Goal: Task Accomplishment & Management: Use online tool/utility

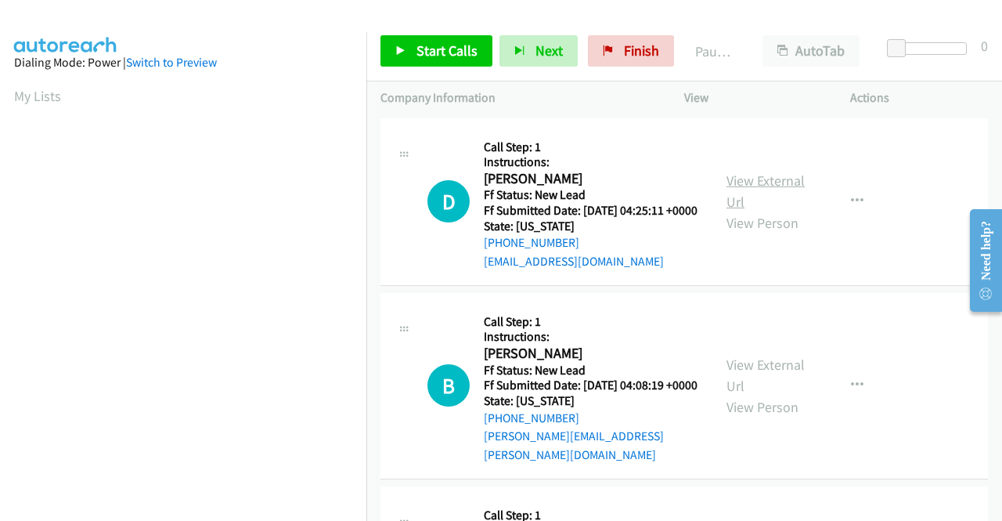
click at [764, 186] on link "View External Url" at bounding box center [766, 191] width 78 height 39
click at [736, 381] on link "View External Url" at bounding box center [766, 375] width 78 height 39
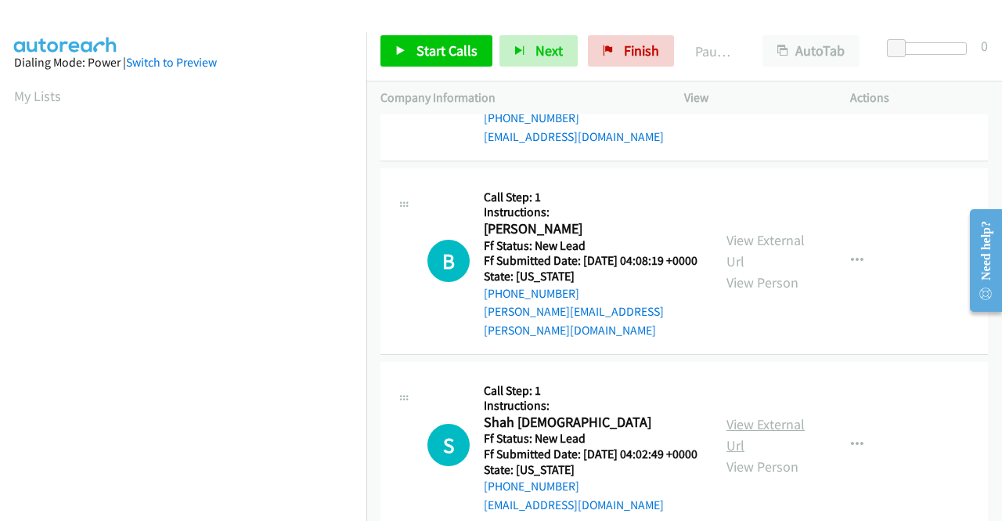
scroll to position [157, 0]
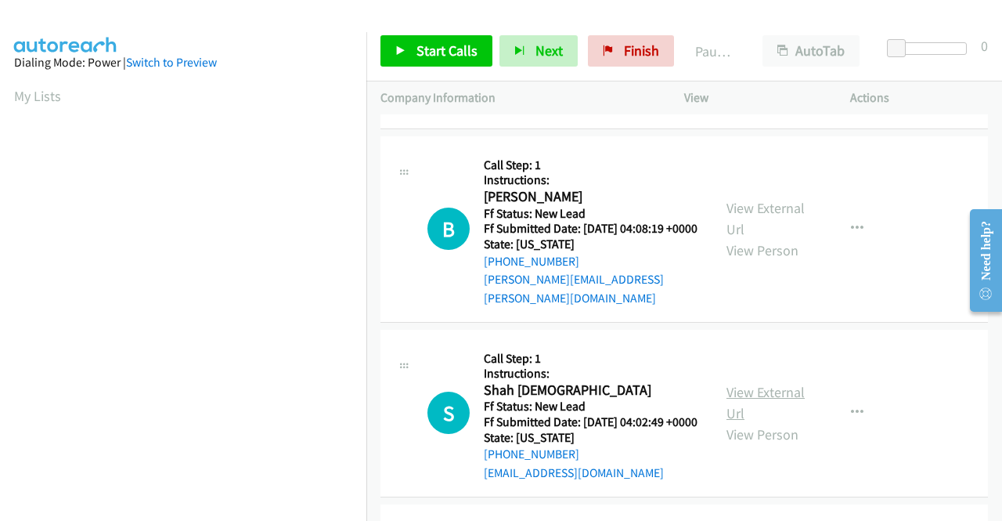
click at [734, 413] on link "View External Url" at bounding box center [766, 402] width 78 height 39
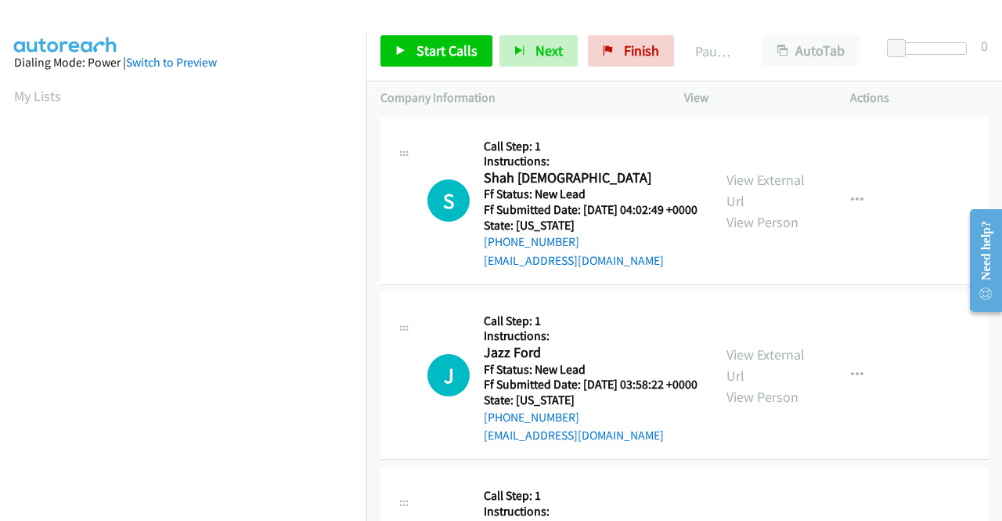
scroll to position [392, 0]
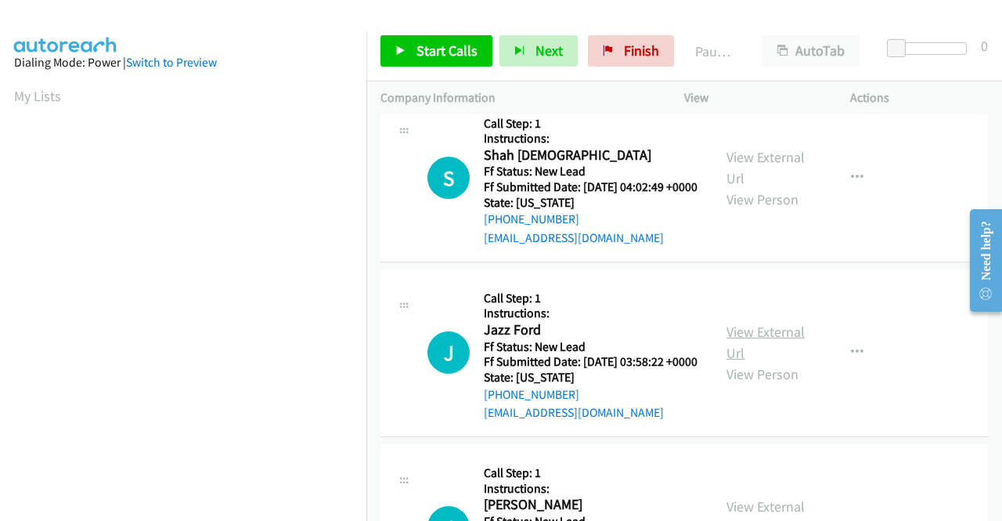
click at [741, 362] on link "View External Url" at bounding box center [766, 342] width 78 height 39
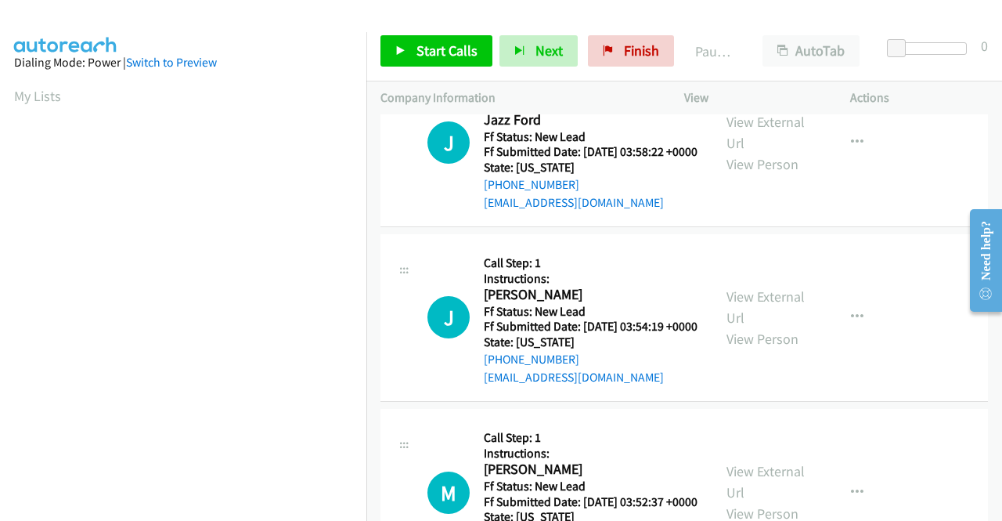
scroll to position [626, 0]
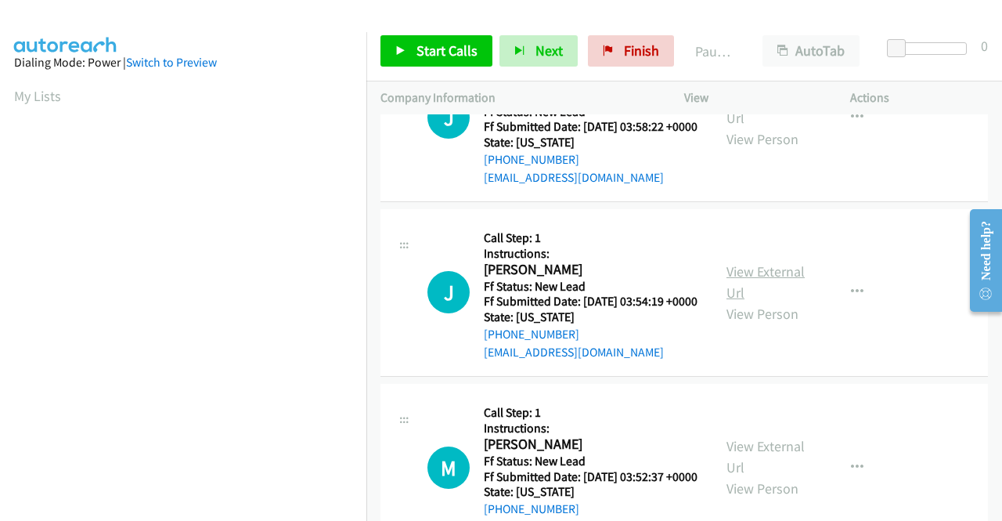
click at [764, 301] on link "View External Url" at bounding box center [766, 281] width 78 height 39
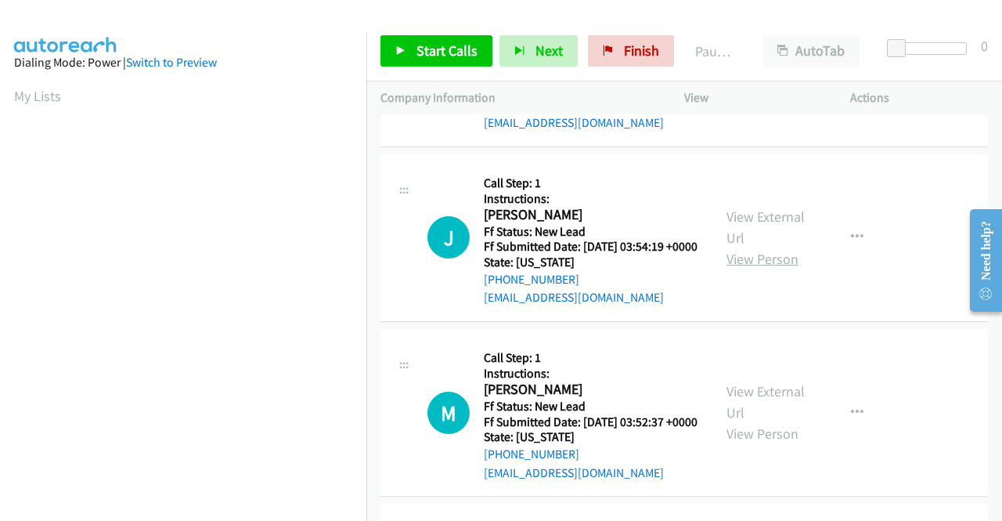
scroll to position [705, 0]
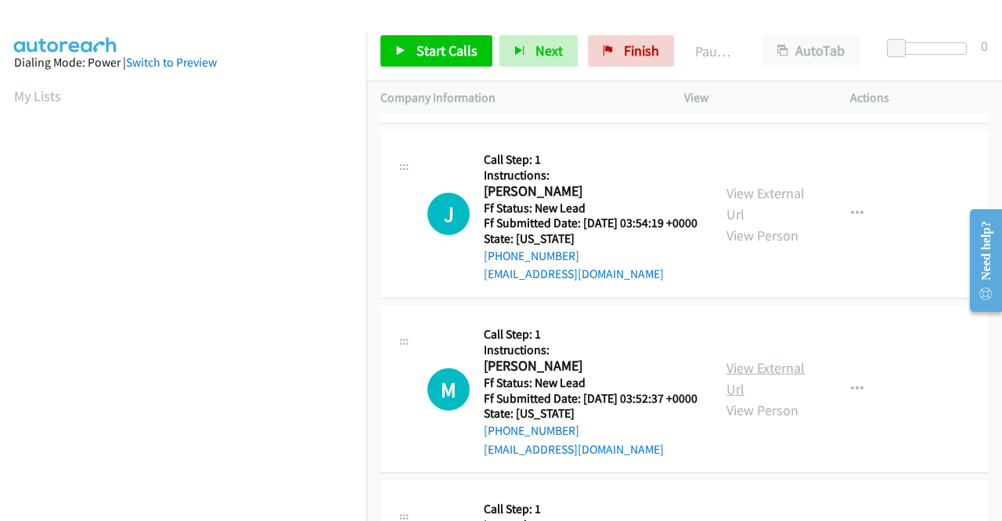
click at [752, 398] on link "View External Url" at bounding box center [766, 378] width 78 height 39
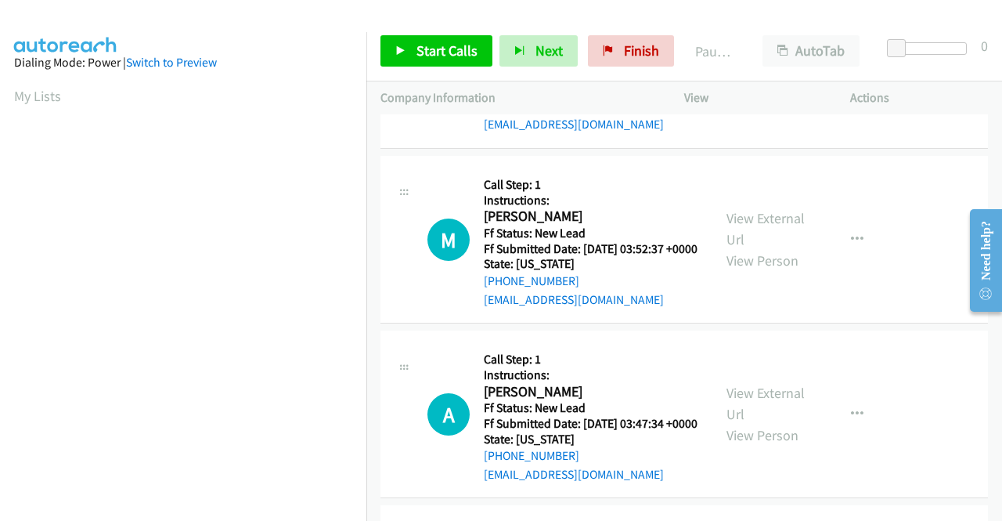
scroll to position [940, 0]
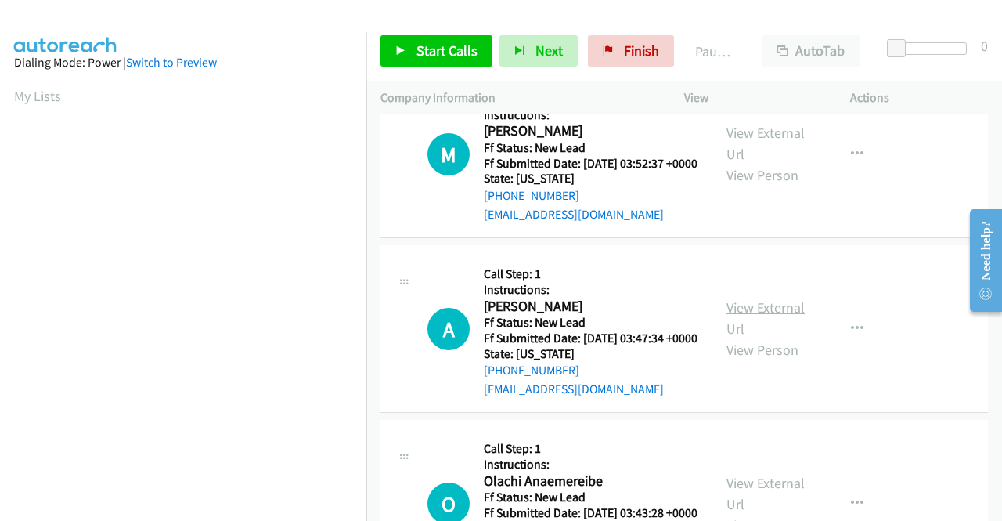
click at [731, 338] on link "View External Url" at bounding box center [766, 317] width 78 height 39
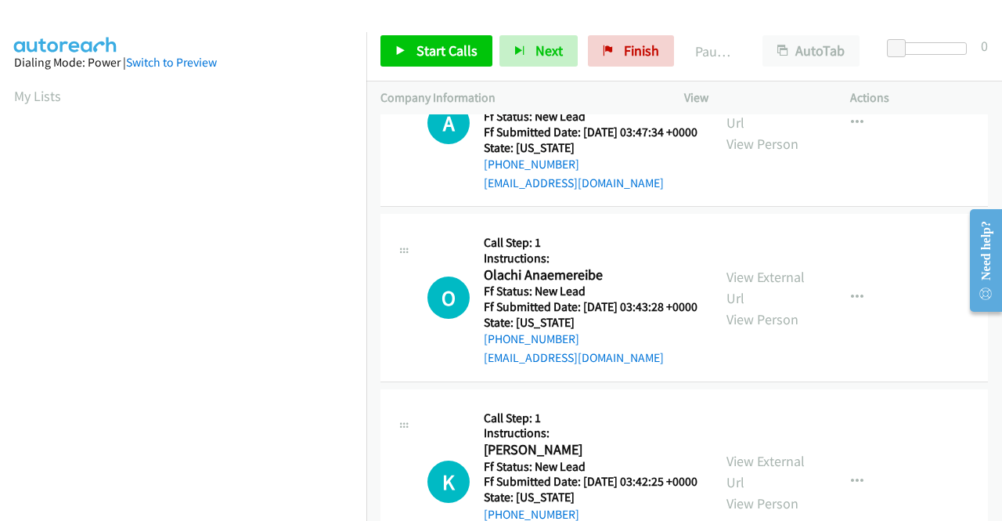
scroll to position [1175, 0]
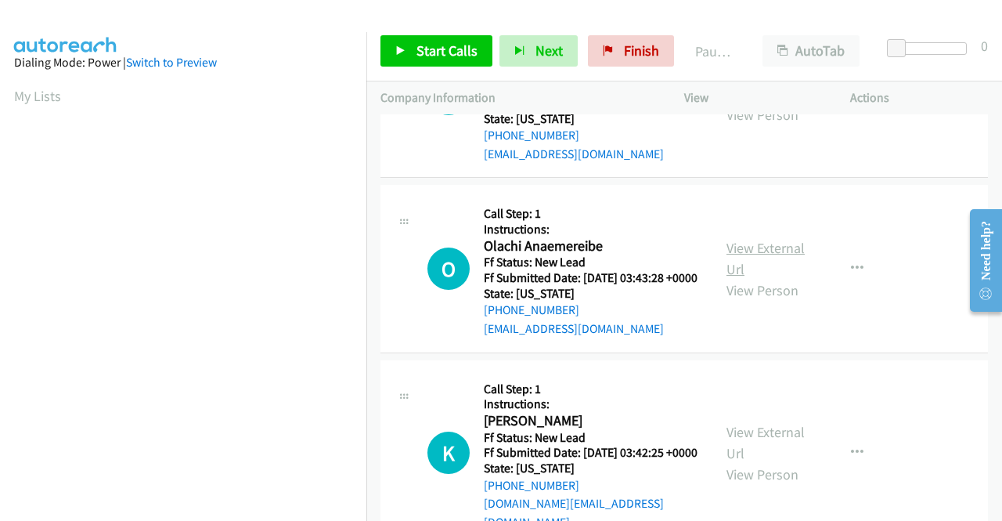
click at [747, 278] on link "View External Url" at bounding box center [766, 258] width 78 height 39
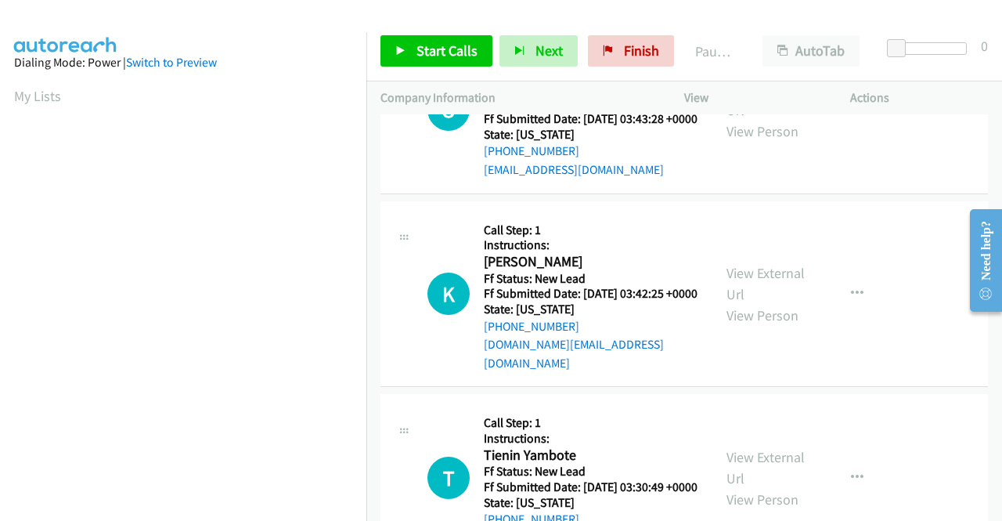
scroll to position [1410, 0]
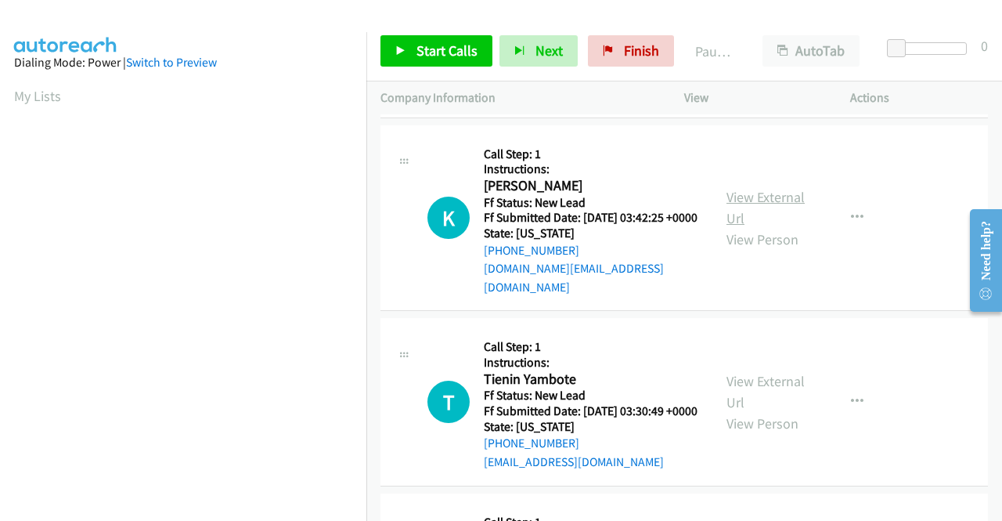
click at [777, 227] on link "View External Url" at bounding box center [766, 207] width 78 height 39
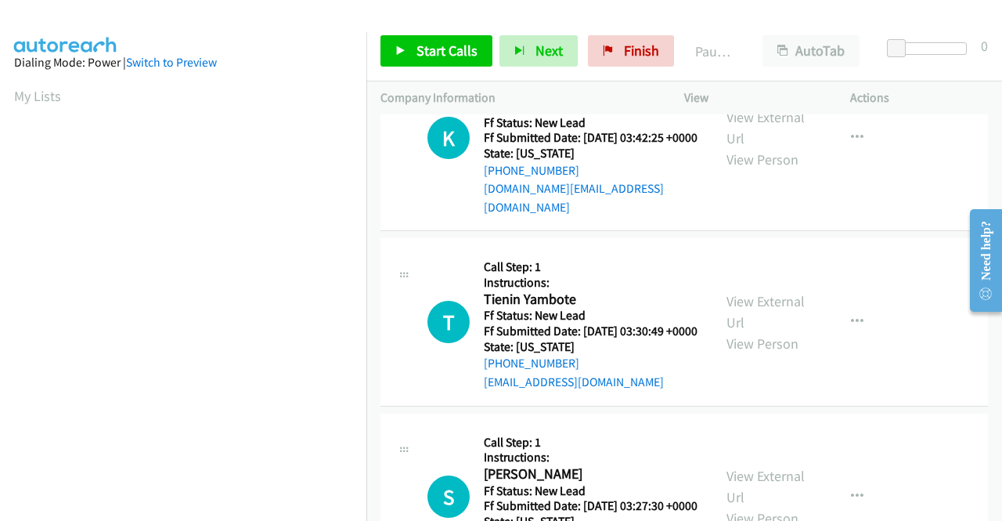
scroll to position [1566, 0]
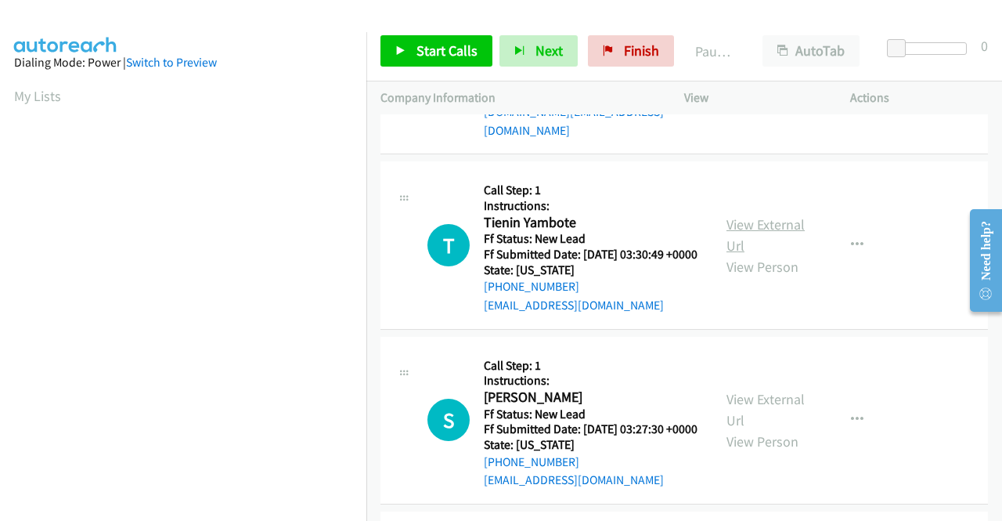
click at [737, 255] on link "View External Url" at bounding box center [766, 234] width 78 height 39
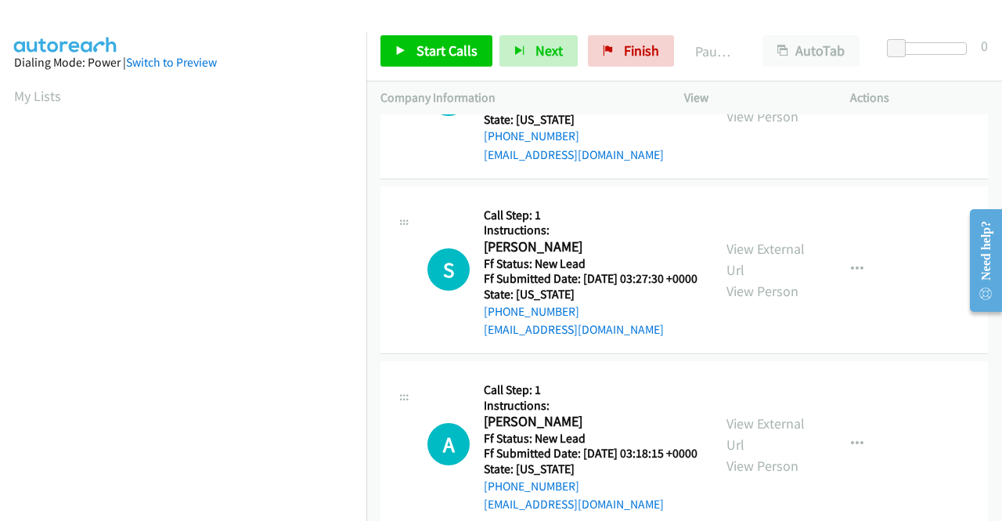
scroll to position [1723, 0]
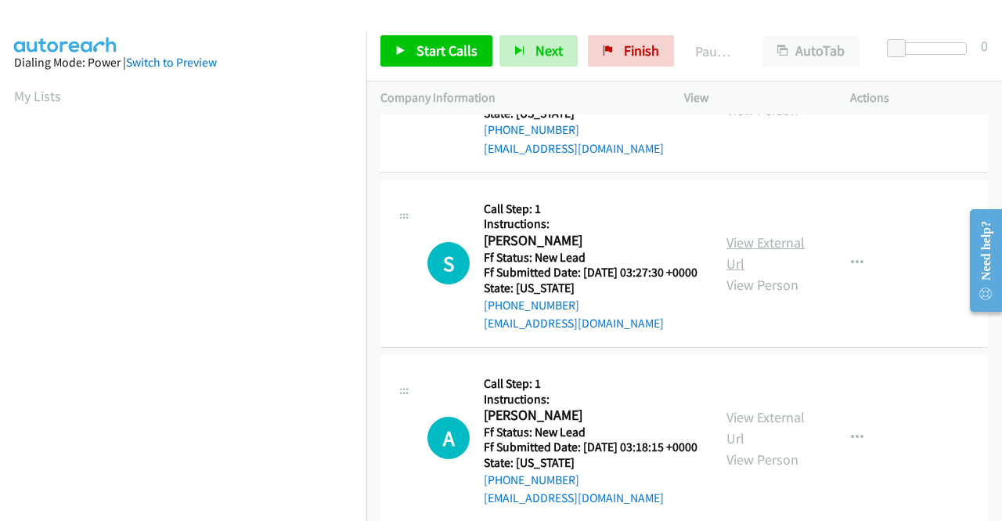
click at [773, 273] on link "View External Url" at bounding box center [766, 252] width 78 height 39
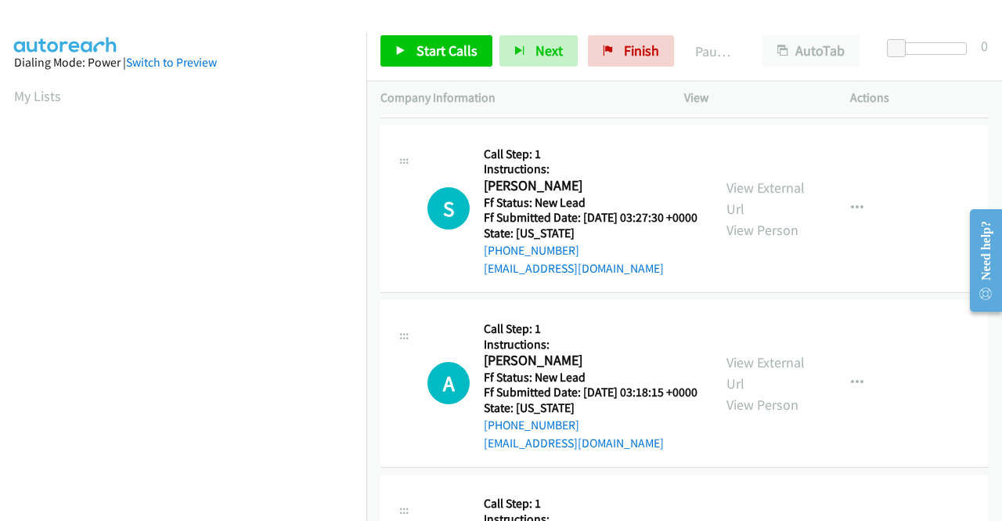
scroll to position [1958, 0]
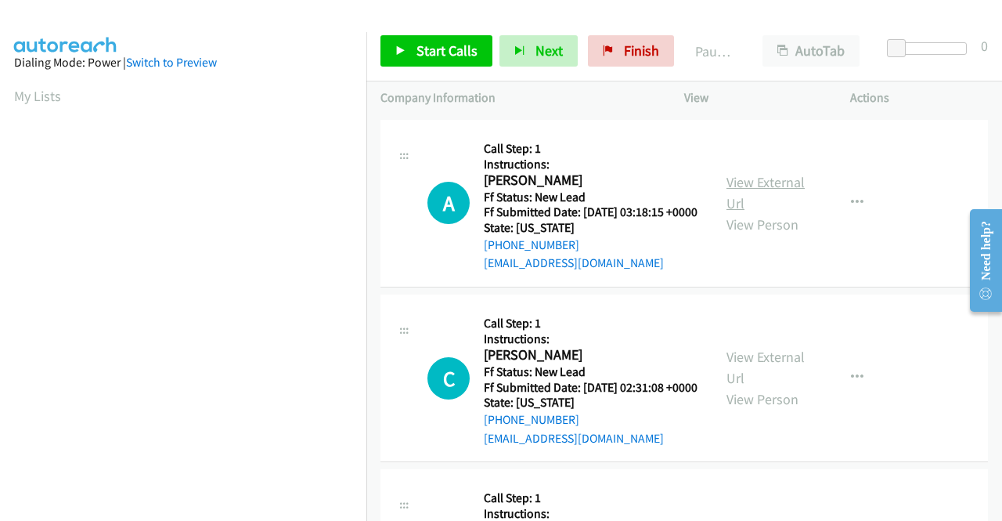
click at [748, 212] on link "View External Url" at bounding box center [766, 192] width 78 height 39
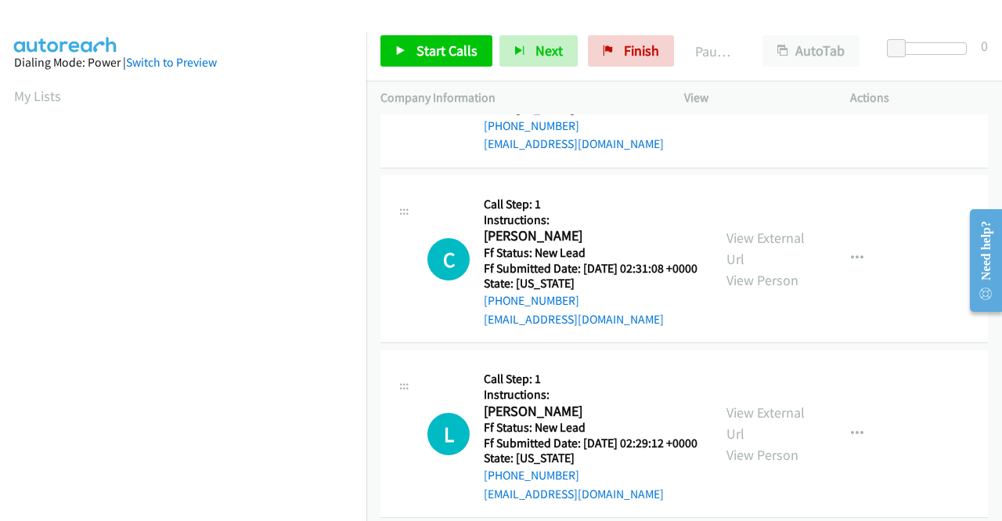
scroll to position [2114, 0]
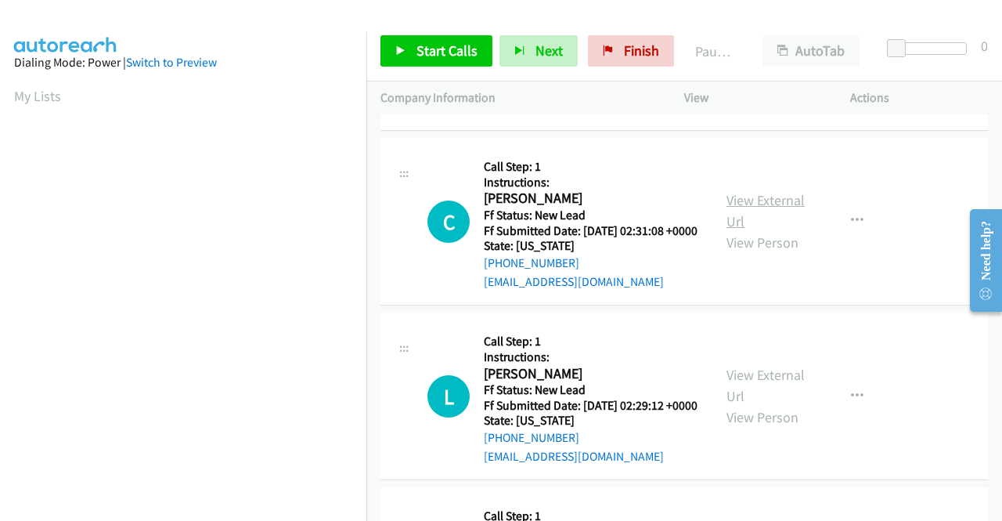
click at [738, 230] on link "View External Url" at bounding box center [766, 210] width 78 height 39
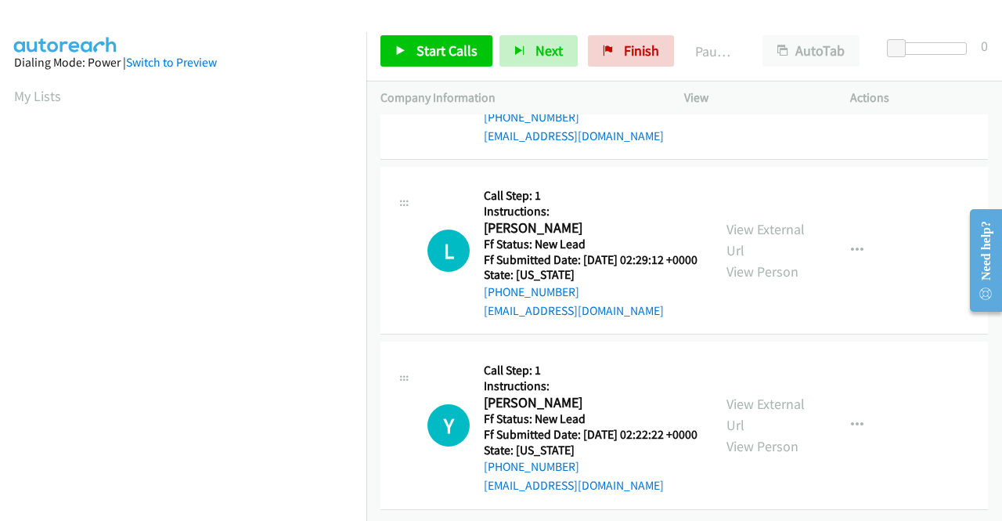
scroll to position [2349, 0]
click at [741, 259] on link "View External Url" at bounding box center [766, 239] width 78 height 39
click at [738, 395] on link "View External Url" at bounding box center [766, 414] width 78 height 39
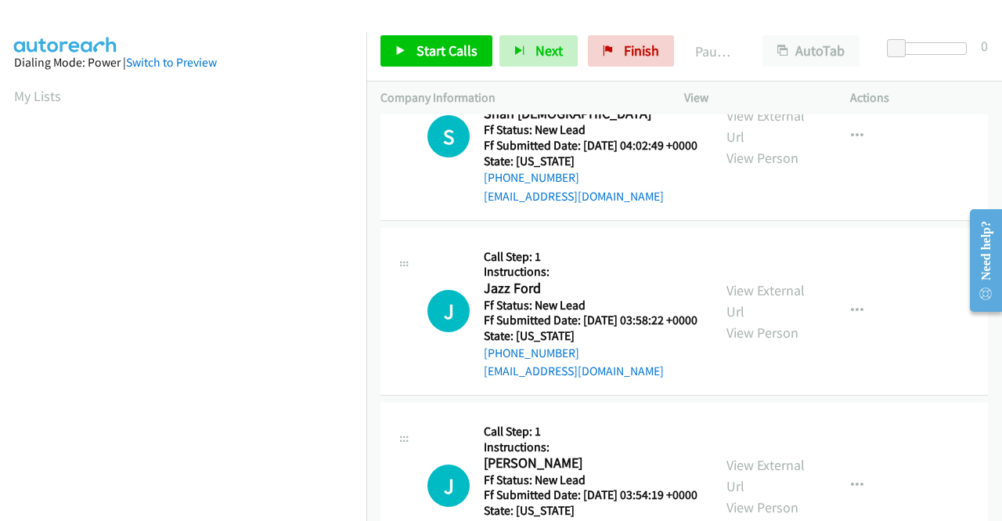
scroll to position [0, 0]
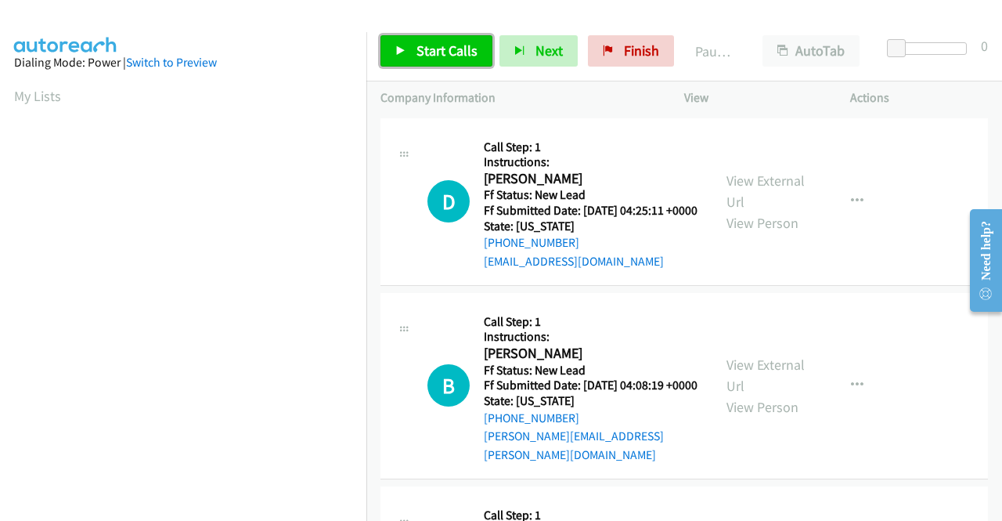
click at [453, 49] on span "Start Calls" at bounding box center [447, 51] width 61 height 18
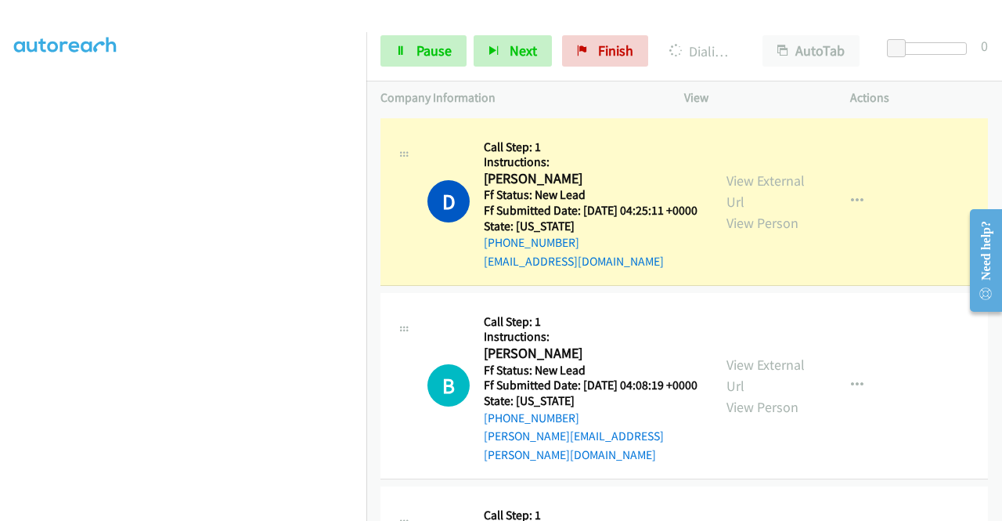
scroll to position [357, 0]
click at [428, 60] on link "Pause" at bounding box center [424, 50] width 86 height 31
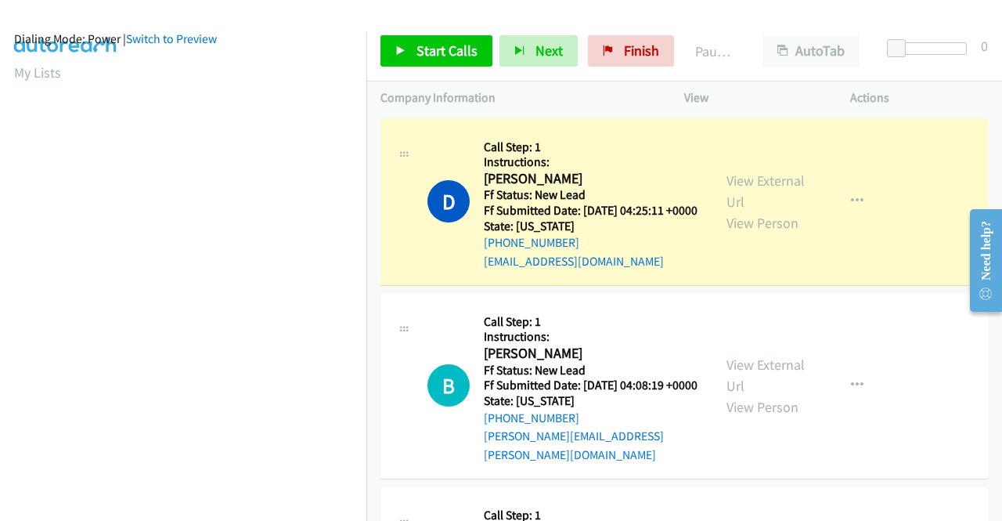
scroll to position [0, 0]
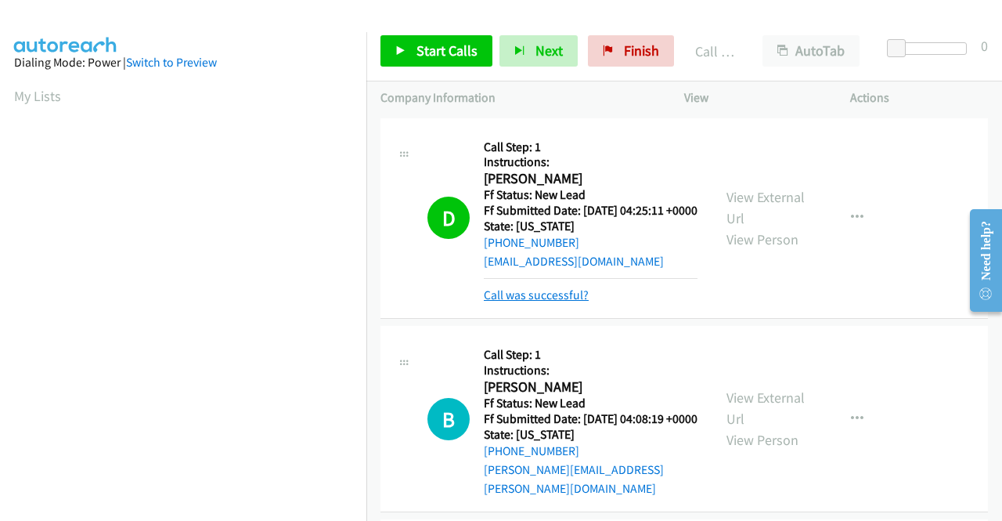
click at [556, 302] on link "Call was successful?" at bounding box center [536, 294] width 105 height 15
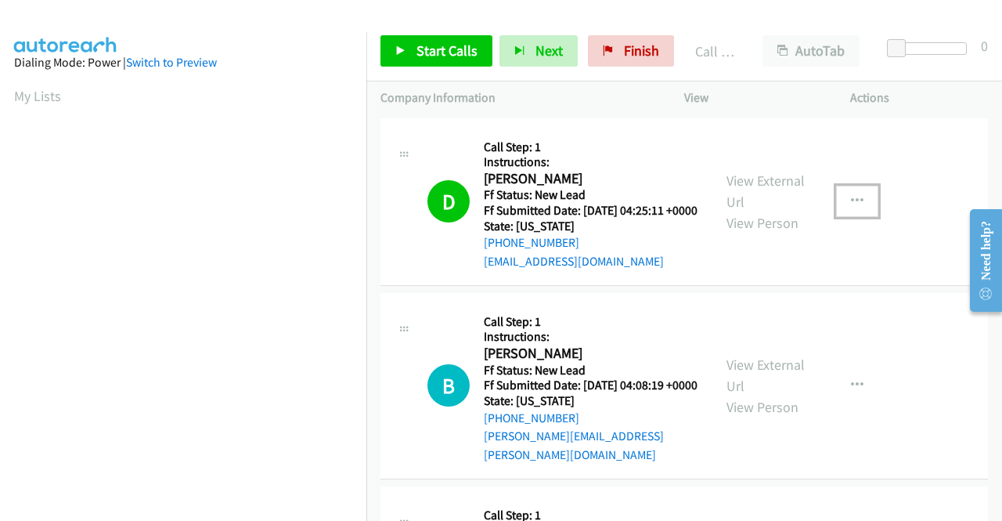
click at [856, 211] on button "button" at bounding box center [857, 201] width 42 height 31
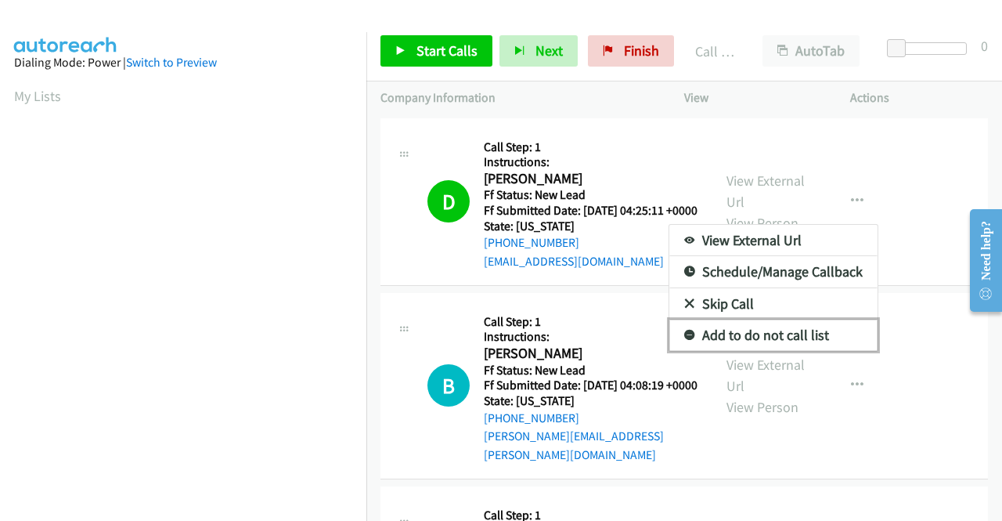
click at [771, 338] on link "Add to do not call list" at bounding box center [774, 335] width 208 height 31
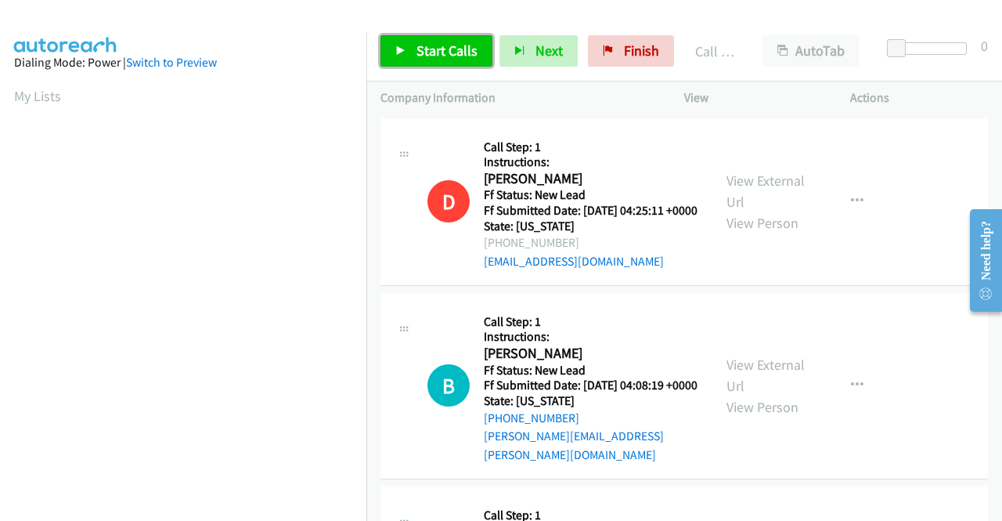
click at [431, 43] on span "Start Calls" at bounding box center [447, 51] width 61 height 18
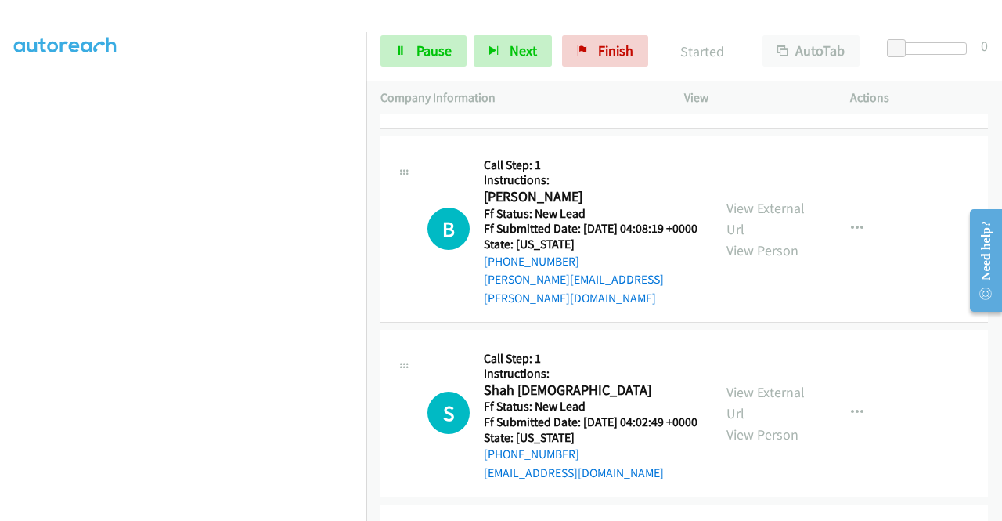
scroll to position [357, 0]
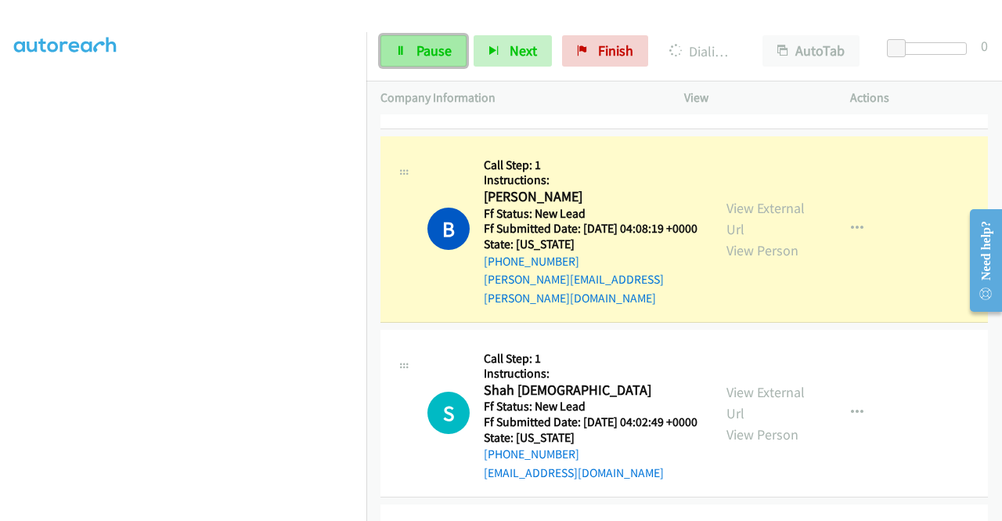
click at [407, 60] on link "Pause" at bounding box center [424, 50] width 86 height 31
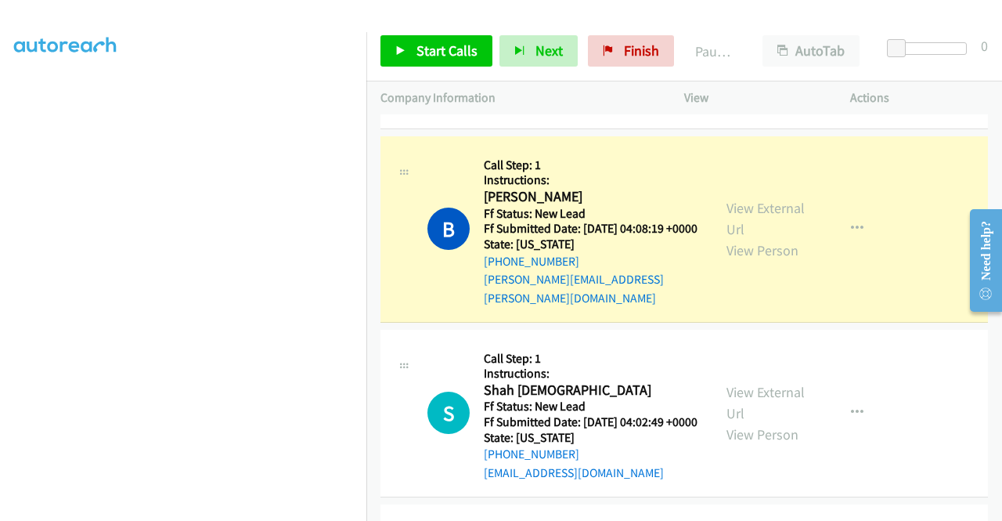
scroll to position [44, 0]
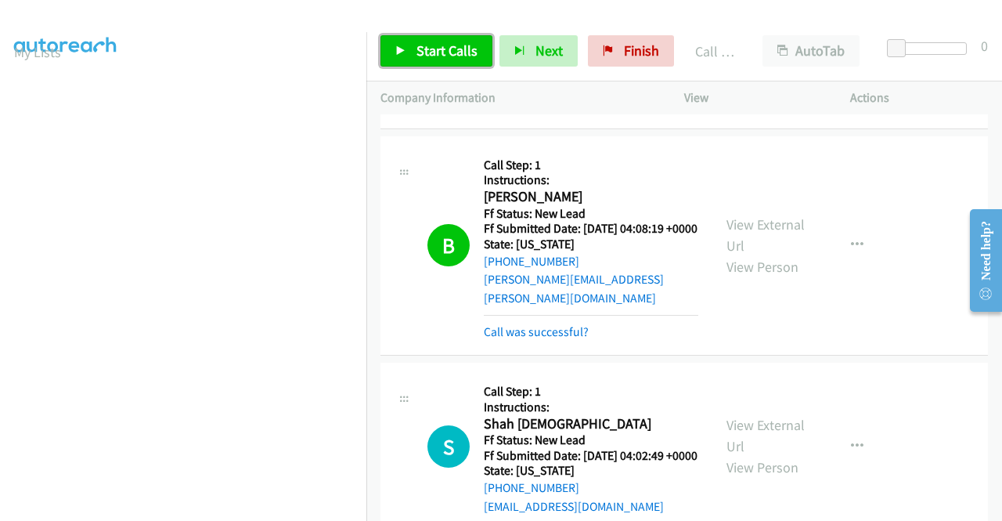
click at [464, 54] on span "Start Calls" at bounding box center [447, 51] width 61 height 18
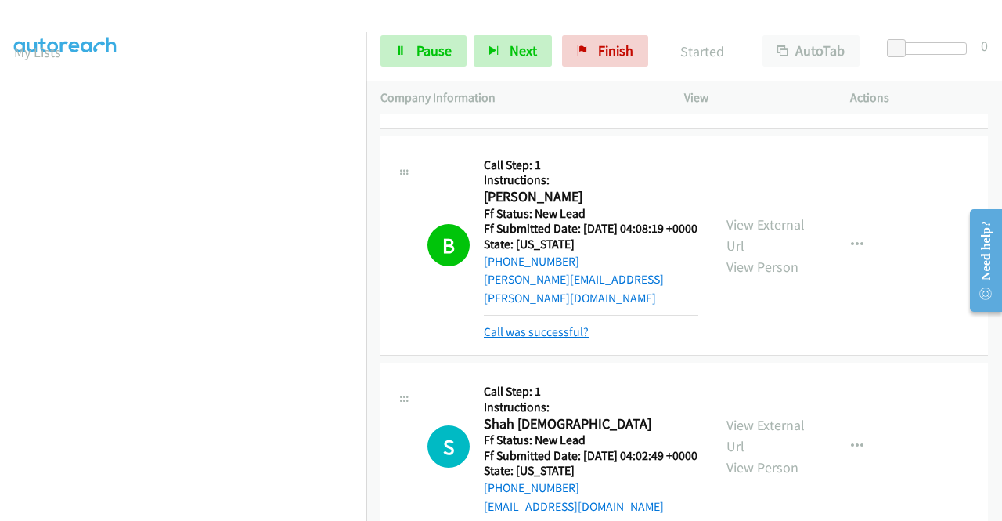
click at [569, 339] on link "Call was successful?" at bounding box center [536, 331] width 105 height 15
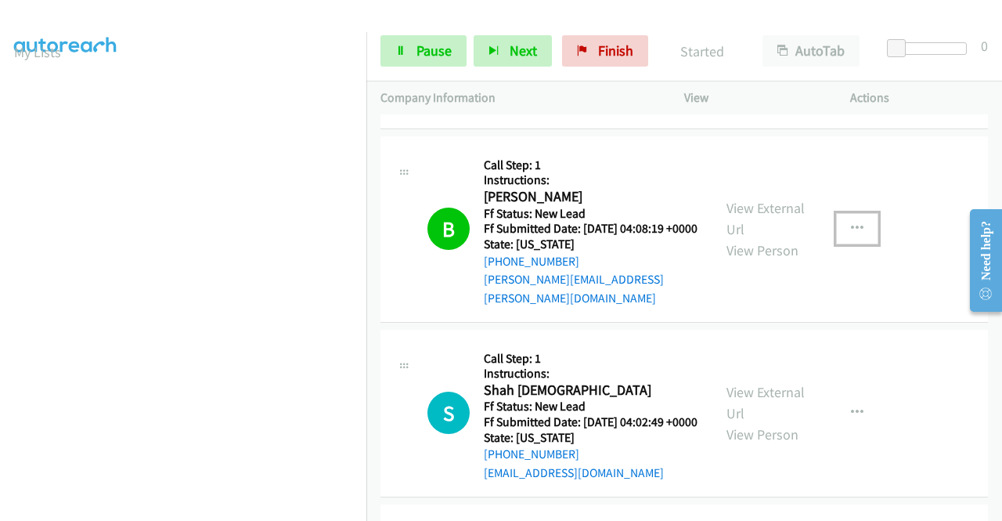
click at [859, 244] on button "button" at bounding box center [857, 228] width 42 height 31
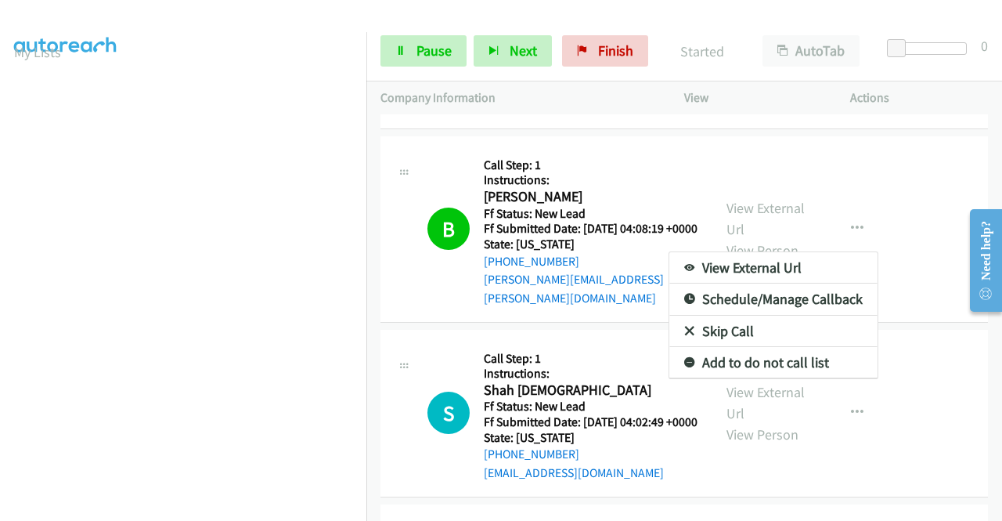
click at [776, 142] on div at bounding box center [501, 260] width 1002 height 521
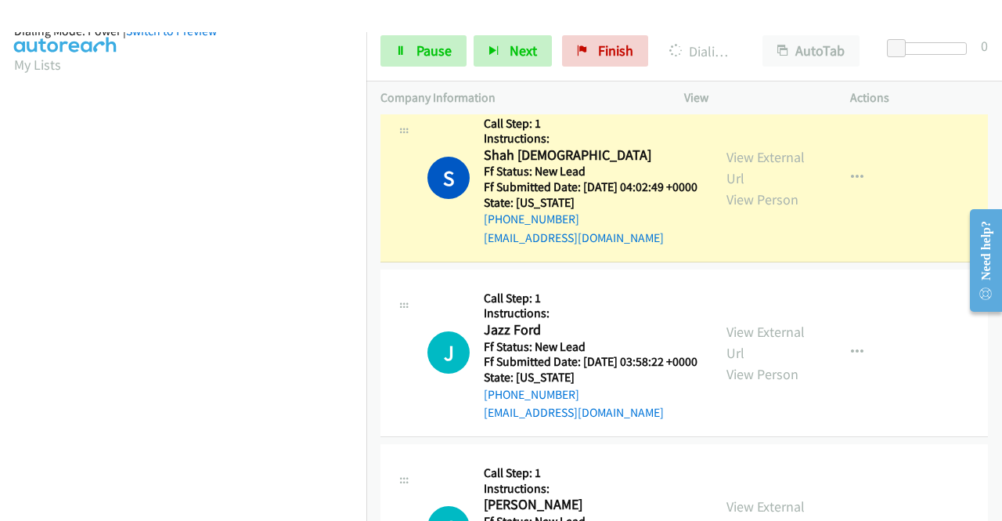
scroll to position [357, 0]
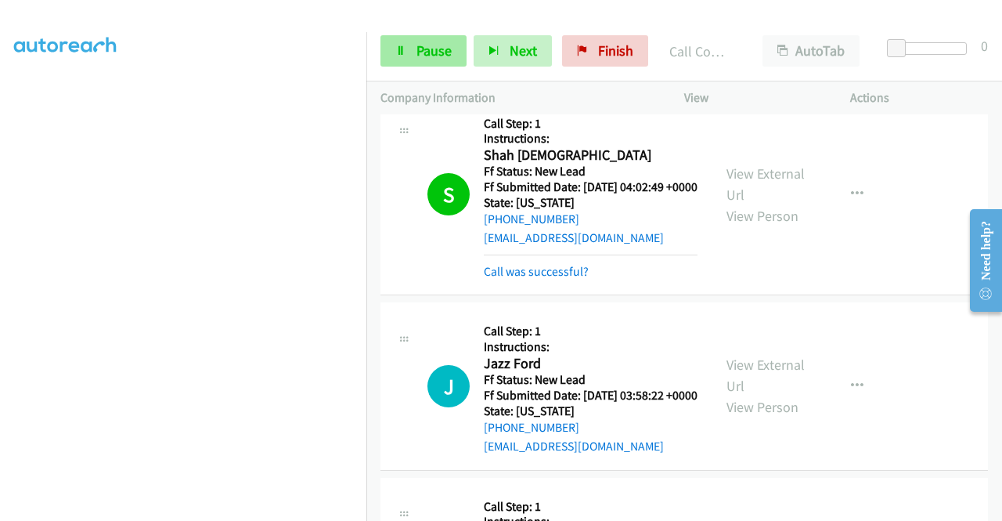
click at [411, 40] on link "Pause" at bounding box center [424, 50] width 86 height 31
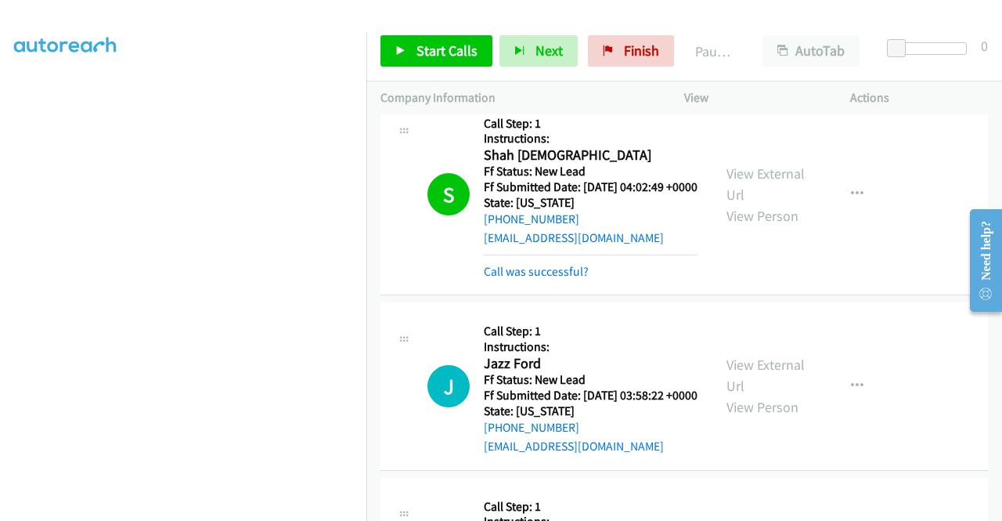
scroll to position [44, 0]
click at [426, 43] on span "Start Calls" at bounding box center [447, 51] width 61 height 18
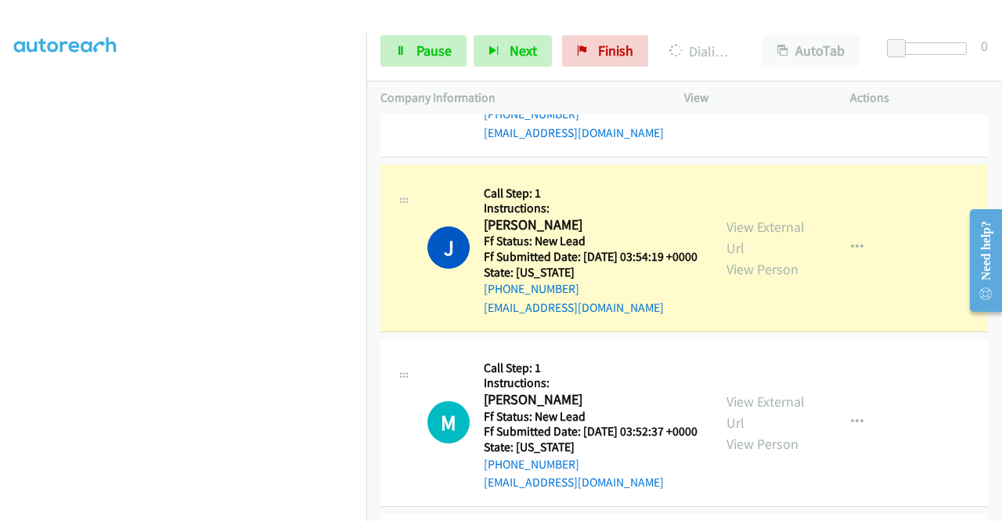
scroll to position [0, 0]
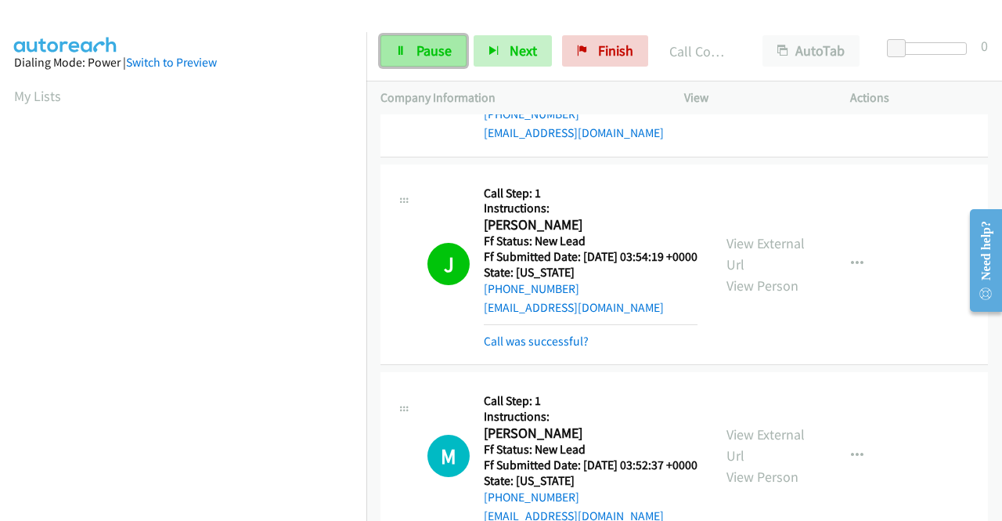
click at [428, 51] on span "Pause" at bounding box center [434, 51] width 35 height 18
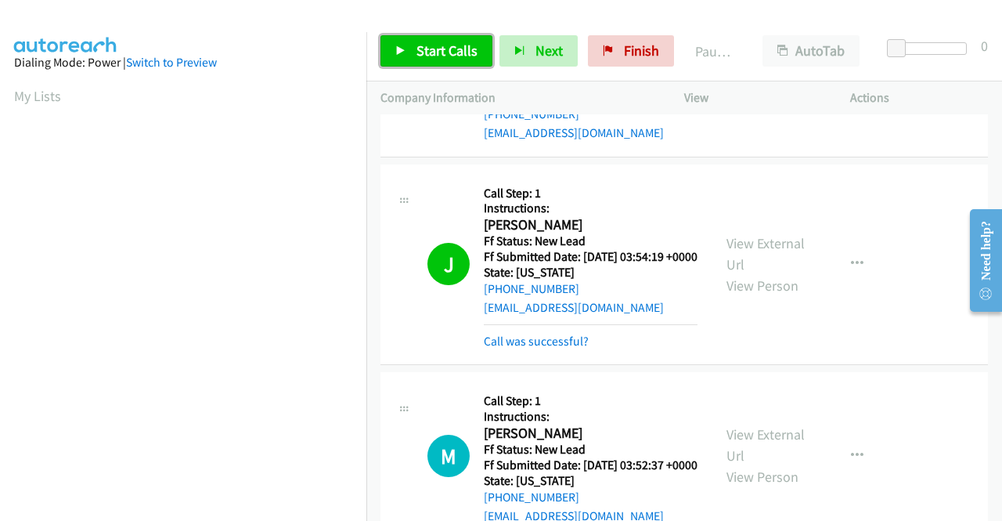
click at [428, 51] on span "Start Calls" at bounding box center [447, 51] width 61 height 18
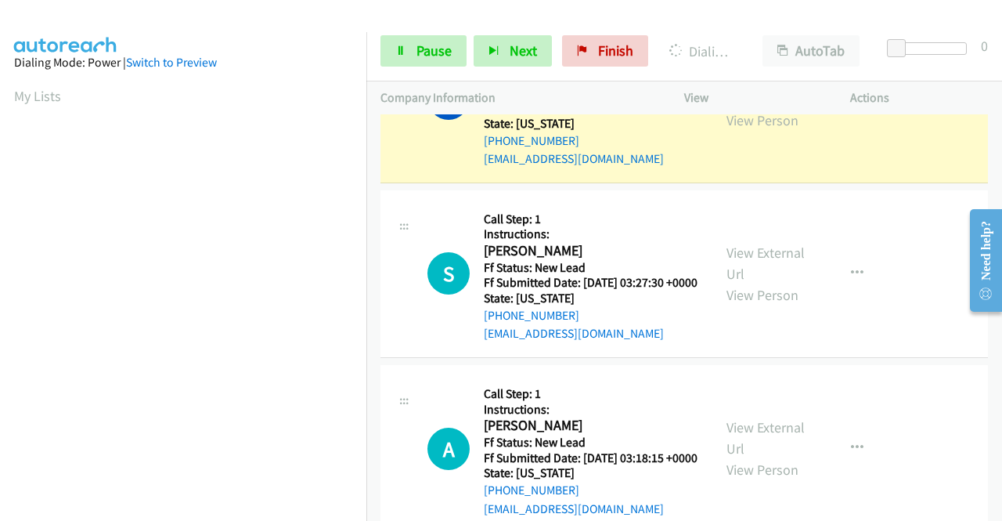
scroll to position [357, 0]
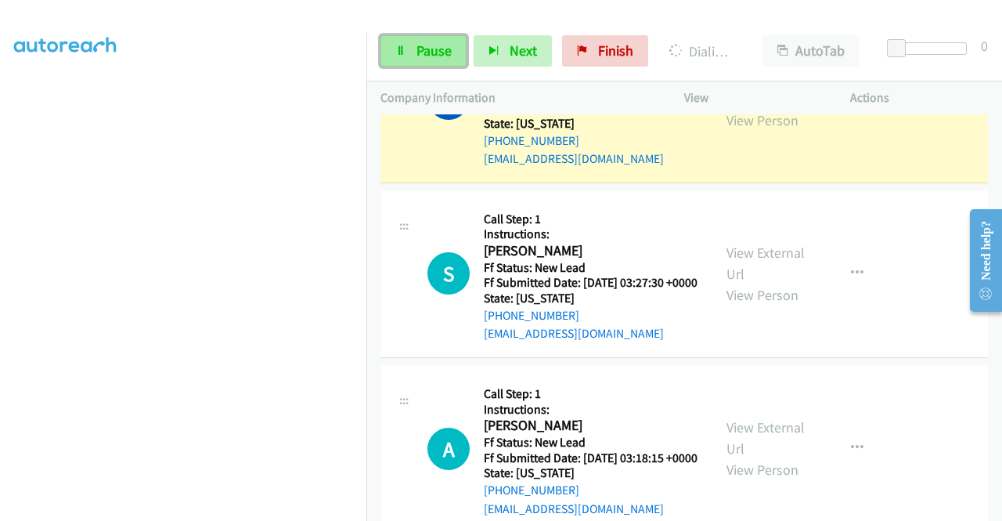
click at [439, 44] on span "Pause" at bounding box center [434, 51] width 35 height 18
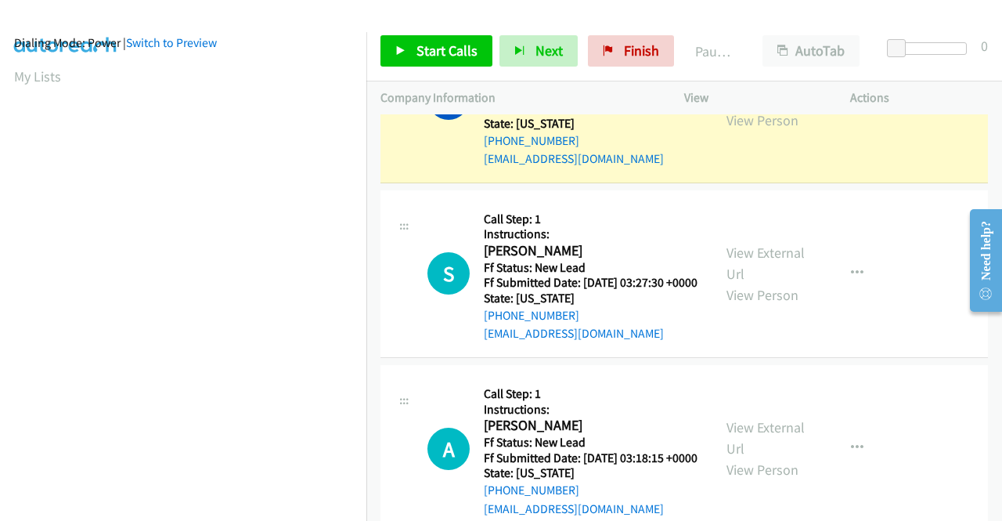
scroll to position [0, 0]
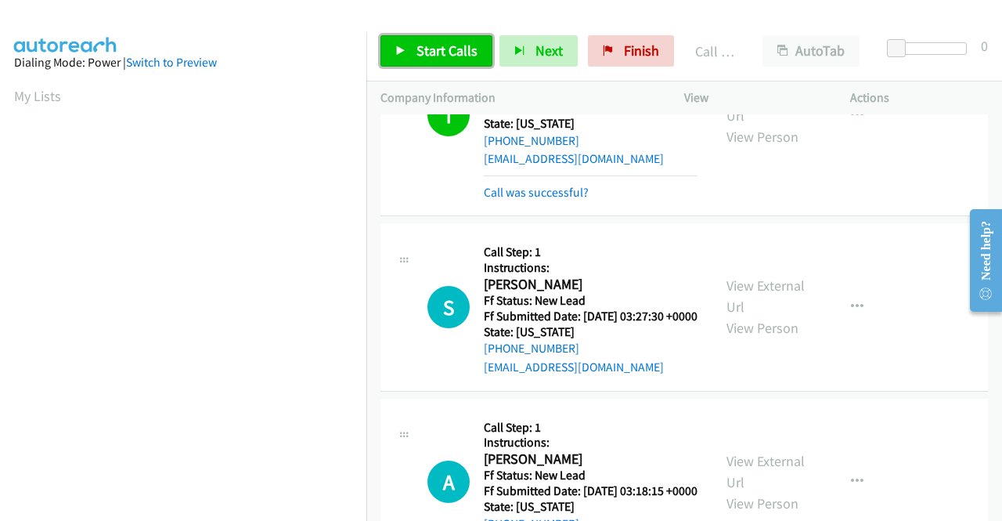
click at [459, 45] on span "Start Calls" at bounding box center [447, 51] width 61 height 18
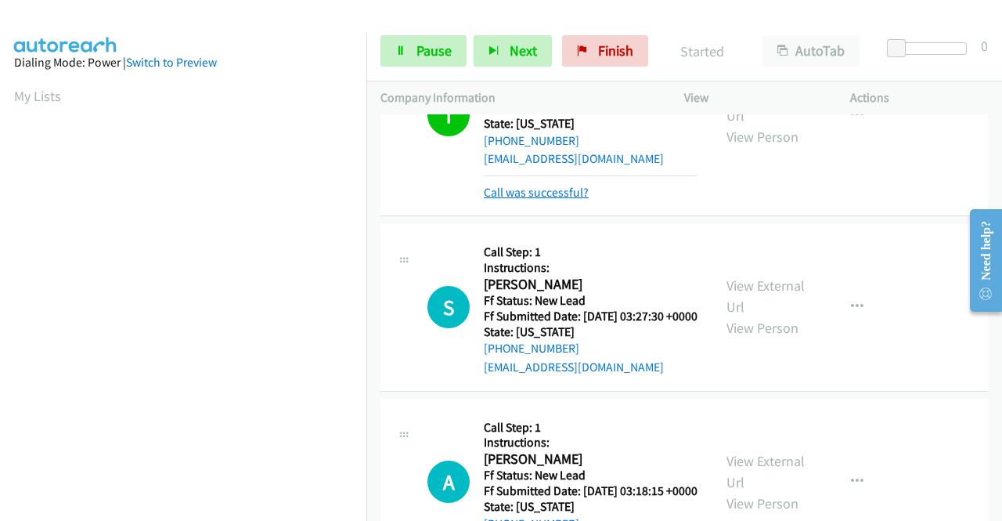
click at [548, 200] on link "Call was successful?" at bounding box center [536, 192] width 105 height 15
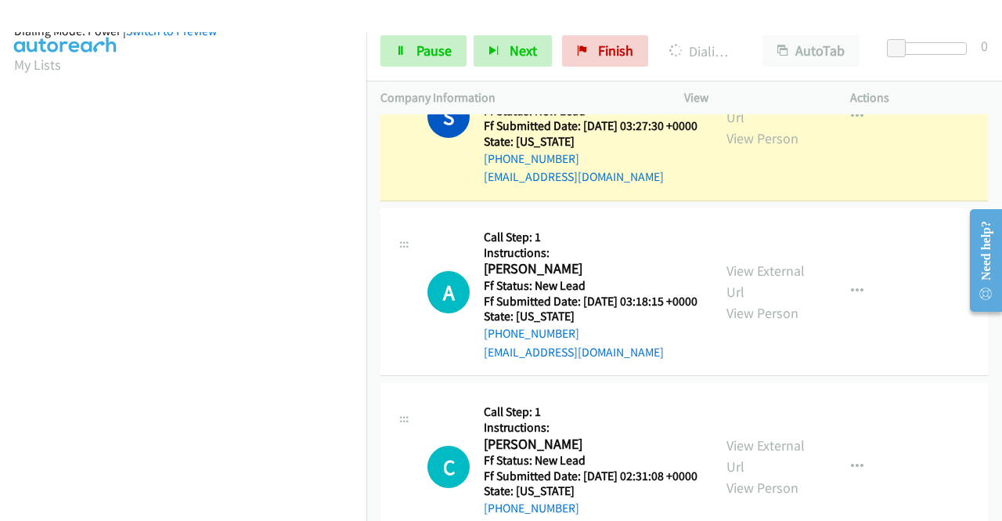
scroll to position [357, 0]
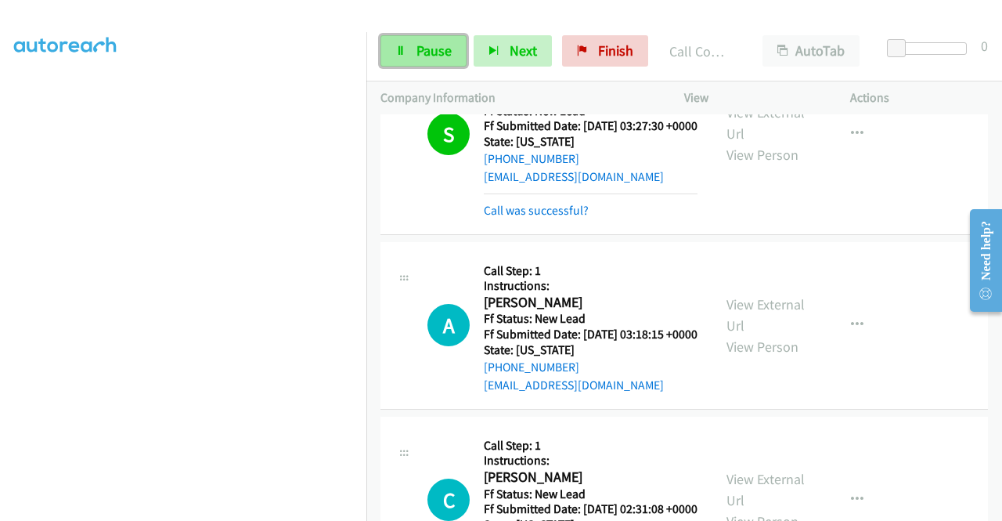
click at [457, 50] on link "Pause" at bounding box center [424, 50] width 86 height 31
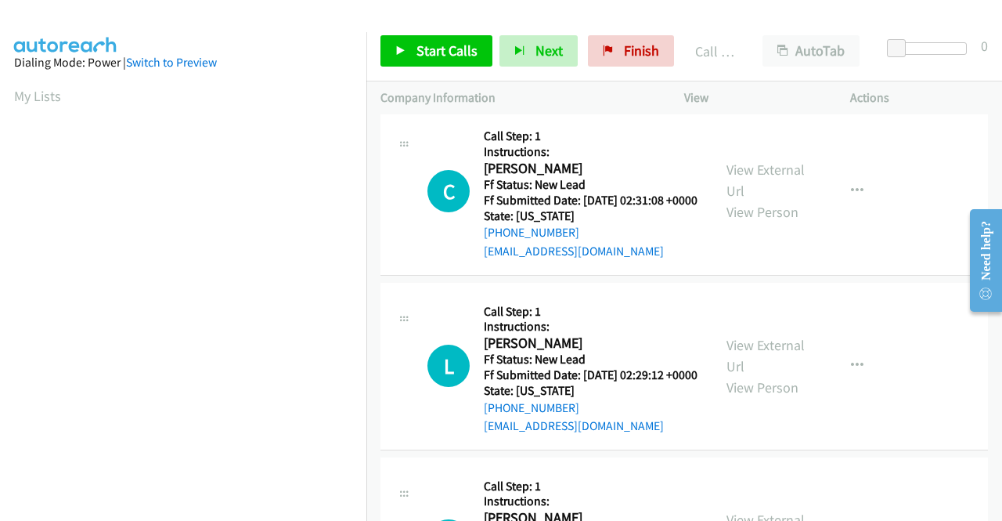
scroll to position [2428, 0]
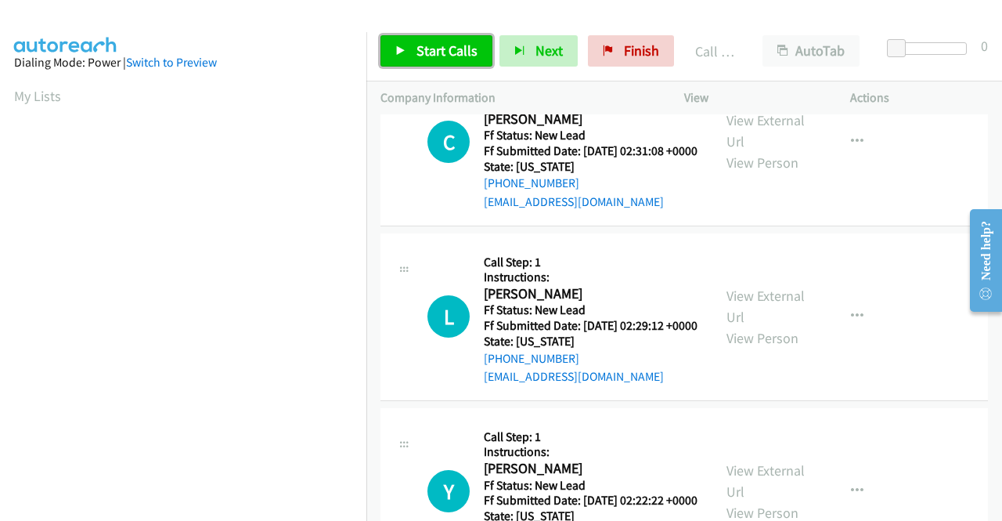
click at [449, 45] on span "Start Calls" at bounding box center [447, 51] width 61 height 18
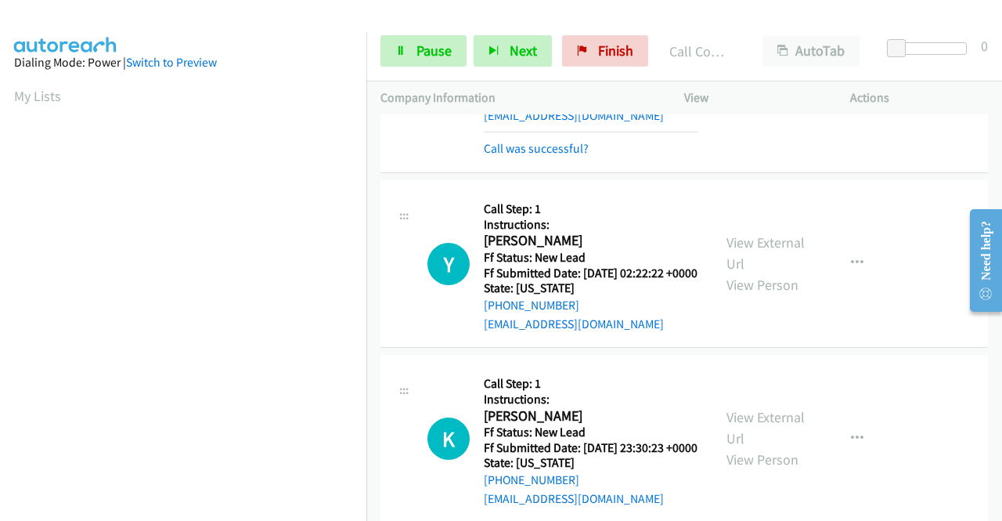
scroll to position [2819, 0]
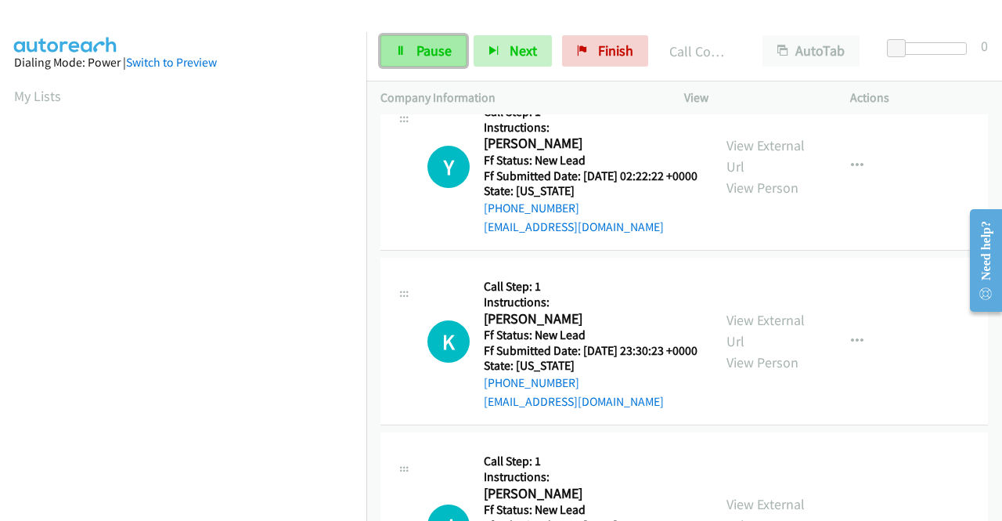
click at [443, 47] on span "Pause" at bounding box center [434, 51] width 35 height 18
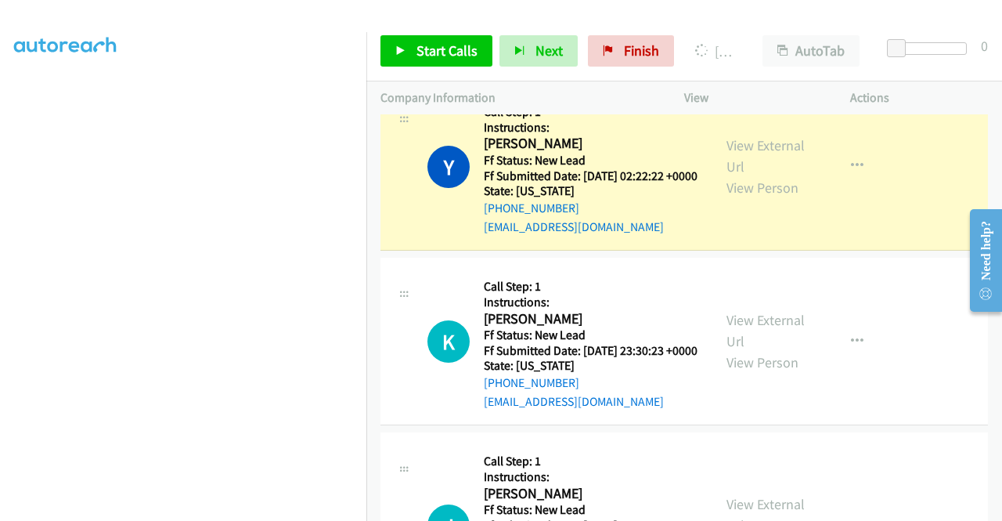
scroll to position [122, 0]
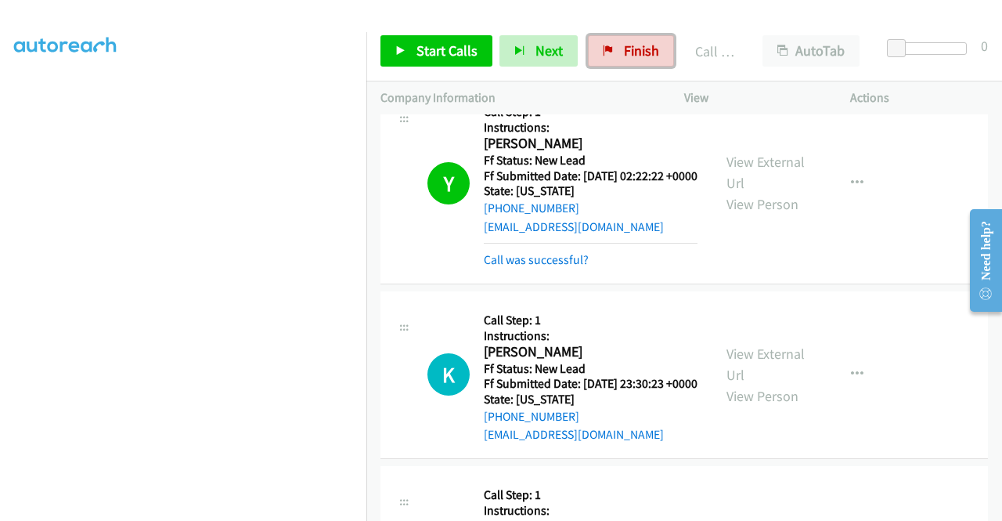
drag, startPoint x: 637, startPoint y: 55, endPoint x: 579, endPoint y: 81, distance: 64.5
click at [637, 55] on span "Finish" at bounding box center [641, 51] width 35 height 18
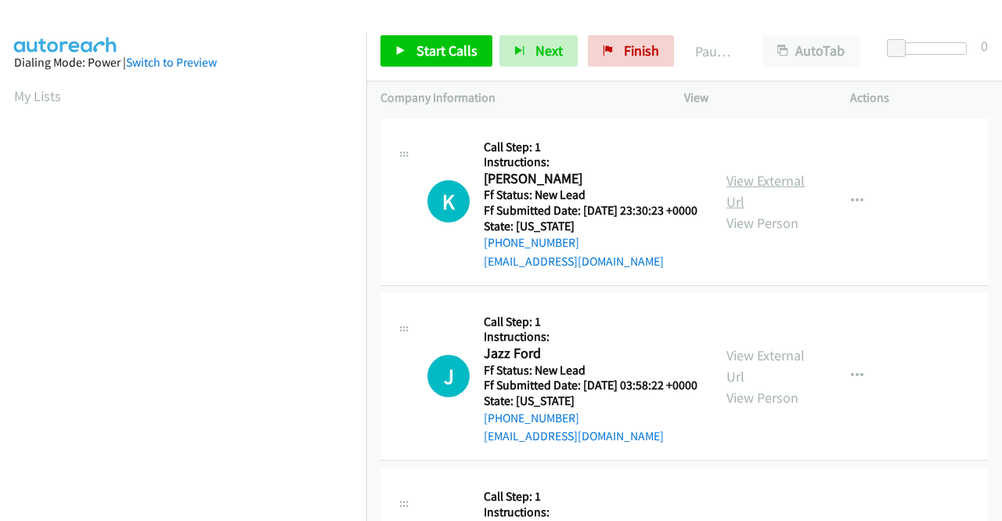
click at [766, 190] on link "View External Url" at bounding box center [766, 191] width 78 height 39
click at [749, 377] on link "View External Url" at bounding box center [766, 365] width 78 height 39
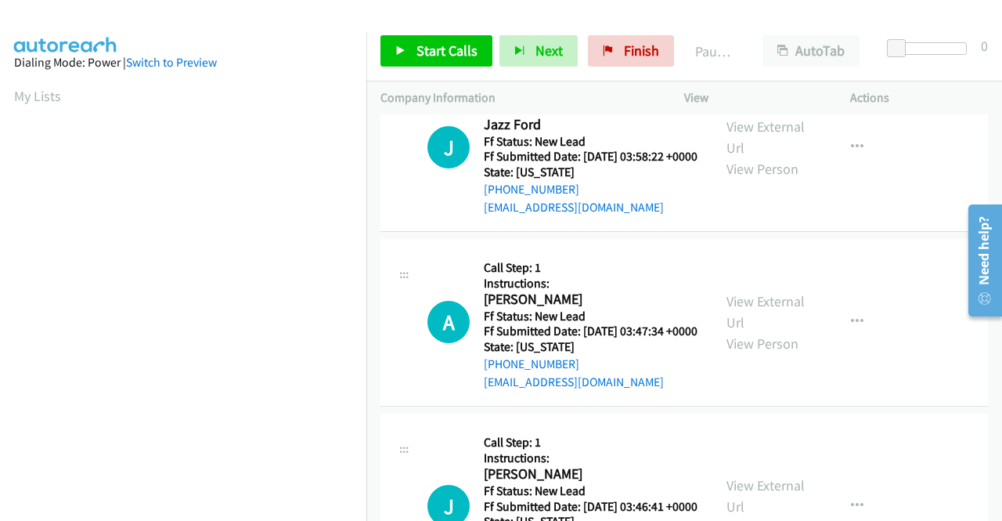
scroll to position [235, 0]
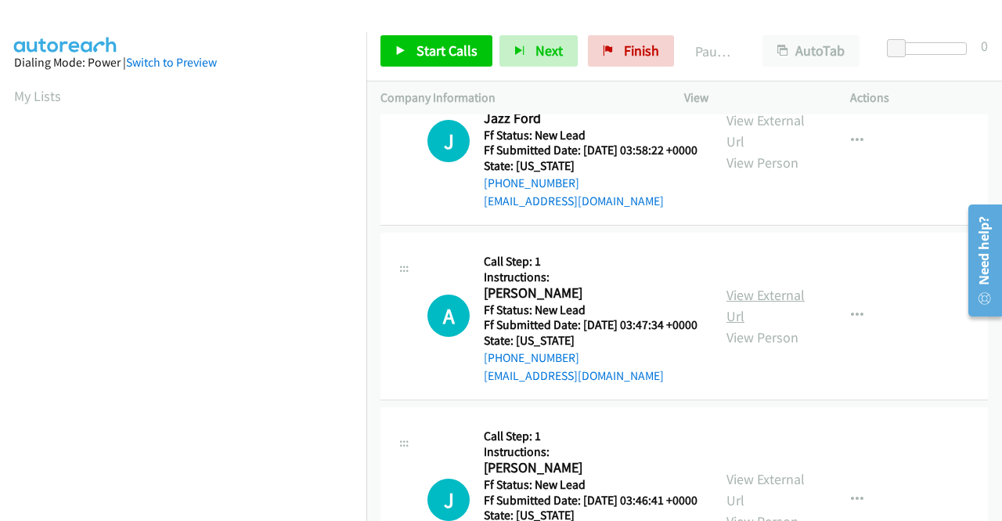
click at [753, 325] on link "View External Url" at bounding box center [766, 305] width 78 height 39
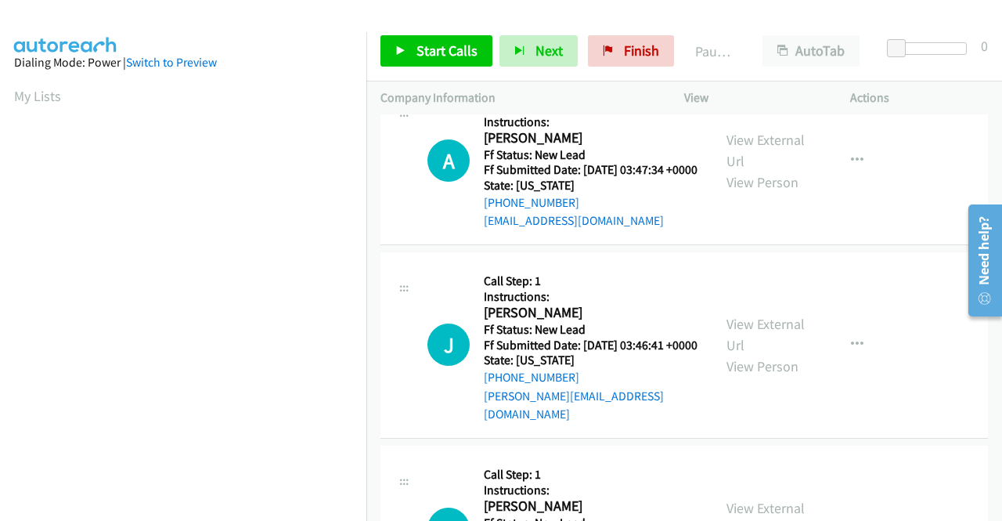
scroll to position [392, 0]
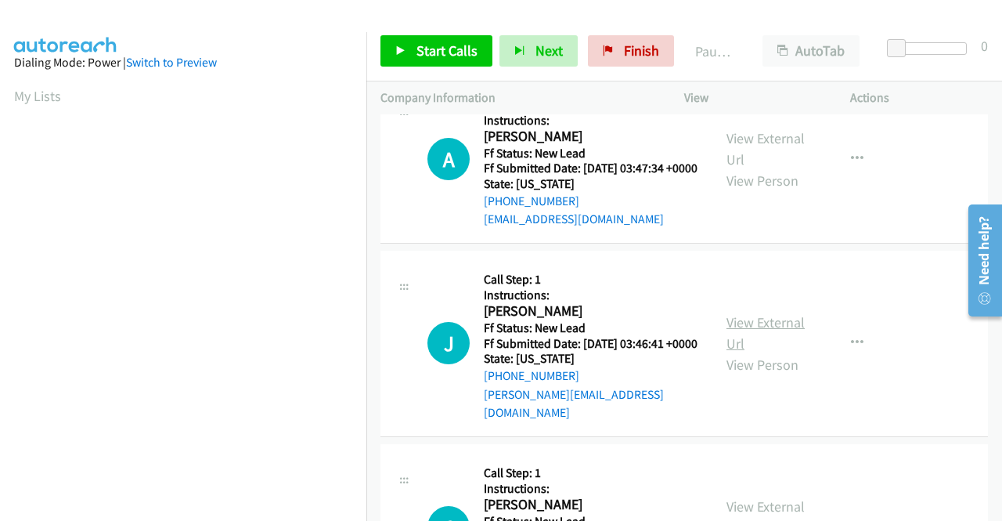
click at [748, 352] on link "View External Url" at bounding box center [766, 332] width 78 height 39
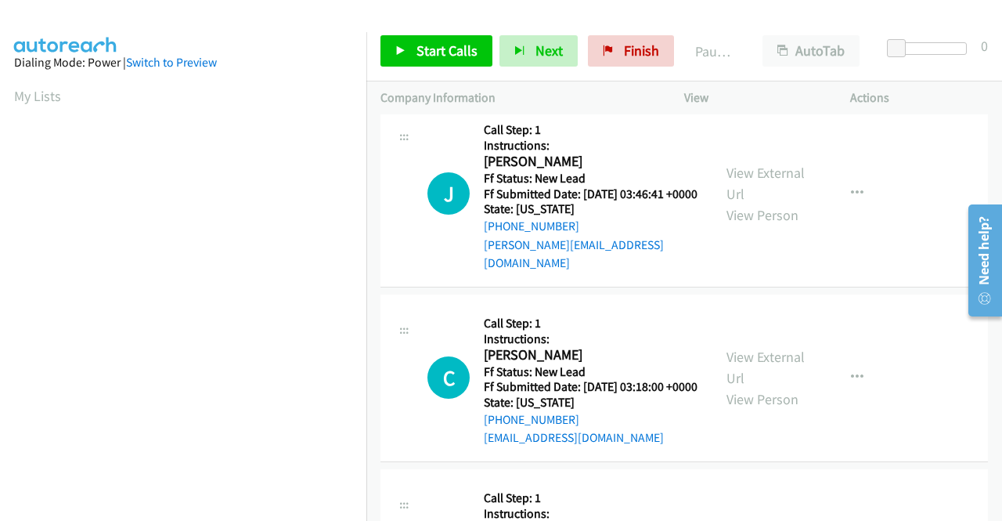
scroll to position [548, 0]
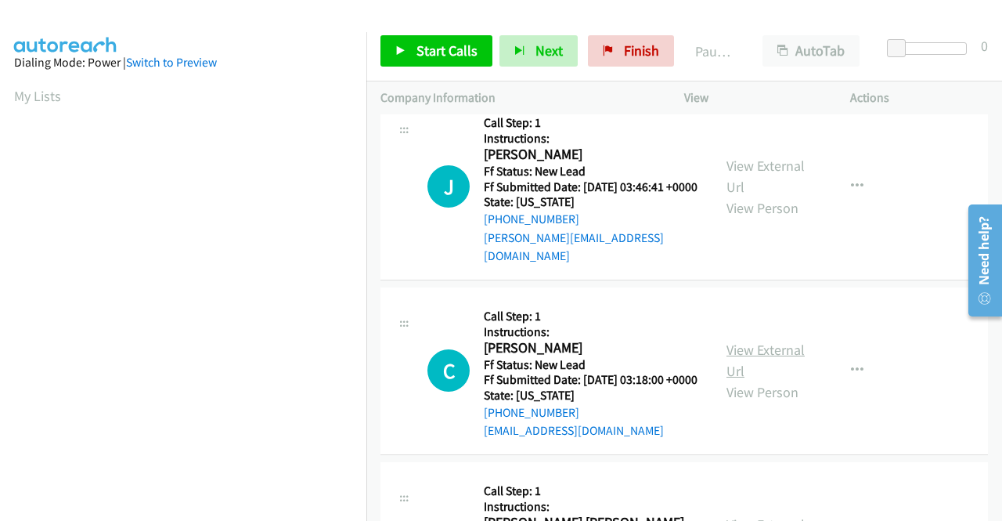
click at [750, 380] on link "View External Url" at bounding box center [766, 360] width 78 height 39
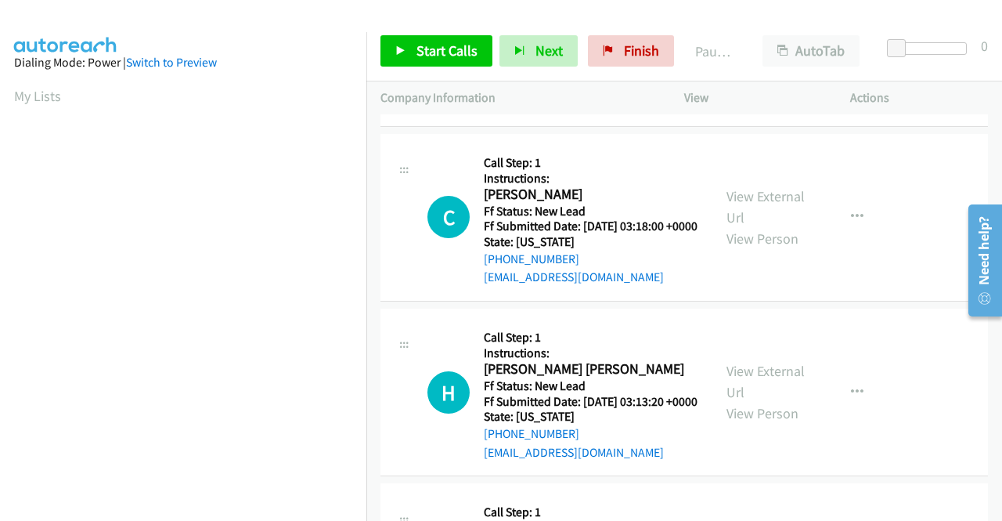
scroll to position [705, 0]
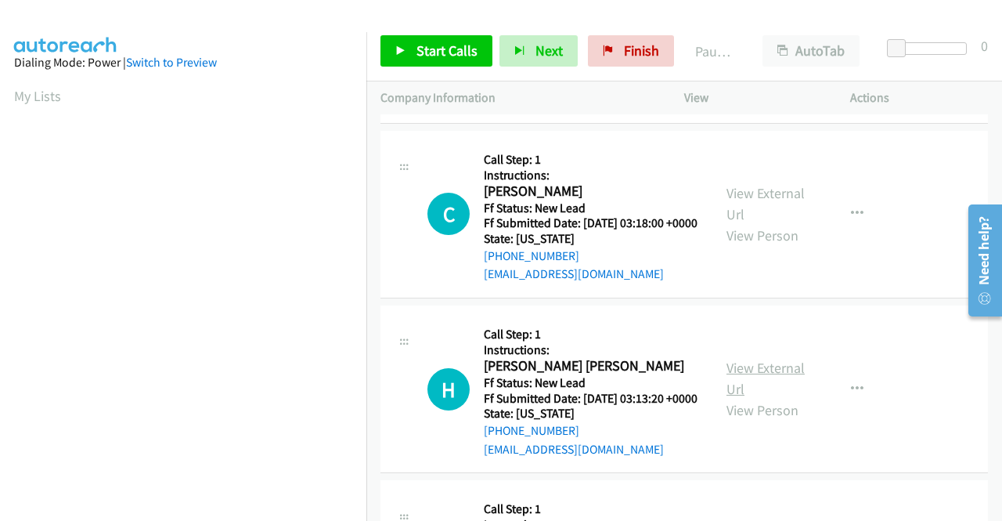
click at [734, 398] on link "View External Url" at bounding box center [766, 378] width 78 height 39
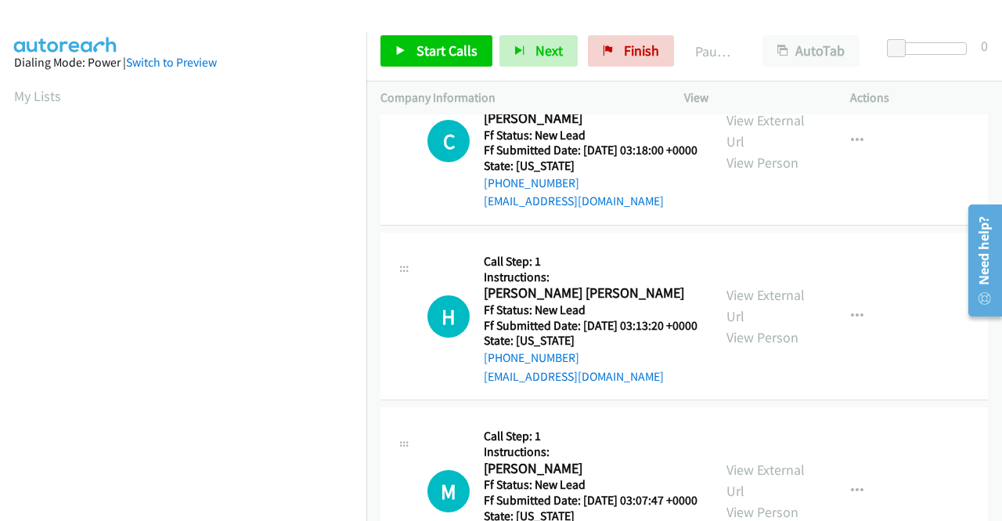
scroll to position [940, 0]
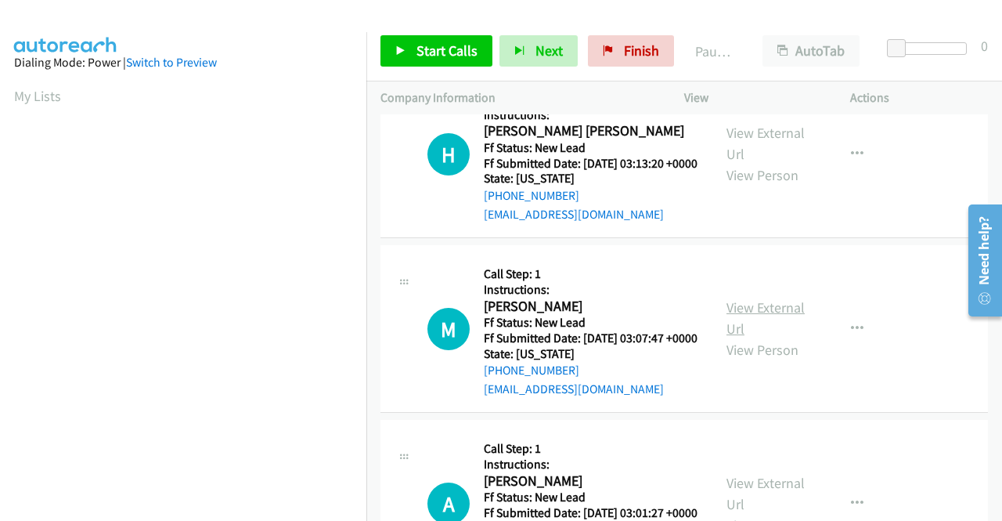
click at [760, 338] on link "View External Url" at bounding box center [766, 317] width 78 height 39
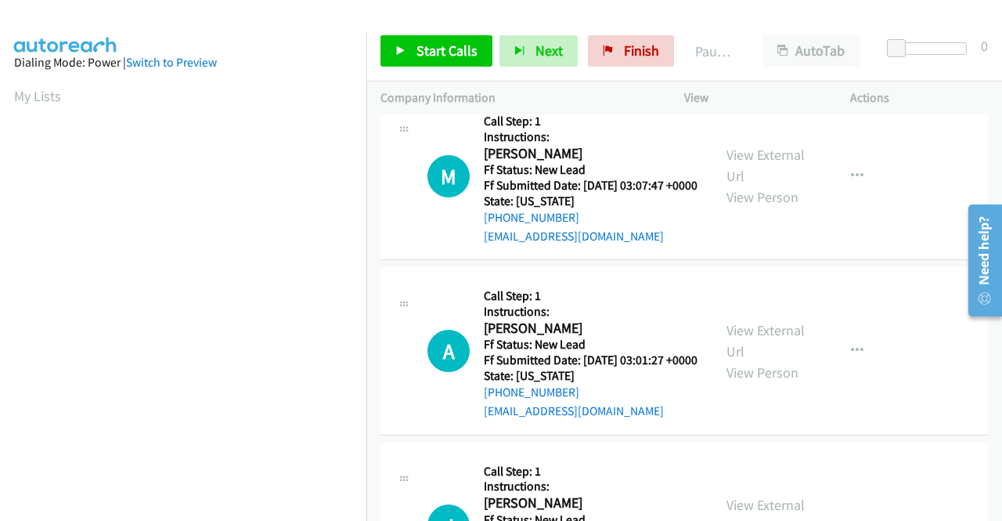
scroll to position [1096, 0]
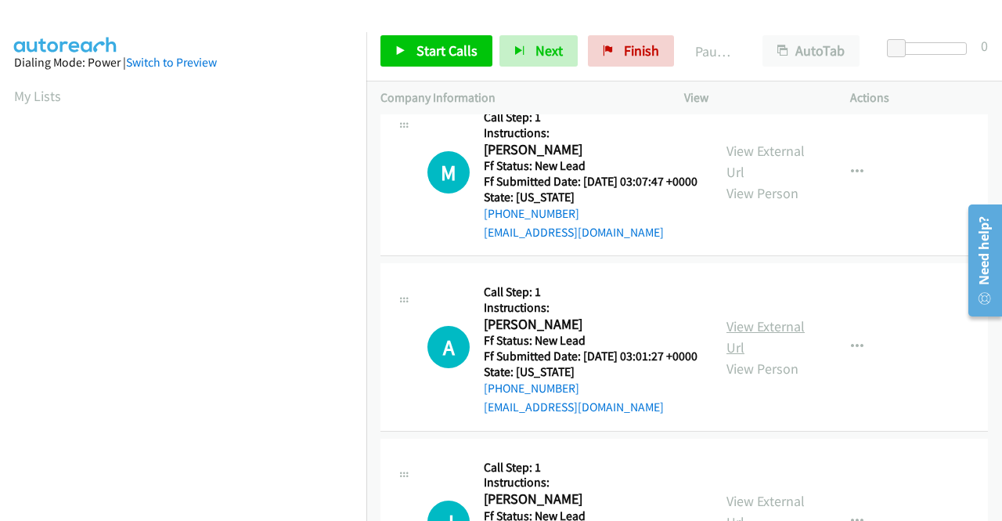
click at [787, 356] on link "View External Url" at bounding box center [766, 336] width 78 height 39
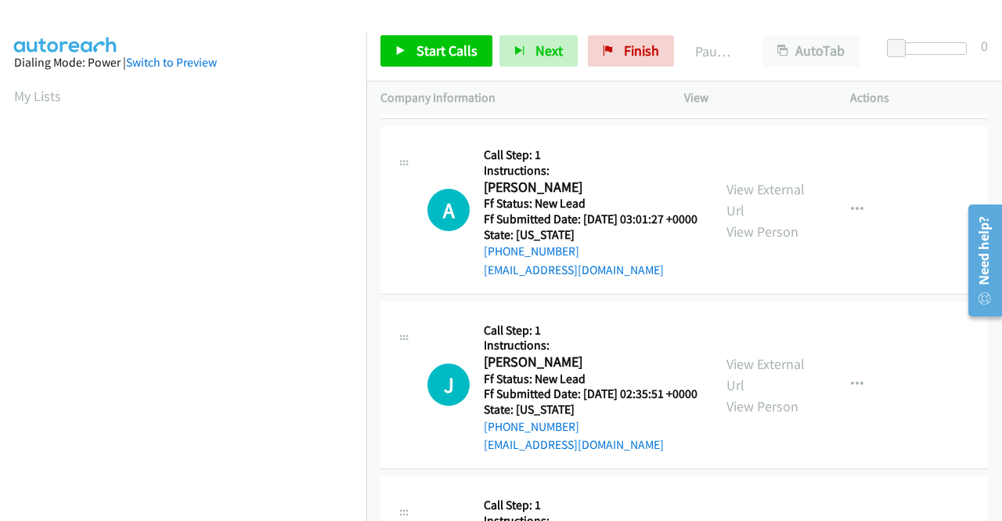
scroll to position [1331, 0]
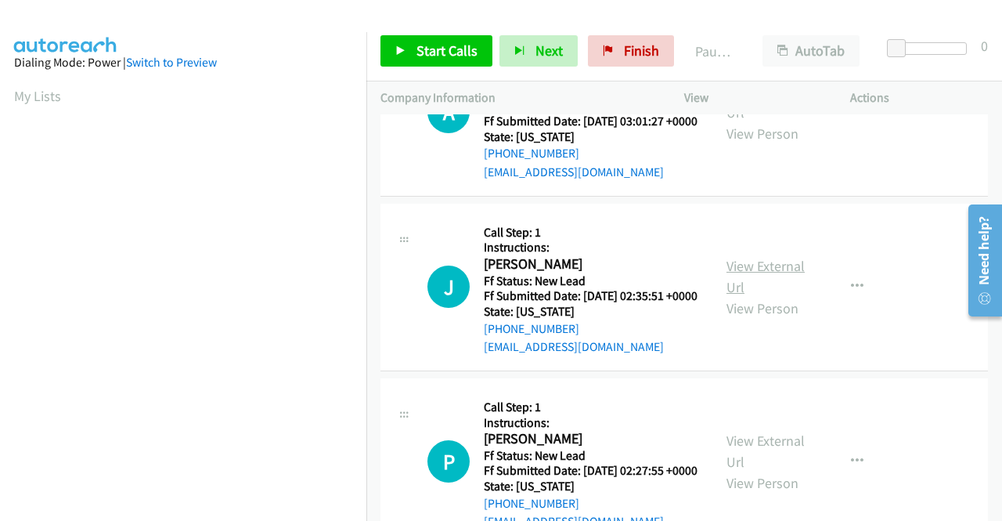
click at [761, 296] on link "View External Url" at bounding box center [766, 276] width 78 height 39
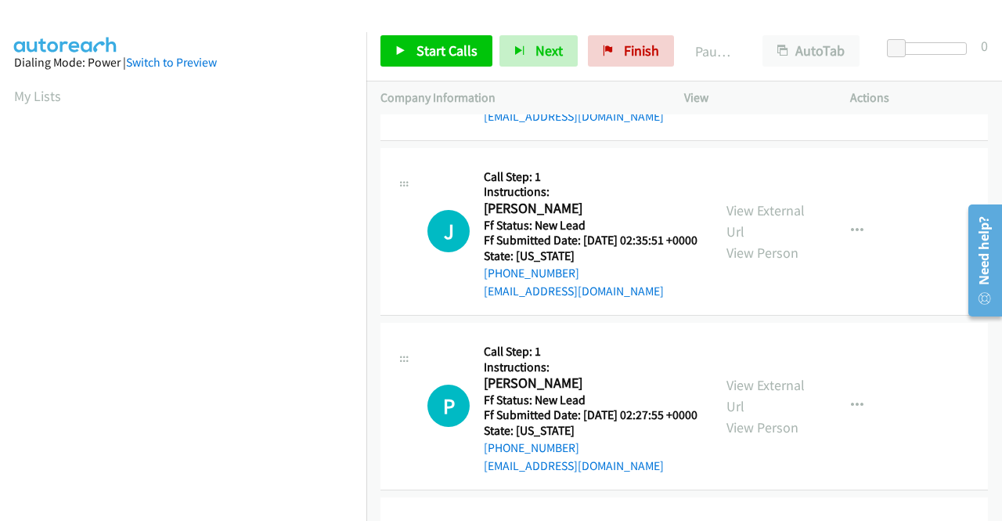
scroll to position [1488, 0]
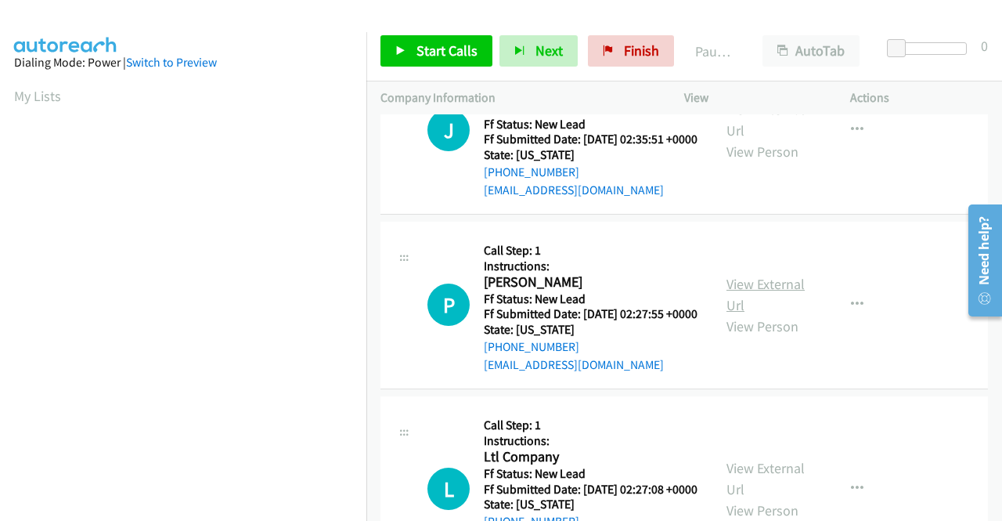
click at [741, 314] on link "View External Url" at bounding box center [766, 294] width 78 height 39
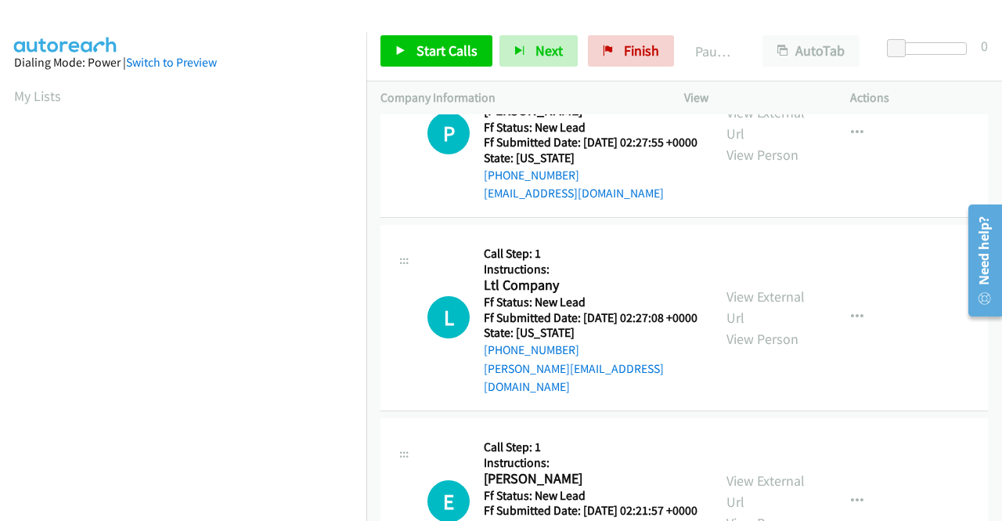
scroll to position [1723, 0]
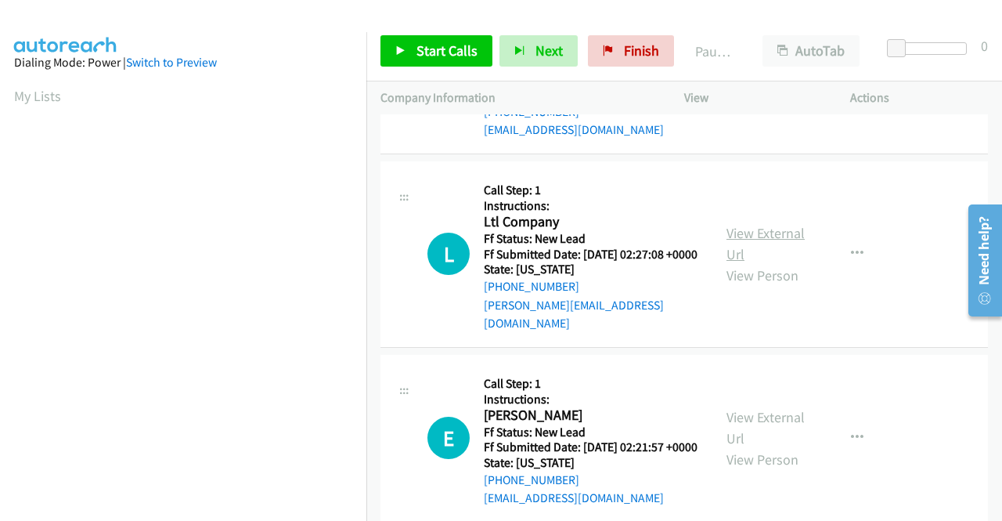
click at [757, 263] on link "View External Url" at bounding box center [766, 243] width 78 height 39
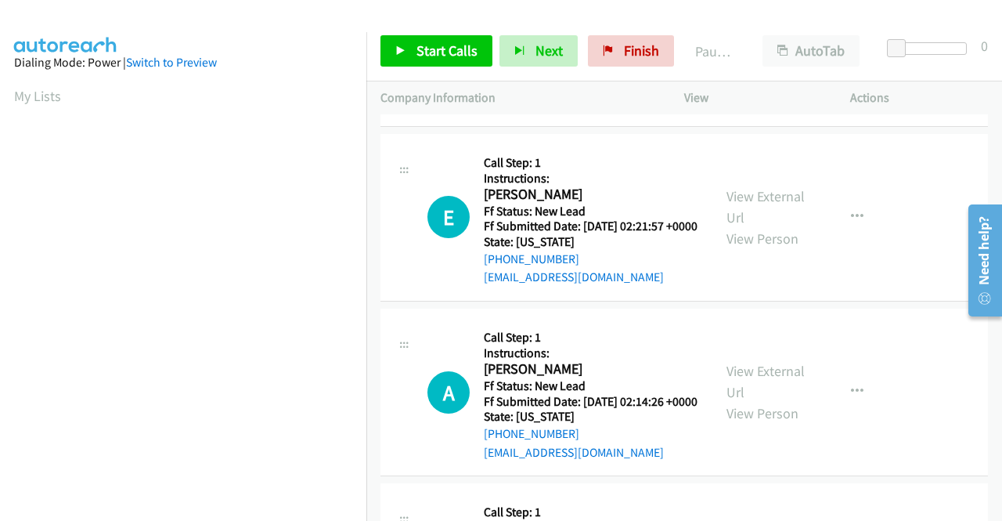
scroll to position [1958, 0]
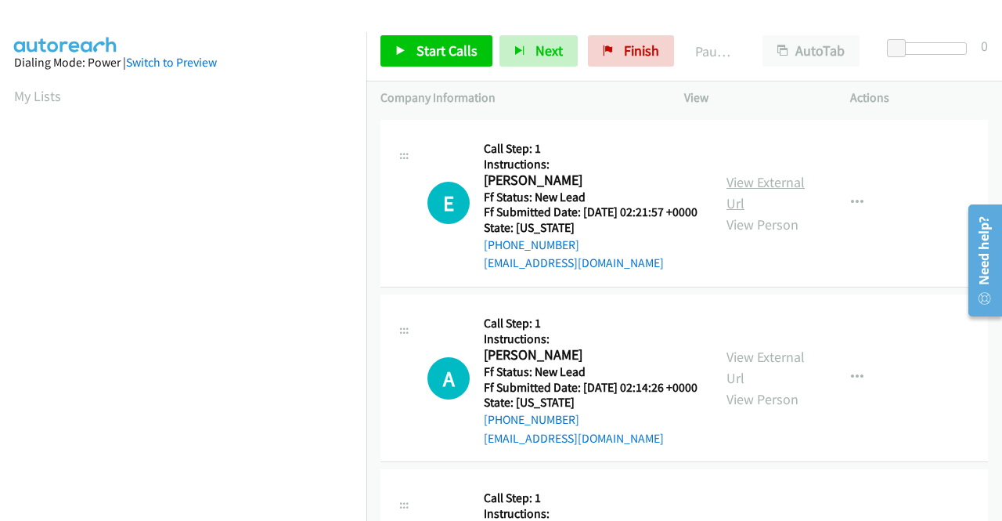
click at [731, 212] on link "View External Url" at bounding box center [766, 192] width 78 height 39
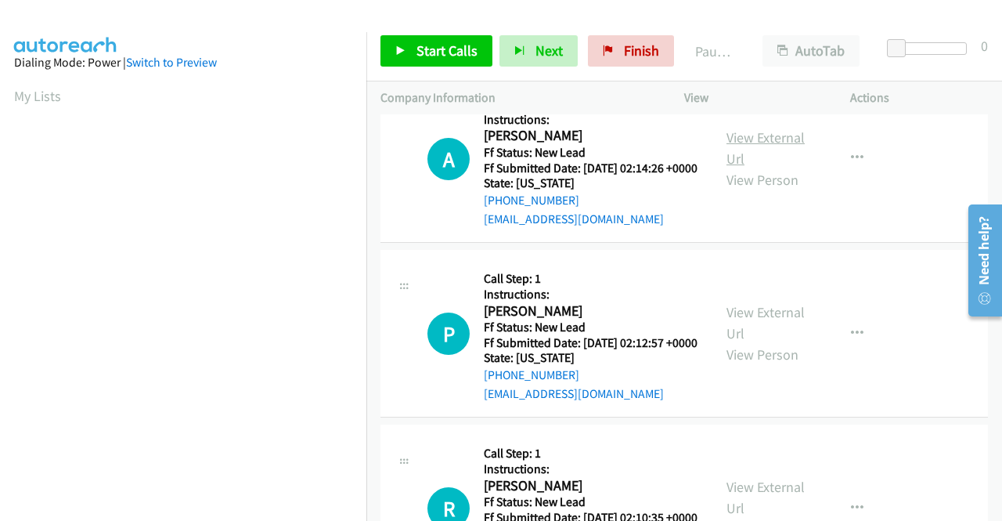
scroll to position [2193, 0]
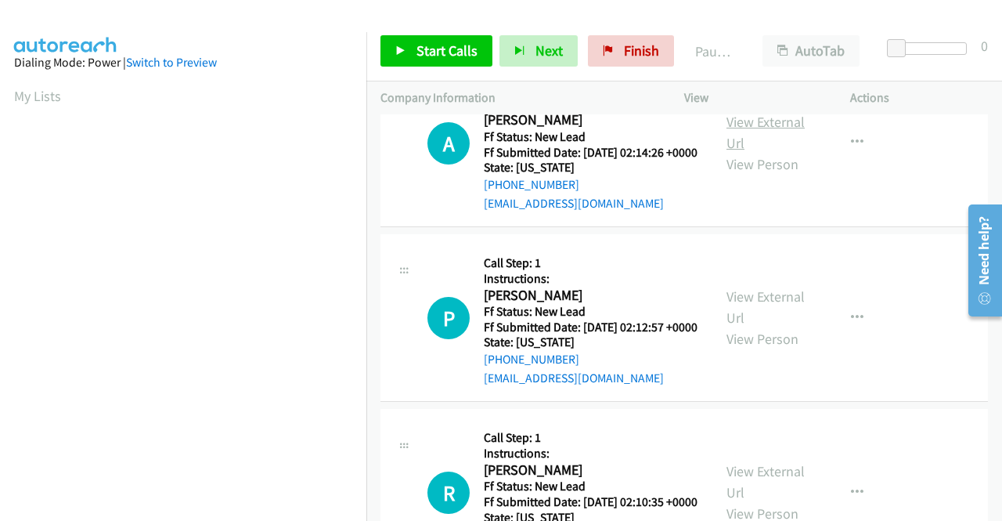
click at [740, 152] on link "View External Url" at bounding box center [766, 132] width 78 height 39
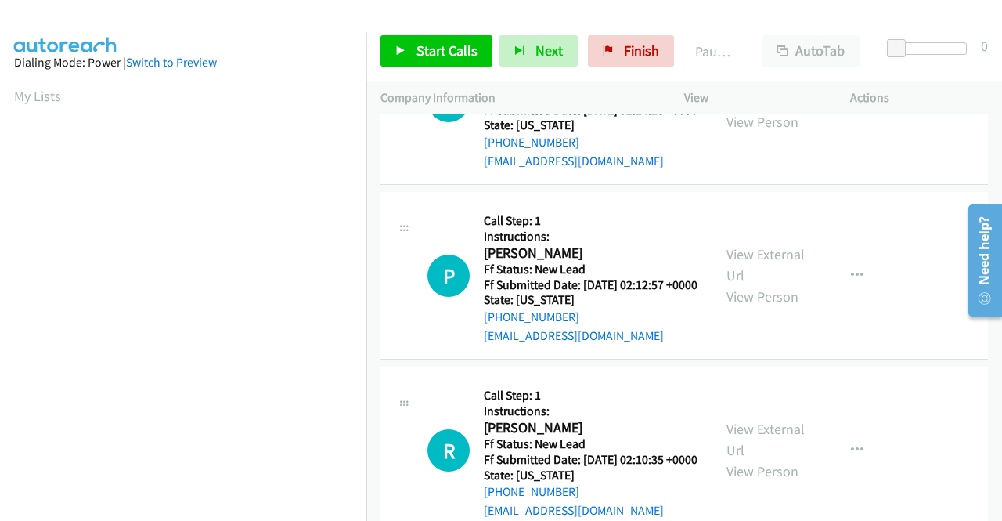
scroll to position [2349, 0]
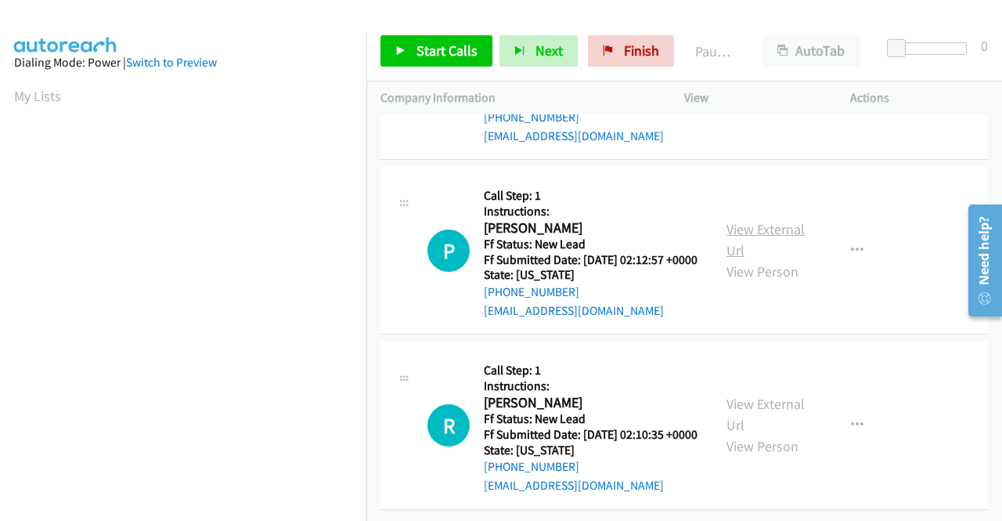
click at [763, 259] on link "View External Url" at bounding box center [766, 239] width 78 height 39
click at [746, 395] on link "View External Url" at bounding box center [766, 414] width 78 height 39
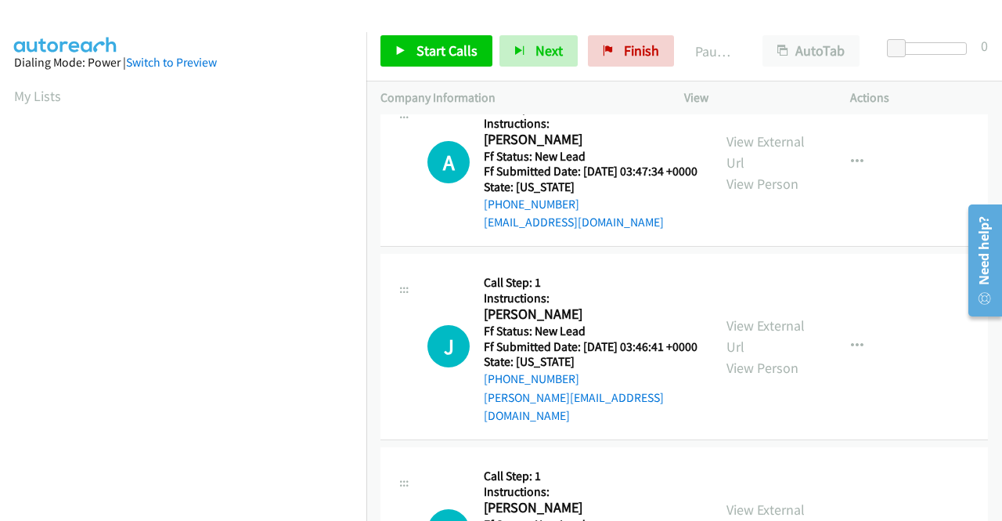
scroll to position [0, 0]
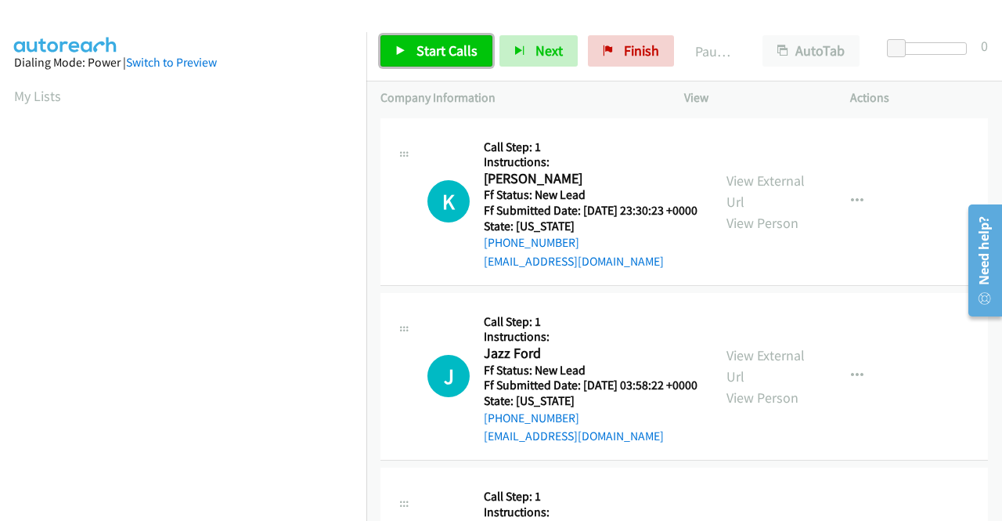
click at [465, 46] on span "Start Calls" at bounding box center [447, 51] width 61 height 18
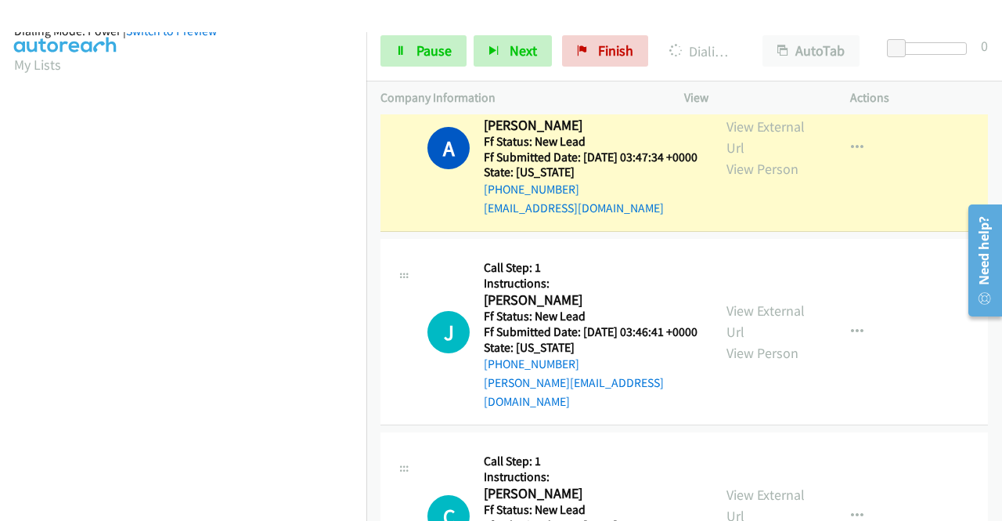
scroll to position [357, 0]
click at [439, 50] on span "Pause" at bounding box center [434, 51] width 35 height 18
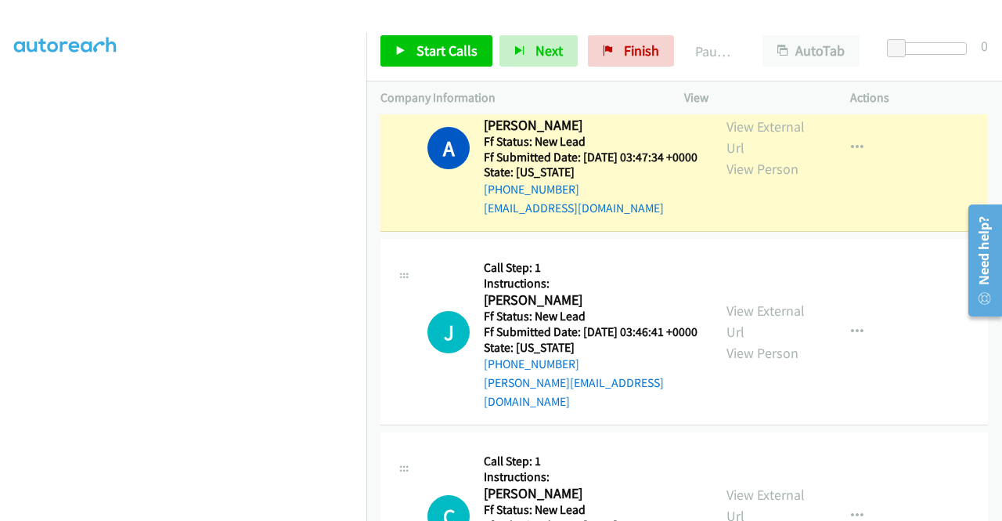
scroll to position [122, 0]
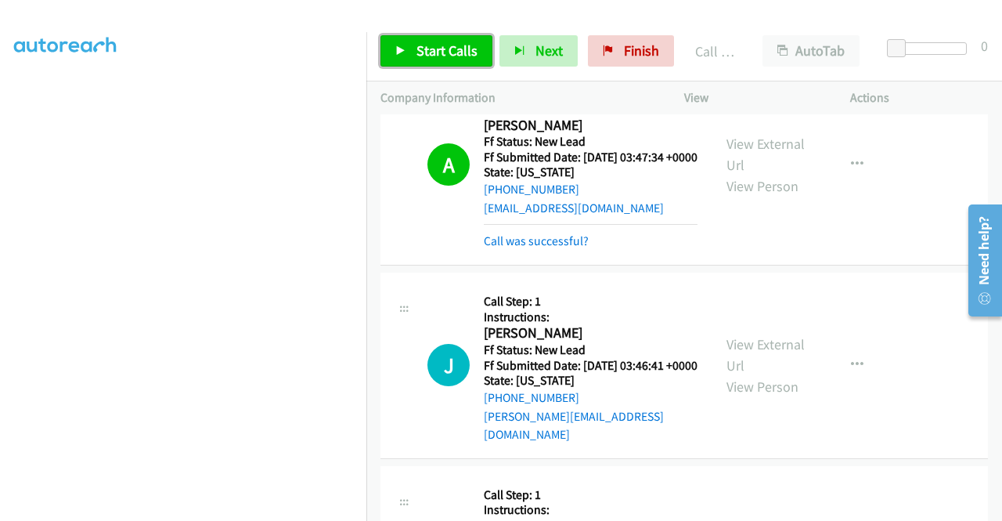
click at [453, 49] on span "Start Calls" at bounding box center [447, 51] width 61 height 18
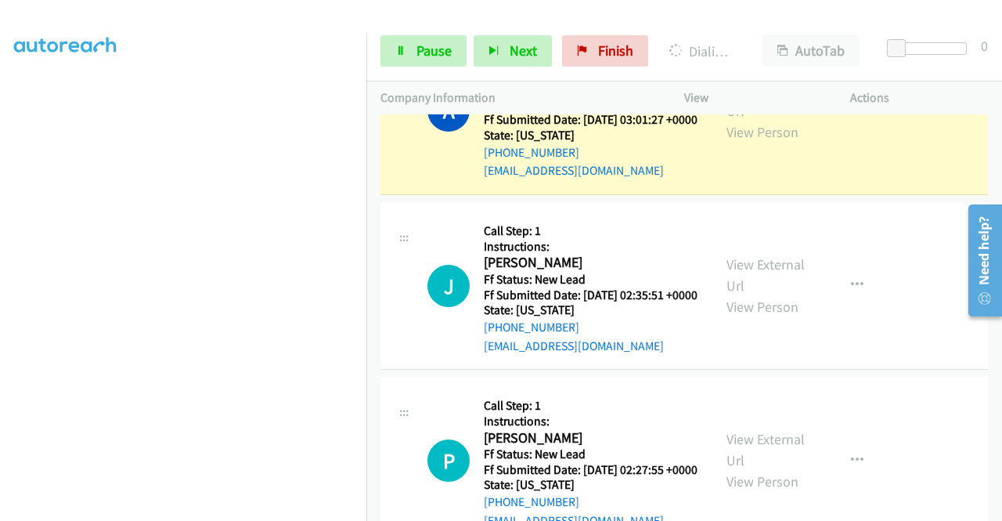
scroll to position [0, 0]
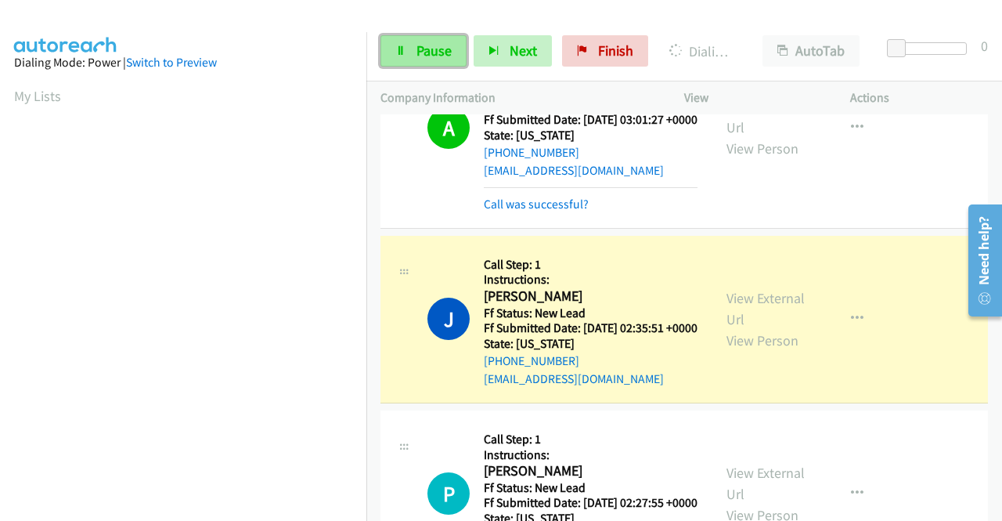
click at [417, 56] on span "Pause" at bounding box center [434, 51] width 35 height 18
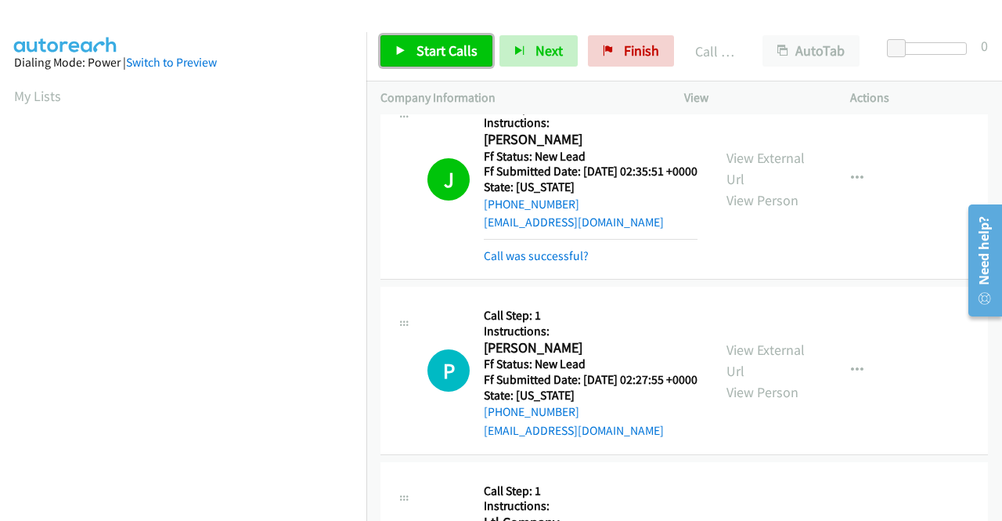
click at [421, 46] on span "Start Calls" at bounding box center [447, 51] width 61 height 18
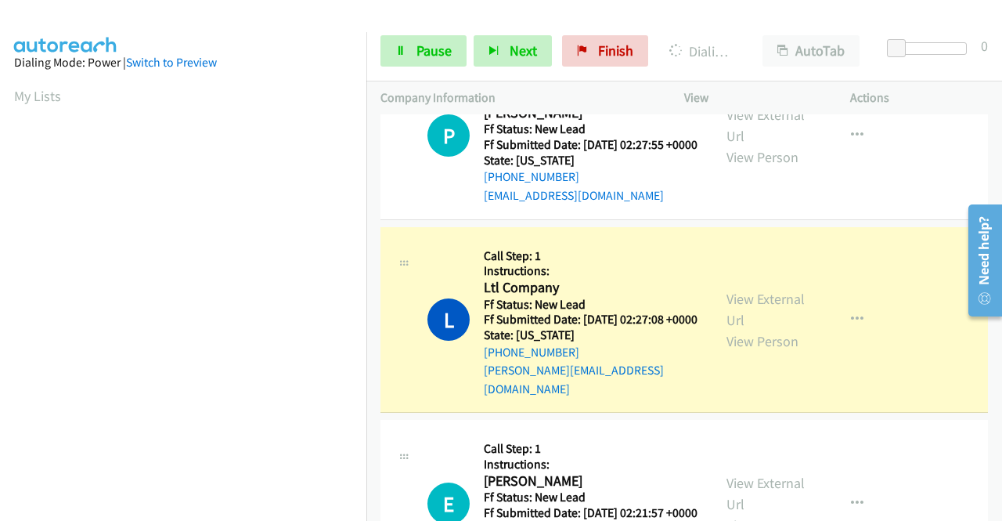
scroll to position [357, 0]
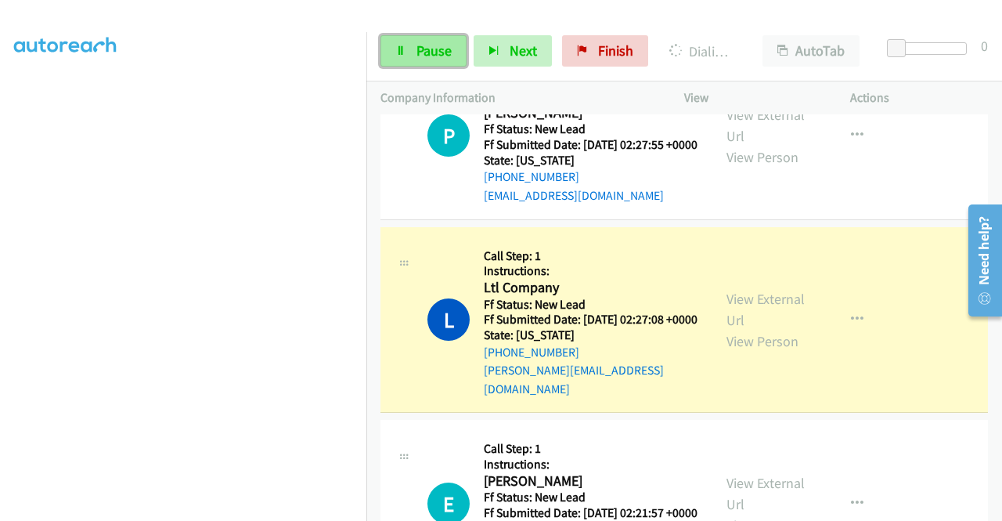
click at [432, 51] on span "Pause" at bounding box center [434, 51] width 35 height 18
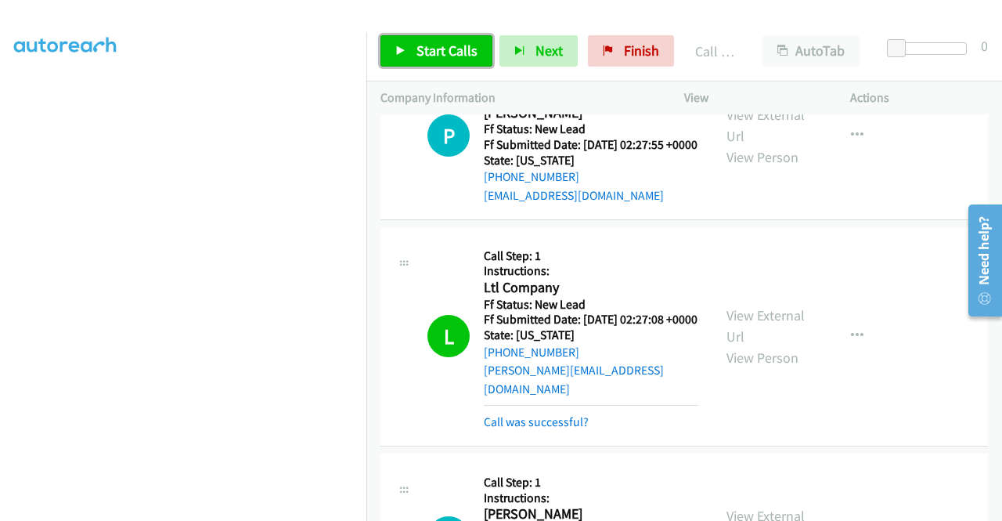
click at [475, 51] on link "Start Calls" at bounding box center [437, 50] width 112 height 31
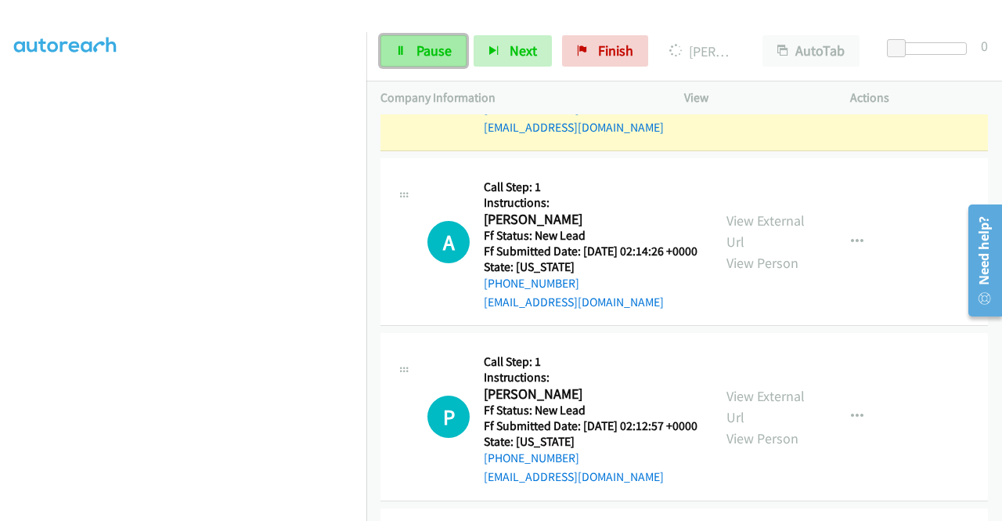
click at [429, 49] on span "Pause" at bounding box center [434, 51] width 35 height 18
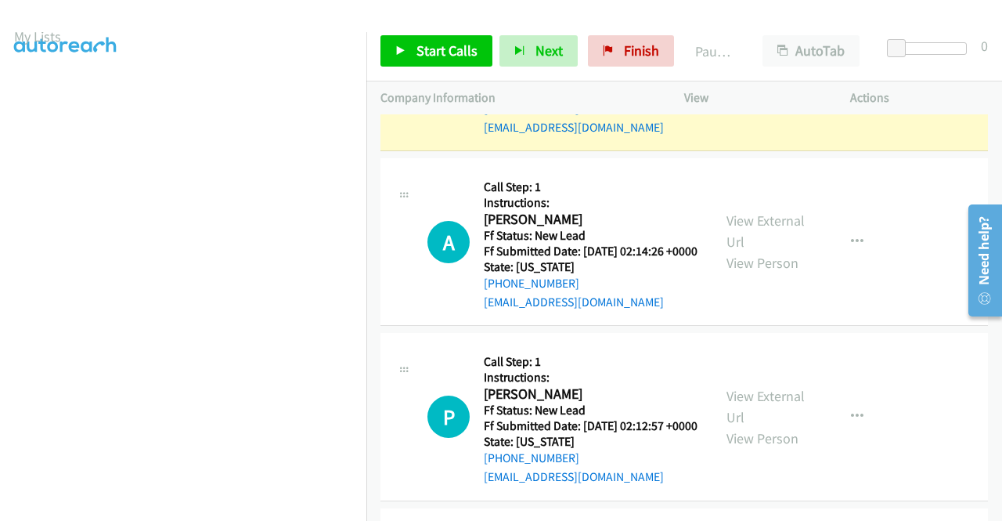
scroll to position [44, 0]
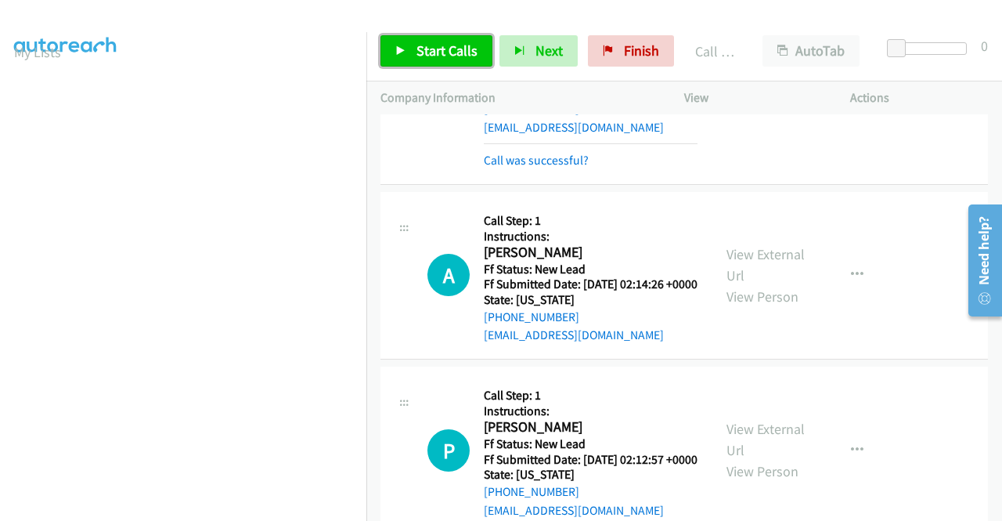
click at [431, 45] on span "Start Calls" at bounding box center [447, 51] width 61 height 18
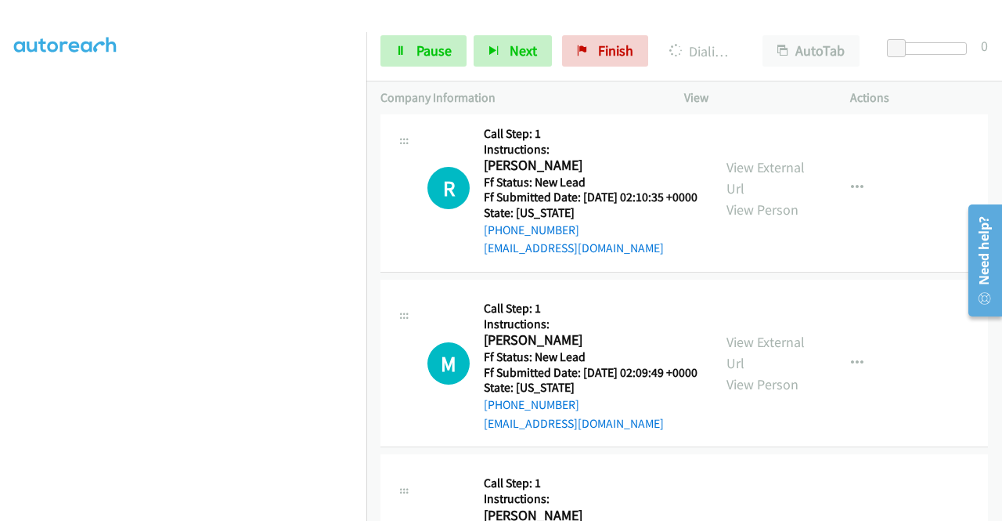
scroll to position [0, 0]
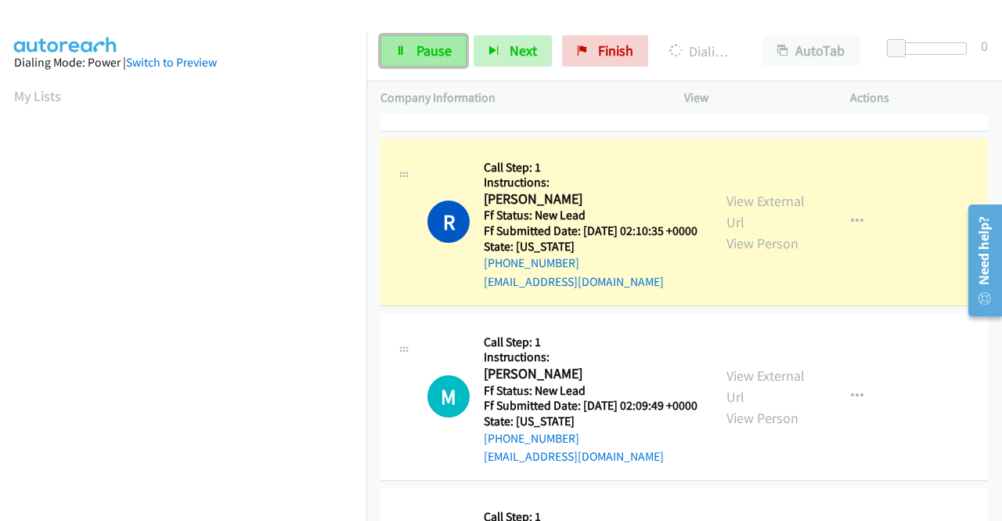
click at [426, 52] on span "Pause" at bounding box center [434, 51] width 35 height 18
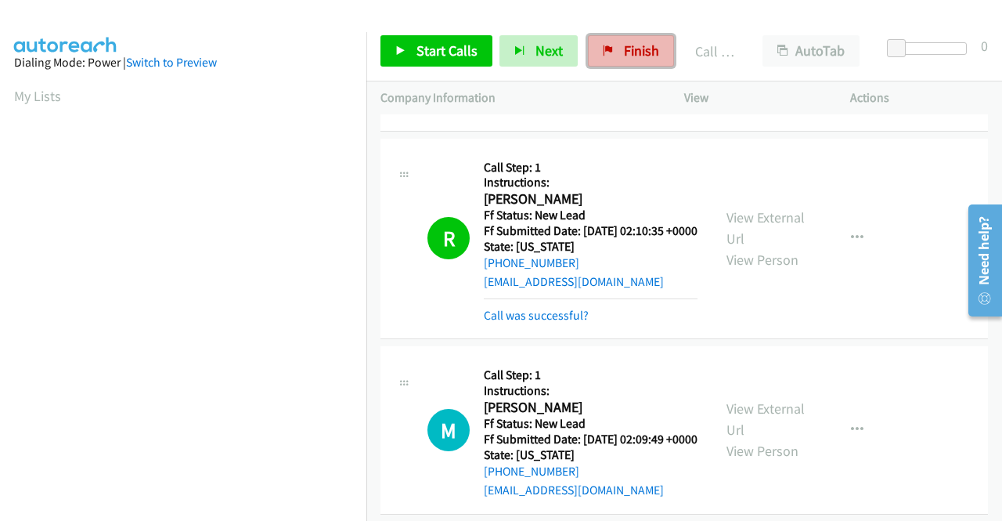
drag, startPoint x: 647, startPoint y: 51, endPoint x: 594, endPoint y: 48, distance: 53.3
click at [647, 51] on span "Finish" at bounding box center [641, 51] width 35 height 18
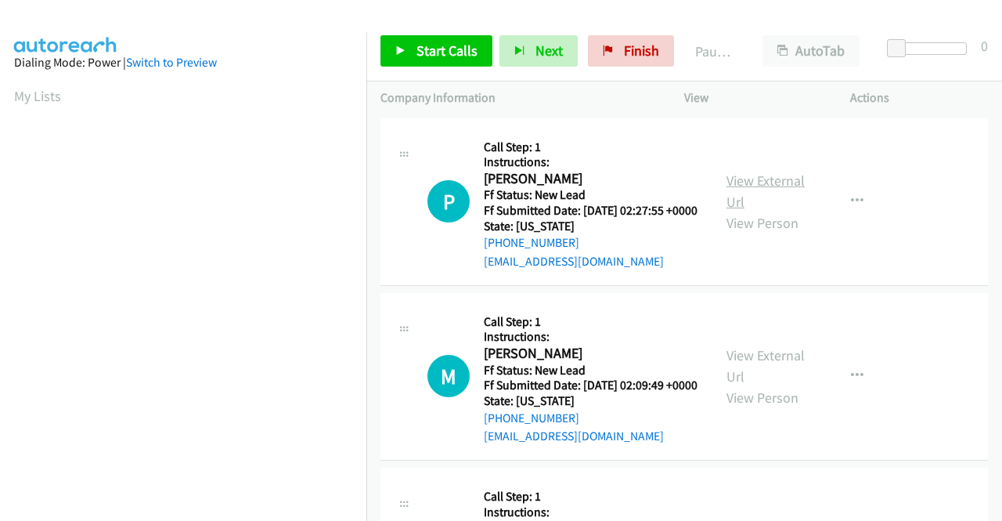
click at [761, 196] on link "View External Url" at bounding box center [766, 191] width 78 height 39
click at [789, 385] on link "View External Url" at bounding box center [766, 365] width 78 height 39
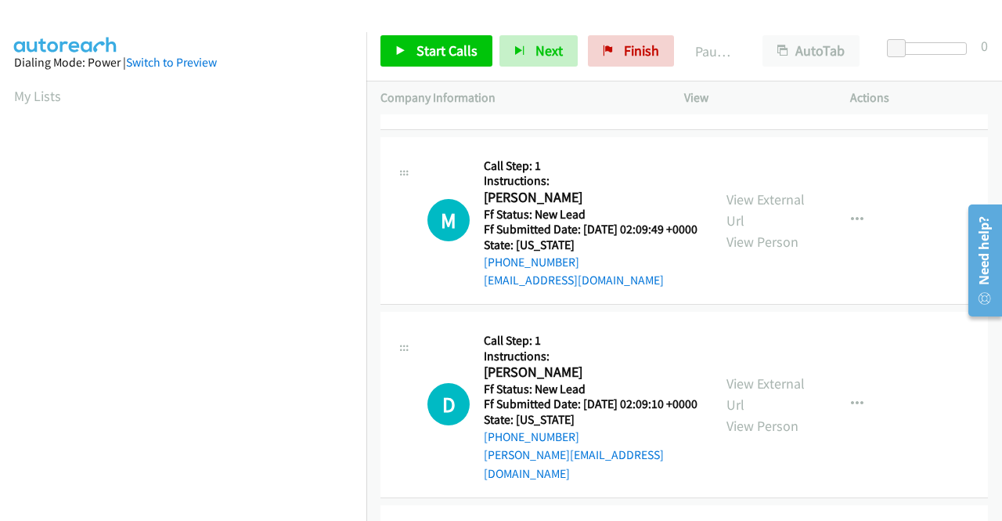
scroll to position [157, 0]
click at [753, 412] on link "View External Url" at bounding box center [766, 393] width 78 height 39
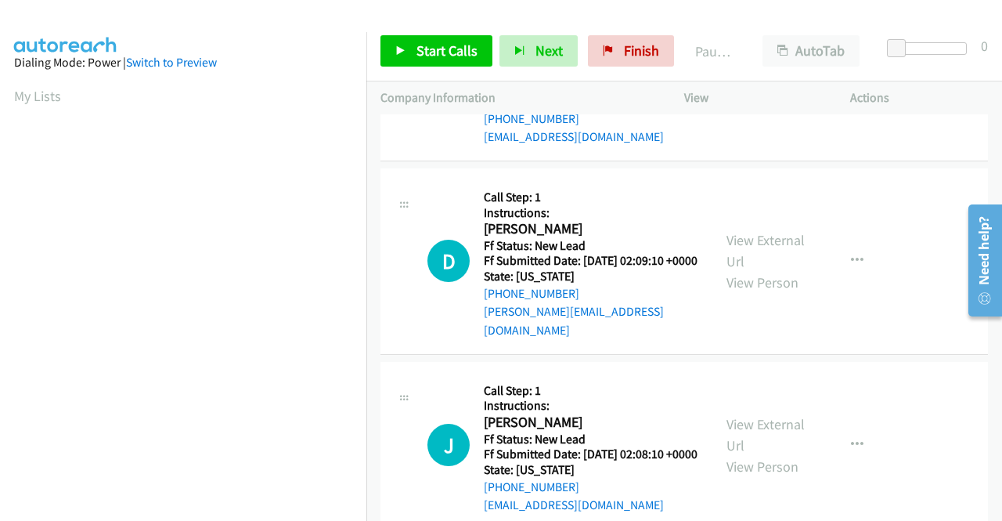
scroll to position [392, 0]
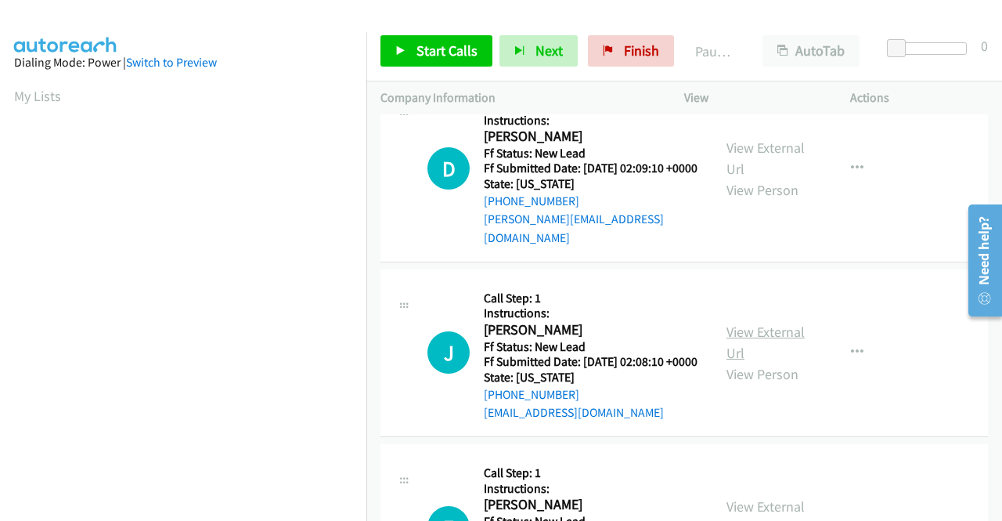
click at [772, 362] on link "View External Url" at bounding box center [766, 342] width 78 height 39
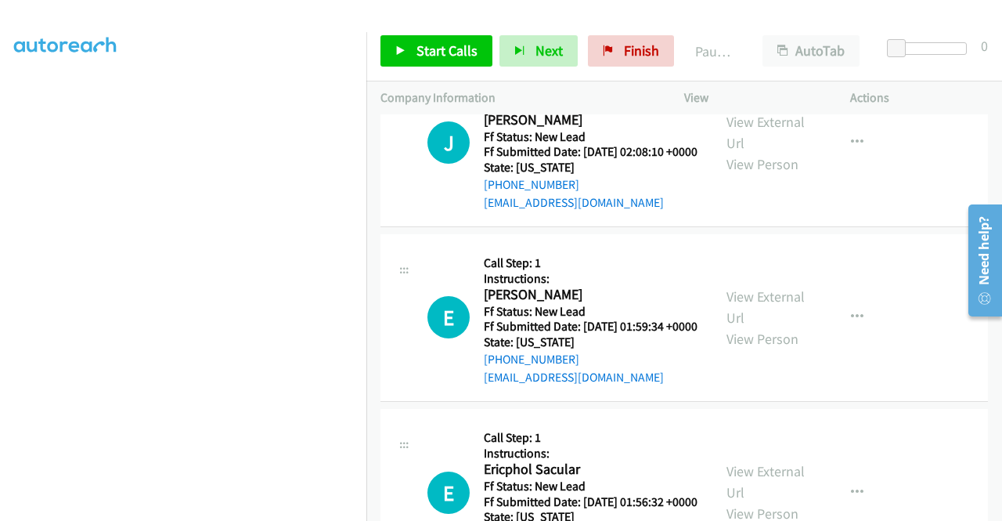
scroll to position [626, 0]
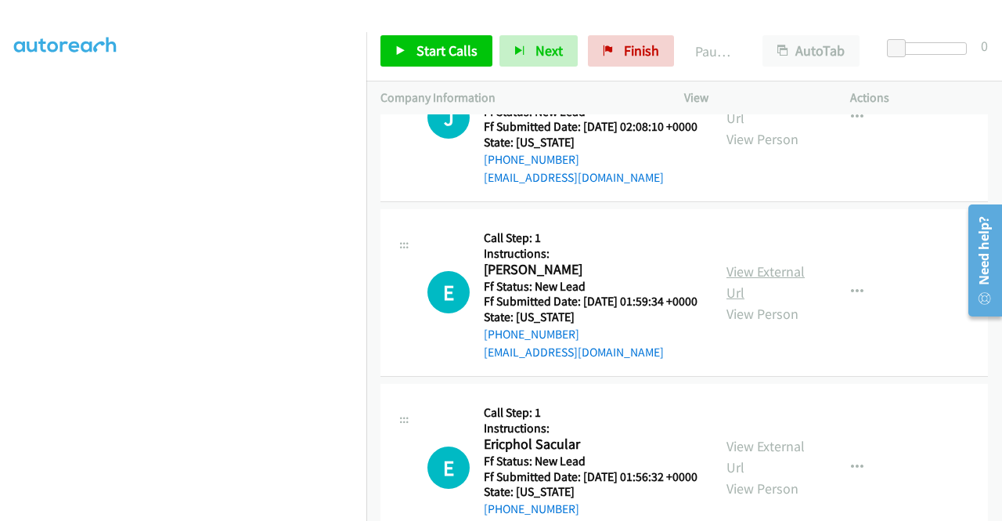
click at [775, 301] on link "View External Url" at bounding box center [766, 281] width 78 height 39
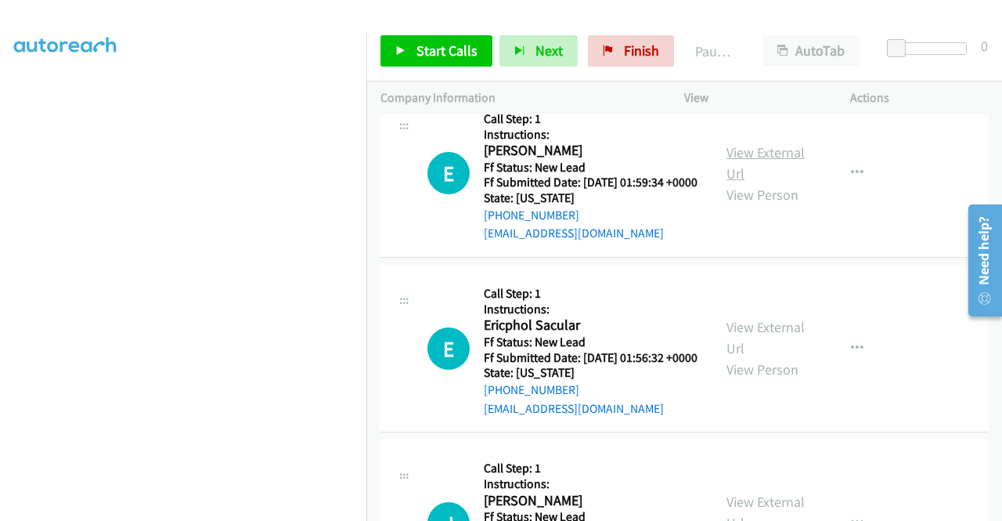
scroll to position [783, 0]
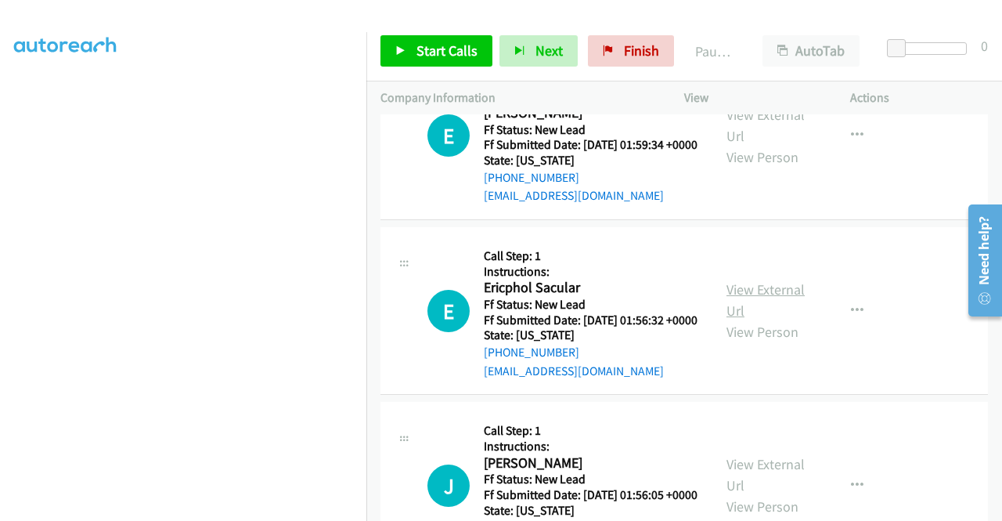
click at [771, 320] on link "View External Url" at bounding box center [766, 299] width 78 height 39
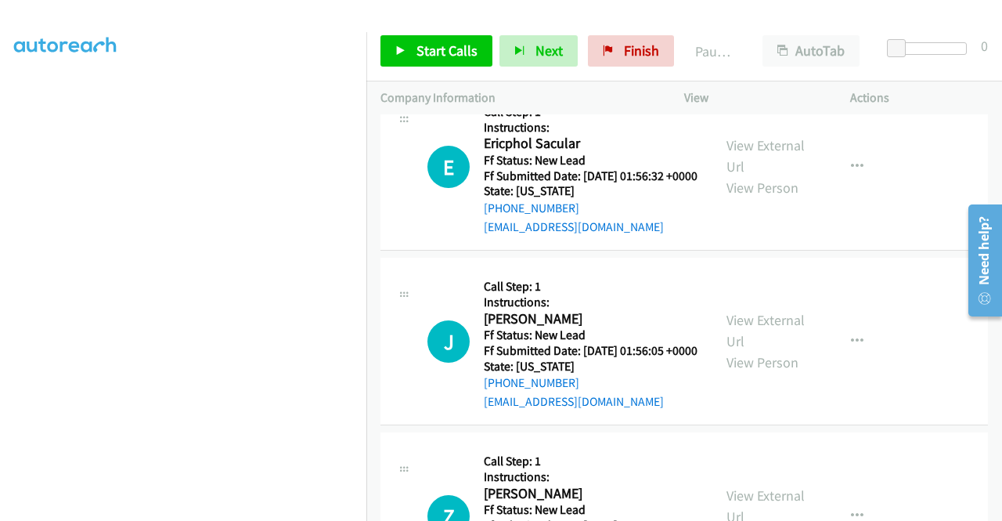
scroll to position [940, 0]
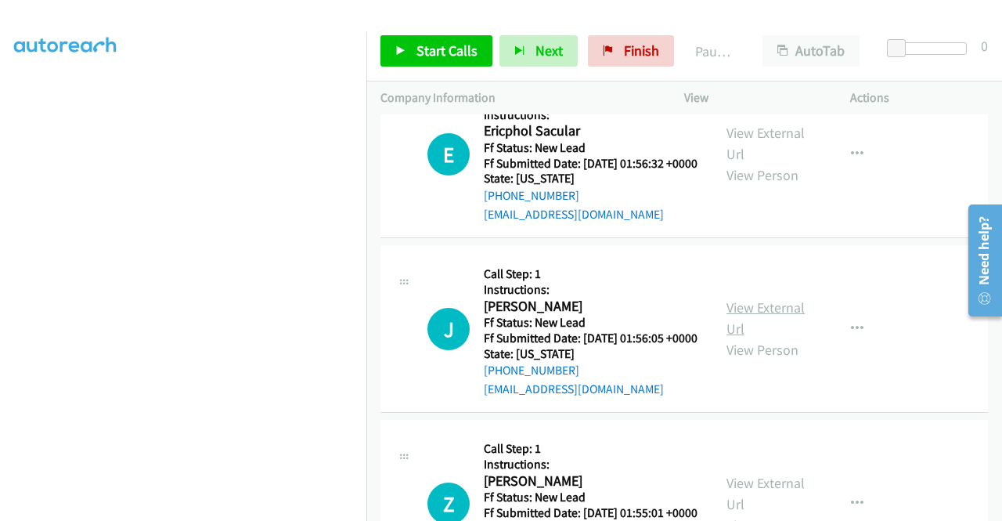
click at [769, 338] on link "View External Url" at bounding box center [766, 317] width 78 height 39
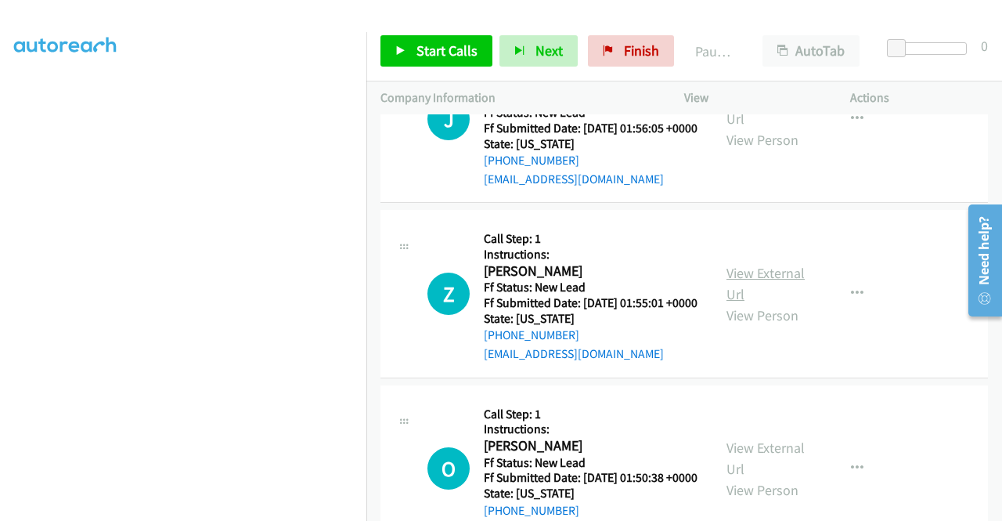
scroll to position [1175, 0]
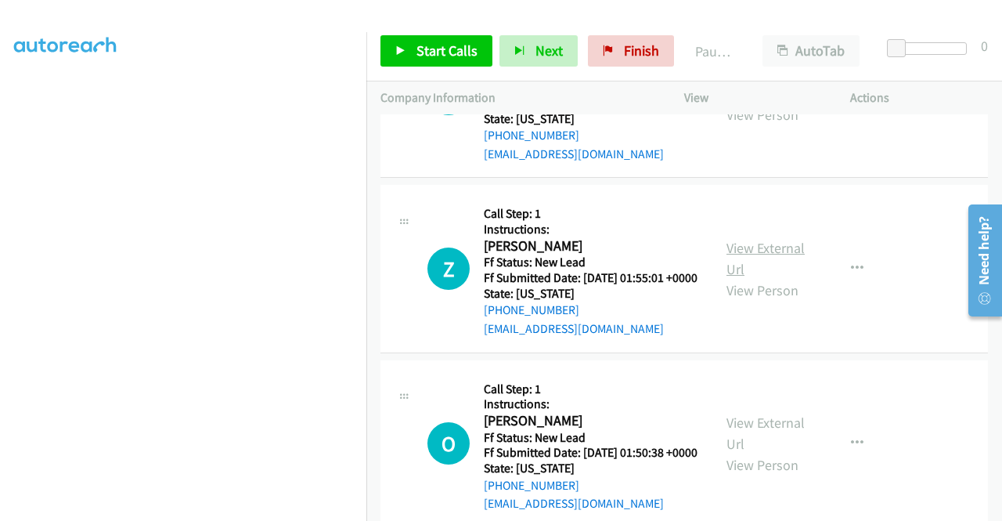
click at [753, 278] on link "View External Url" at bounding box center [766, 258] width 78 height 39
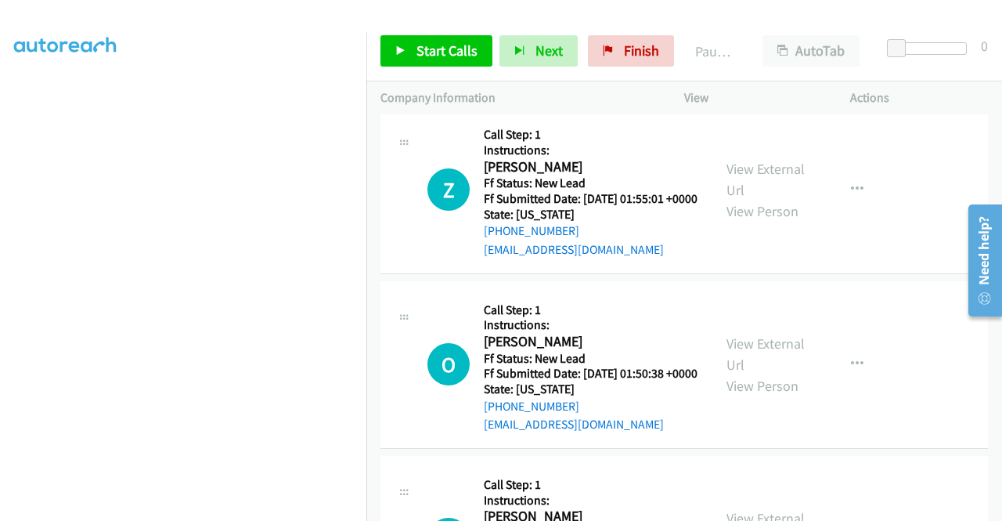
scroll to position [1331, 0]
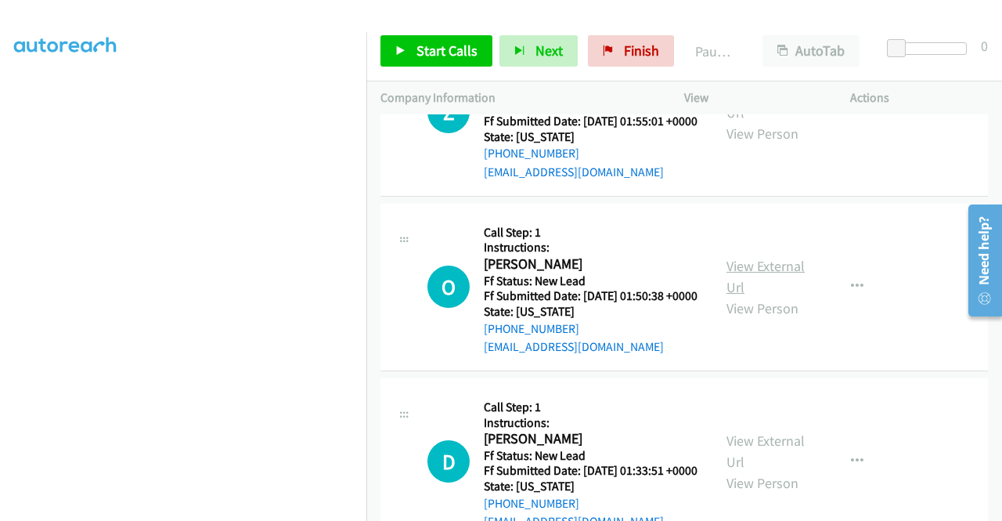
click at [784, 296] on link "View External Url" at bounding box center [766, 276] width 78 height 39
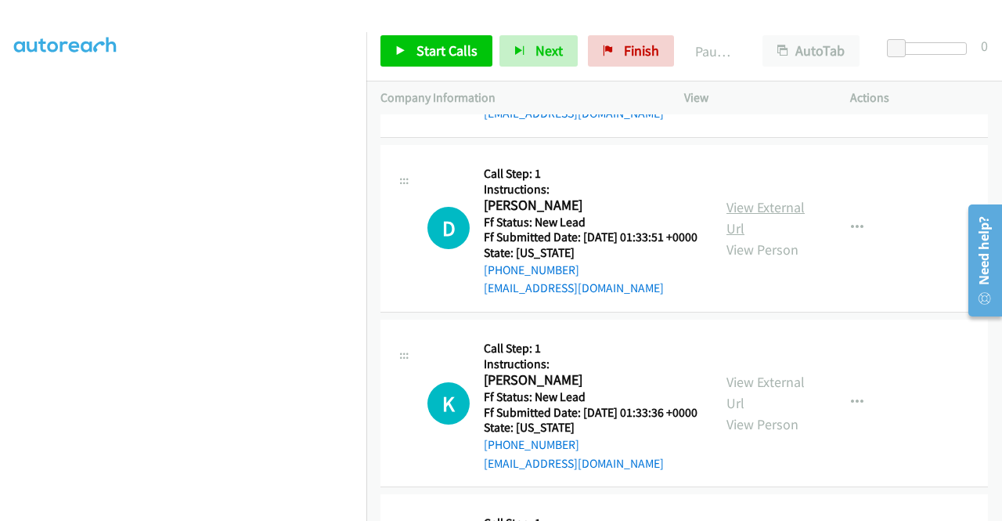
scroll to position [1566, 0]
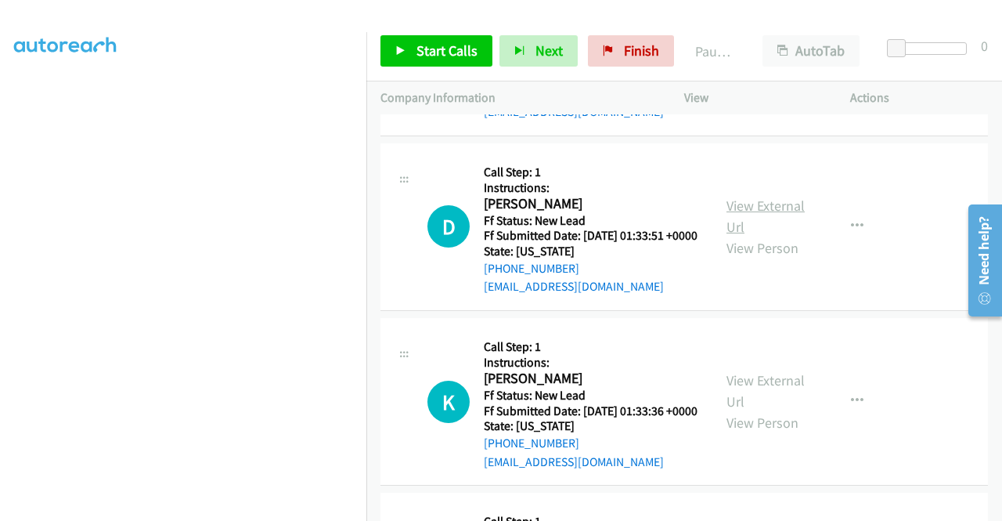
click at [755, 236] on link "View External Url" at bounding box center [766, 216] width 78 height 39
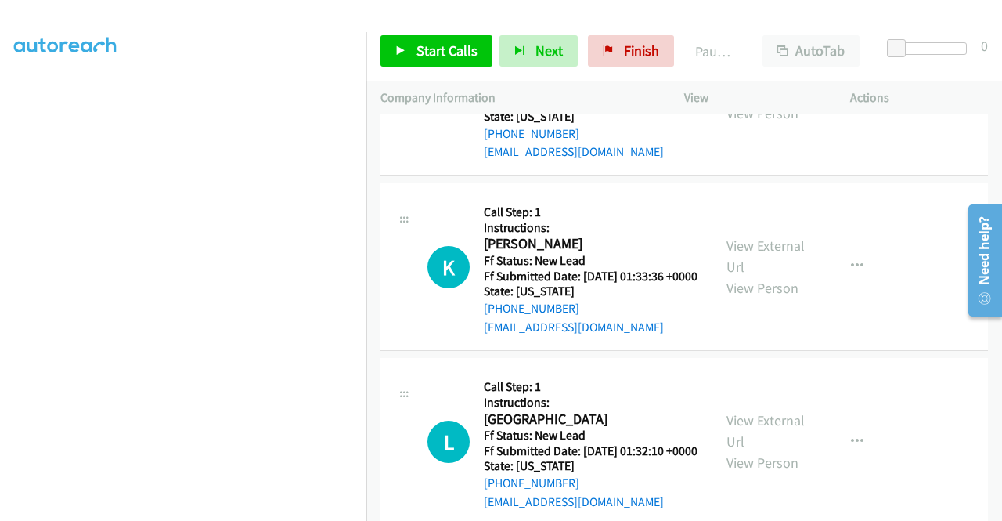
scroll to position [1723, 0]
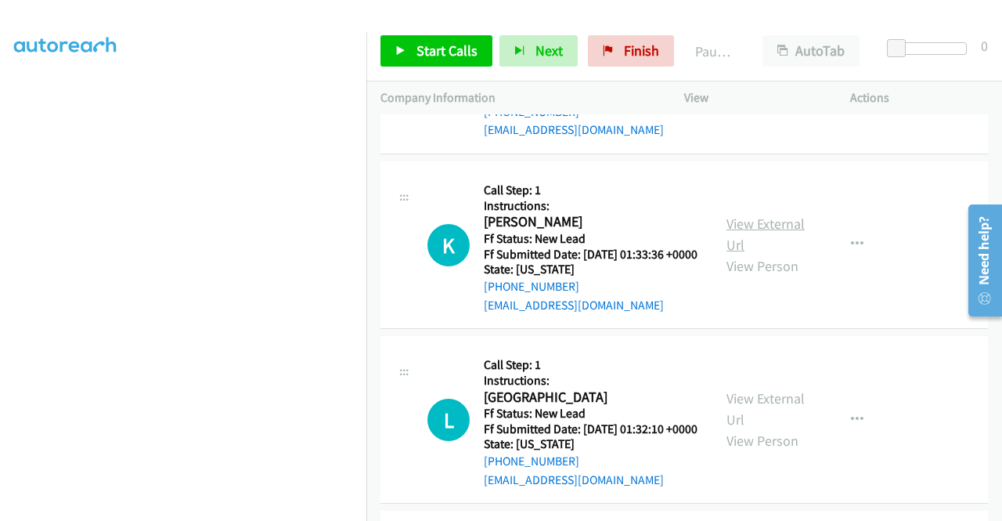
click at [761, 254] on link "View External Url" at bounding box center [766, 234] width 78 height 39
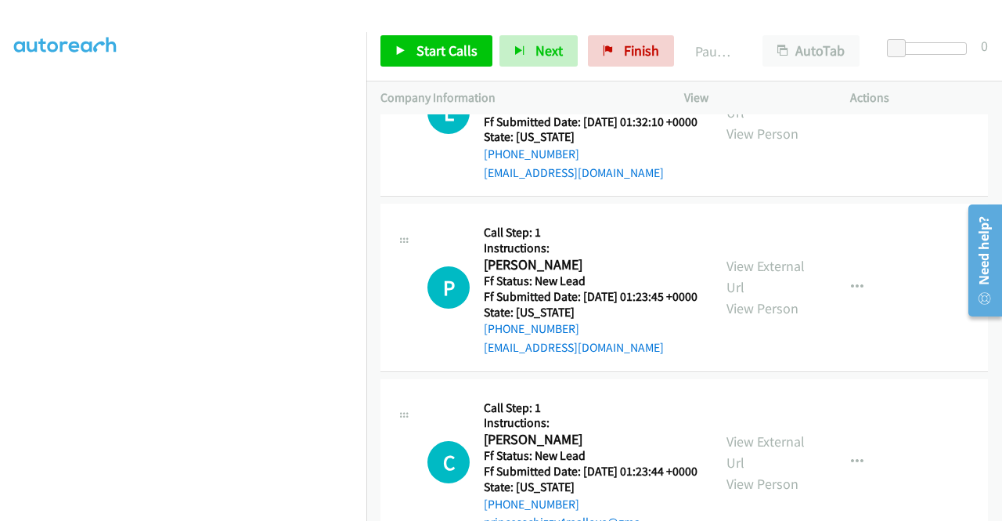
scroll to position [2036, 0]
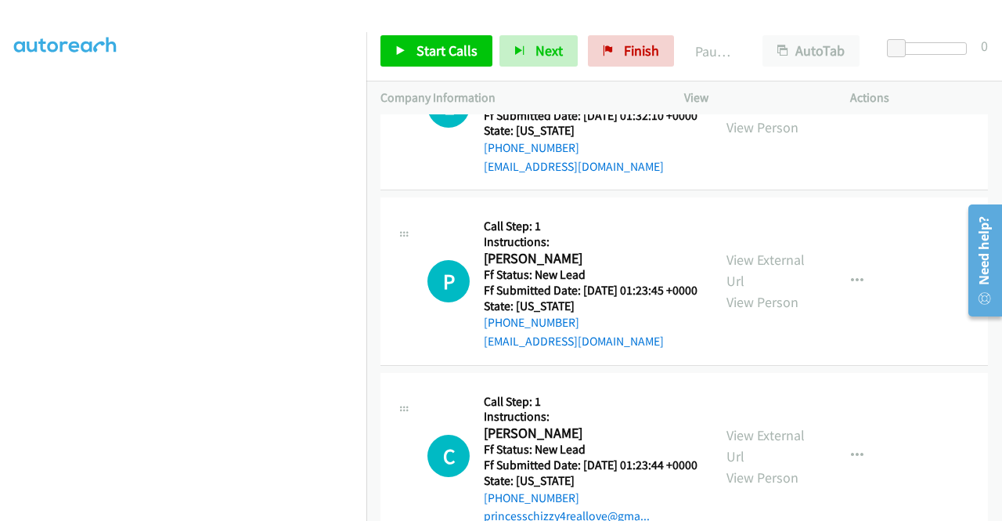
click at [740, 115] on link "View External Url" at bounding box center [766, 95] width 78 height 39
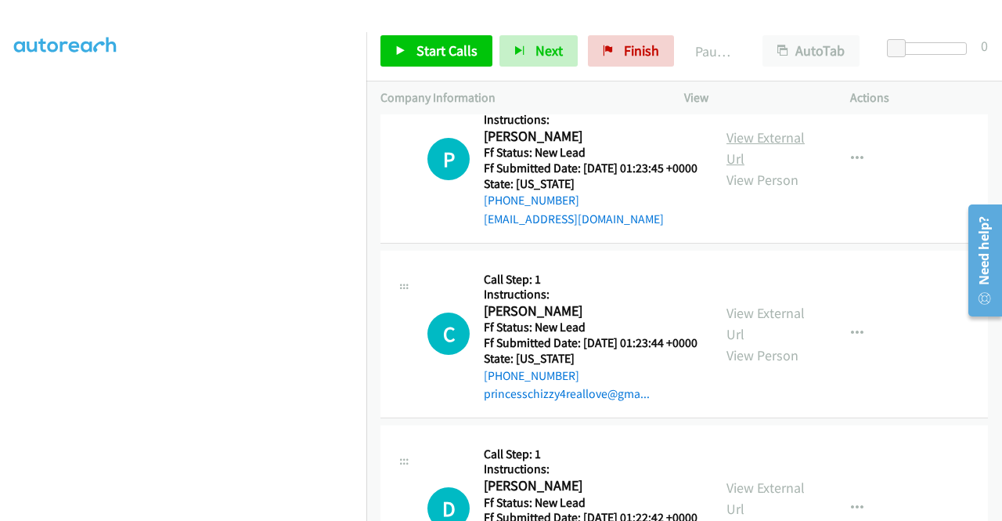
scroll to position [2193, 0]
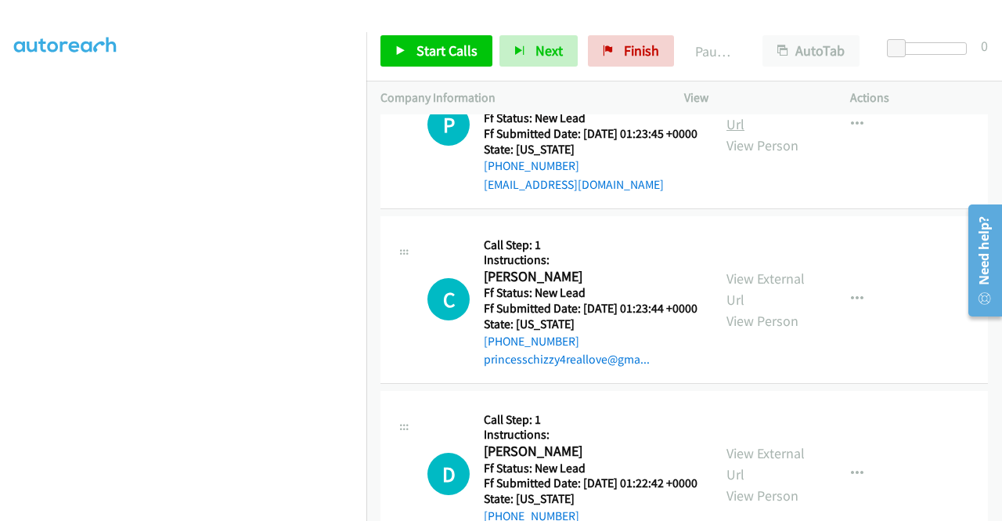
click at [742, 133] on link "View External Url" at bounding box center [766, 113] width 78 height 39
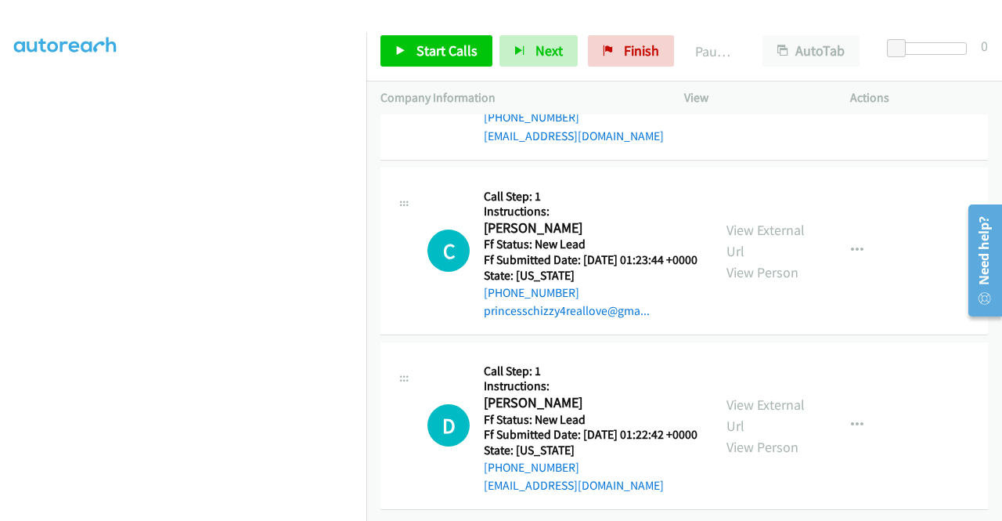
scroll to position [2349, 0]
click at [760, 260] on link "View External Url" at bounding box center [766, 240] width 78 height 39
click at [752, 395] on link "View External Url" at bounding box center [766, 414] width 78 height 39
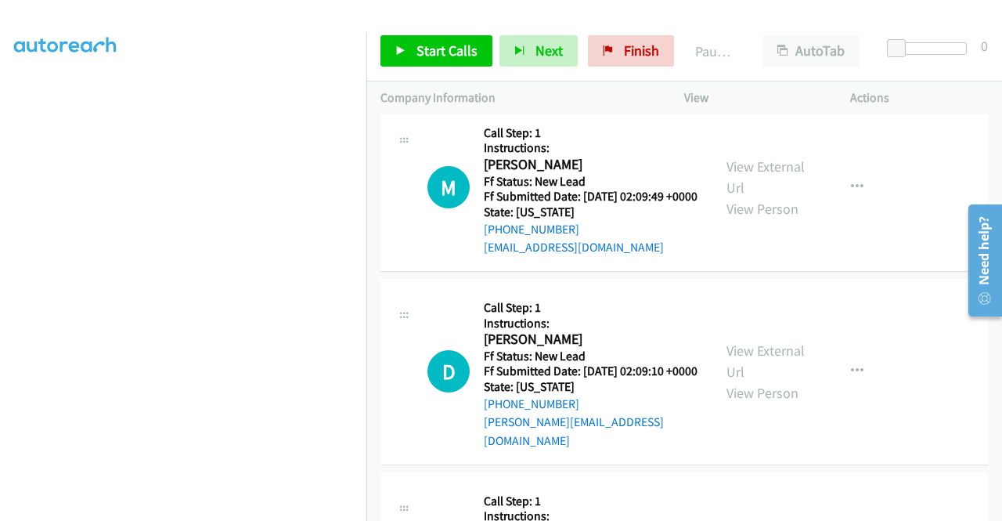
scroll to position [0, 0]
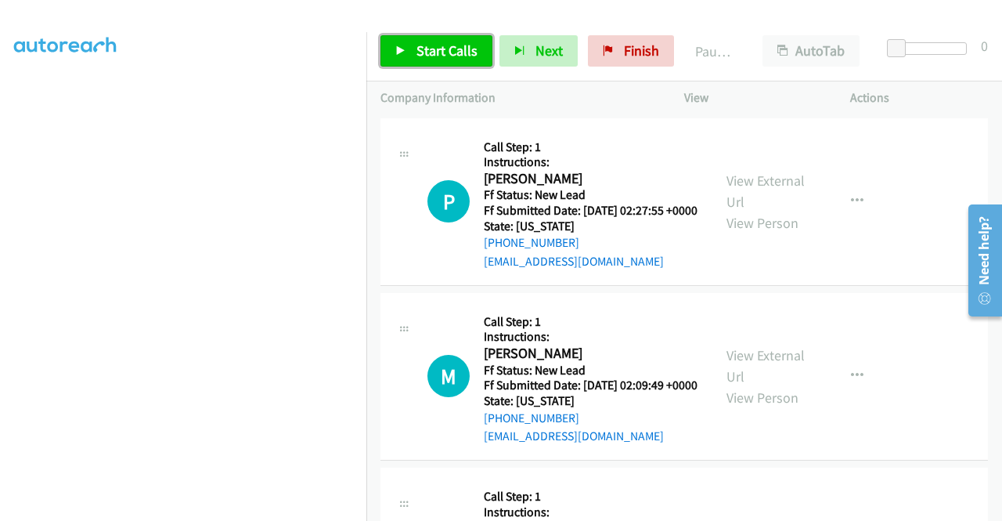
click at [460, 38] on link "Start Calls" at bounding box center [437, 50] width 112 height 31
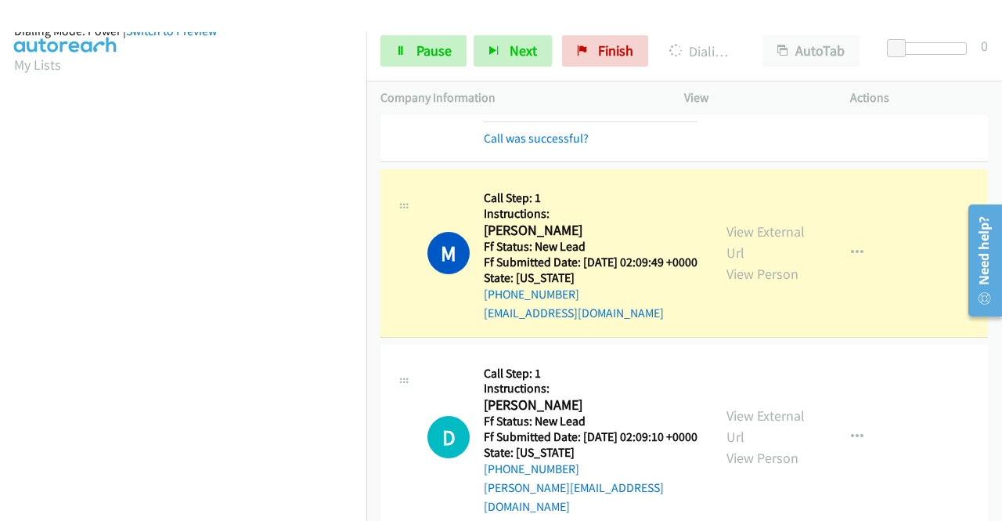
scroll to position [357, 0]
click at [421, 68] on div "Start Calls Pause Next Finish Dialing Mark Pathe AutoTab AutoTab 0" at bounding box center [684, 51] width 636 height 60
click at [421, 60] on link "Pause" at bounding box center [424, 50] width 86 height 31
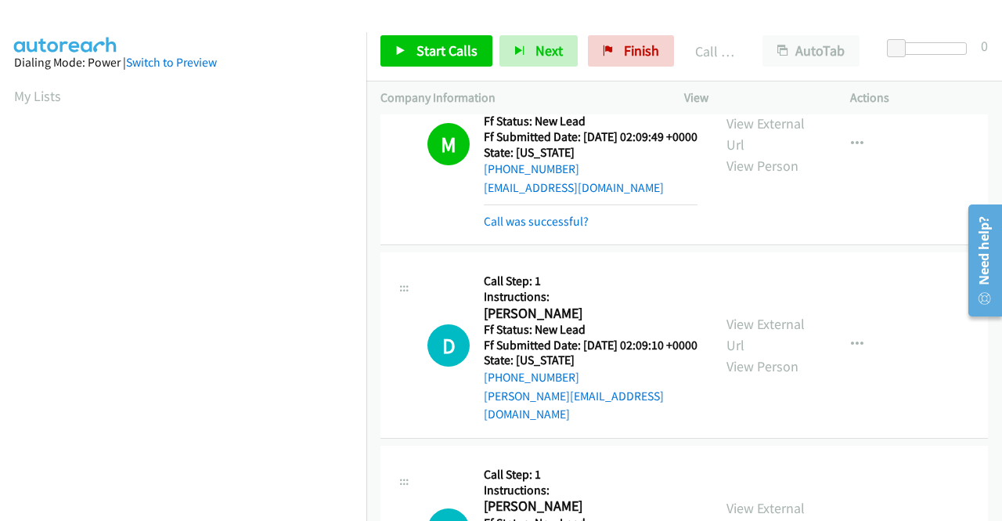
scroll to position [313, 0]
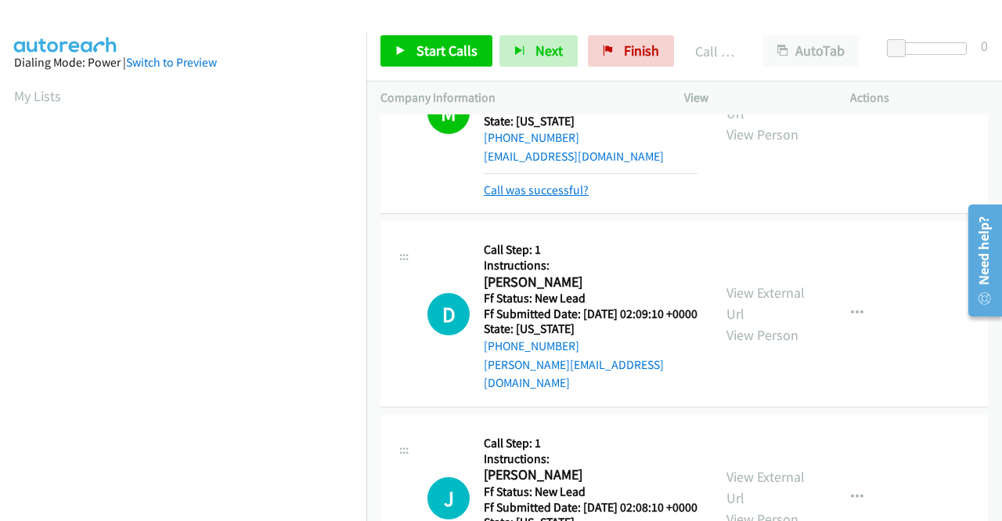
click at [551, 197] on link "Call was successful?" at bounding box center [536, 189] width 105 height 15
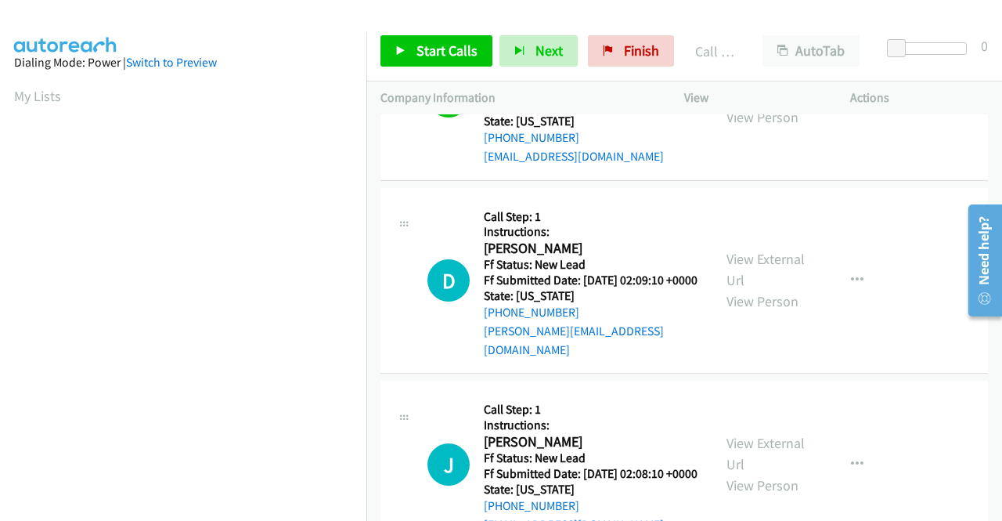
scroll to position [296, 0]
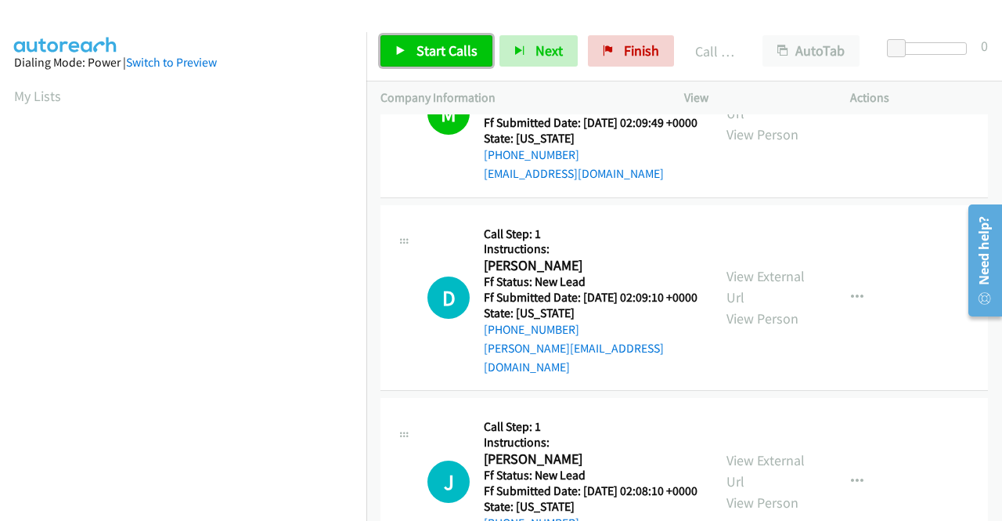
click at [450, 52] on span "Start Calls" at bounding box center [447, 51] width 61 height 18
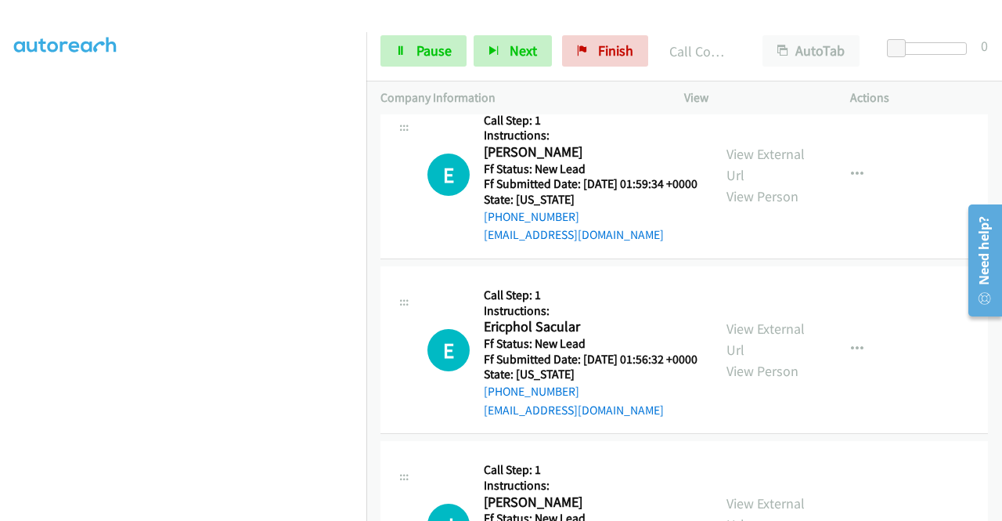
scroll to position [357, 0]
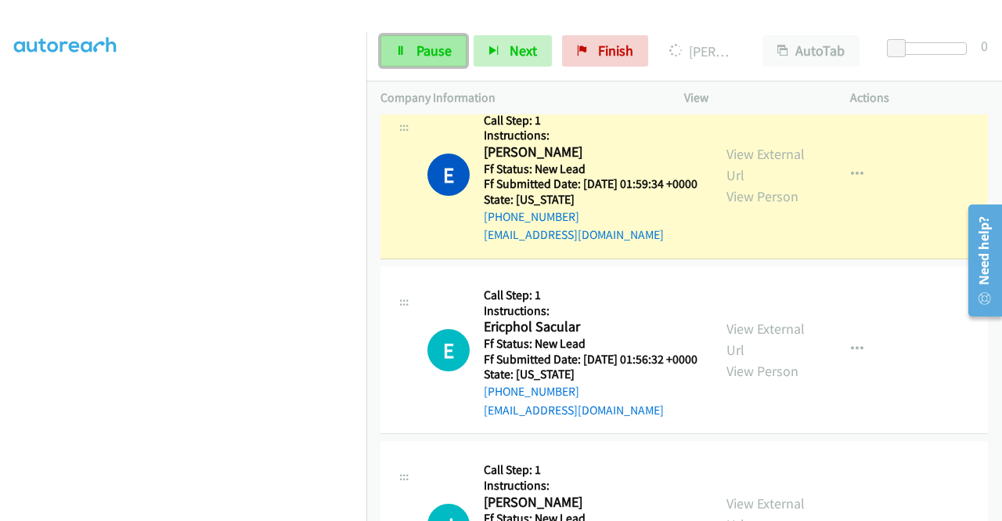
click at [426, 59] on span "Pause" at bounding box center [434, 51] width 35 height 18
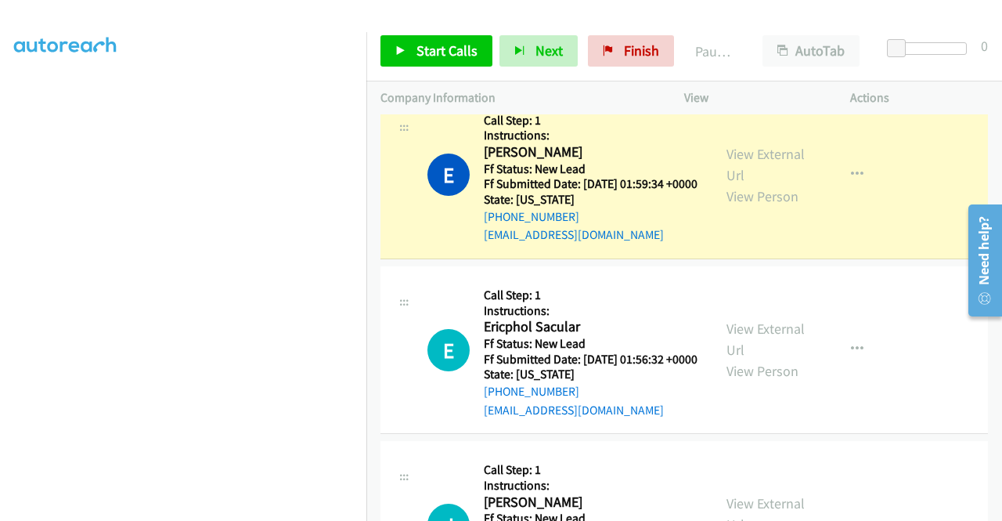
scroll to position [0, 0]
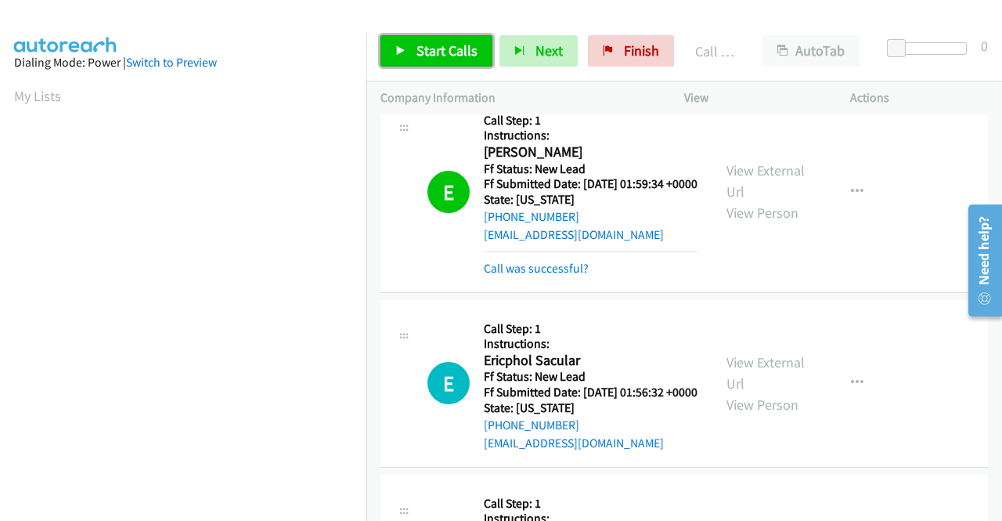
click at [442, 40] on link "Start Calls" at bounding box center [437, 50] width 112 height 31
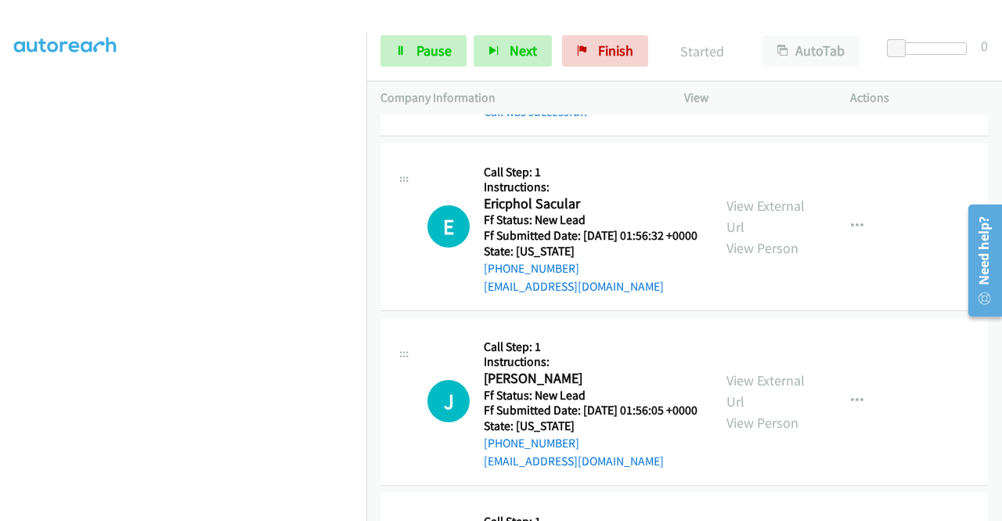
scroll to position [345, 0]
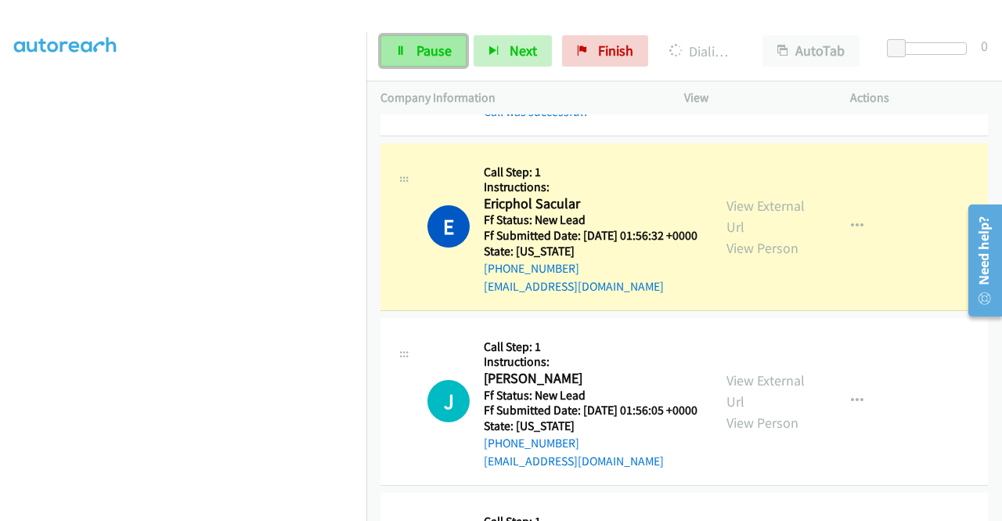
click at [440, 66] on link "Pause" at bounding box center [424, 50] width 86 height 31
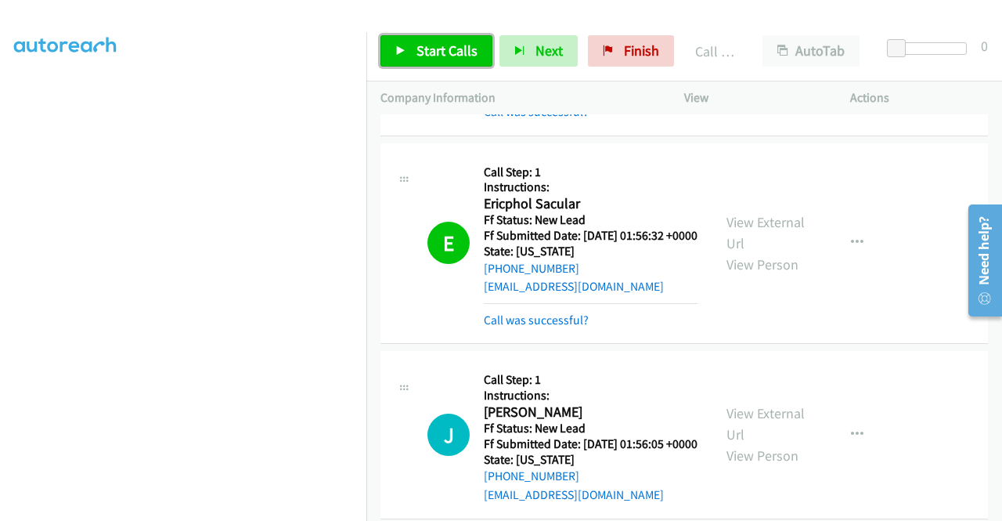
click at [435, 56] on span "Start Calls" at bounding box center [447, 51] width 61 height 18
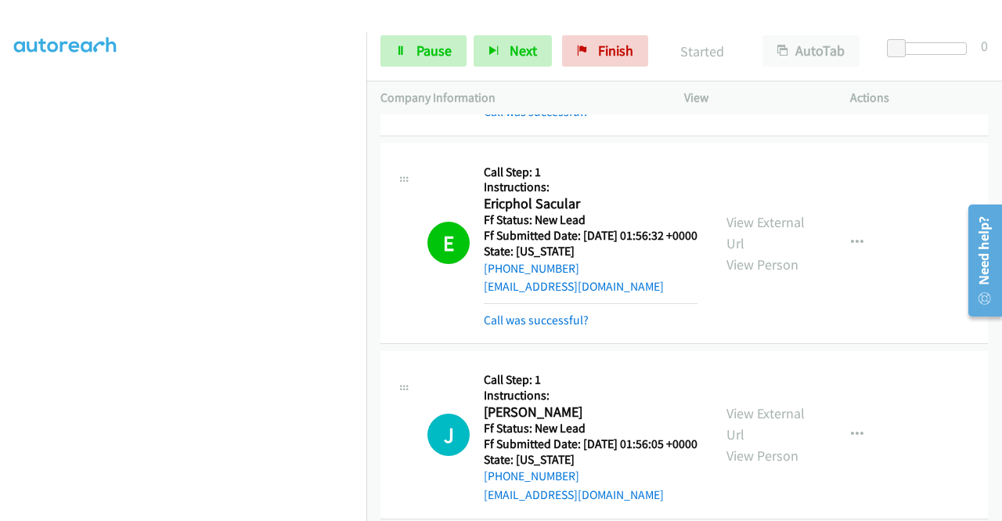
scroll to position [1079, 0]
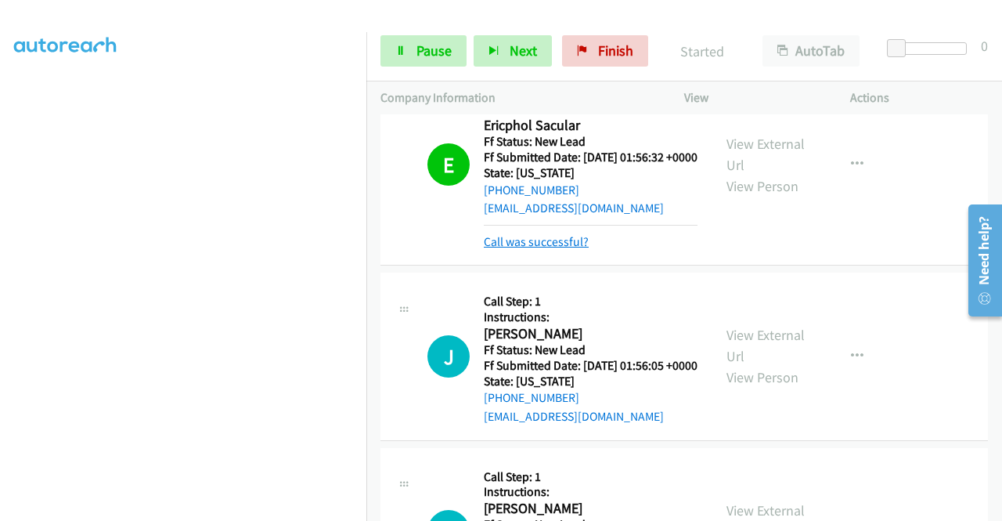
click at [570, 249] on link "Call was successful?" at bounding box center [536, 241] width 105 height 15
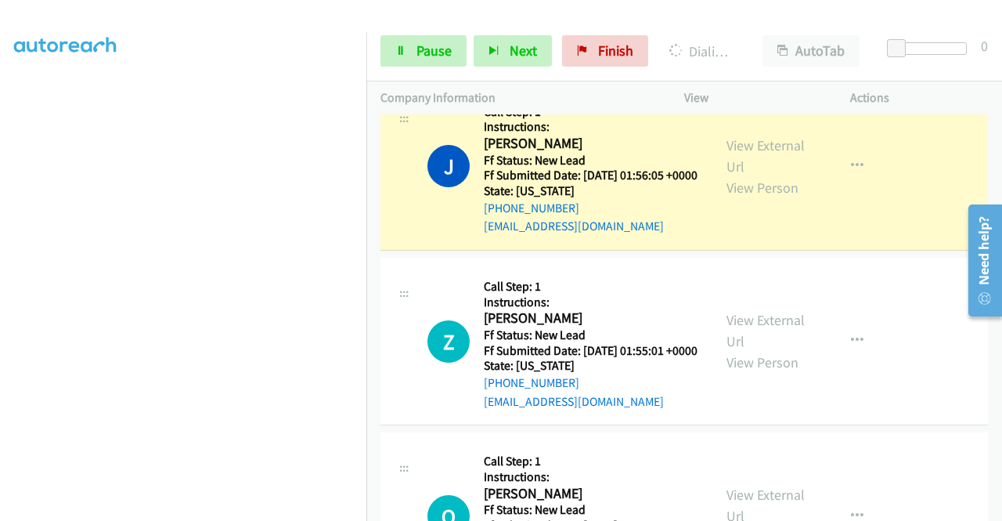
scroll to position [357, 0]
click at [417, 46] on span "Pause" at bounding box center [434, 51] width 35 height 18
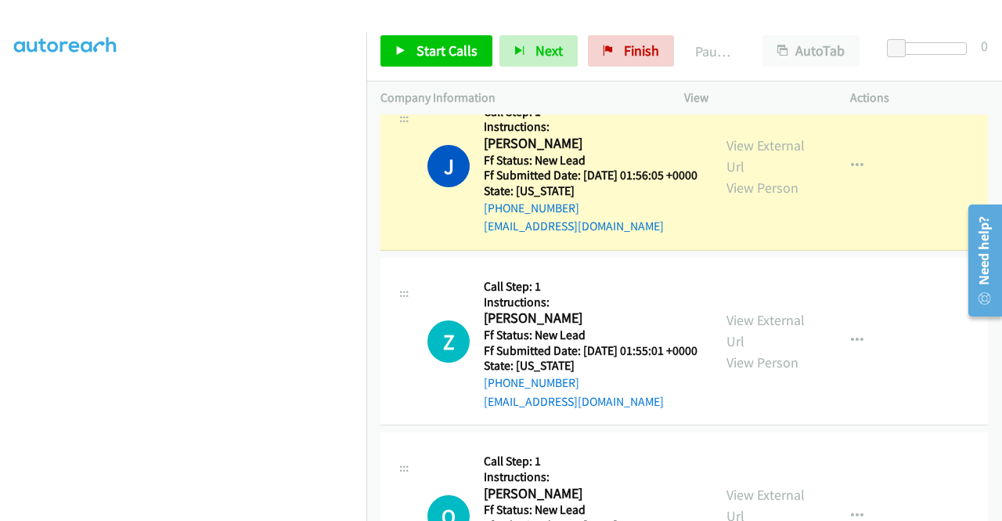
scroll to position [44, 0]
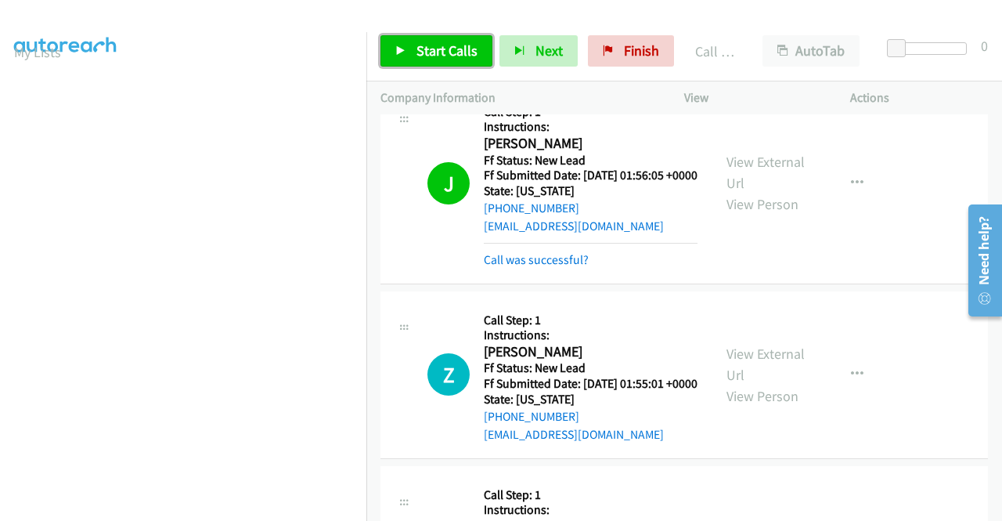
click at [428, 39] on link "Start Calls" at bounding box center [437, 50] width 112 height 31
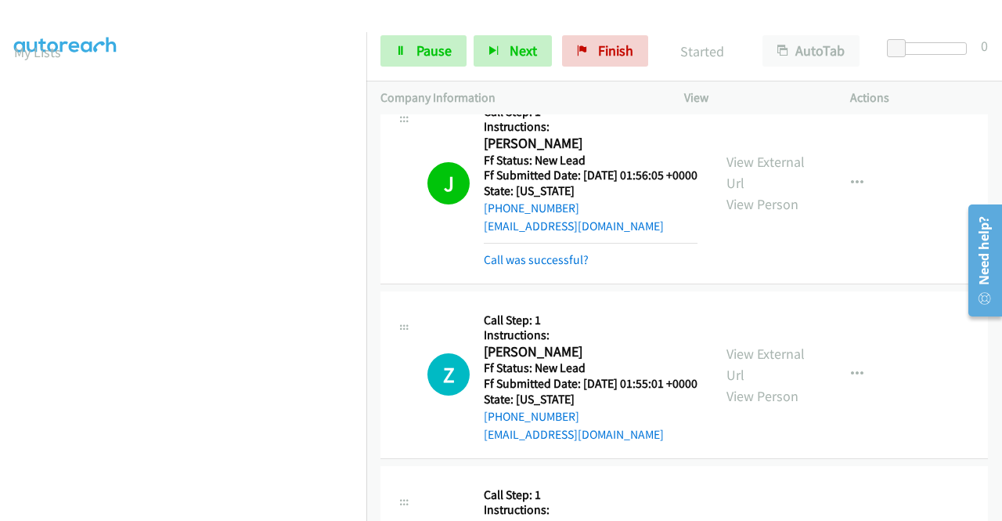
scroll to position [1314, 0]
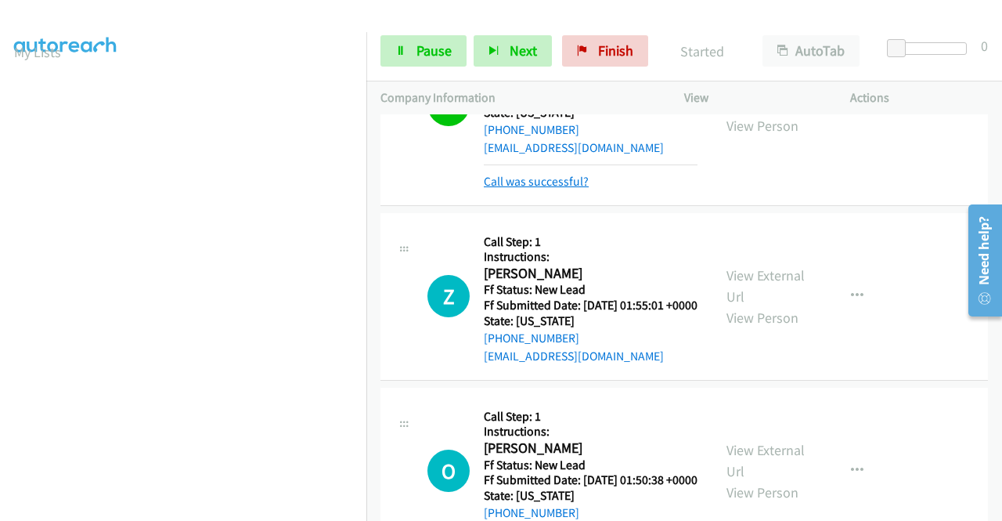
click at [540, 189] on link "Call was successful?" at bounding box center [536, 181] width 105 height 15
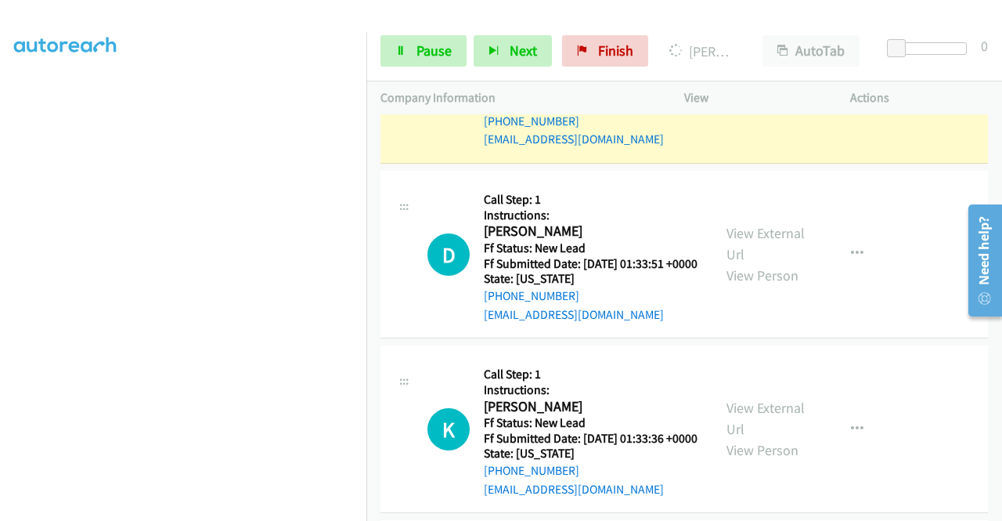
scroll to position [0, 0]
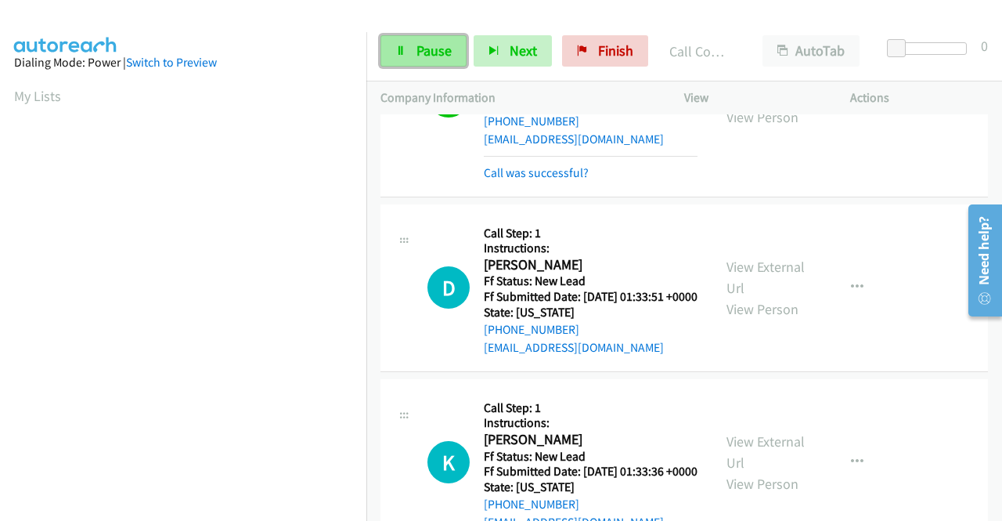
click at [426, 44] on span "Pause" at bounding box center [434, 51] width 35 height 18
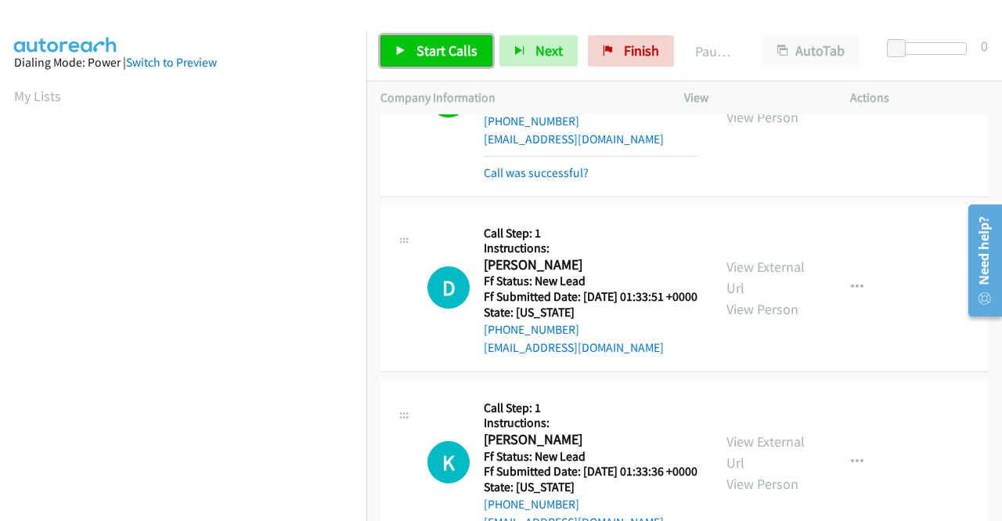
click at [426, 44] on span "Start Calls" at bounding box center [447, 51] width 61 height 18
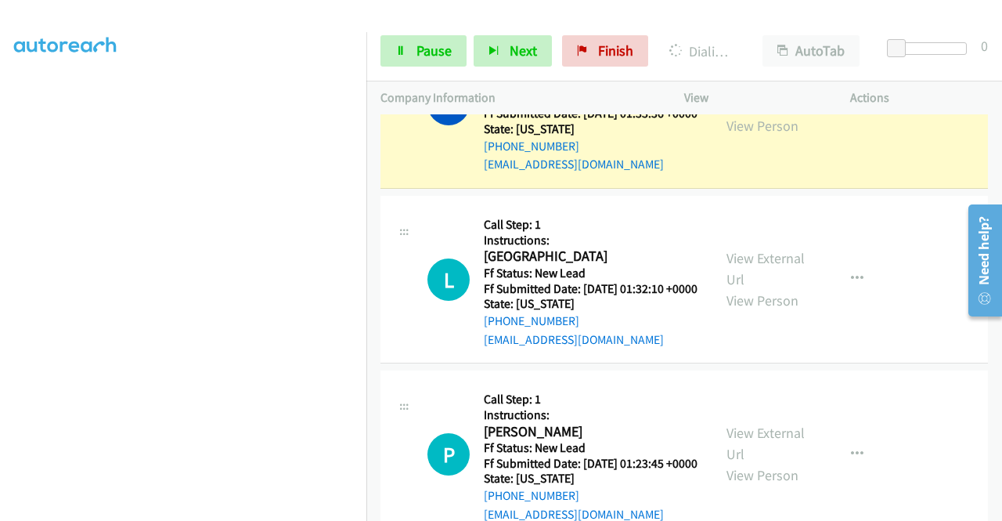
scroll to position [2097, 0]
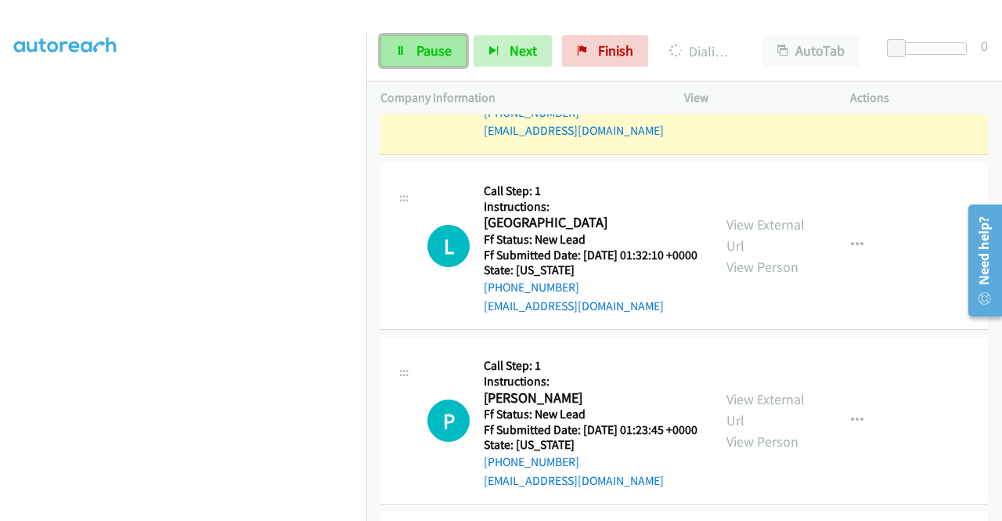
click at [406, 60] on link "Pause" at bounding box center [424, 50] width 86 height 31
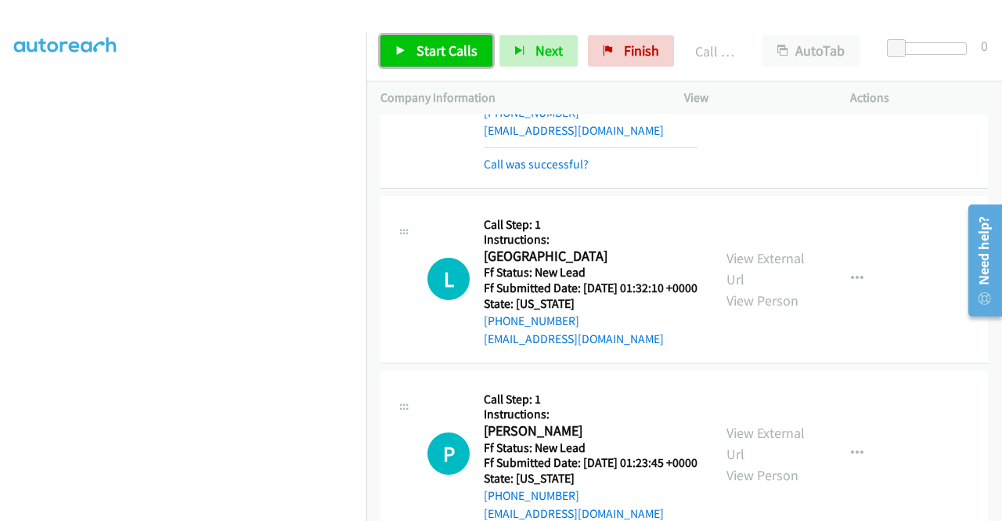
click at [435, 58] on span "Start Calls" at bounding box center [447, 51] width 61 height 18
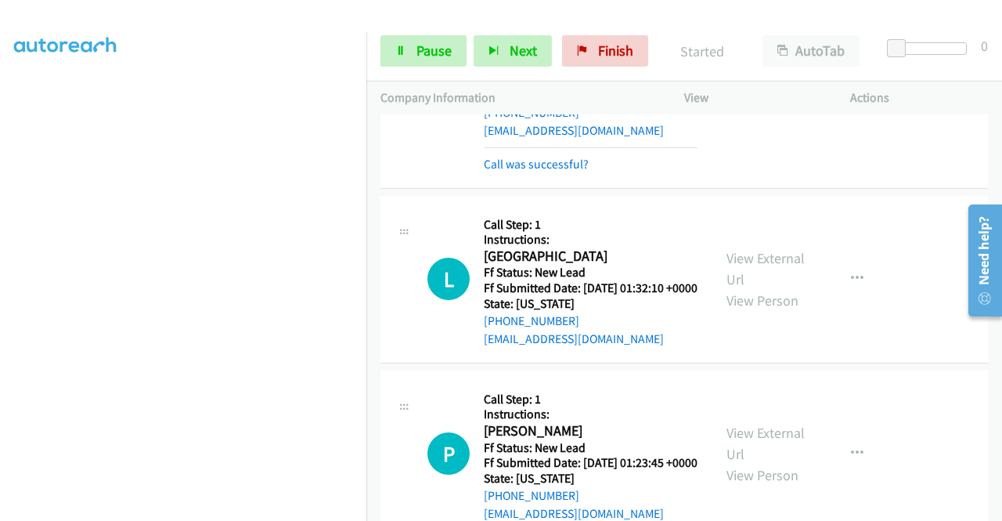
scroll to position [279, 0]
click at [443, 60] on link "Pause" at bounding box center [424, 50] width 86 height 31
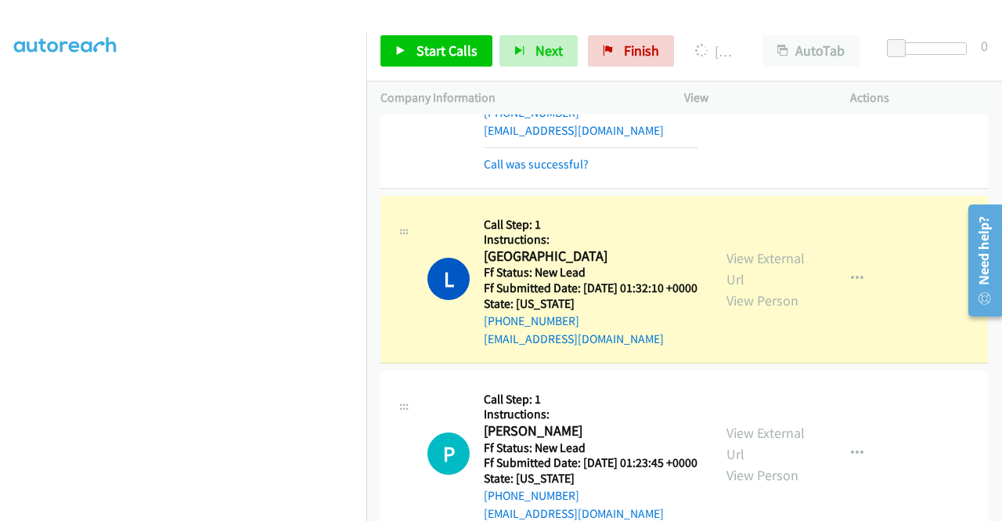
scroll to position [0, 0]
drag, startPoint x: 606, startPoint y: 51, endPoint x: 554, endPoint y: 82, distance: 60.4
click at [606, 51] on icon at bounding box center [608, 51] width 11 height 11
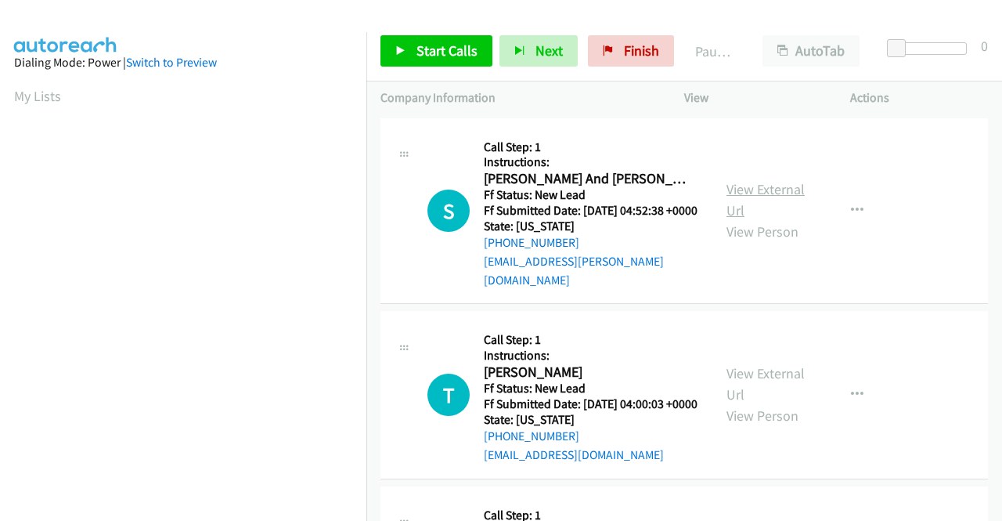
click at [787, 190] on link "View External Url" at bounding box center [766, 199] width 78 height 39
click at [772, 376] on link "View External Url" at bounding box center [766, 383] width 78 height 39
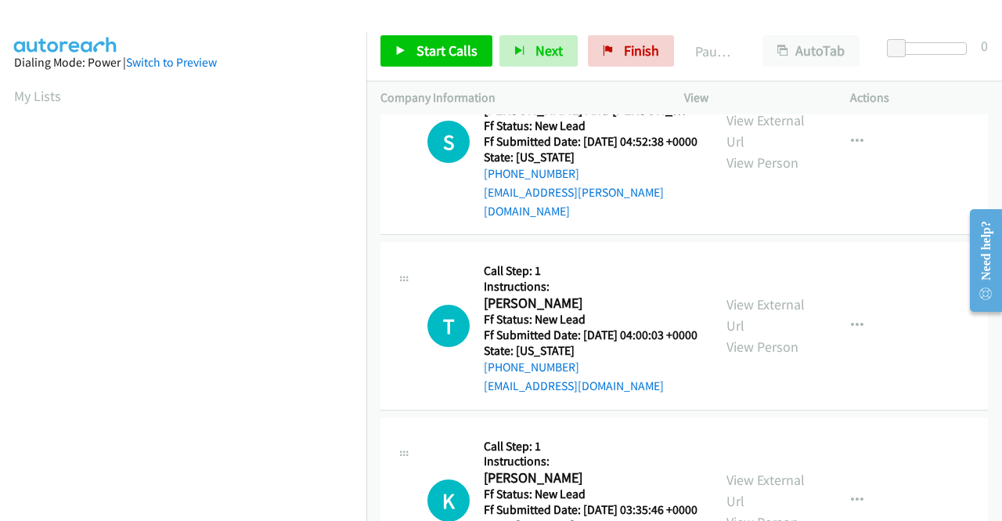
scroll to position [157, 0]
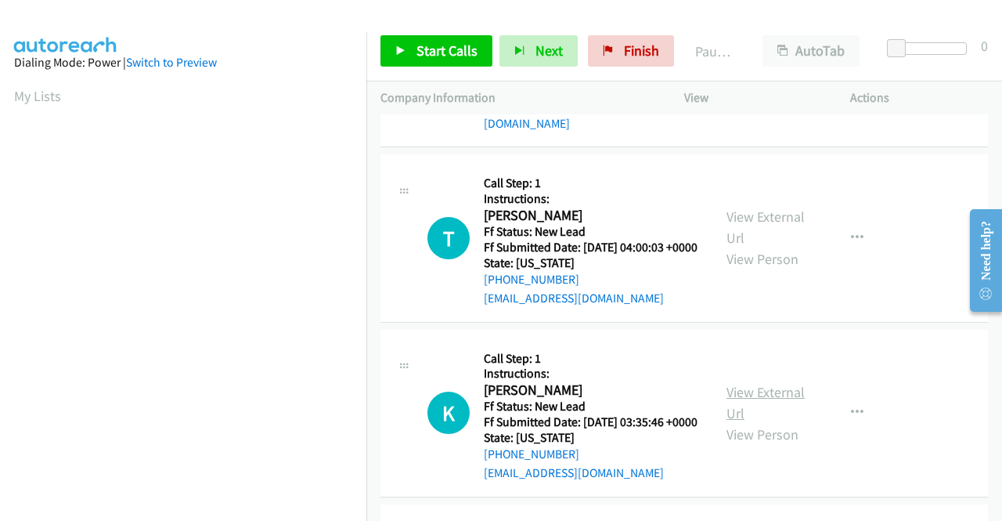
click at [744, 419] on link "View External Url" at bounding box center [766, 402] width 78 height 39
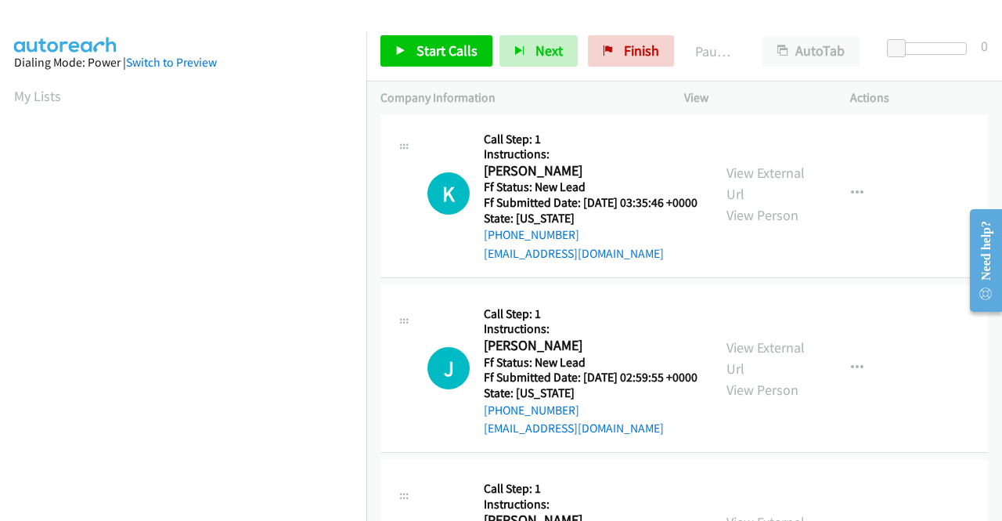
scroll to position [392, 0]
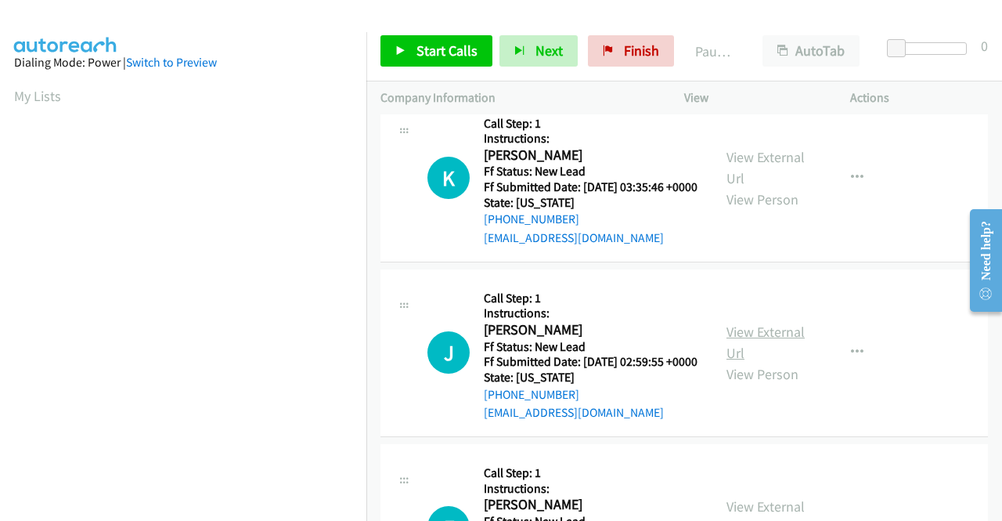
click at [746, 362] on link "View External Url" at bounding box center [766, 342] width 78 height 39
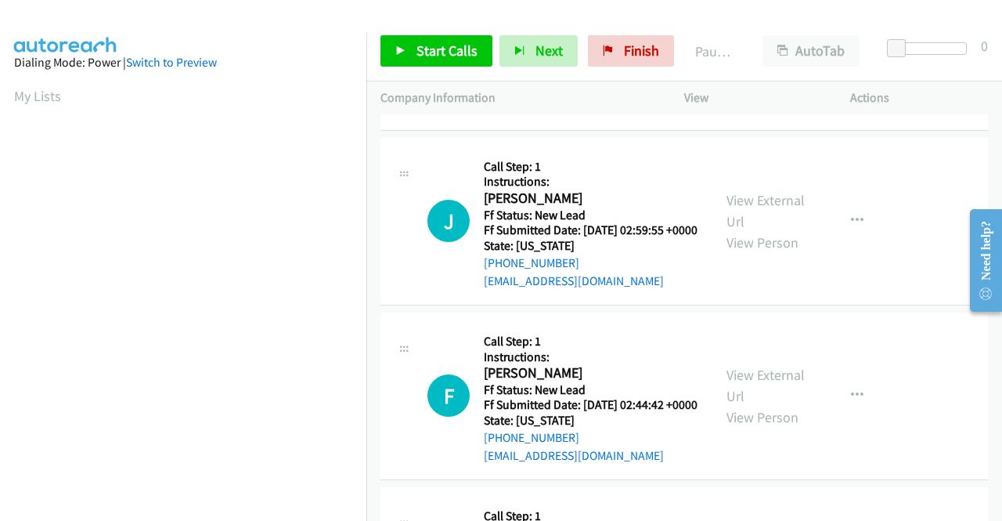
scroll to position [548, 0]
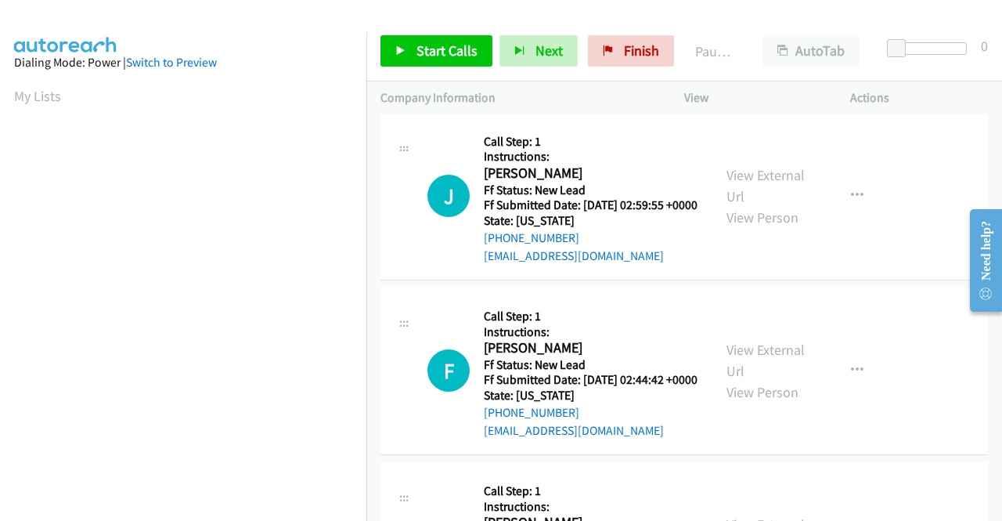
click at [739, 403] on div "View External Url View Person" at bounding box center [767, 370] width 81 height 63
click at [742, 380] on link "View External Url" at bounding box center [766, 360] width 78 height 39
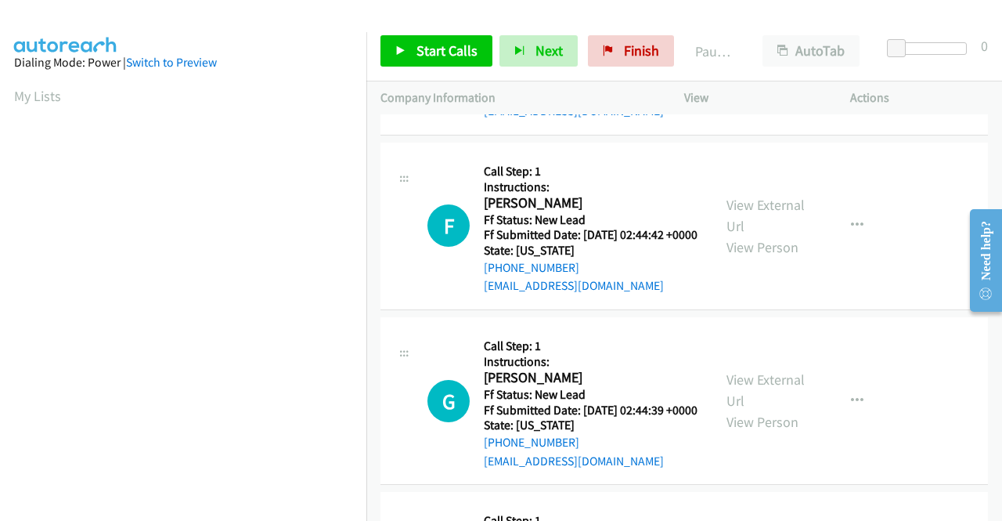
scroll to position [705, 0]
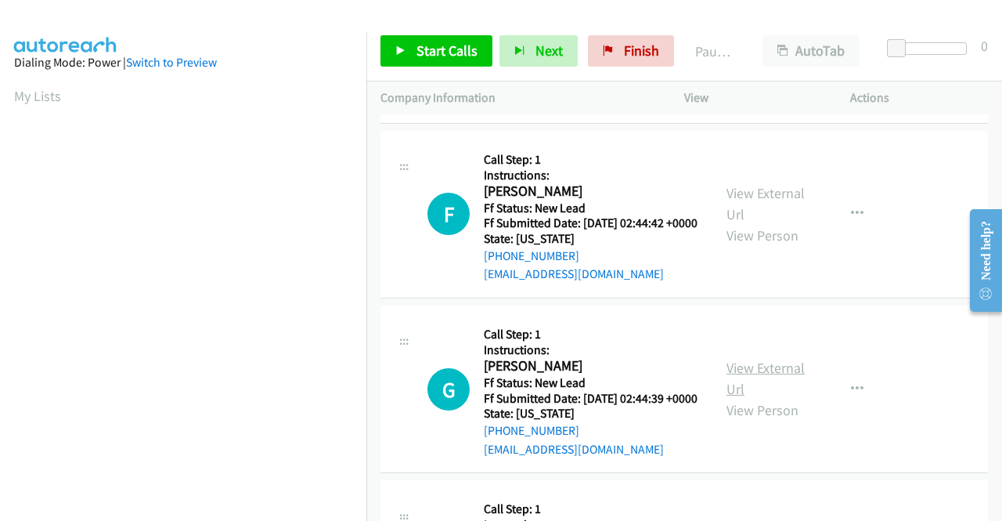
click at [756, 398] on link "View External Url" at bounding box center [766, 378] width 78 height 39
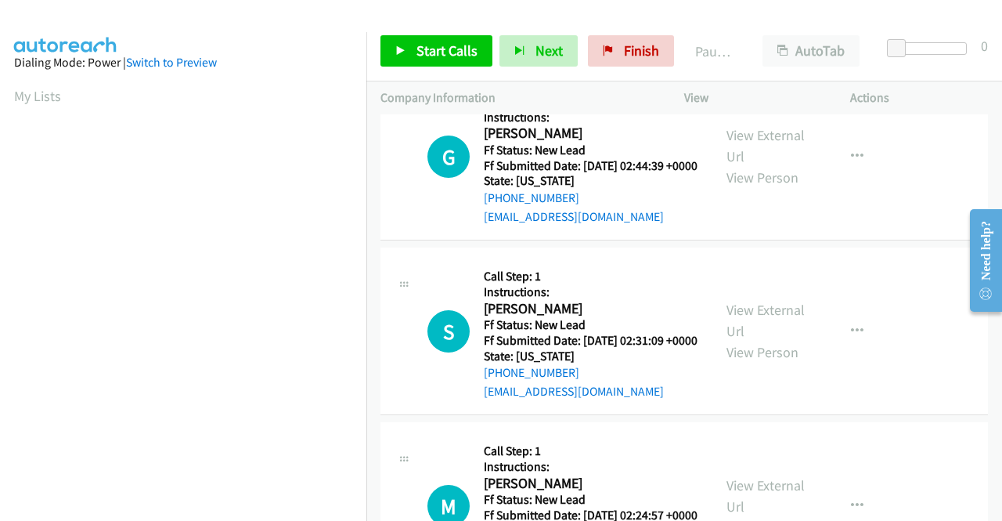
scroll to position [940, 0]
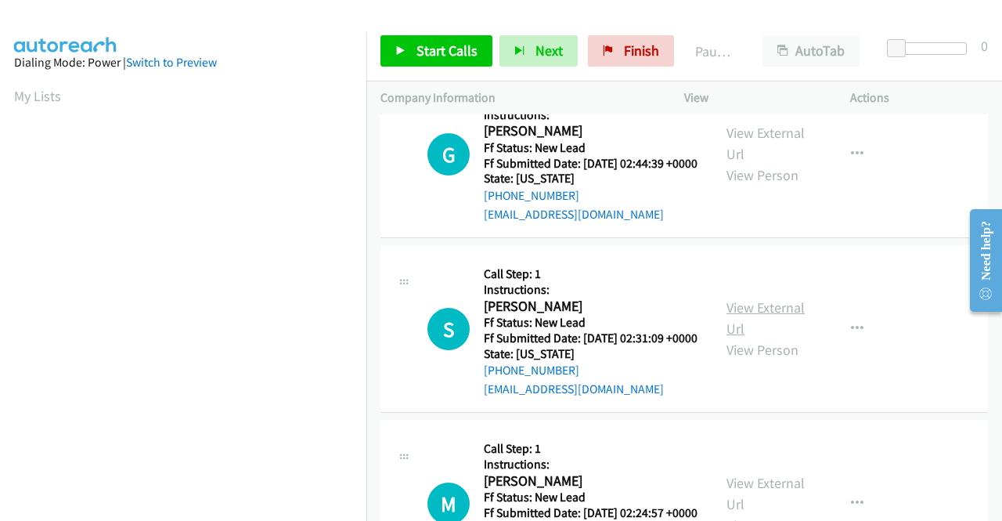
click at [749, 338] on link "View External Url" at bounding box center [766, 317] width 78 height 39
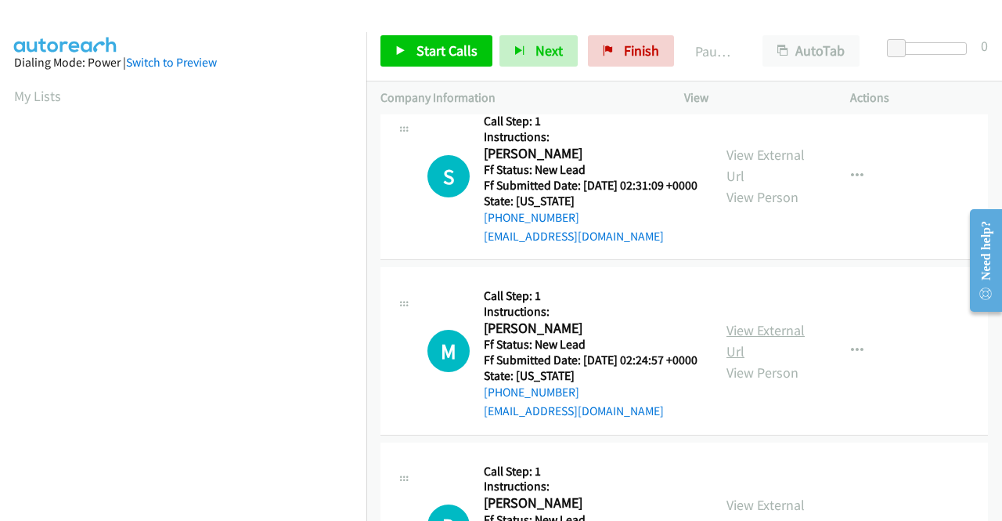
scroll to position [1096, 0]
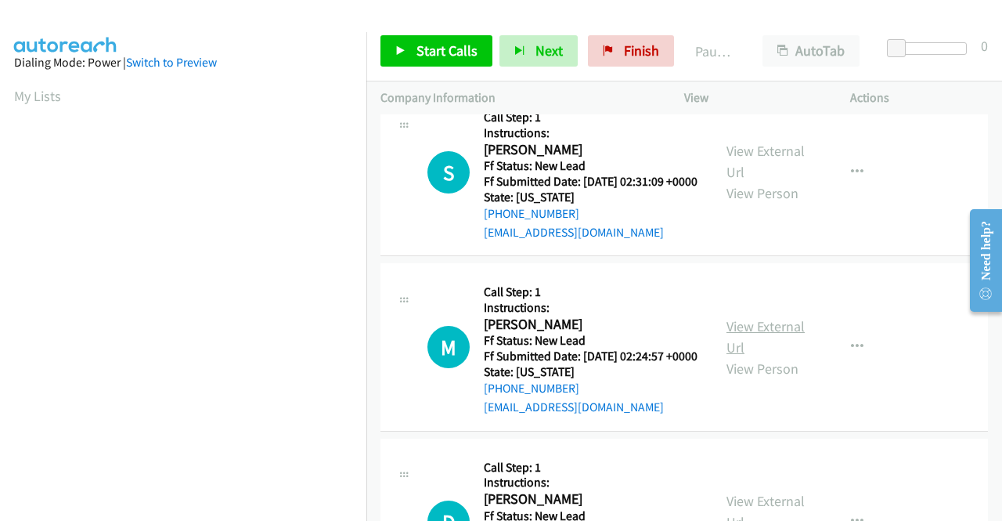
click at [756, 356] on link "View External Url" at bounding box center [766, 336] width 78 height 39
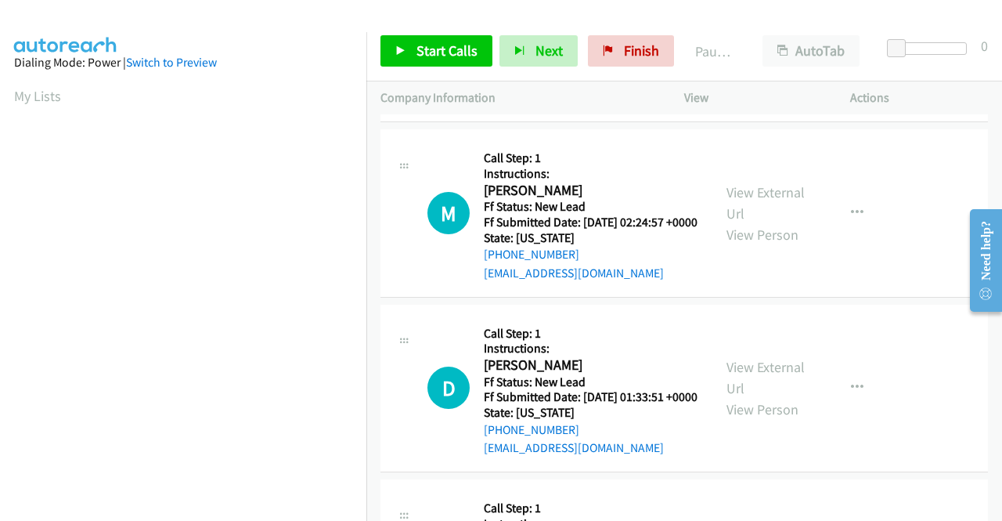
scroll to position [1253, 0]
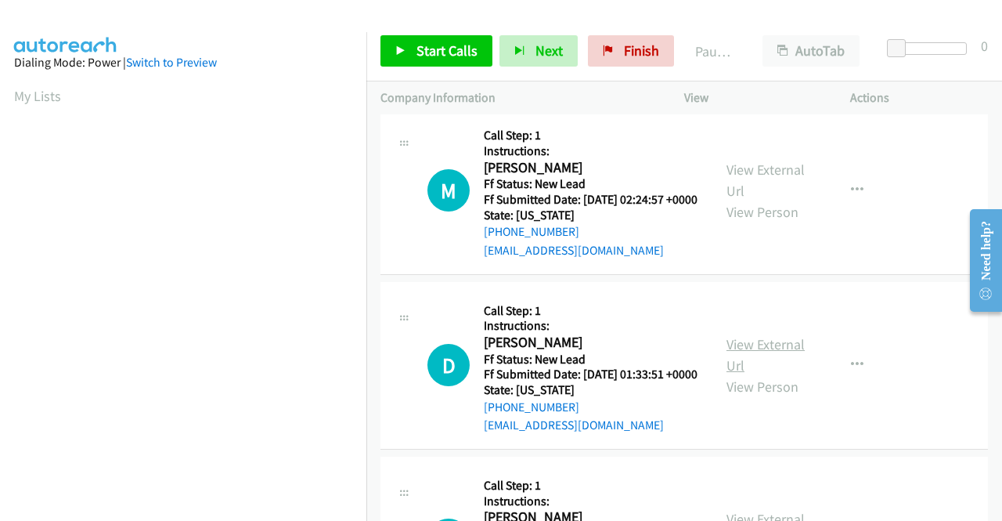
click at [760, 374] on link "View External Url" at bounding box center [766, 354] width 78 height 39
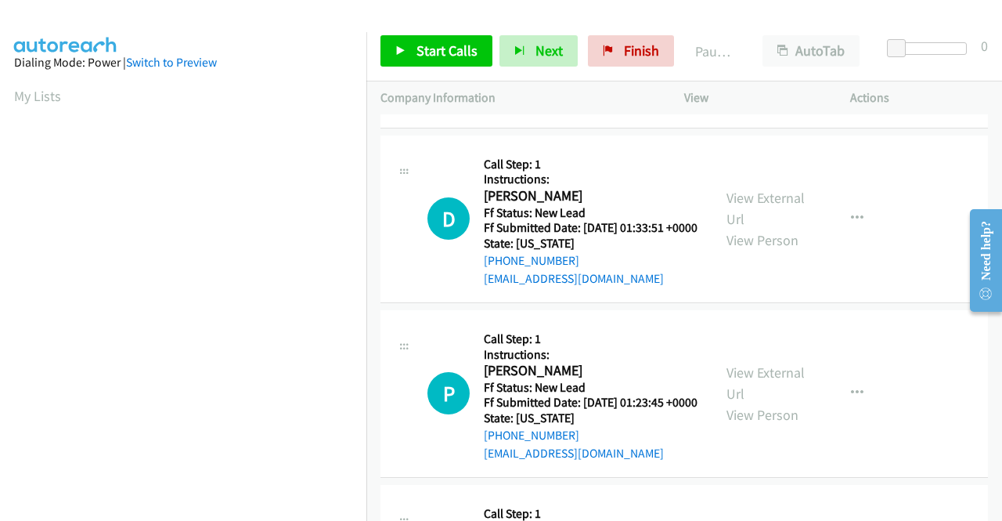
scroll to position [1488, 0]
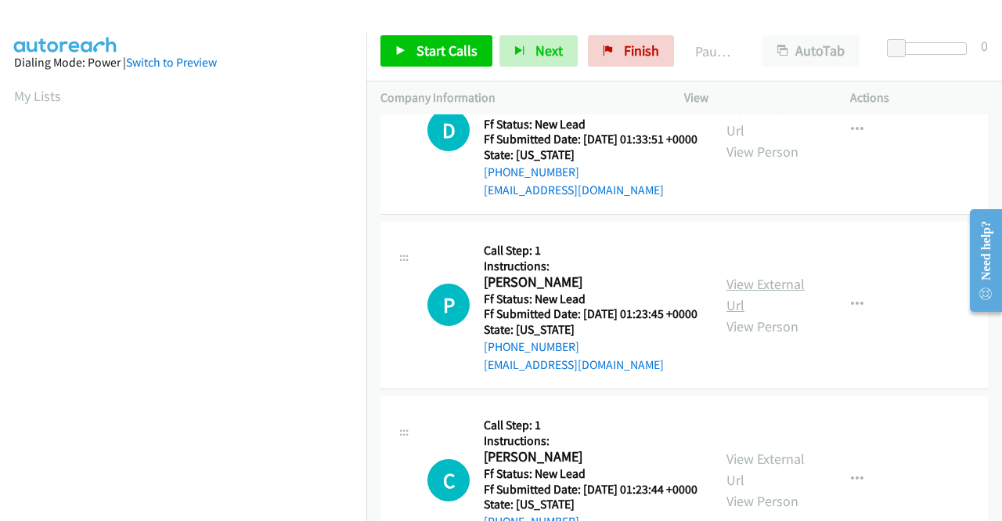
click at [746, 314] on link "View External Url" at bounding box center [766, 294] width 78 height 39
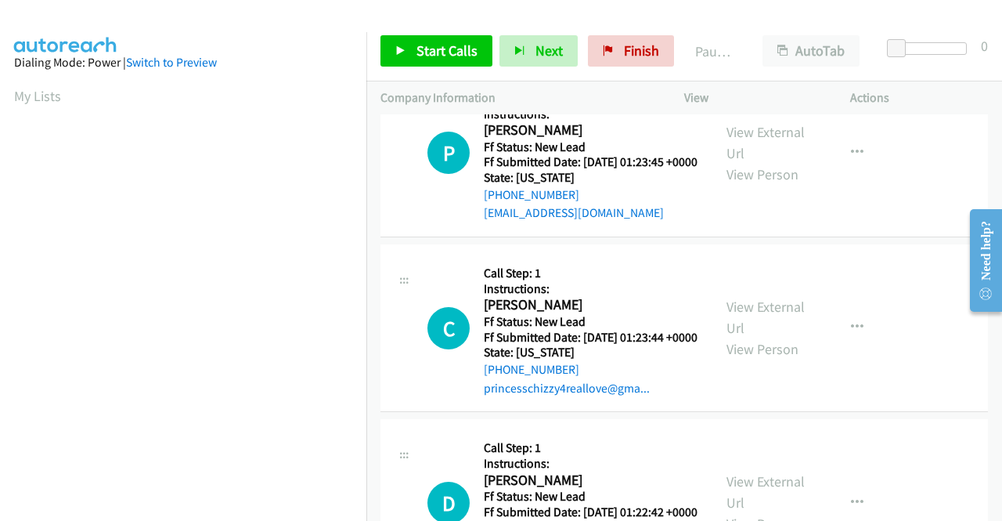
scroll to position [1645, 0]
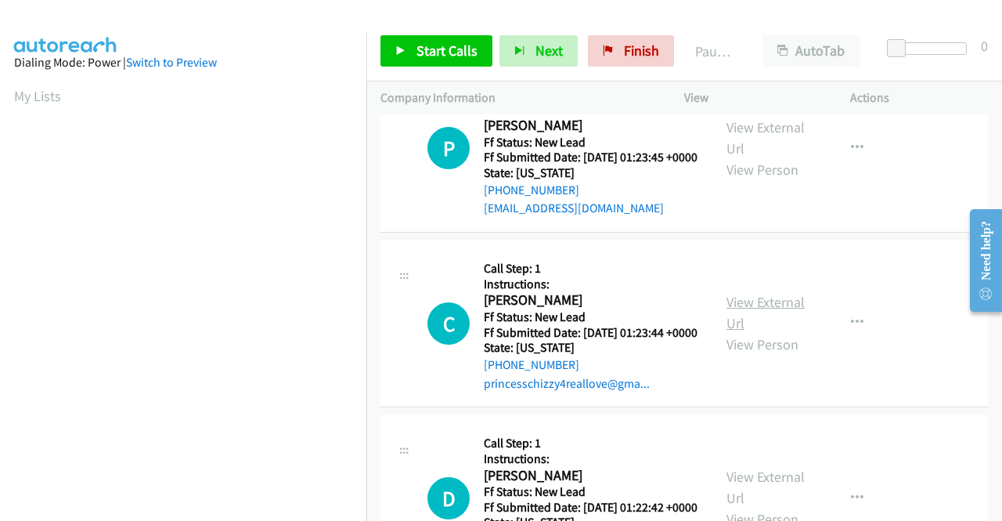
click at [771, 332] on link "View External Url" at bounding box center [766, 312] width 78 height 39
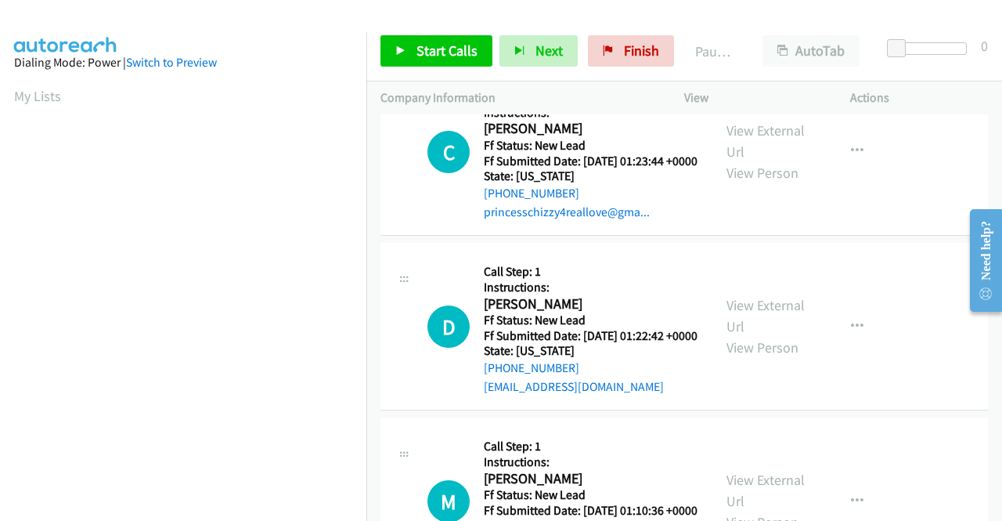
scroll to position [1879, 0]
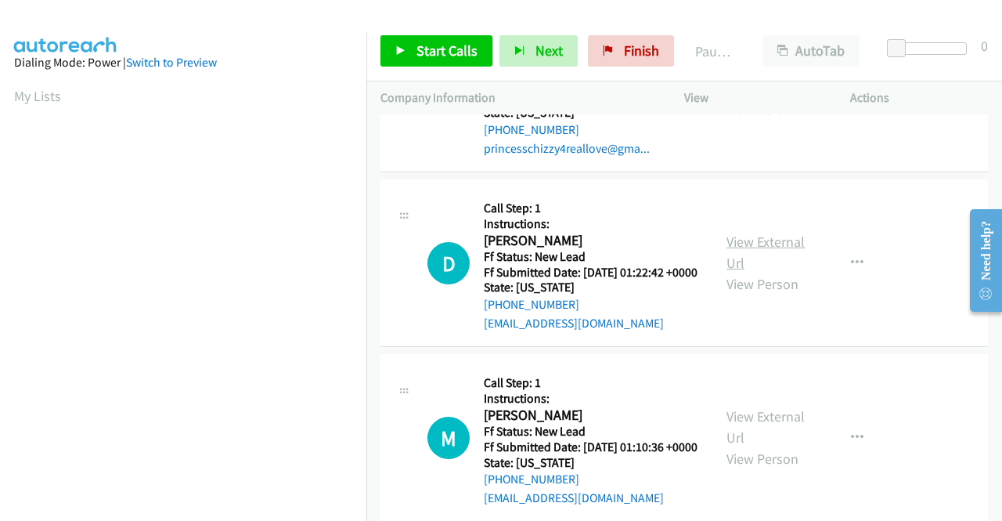
click at [747, 272] on link "View External Url" at bounding box center [766, 252] width 78 height 39
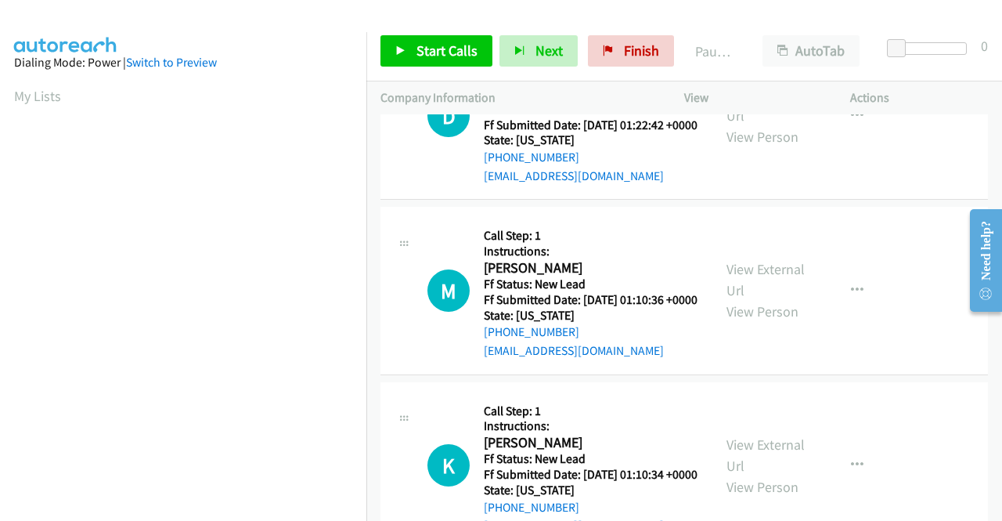
scroll to position [2036, 0]
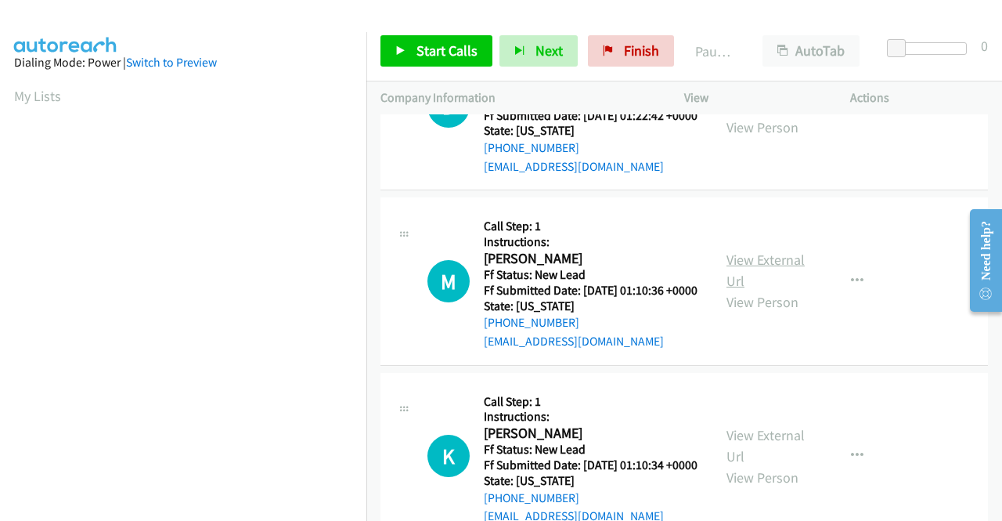
click at [747, 290] on link "View External Url" at bounding box center [766, 270] width 78 height 39
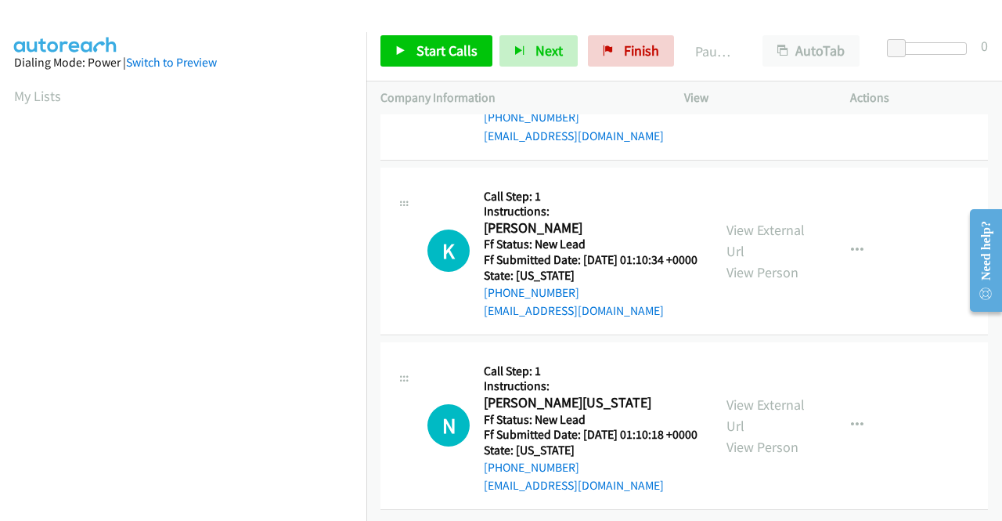
scroll to position [2349, 0]
click at [772, 260] on link "View External Url" at bounding box center [766, 240] width 78 height 39
click at [779, 395] on link "View External Url" at bounding box center [766, 414] width 78 height 39
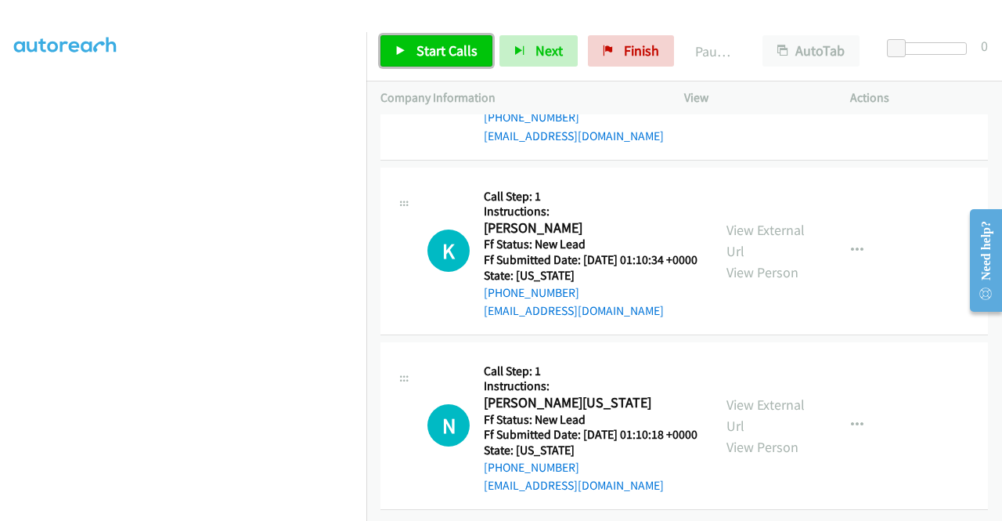
click at [459, 52] on span "Start Calls" at bounding box center [447, 51] width 61 height 18
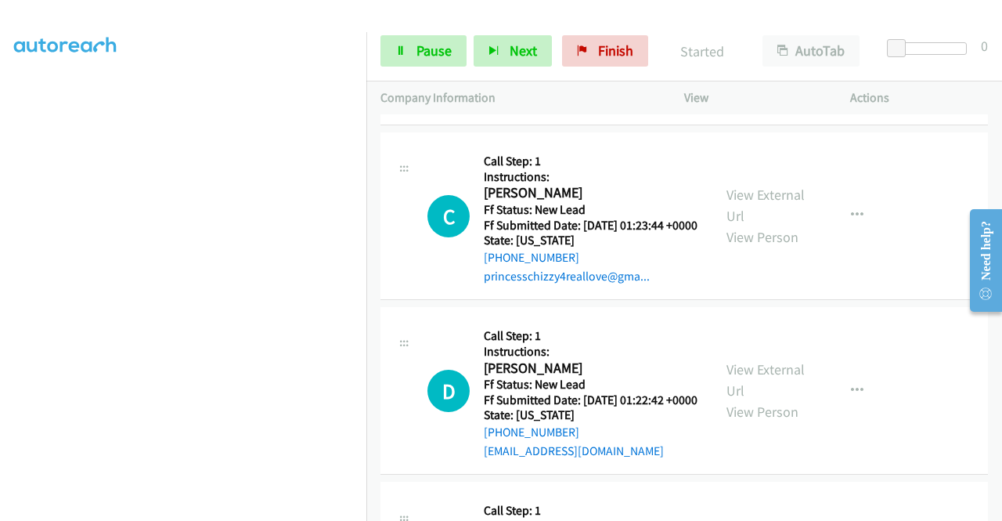
scroll to position [0, 0]
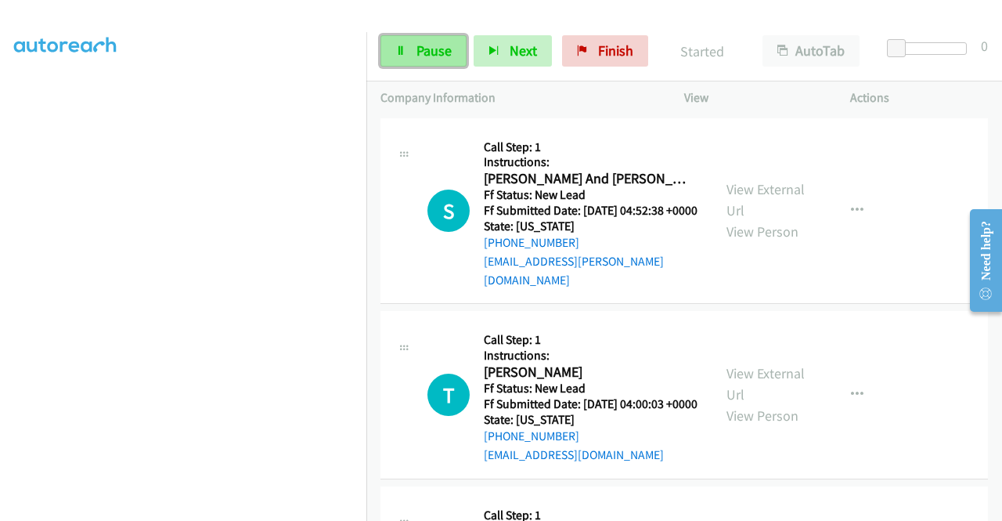
click at [418, 45] on span "Pause" at bounding box center [434, 51] width 35 height 18
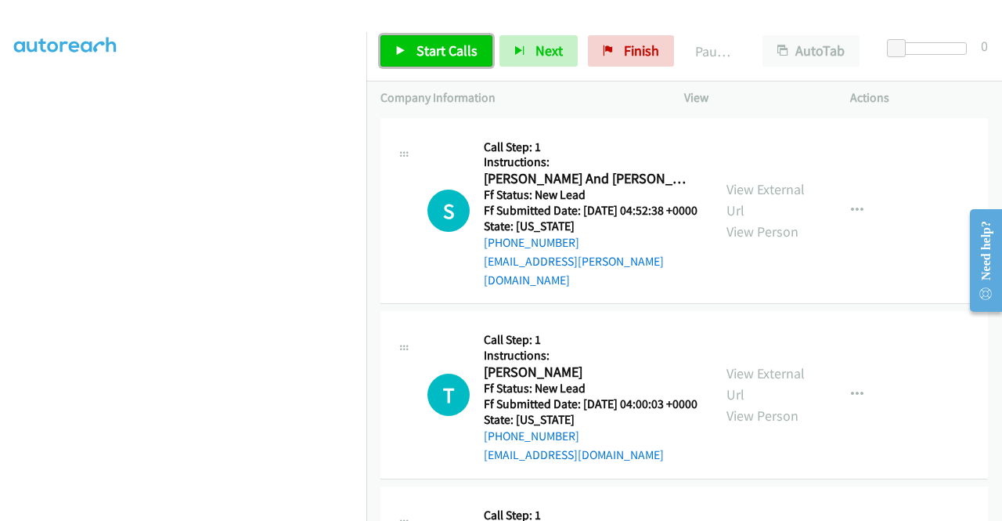
click at [418, 45] on span "Start Calls" at bounding box center [447, 51] width 61 height 18
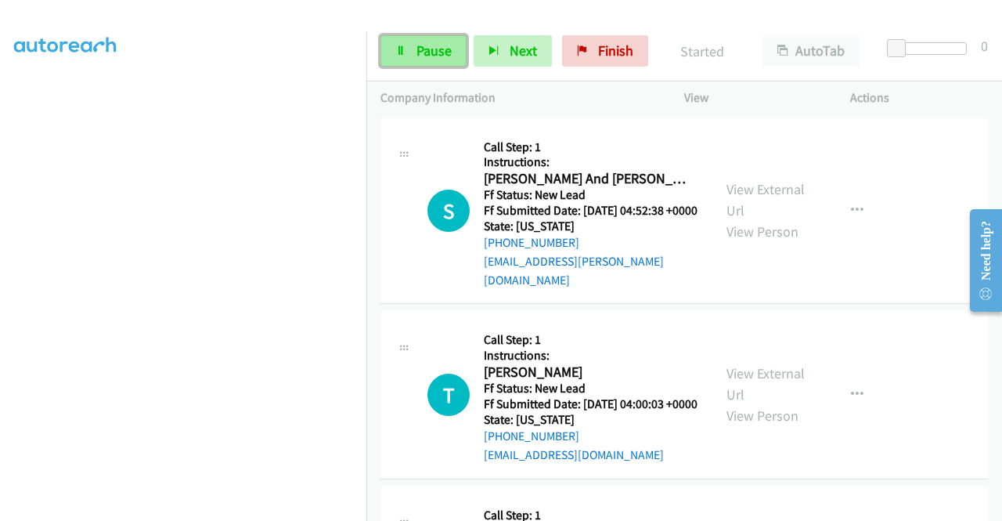
click at [418, 45] on span "Pause" at bounding box center [434, 51] width 35 height 18
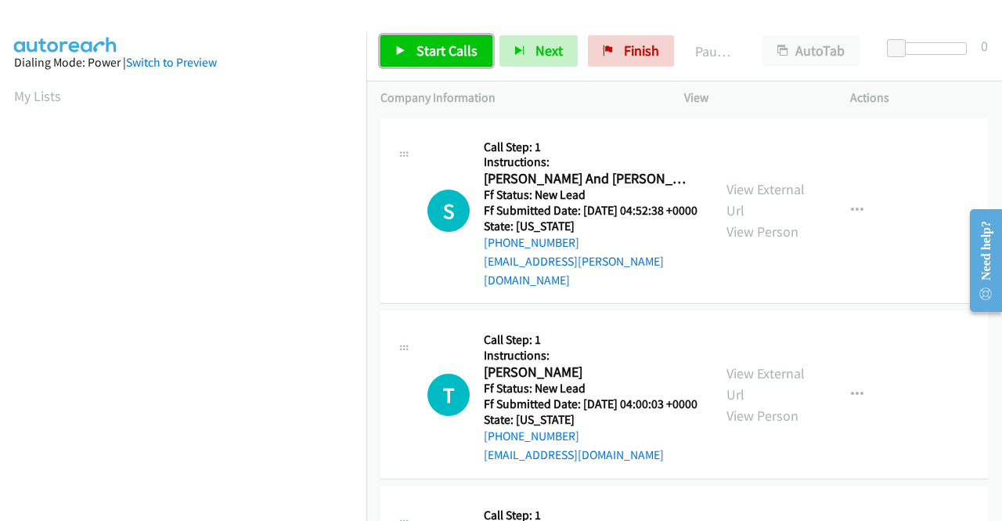
click at [443, 54] on span "Start Calls" at bounding box center [447, 51] width 61 height 18
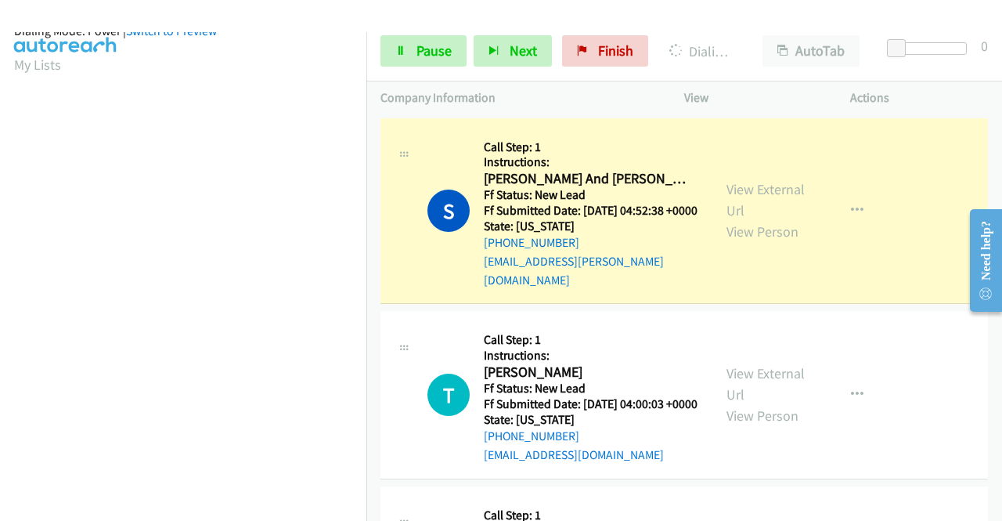
scroll to position [357, 0]
click at [401, 56] on icon at bounding box center [400, 51] width 11 height 11
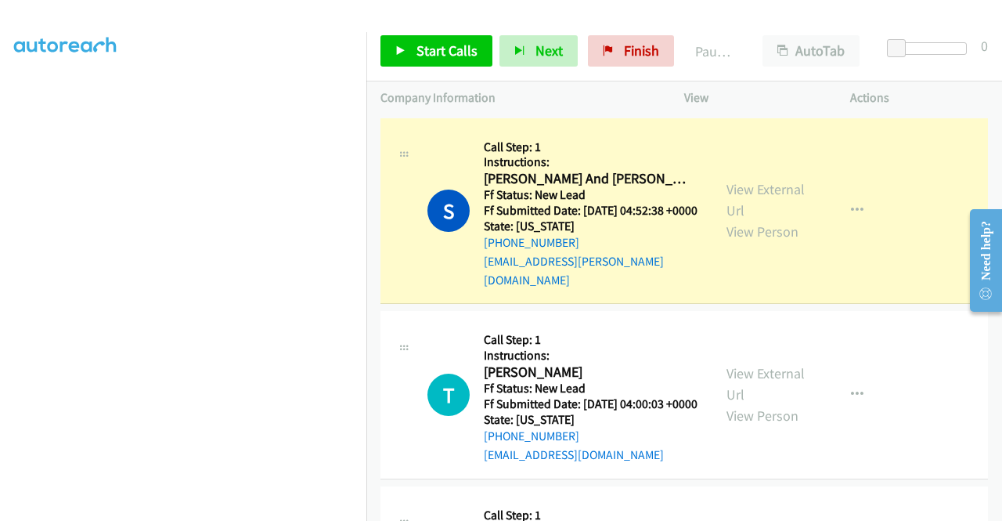
scroll to position [44, 0]
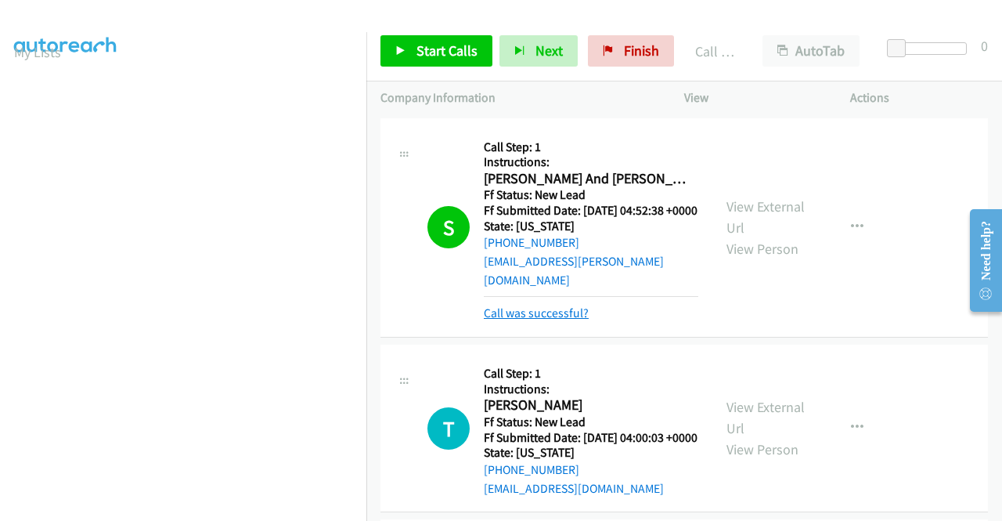
click at [542, 312] on link "Call was successful?" at bounding box center [536, 312] width 105 height 15
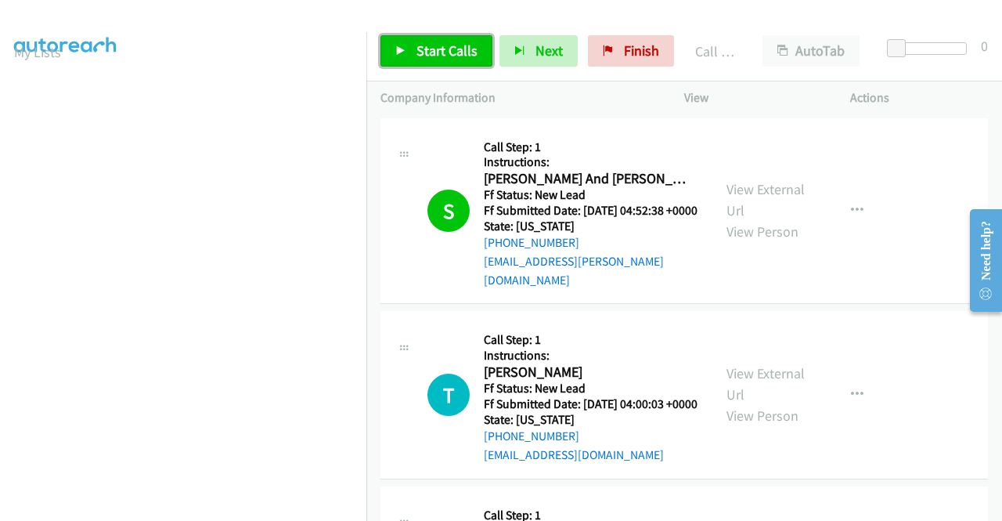
click at [457, 45] on span "Start Calls" at bounding box center [447, 51] width 61 height 18
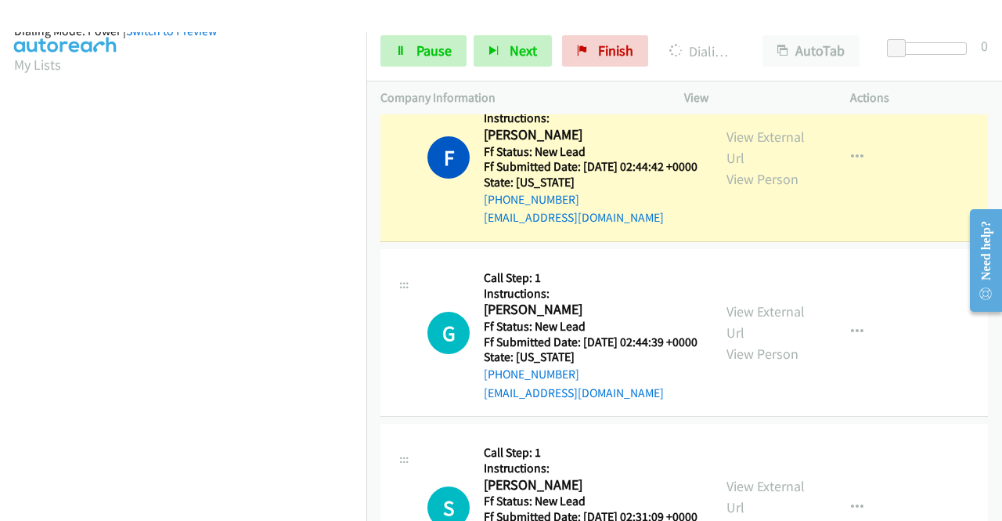
scroll to position [357, 0]
click at [423, 61] on link "Pause" at bounding box center [424, 50] width 86 height 31
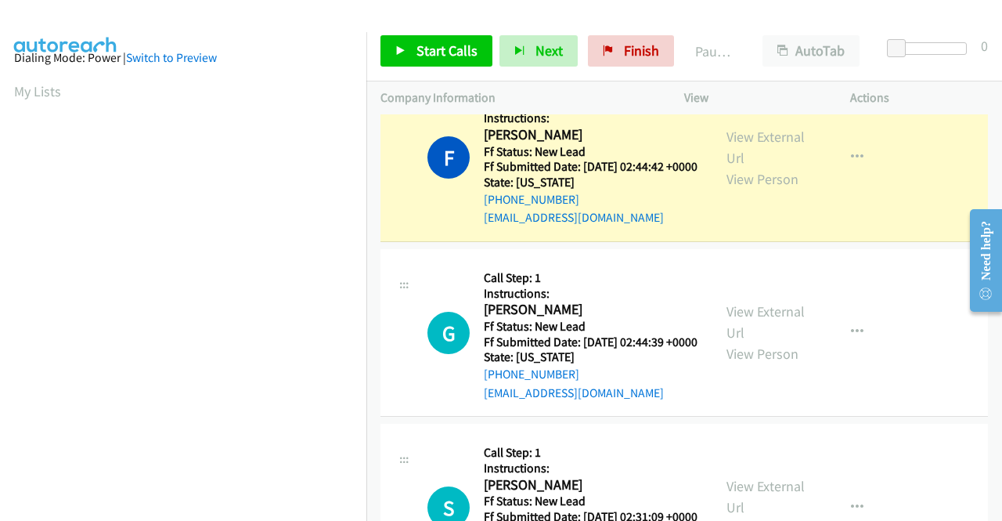
scroll to position [0, 0]
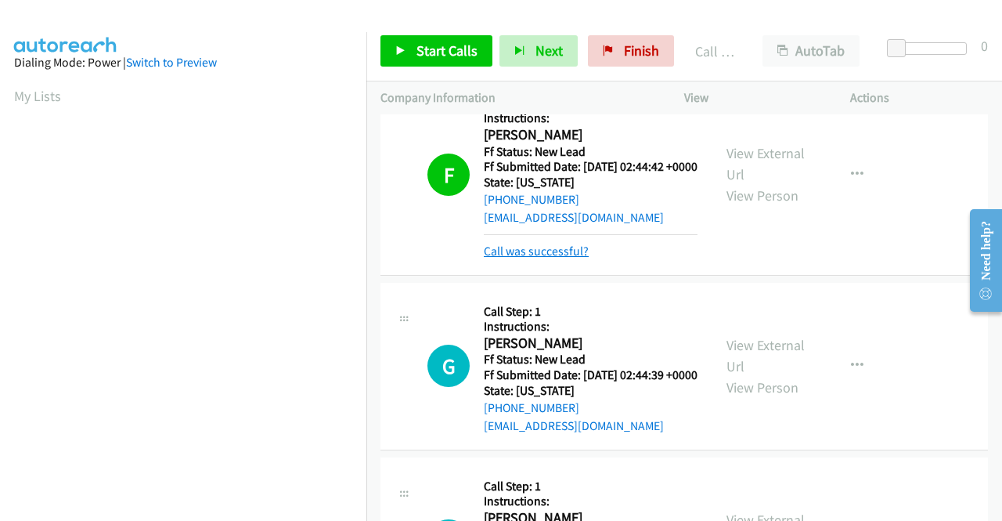
click at [576, 258] on link "Call was successful?" at bounding box center [536, 251] width 105 height 15
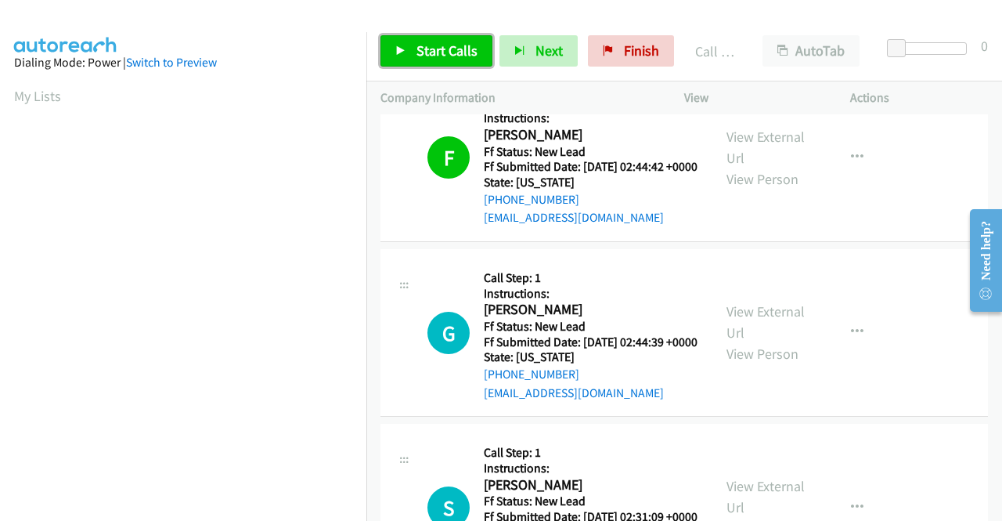
click at [446, 49] on span "Start Calls" at bounding box center [447, 51] width 61 height 18
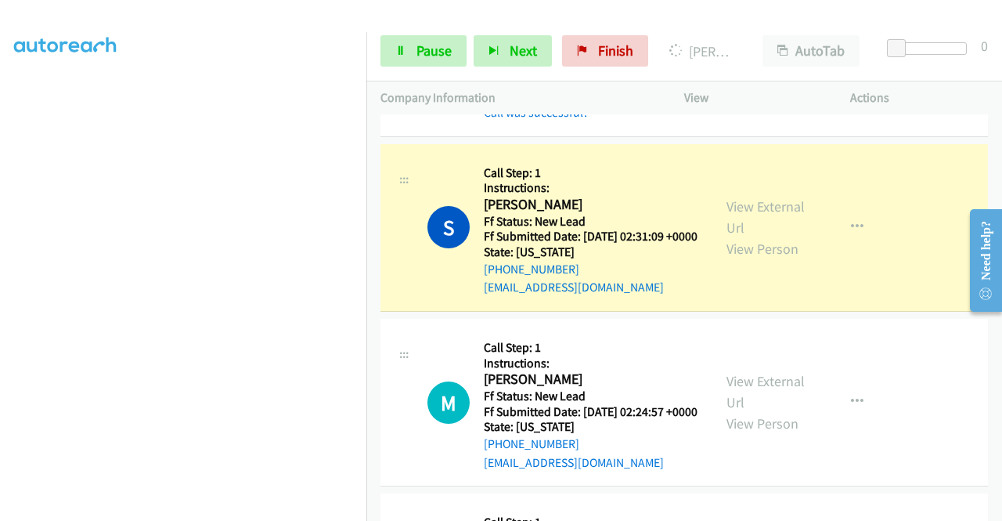
scroll to position [1253, 0]
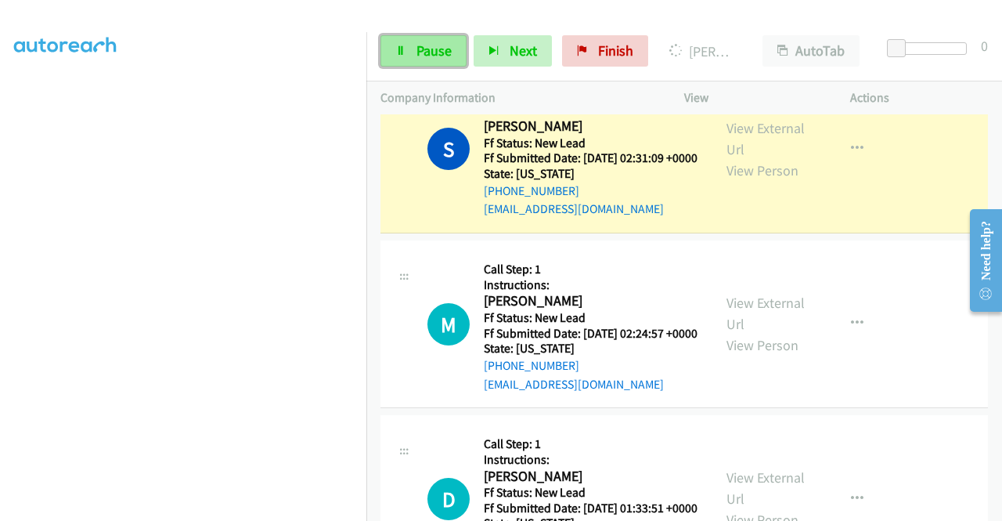
click at [451, 49] on link "Pause" at bounding box center [424, 50] width 86 height 31
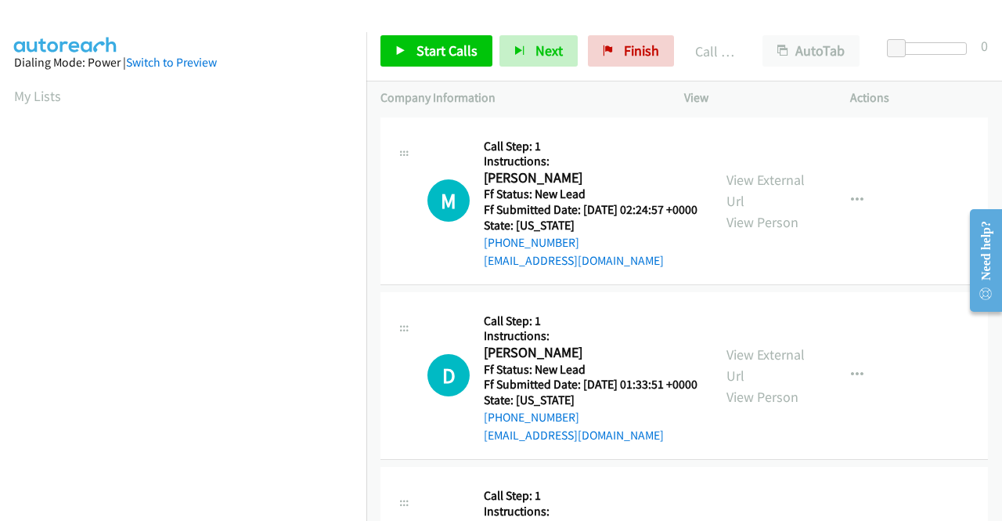
scroll to position [1441, 0]
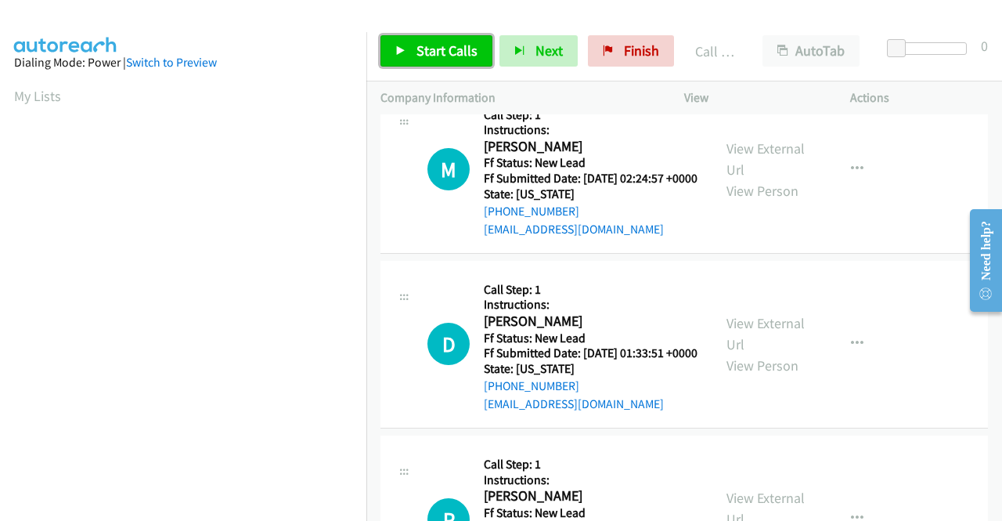
click at [448, 51] on span "Start Calls" at bounding box center [447, 51] width 61 height 18
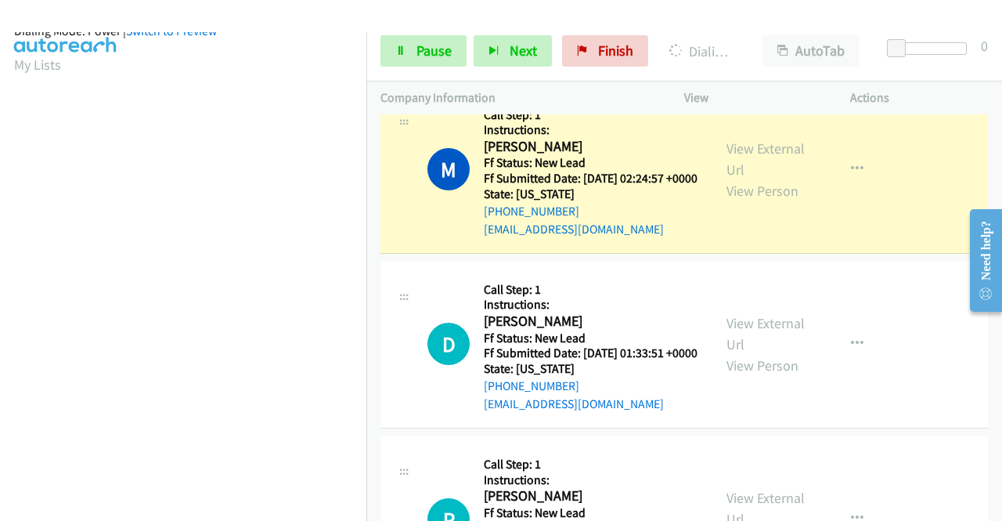
scroll to position [357, 0]
click at [414, 50] on link "Pause" at bounding box center [424, 50] width 86 height 31
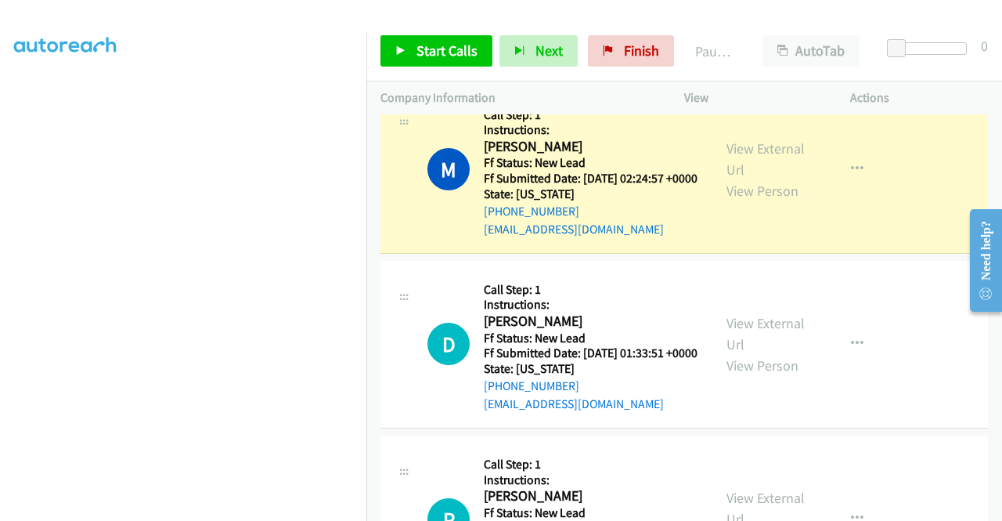
scroll to position [44, 0]
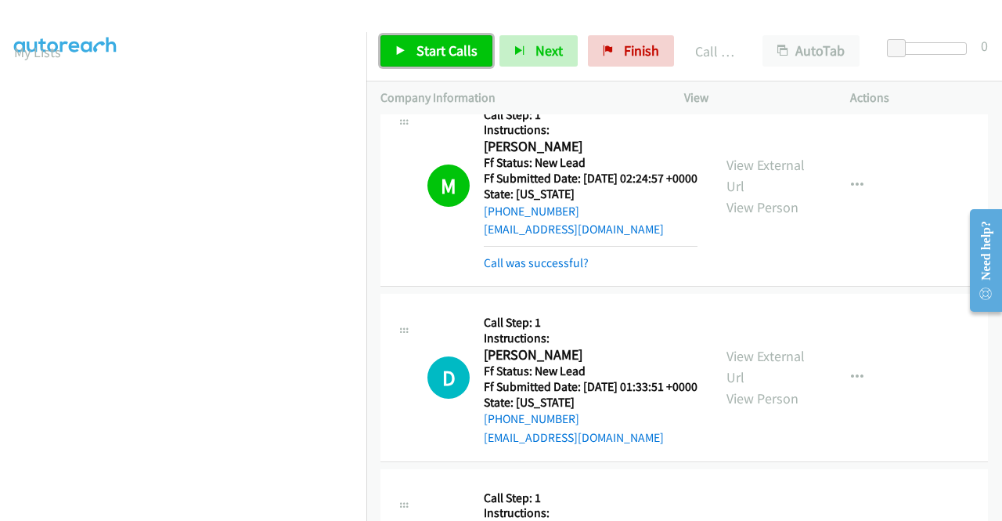
click at [469, 35] on link "Start Calls" at bounding box center [437, 50] width 112 height 31
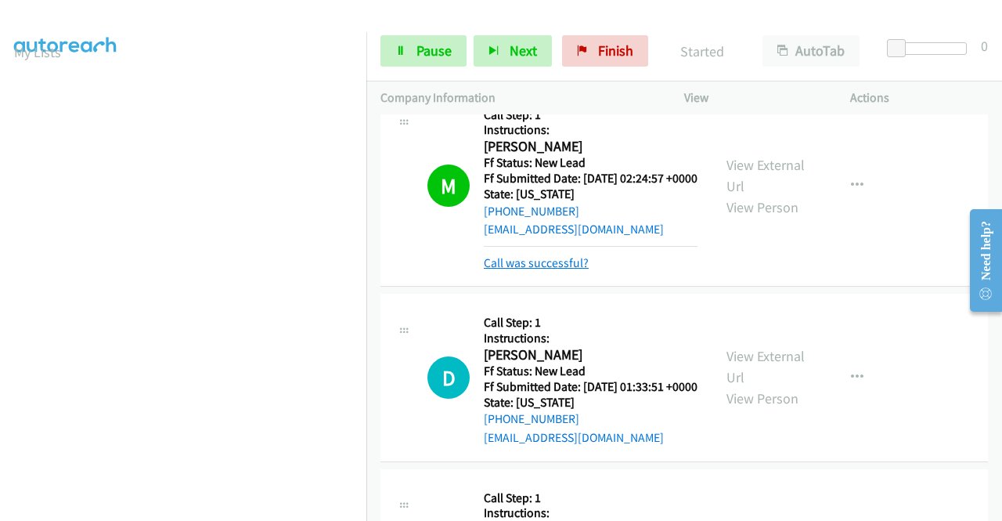
click at [574, 270] on link "Call was successful?" at bounding box center [536, 262] width 105 height 15
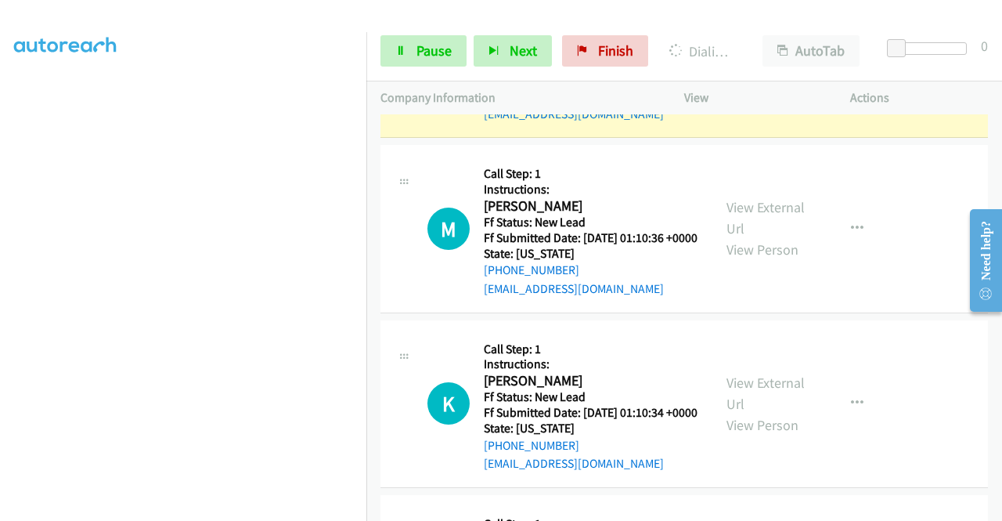
scroll to position [2381, 0]
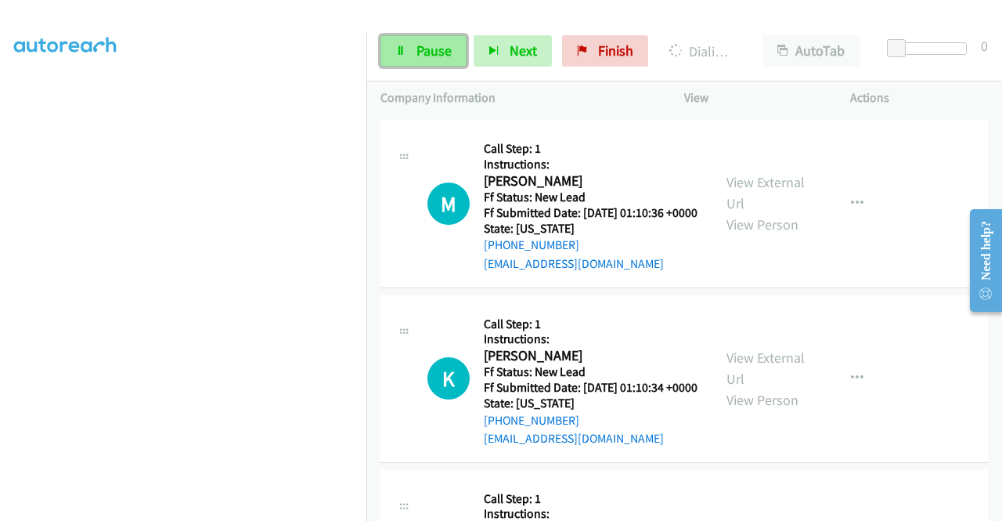
click at [435, 60] on link "Pause" at bounding box center [424, 50] width 86 height 31
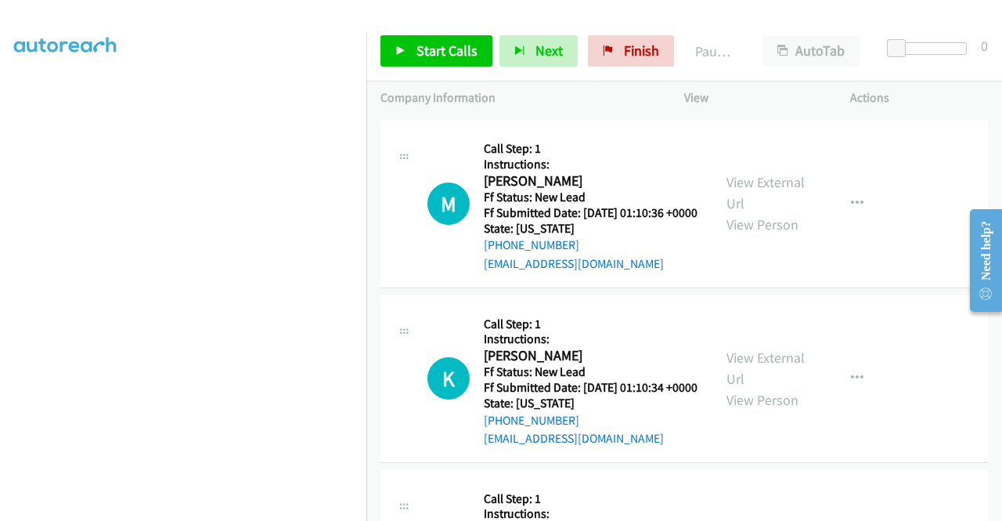
scroll to position [0, 0]
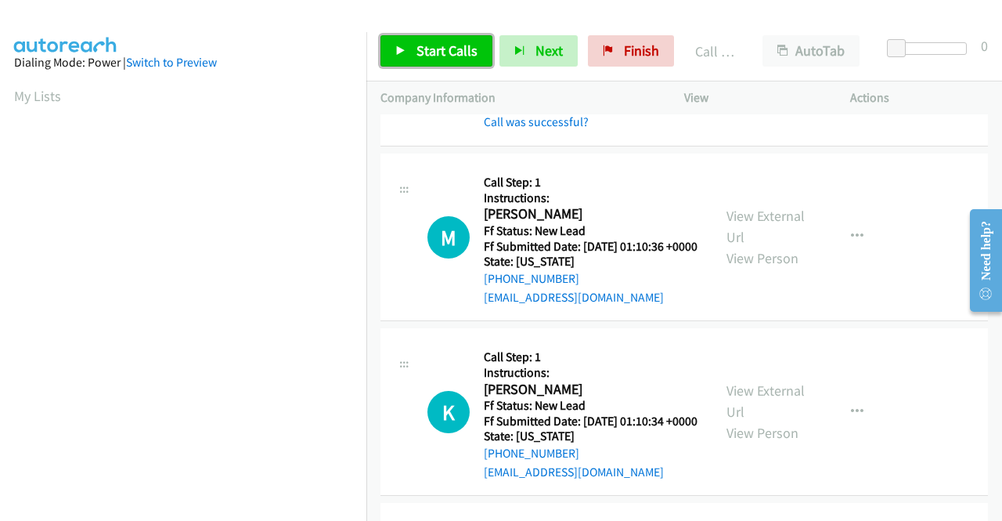
click at [445, 56] on span "Start Calls" at bounding box center [447, 51] width 61 height 18
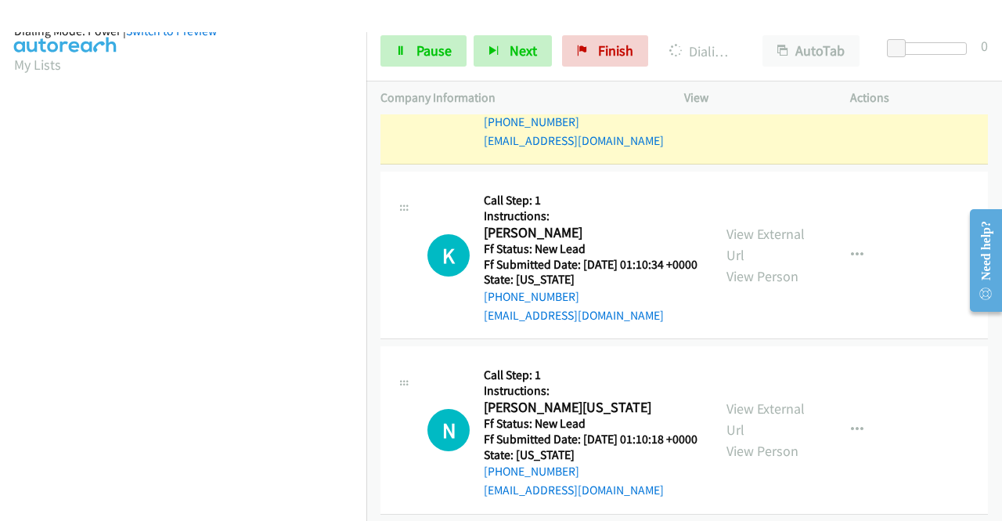
scroll to position [357, 0]
click at [439, 42] on span "Pause" at bounding box center [434, 51] width 35 height 18
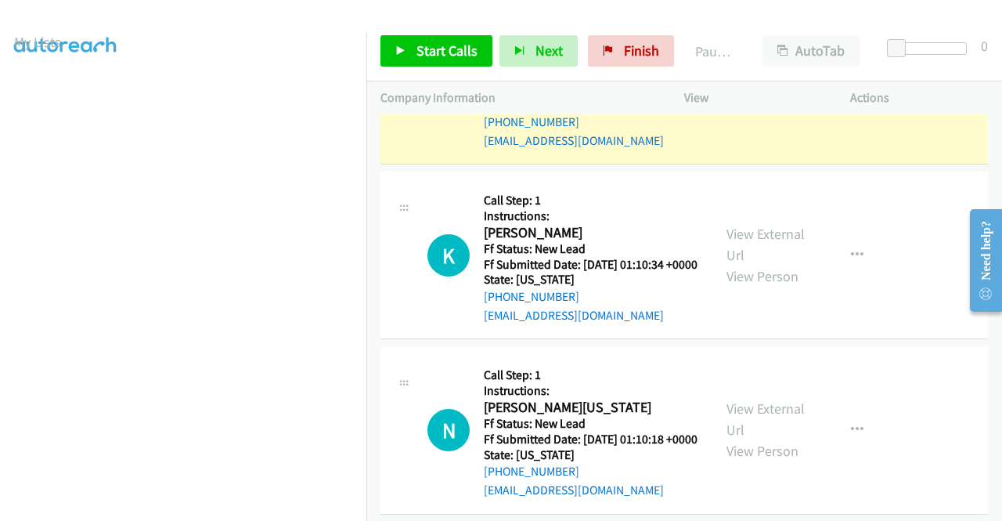
scroll to position [44, 0]
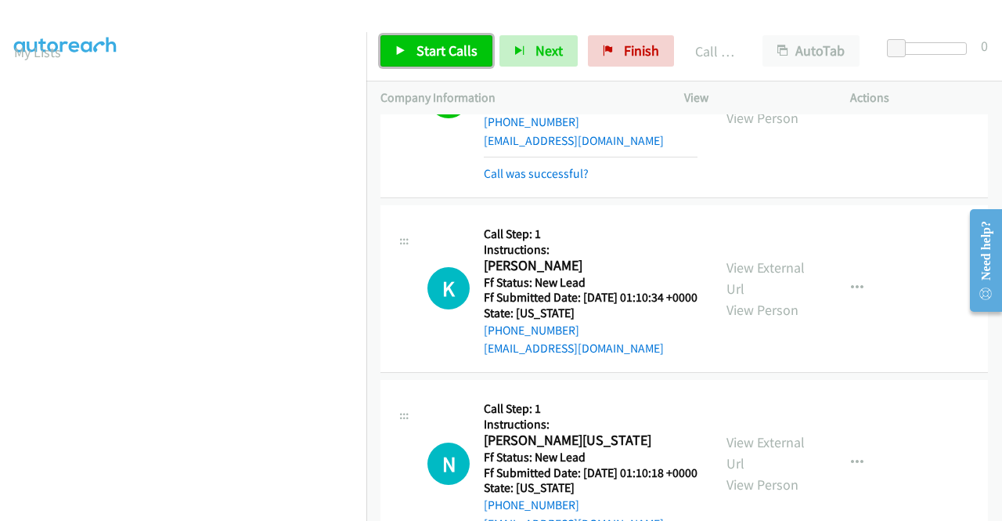
click at [451, 52] on span "Start Calls" at bounding box center [447, 51] width 61 height 18
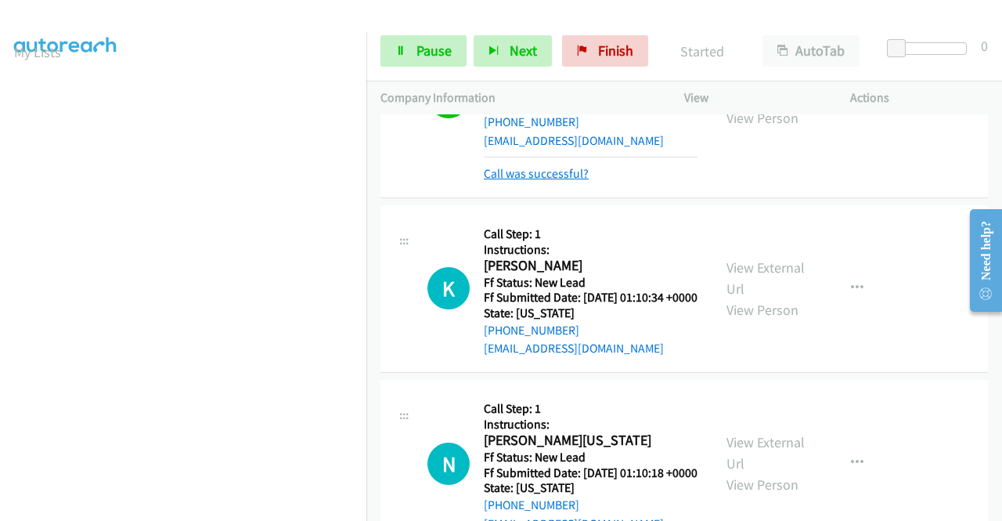
click at [541, 181] on link "Call was successful?" at bounding box center [536, 173] width 105 height 15
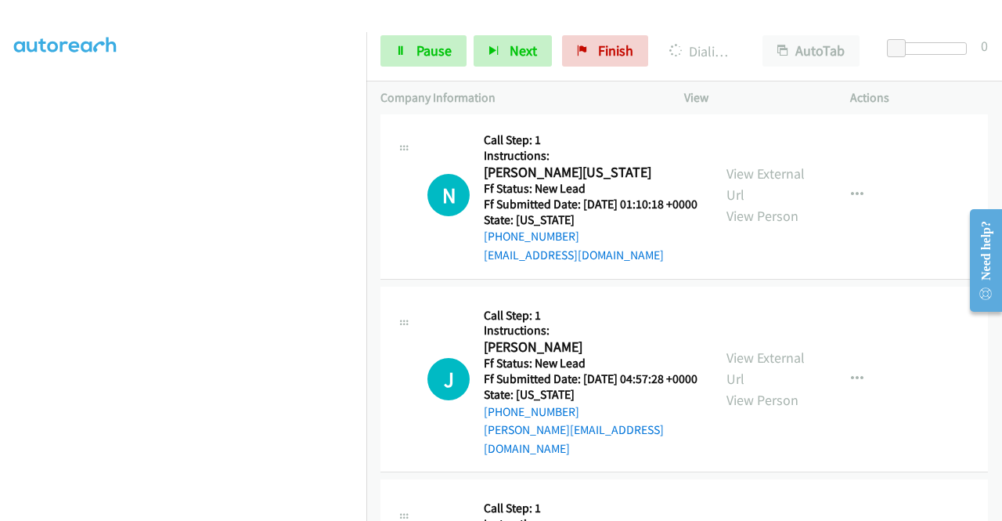
scroll to position [0, 0]
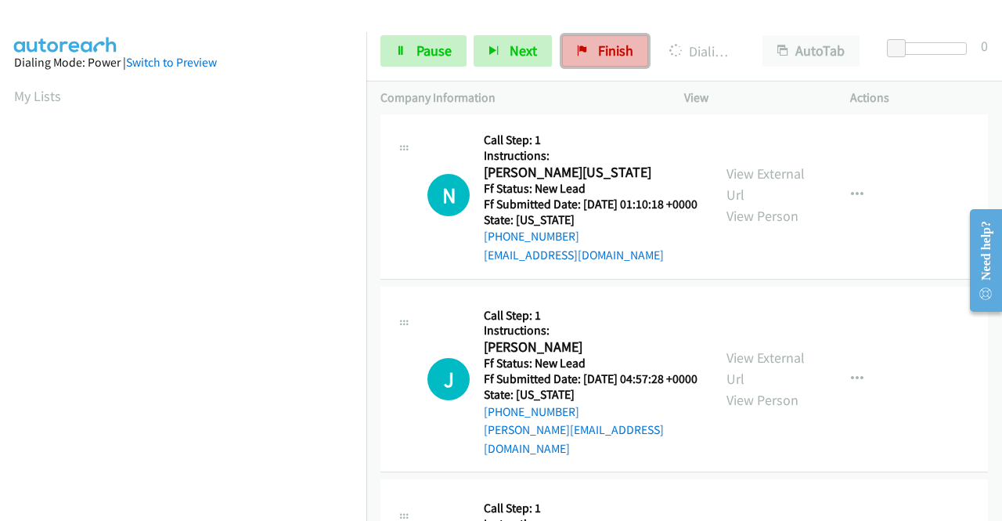
click at [613, 48] on span "Finish" at bounding box center [615, 51] width 35 height 18
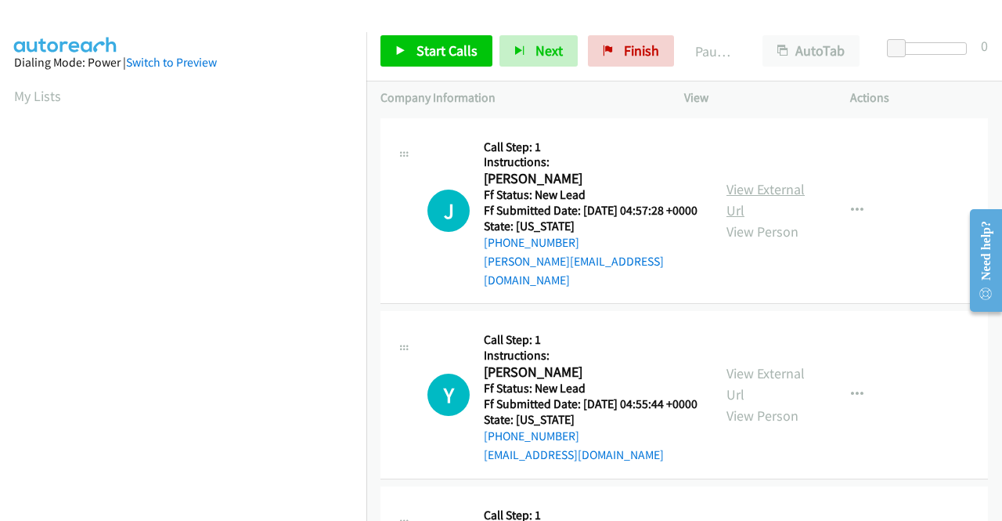
click at [766, 189] on link "View External Url" at bounding box center [766, 199] width 78 height 39
click at [772, 388] on div "View External Url View Person" at bounding box center [767, 394] width 81 height 63
click at [777, 380] on link "View External Url" at bounding box center [766, 383] width 78 height 39
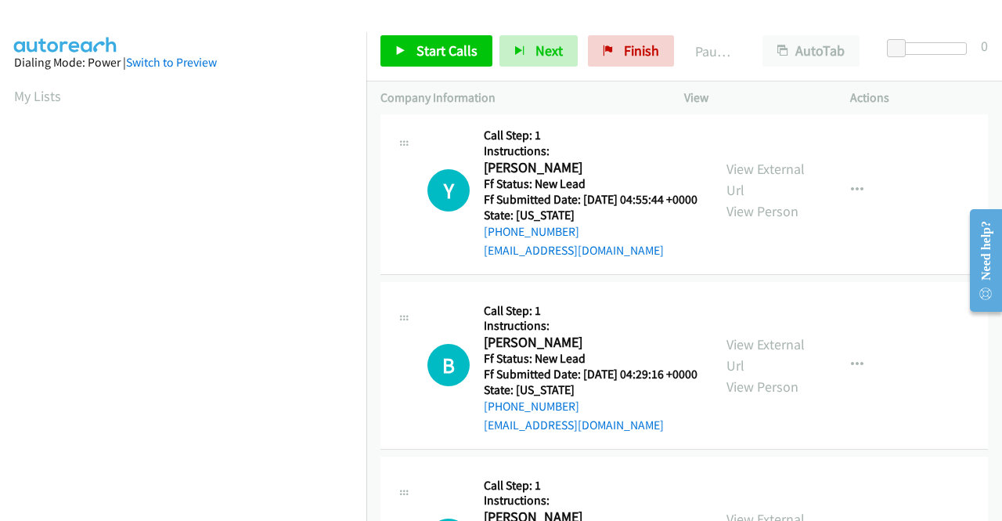
scroll to position [235, 0]
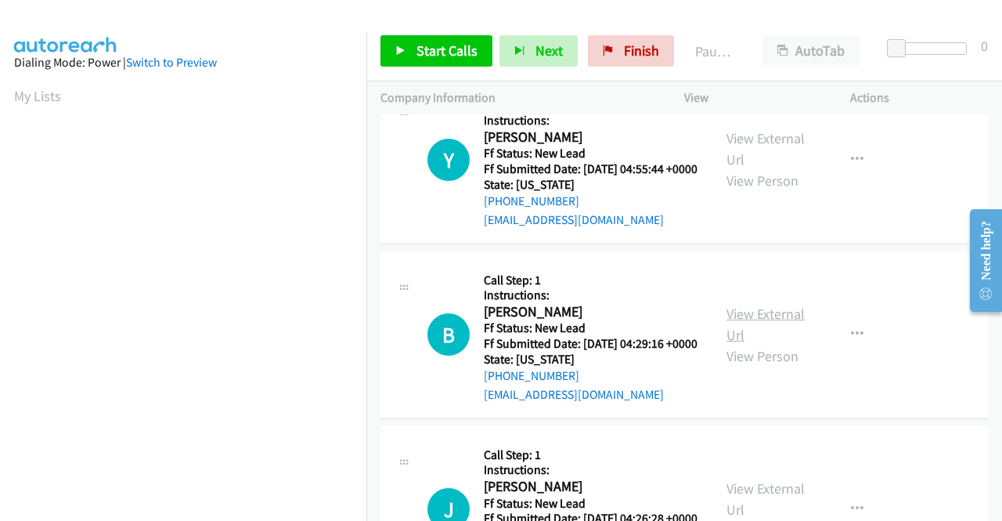
click at [754, 334] on link "View External Url" at bounding box center [766, 324] width 78 height 39
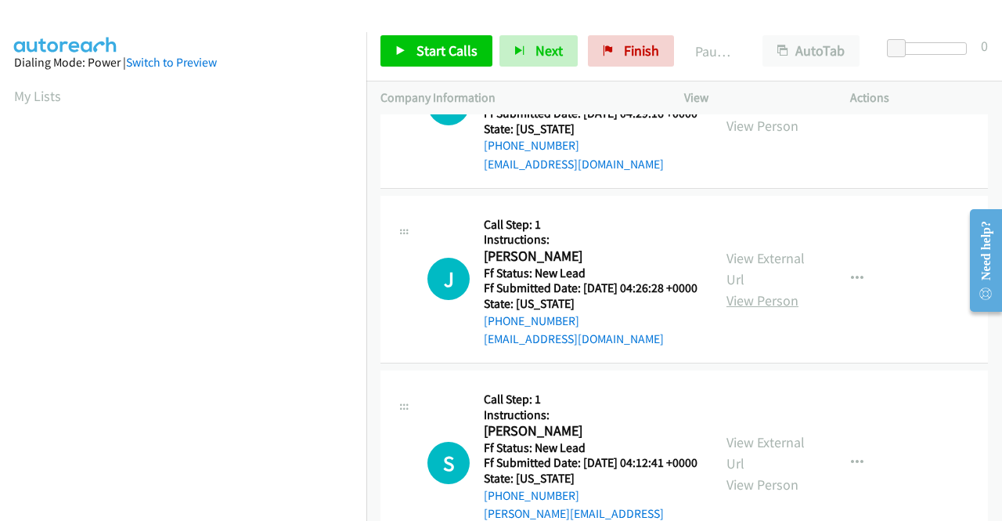
scroll to position [470, 0]
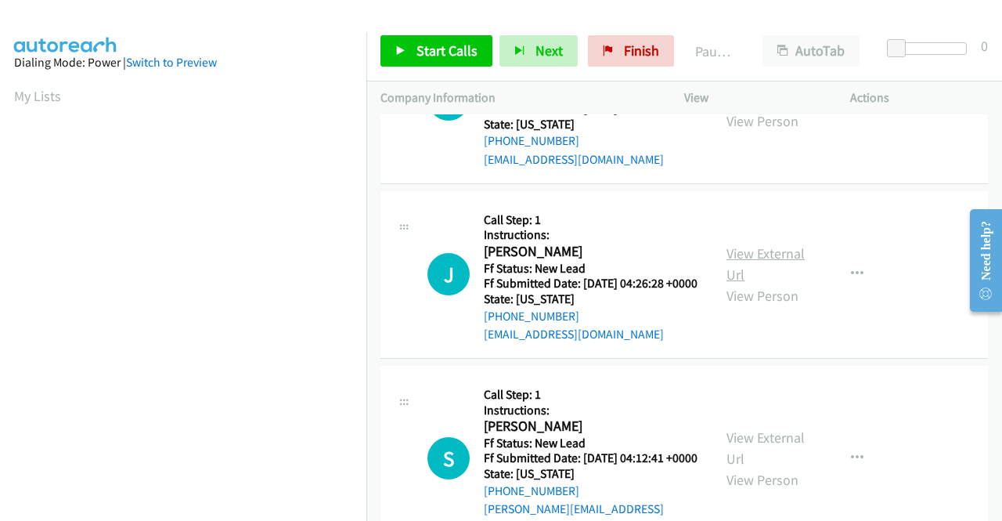
click at [766, 283] on link "View External Url" at bounding box center [766, 263] width 78 height 39
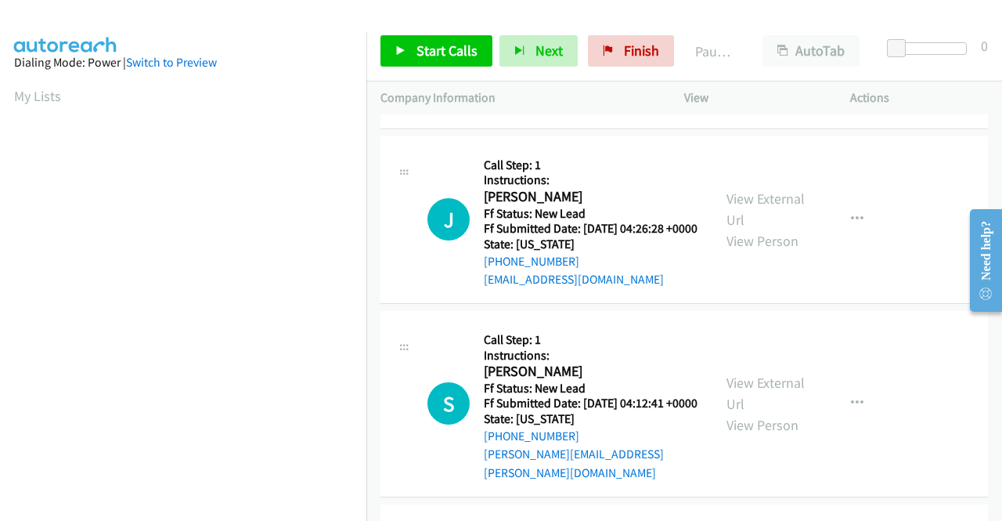
scroll to position [548, 0]
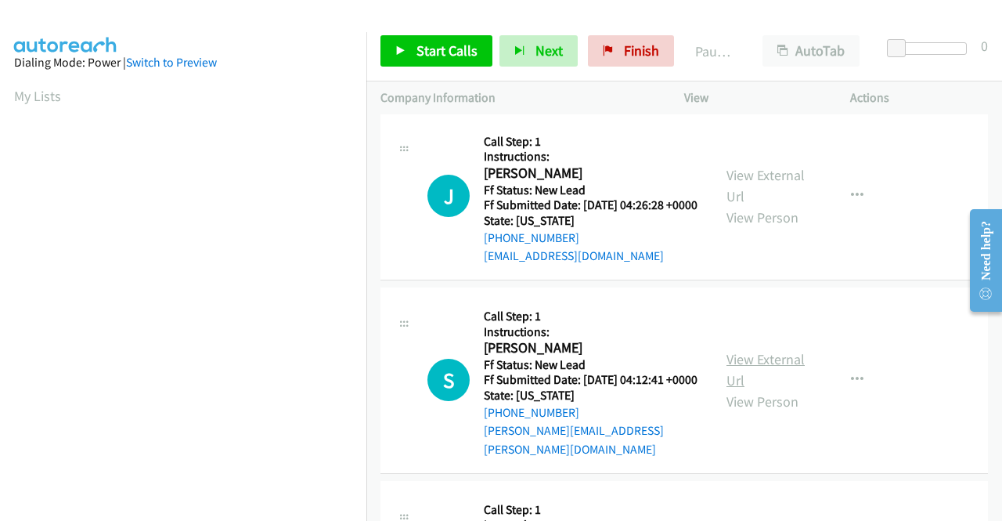
click at [779, 389] on link "View External Url" at bounding box center [766, 369] width 78 height 39
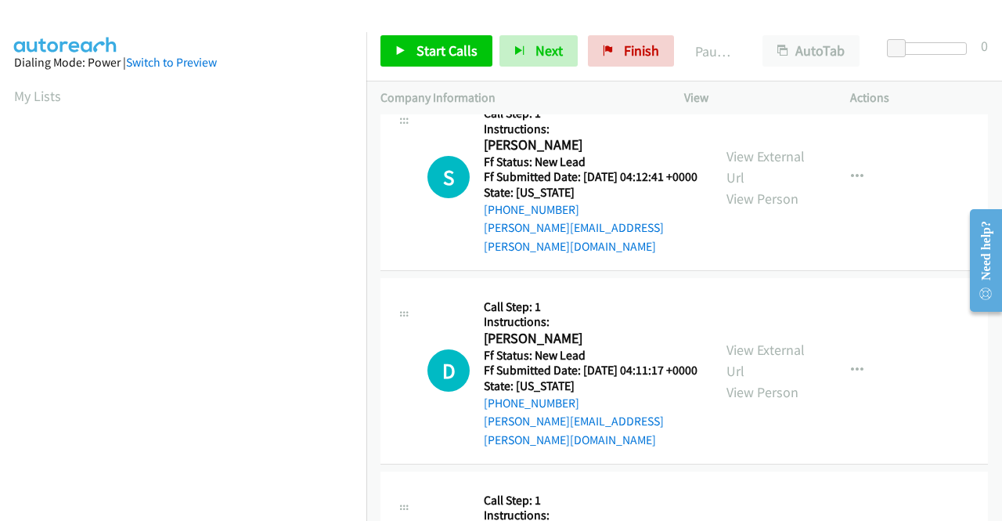
scroll to position [783, 0]
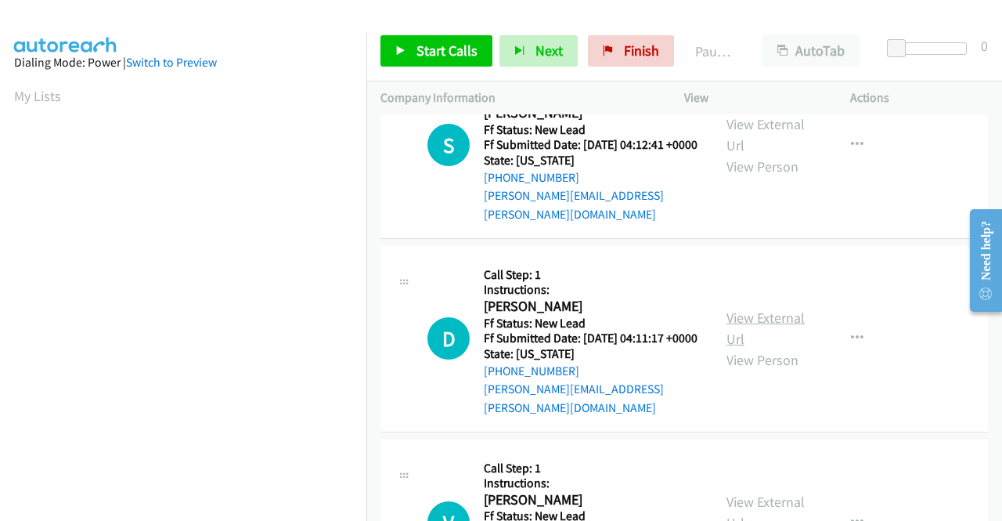
click at [761, 348] on link "View External Url" at bounding box center [766, 328] width 78 height 39
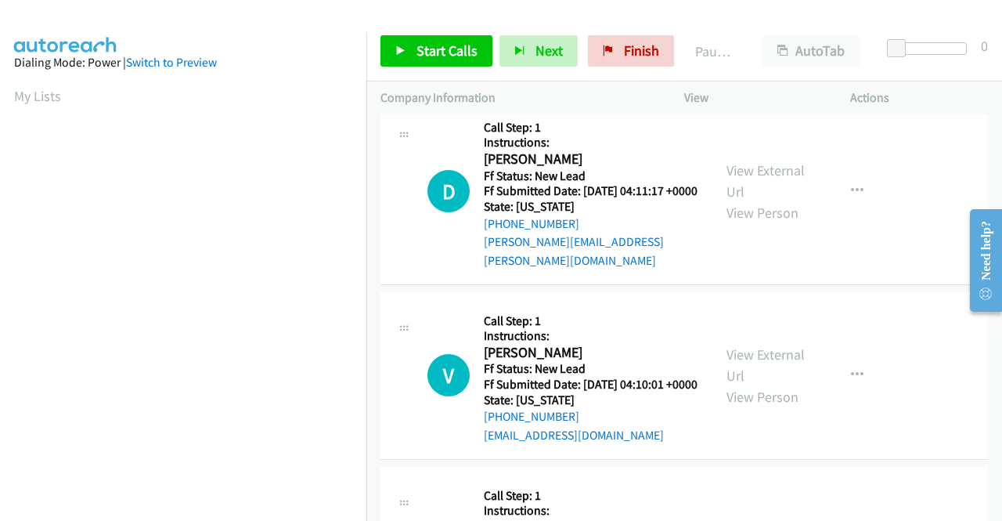
scroll to position [940, 0]
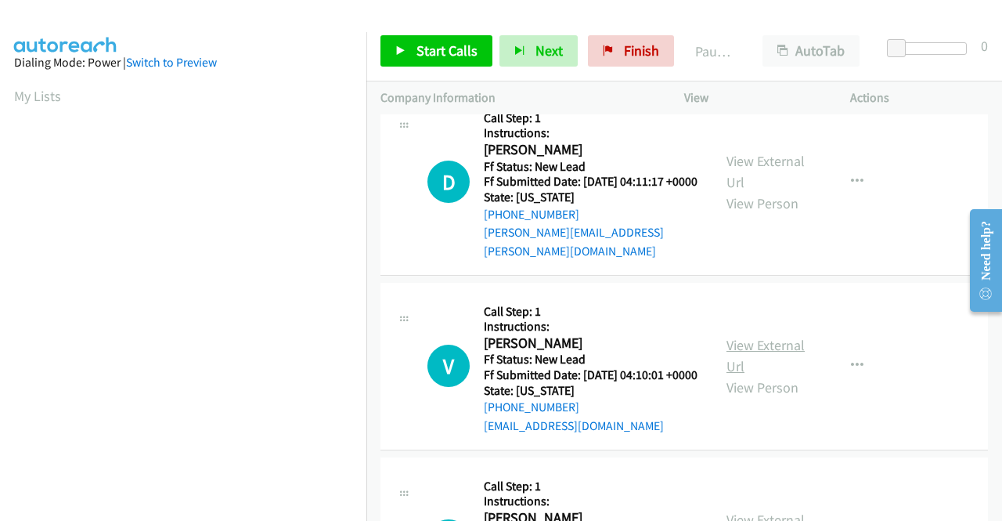
click at [769, 375] on link "View External Url" at bounding box center [766, 355] width 78 height 39
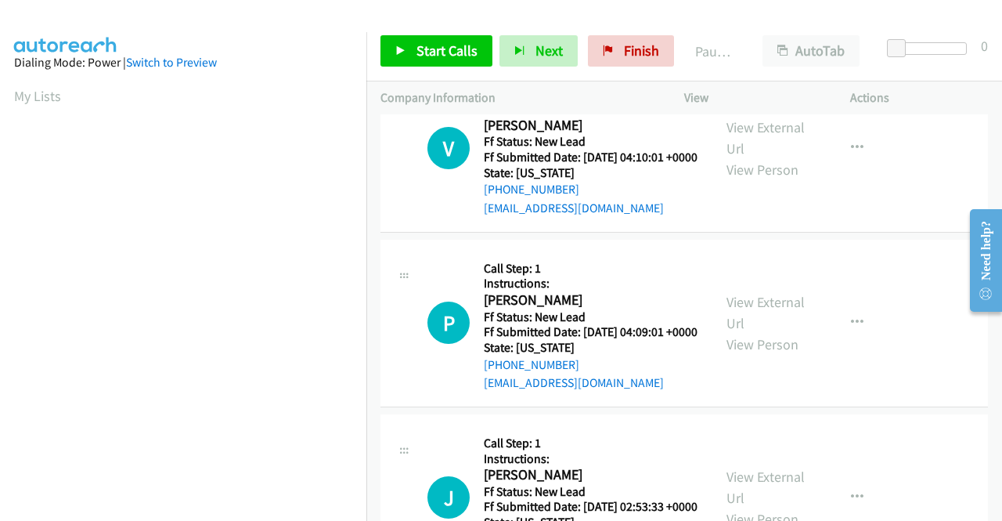
scroll to position [1175, 0]
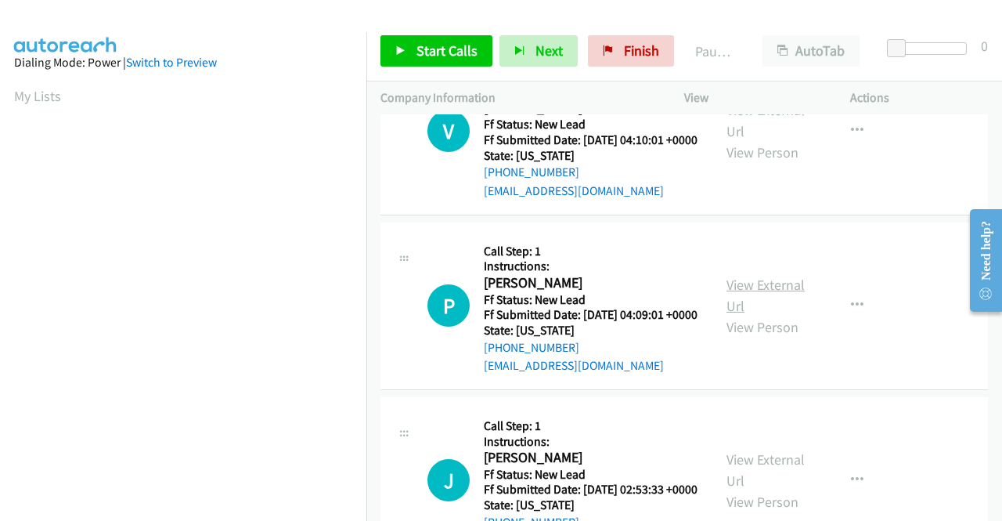
click at [753, 315] on link "View External Url" at bounding box center [766, 295] width 78 height 39
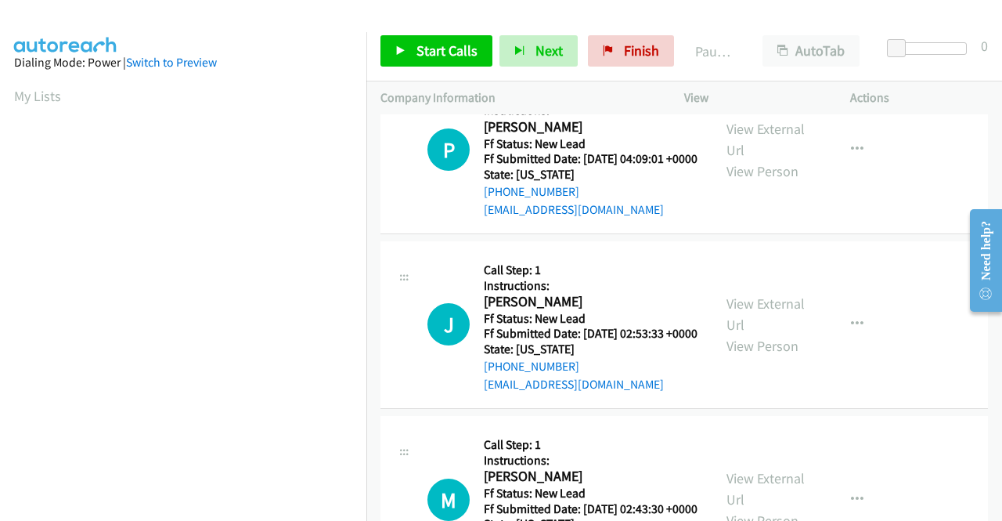
scroll to position [1331, 0]
click at [761, 333] on link "View External Url" at bounding box center [766, 313] width 78 height 39
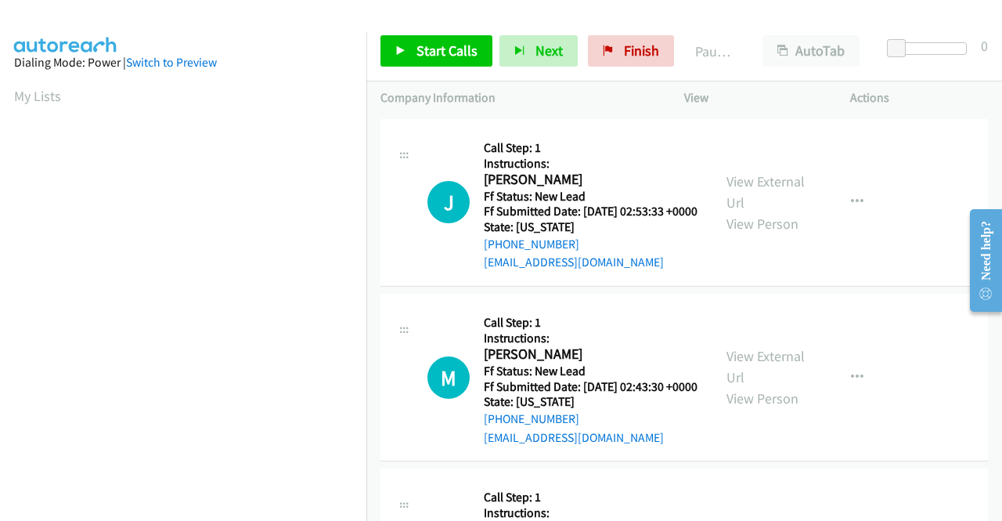
scroll to position [1488, 0]
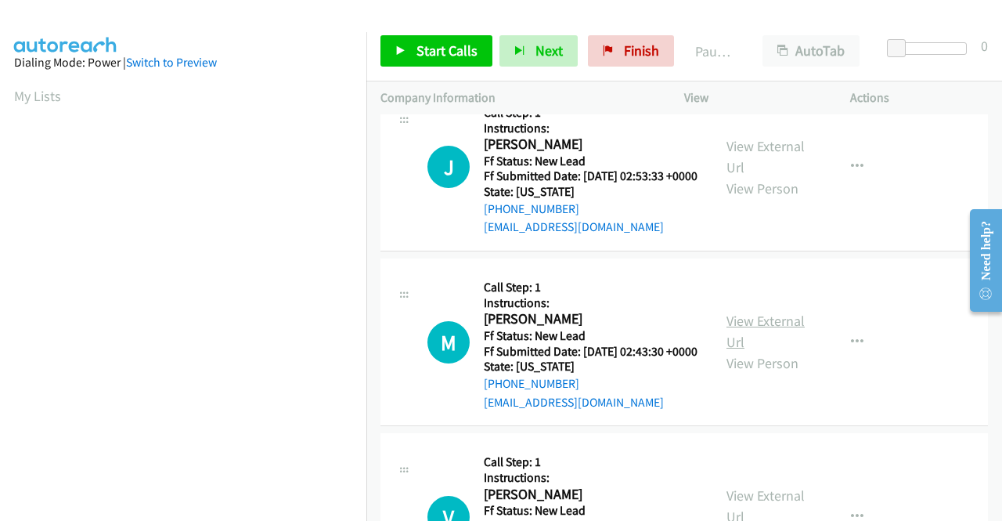
click at [768, 351] on link "View External Url" at bounding box center [766, 331] width 78 height 39
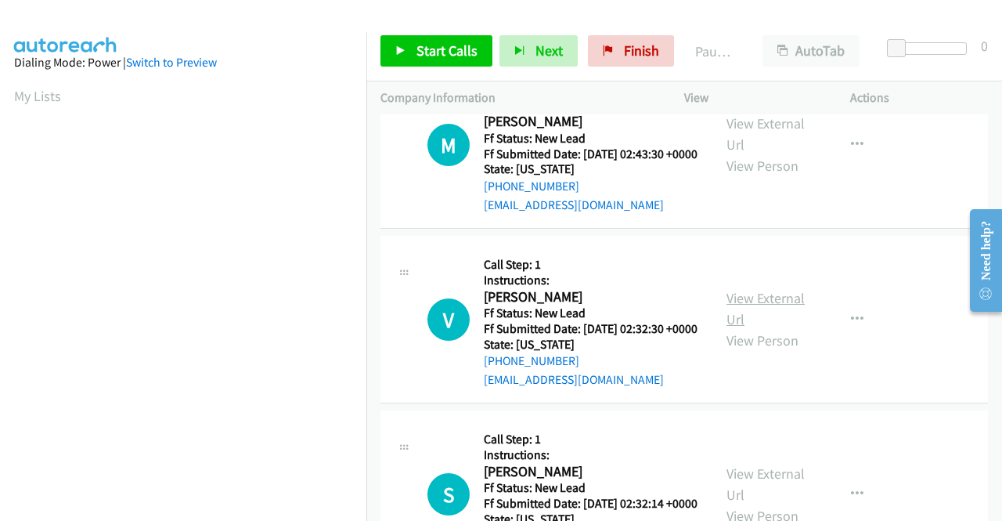
scroll to position [1723, 0]
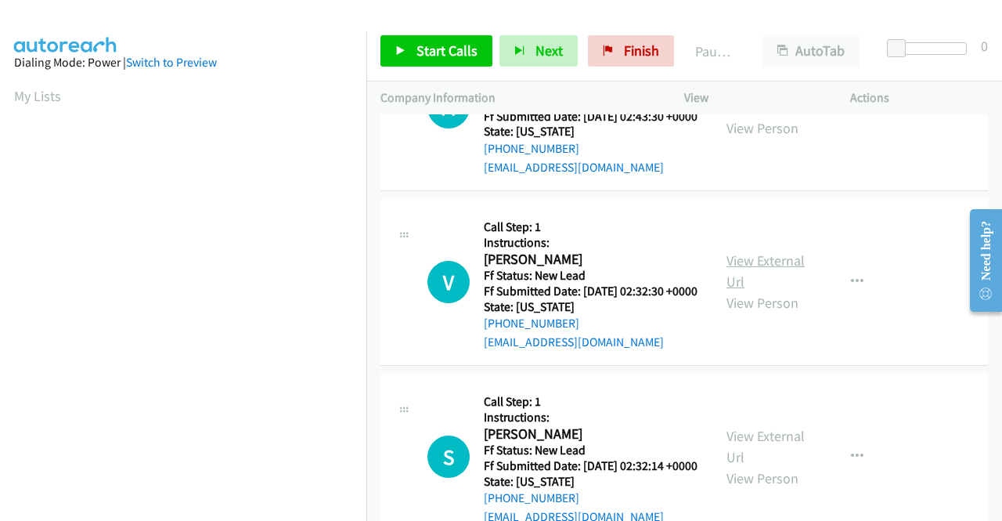
click at [737, 291] on link "View External Url" at bounding box center [766, 270] width 78 height 39
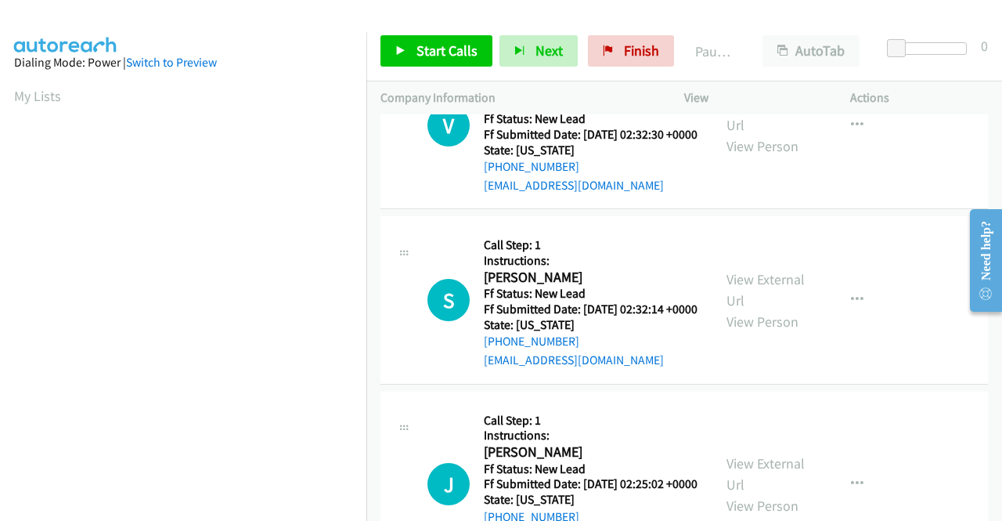
scroll to position [1958, 0]
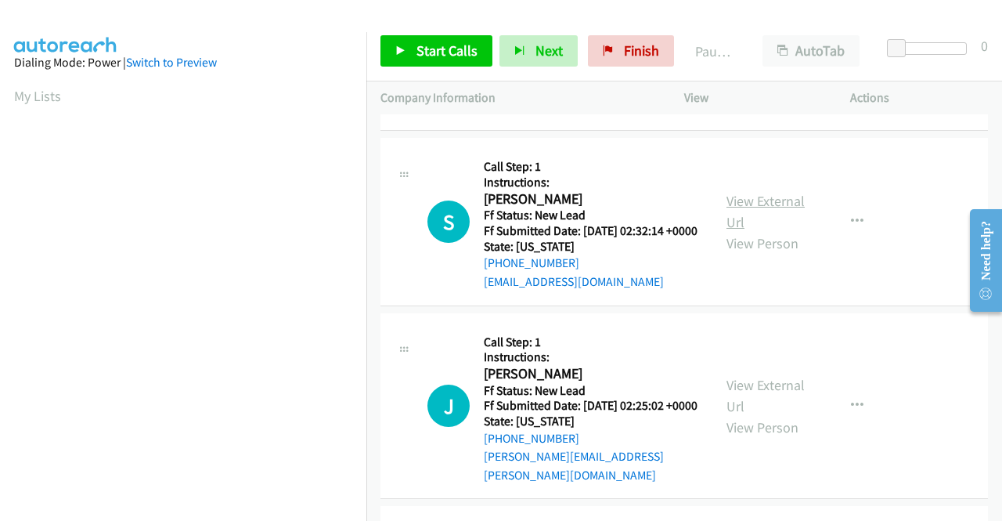
click at [755, 231] on link "View External Url" at bounding box center [766, 211] width 78 height 39
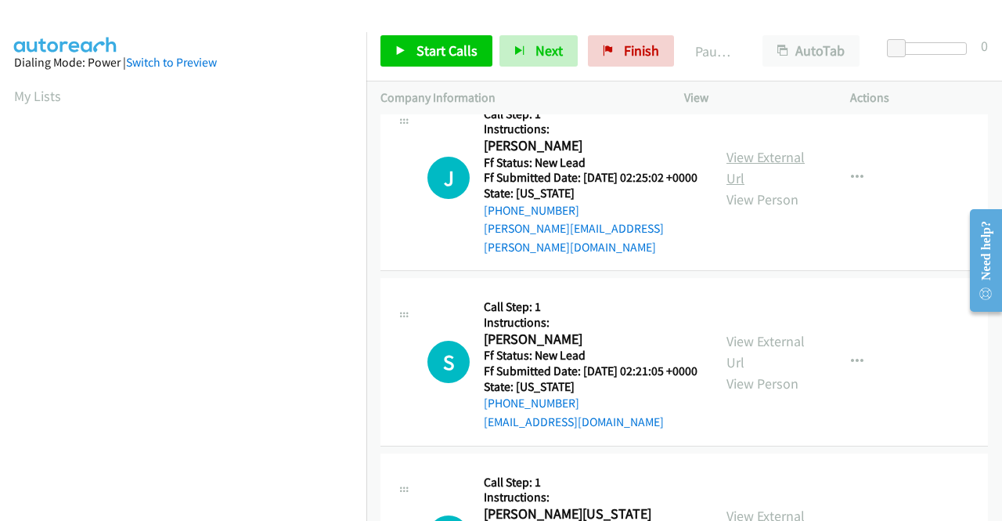
scroll to position [2193, 0]
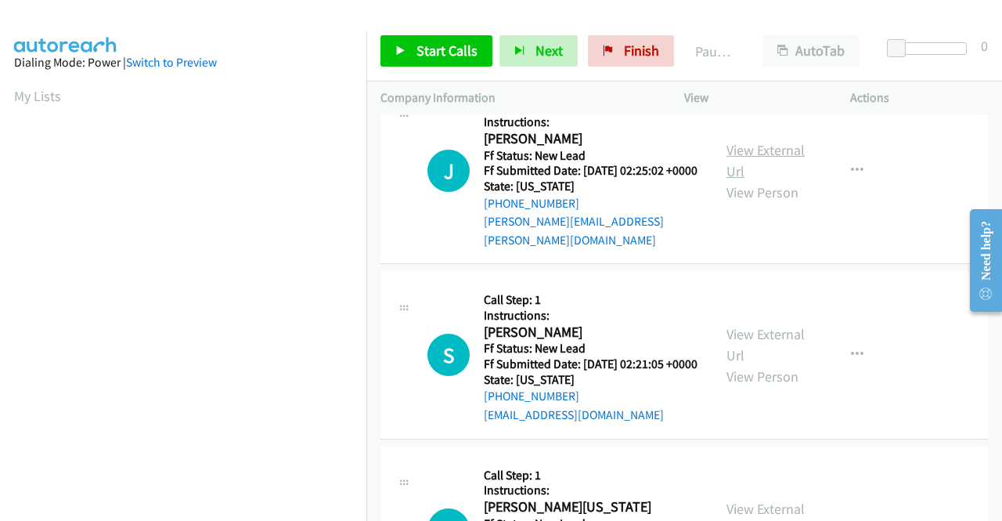
click at [771, 180] on link "View External Url" at bounding box center [766, 160] width 78 height 39
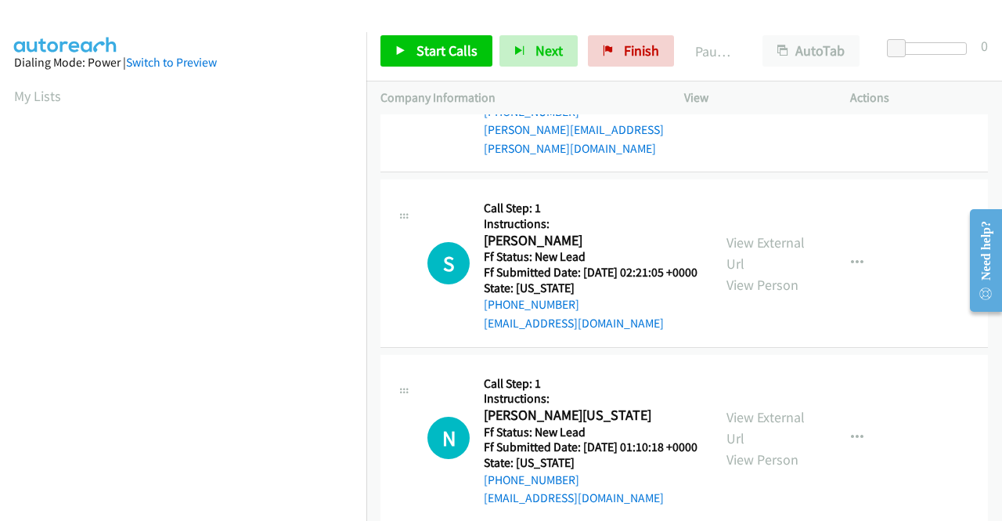
scroll to position [2349, 0]
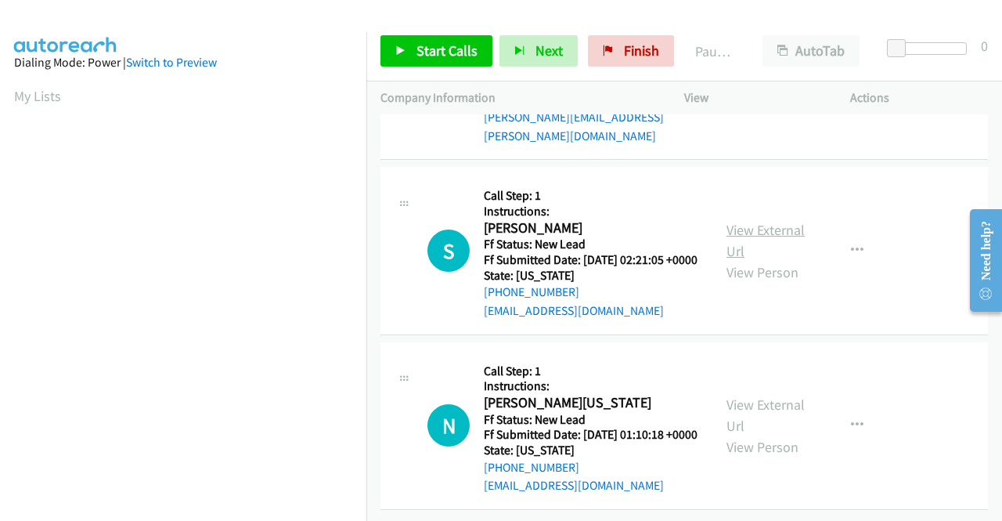
click at [767, 260] on link "View External Url" at bounding box center [766, 240] width 78 height 39
click at [756, 395] on link "View External Url" at bounding box center [766, 414] width 78 height 39
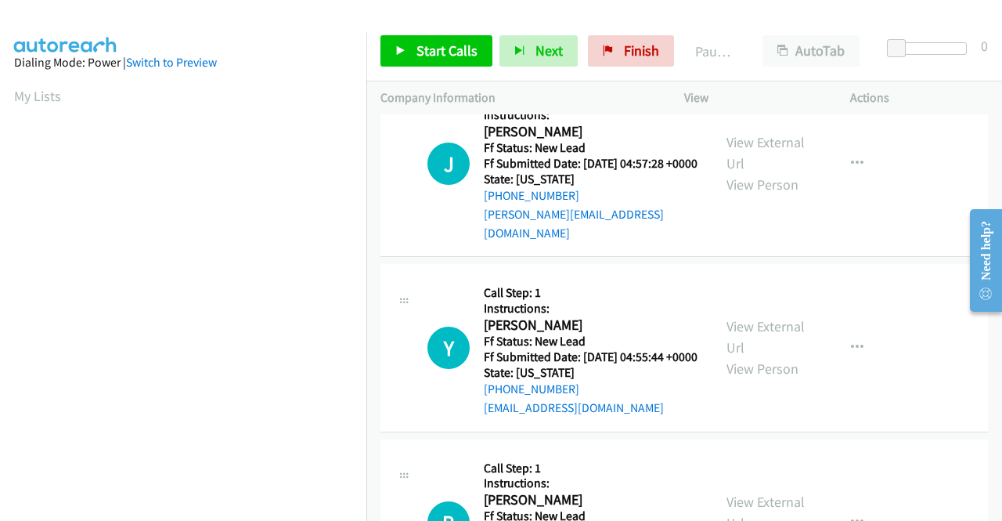
scroll to position [0, 0]
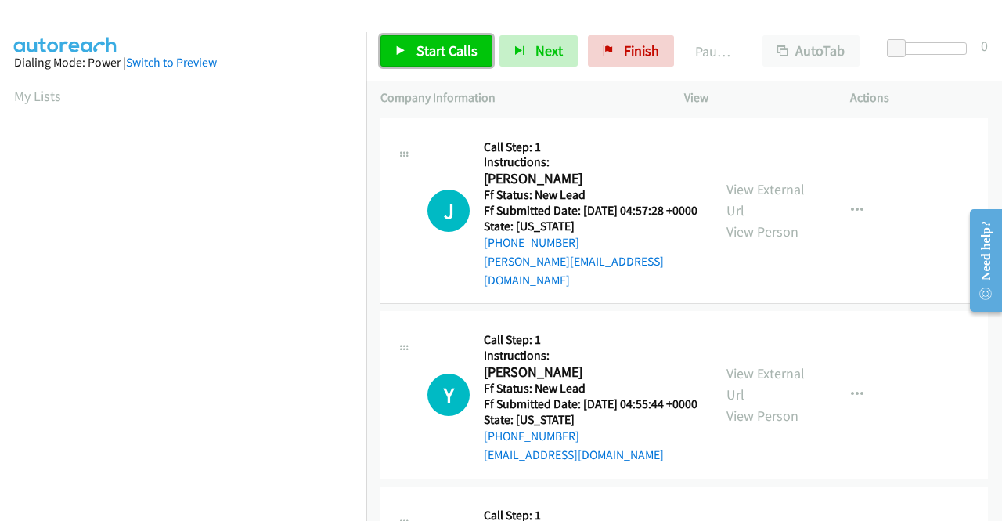
click at [417, 53] on span "Start Calls" at bounding box center [447, 51] width 61 height 18
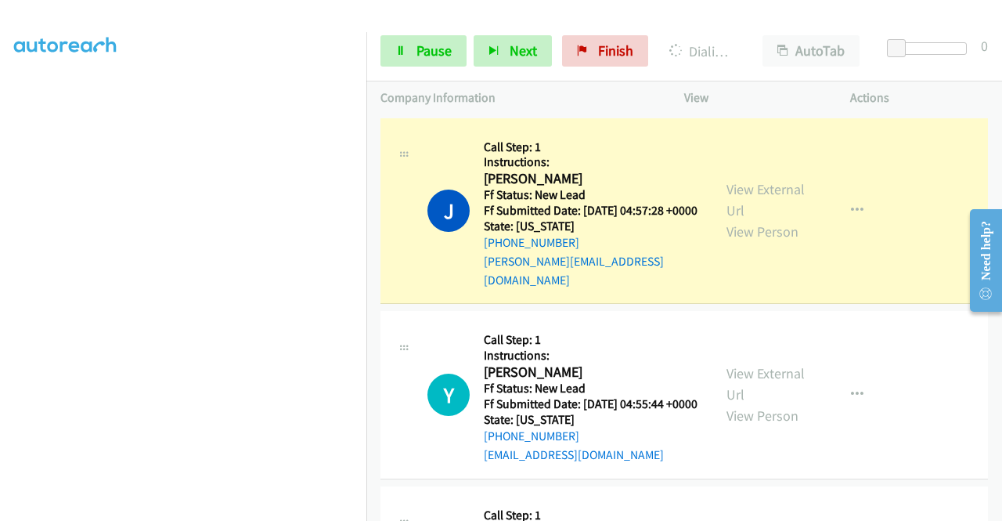
scroll to position [357, 0]
click at [427, 59] on span "Pause" at bounding box center [434, 51] width 35 height 18
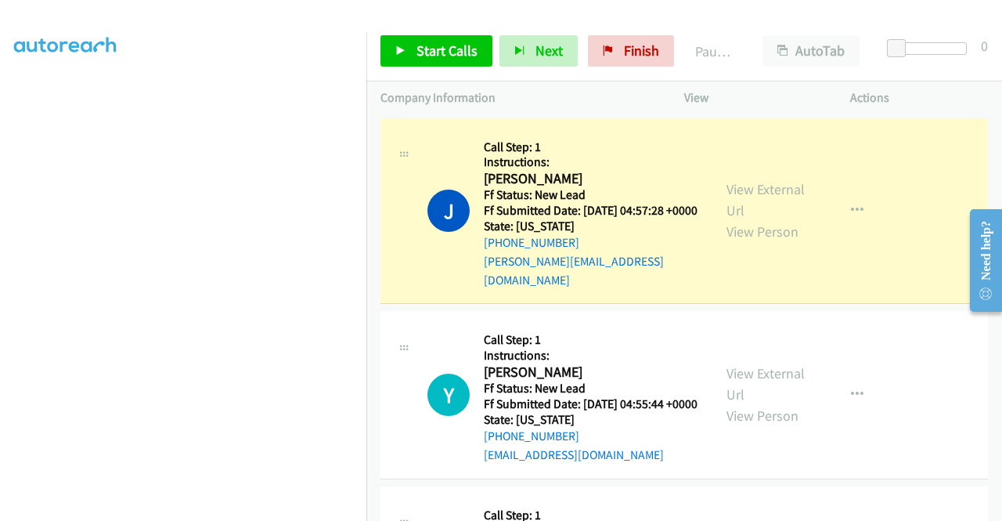
scroll to position [0, 0]
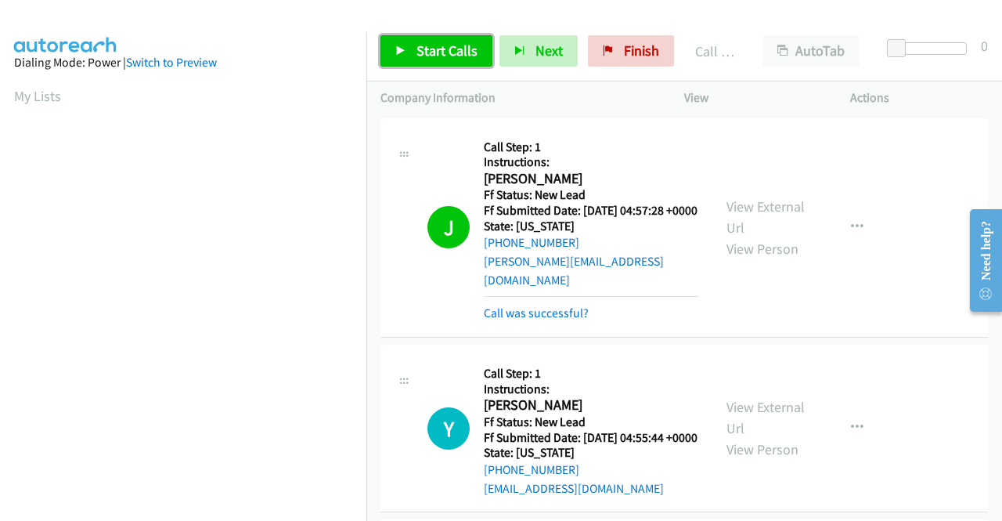
click at [475, 52] on span "Start Calls" at bounding box center [447, 51] width 61 height 18
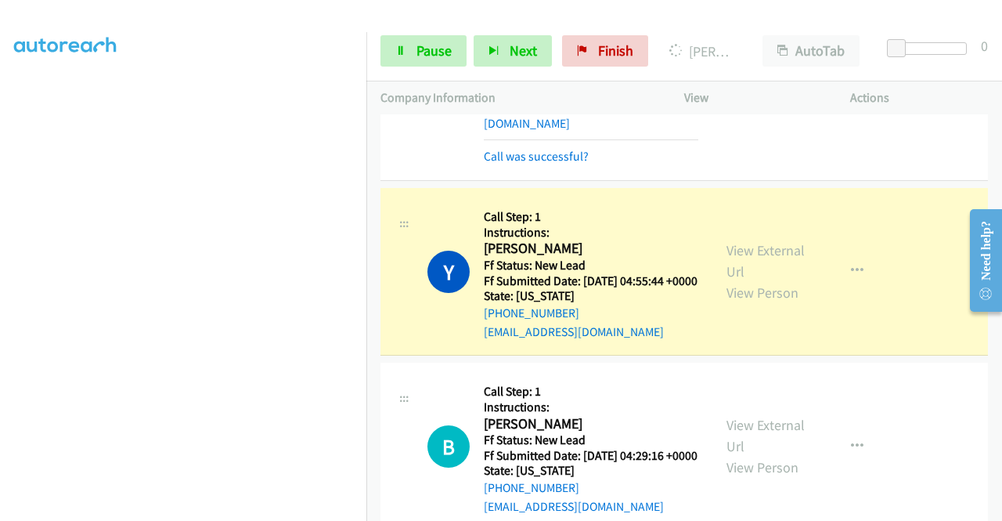
scroll to position [357, 0]
click at [402, 38] on link "Pause" at bounding box center [424, 50] width 86 height 31
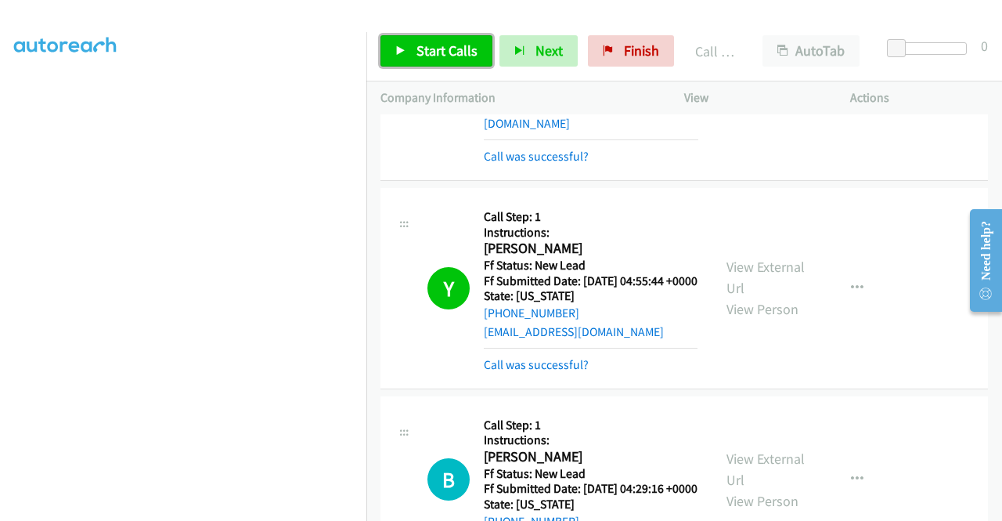
click at [421, 47] on span "Start Calls" at bounding box center [447, 51] width 61 height 18
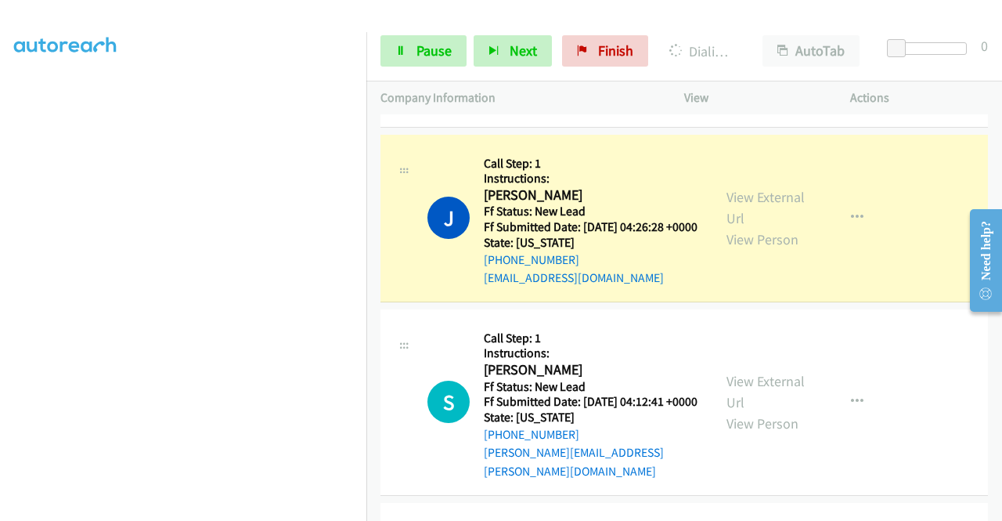
scroll to position [0, 0]
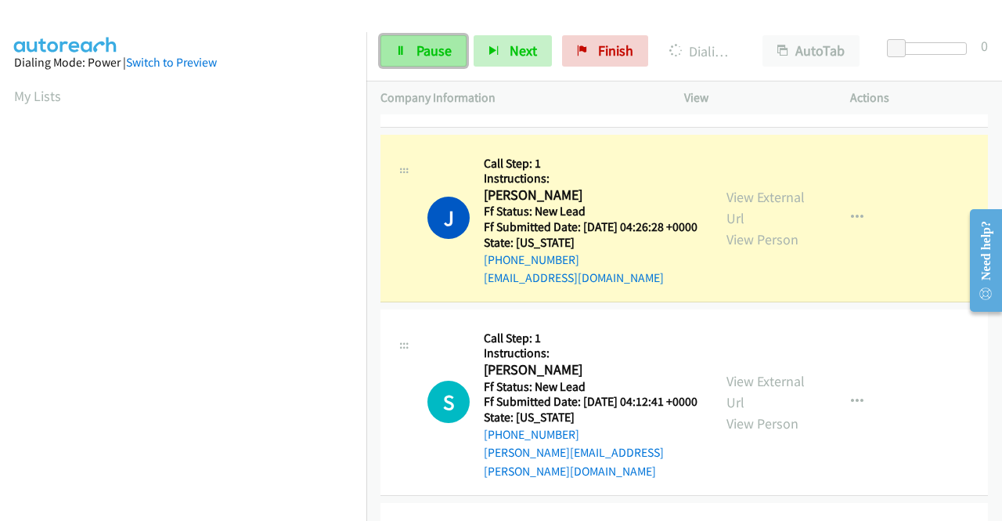
click at [417, 58] on span "Pause" at bounding box center [434, 51] width 35 height 18
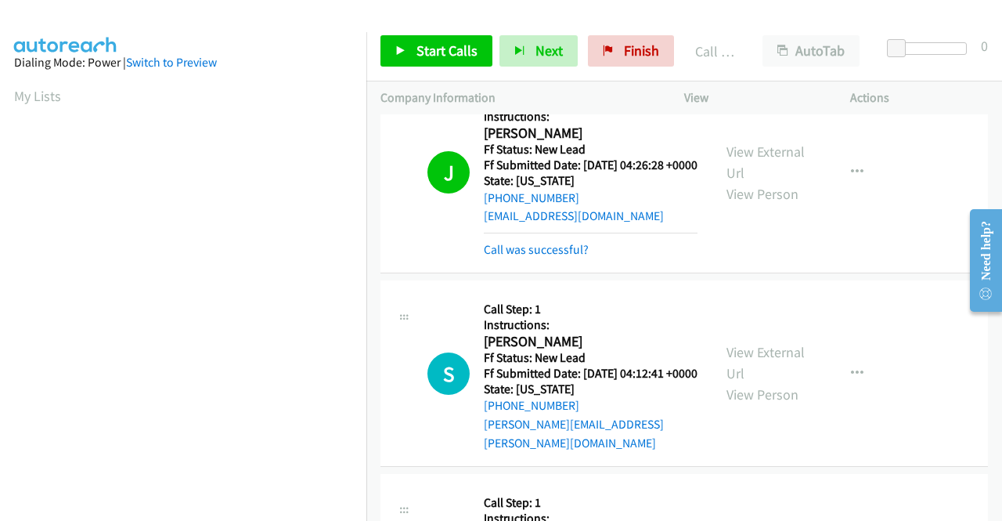
scroll to position [783, 0]
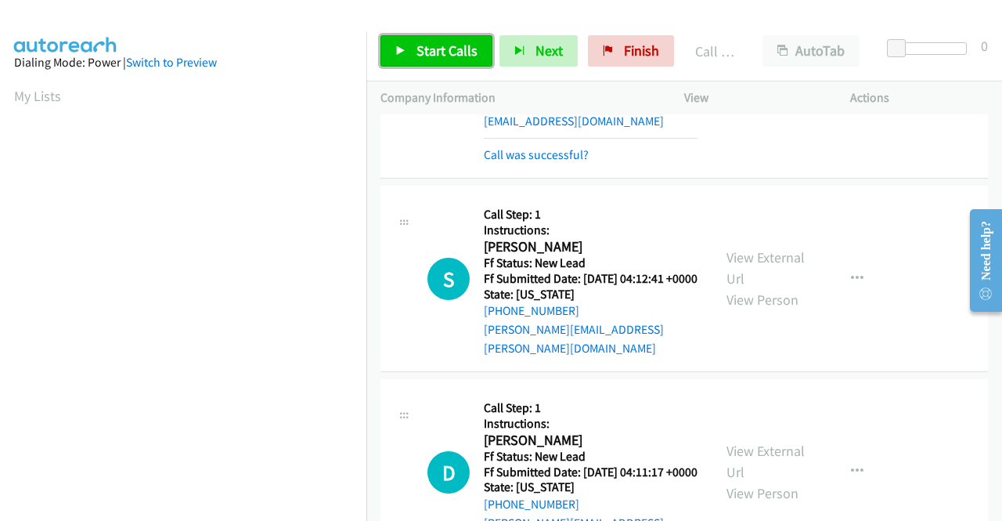
click at [452, 46] on span "Start Calls" at bounding box center [447, 51] width 61 height 18
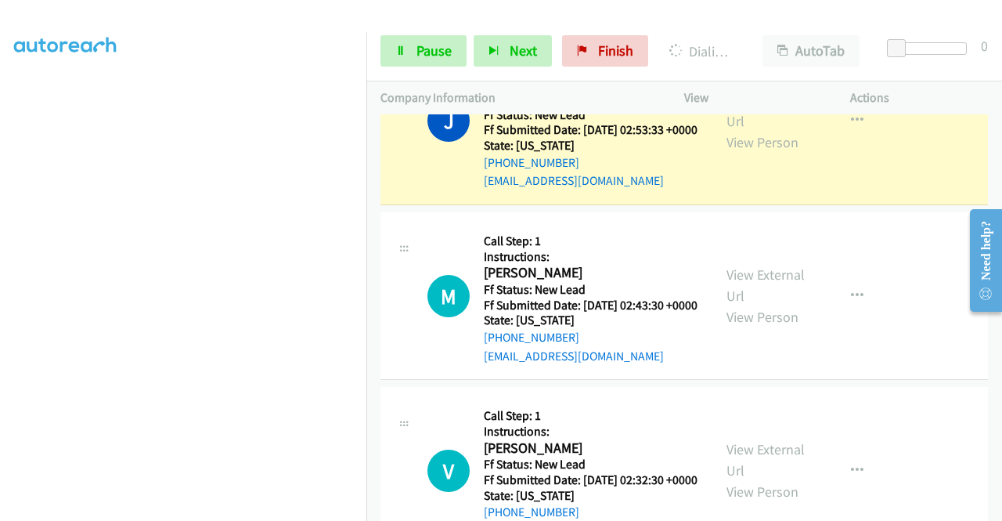
scroll to position [357, 0]
click at [410, 49] on link "Pause" at bounding box center [424, 50] width 86 height 31
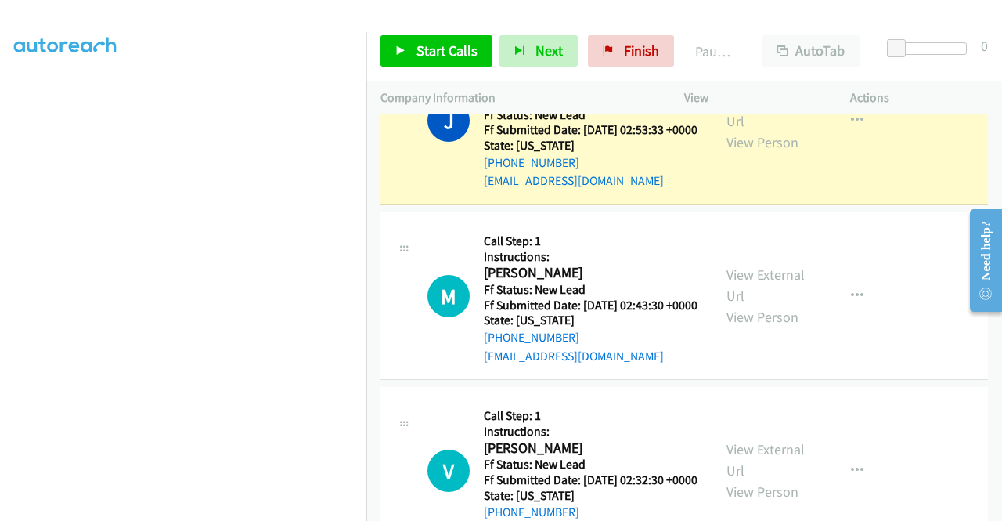
scroll to position [44, 0]
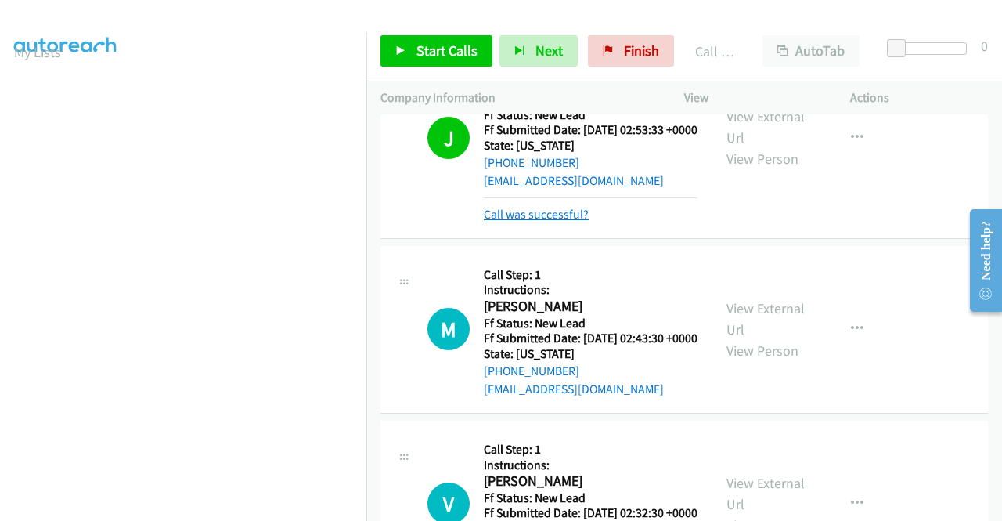
click at [569, 222] on link "Call was successful?" at bounding box center [536, 214] width 105 height 15
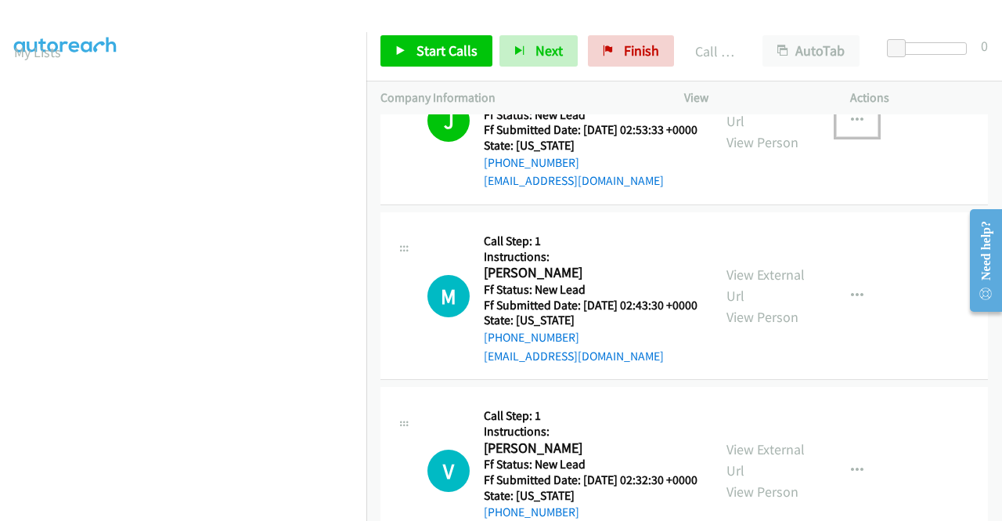
click at [855, 136] on button "button" at bounding box center [857, 120] width 42 height 31
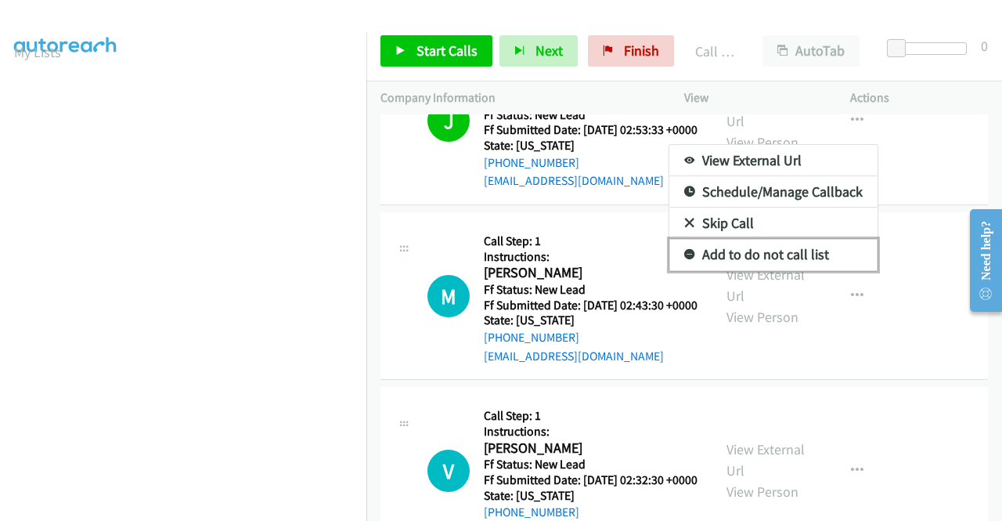
click at [778, 270] on link "Add to do not call list" at bounding box center [774, 254] width 208 height 31
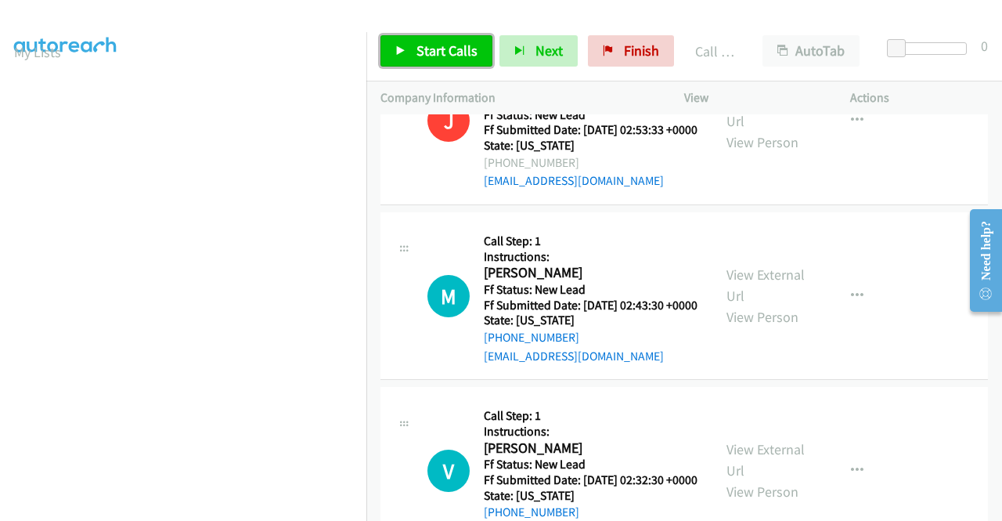
click at [450, 51] on span "Start Calls" at bounding box center [447, 51] width 61 height 18
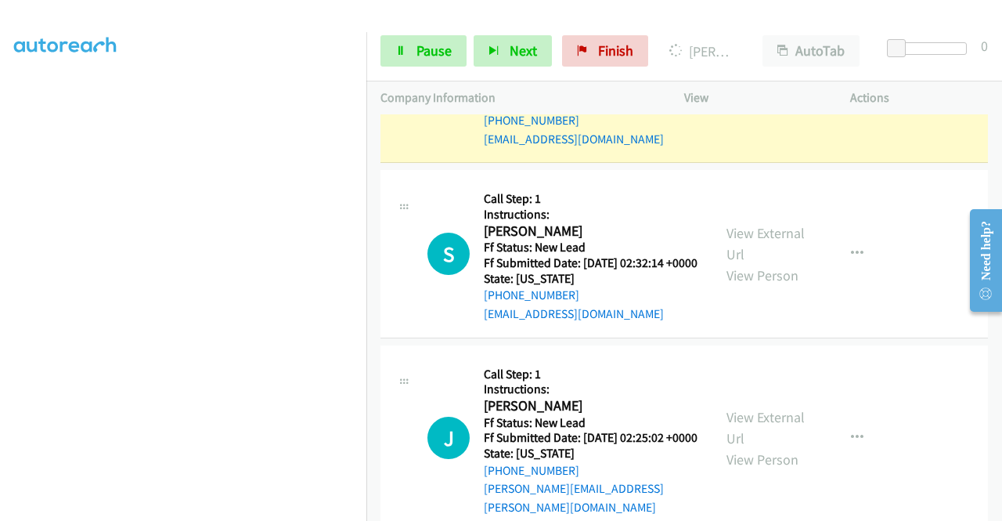
scroll to position [0, 0]
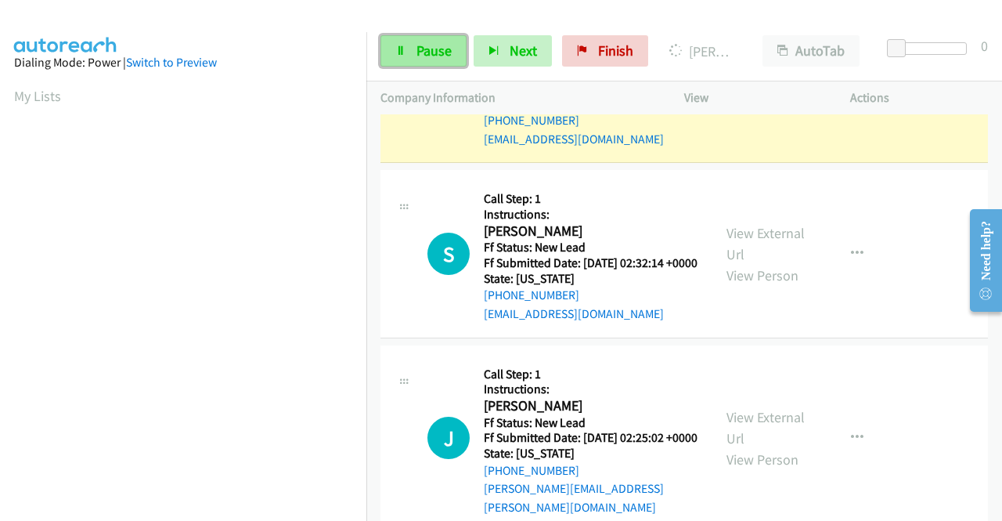
click at [407, 57] on link "Pause" at bounding box center [424, 50] width 86 height 31
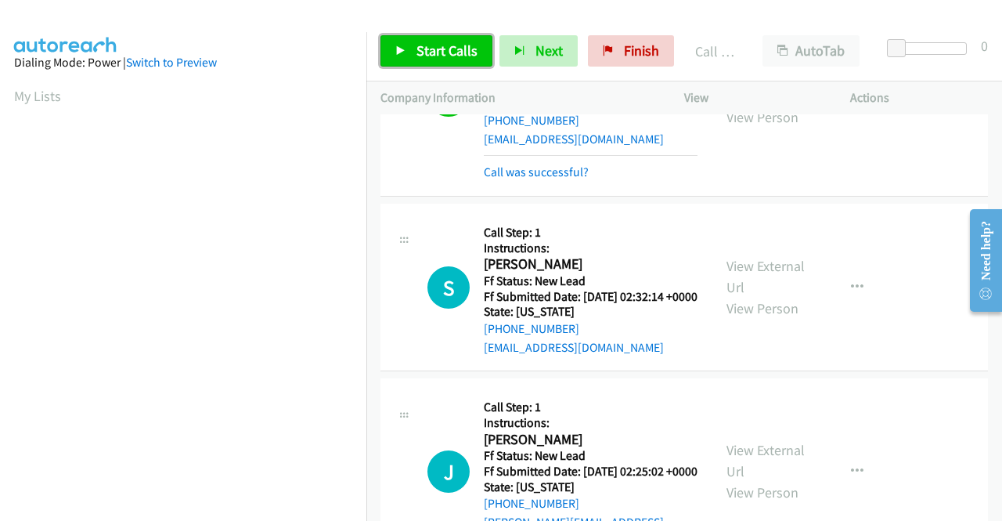
click at [453, 45] on span "Start Calls" at bounding box center [447, 51] width 61 height 18
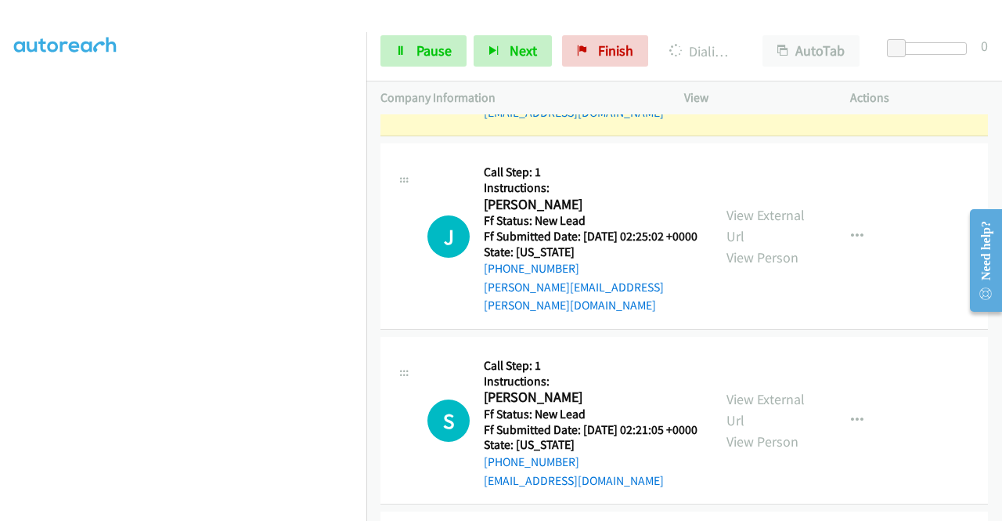
scroll to position [345, 0]
click at [419, 45] on span "Pause" at bounding box center [434, 51] width 35 height 18
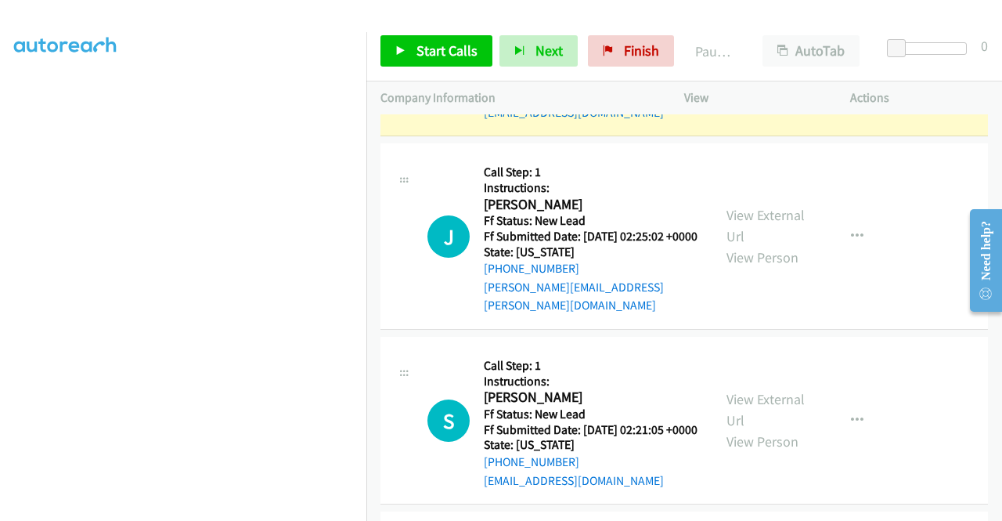
scroll to position [110, 0]
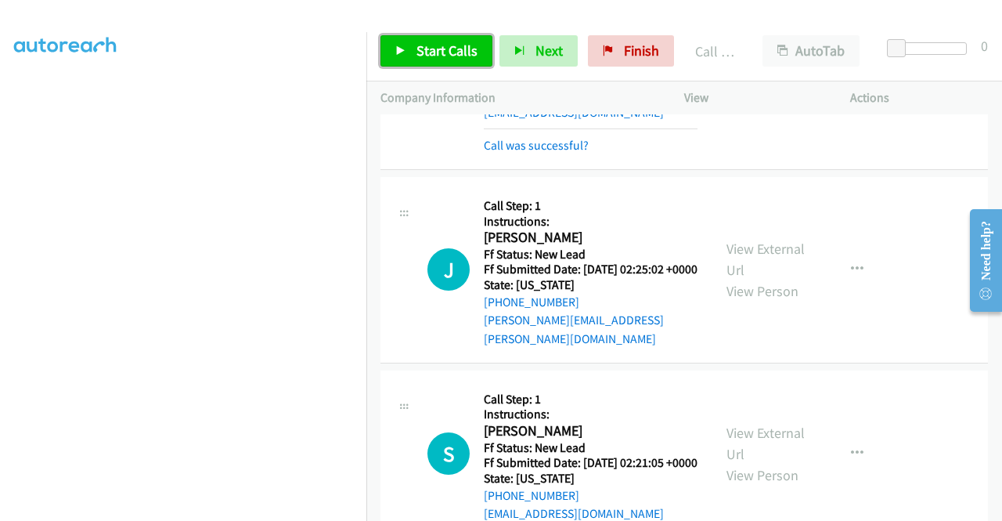
click at [417, 57] on span "Start Calls" at bounding box center [447, 51] width 61 height 18
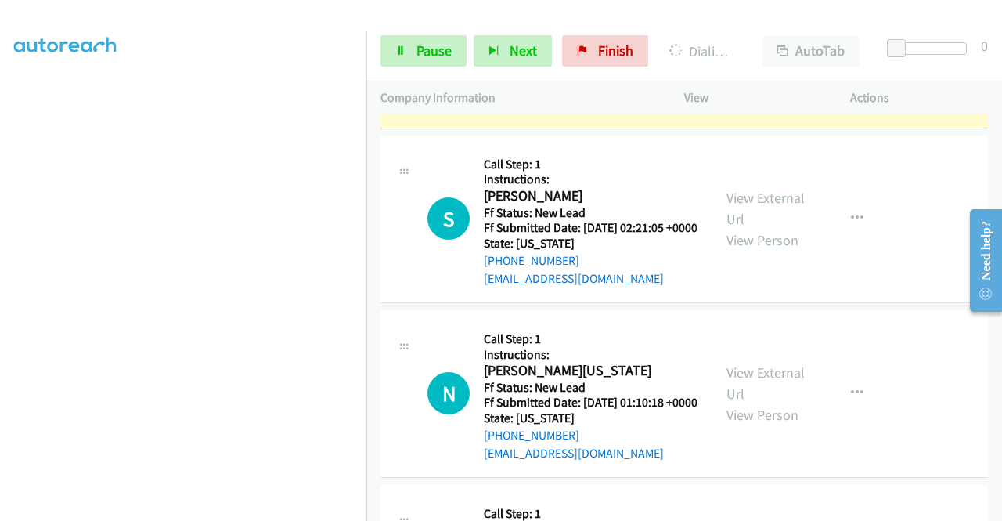
scroll to position [0, 0]
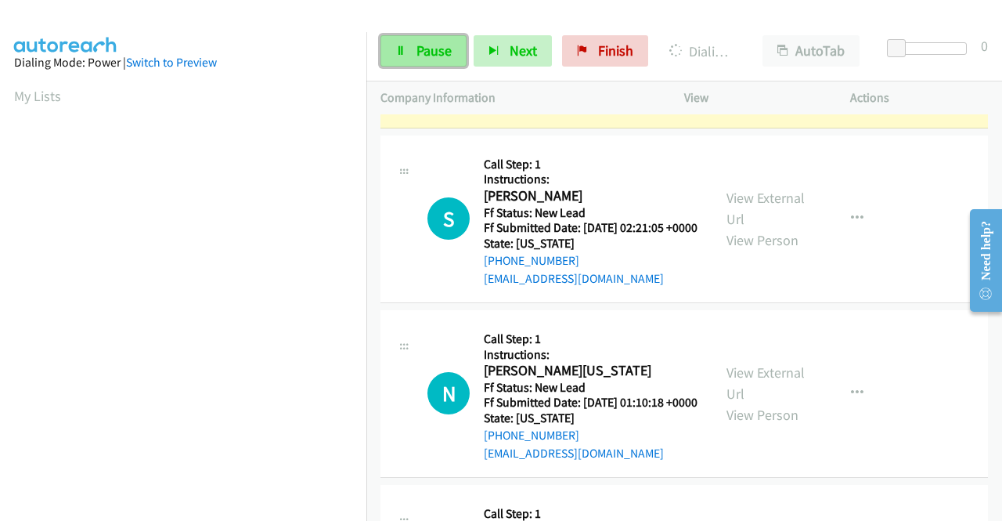
click at [446, 54] on span "Pause" at bounding box center [434, 51] width 35 height 18
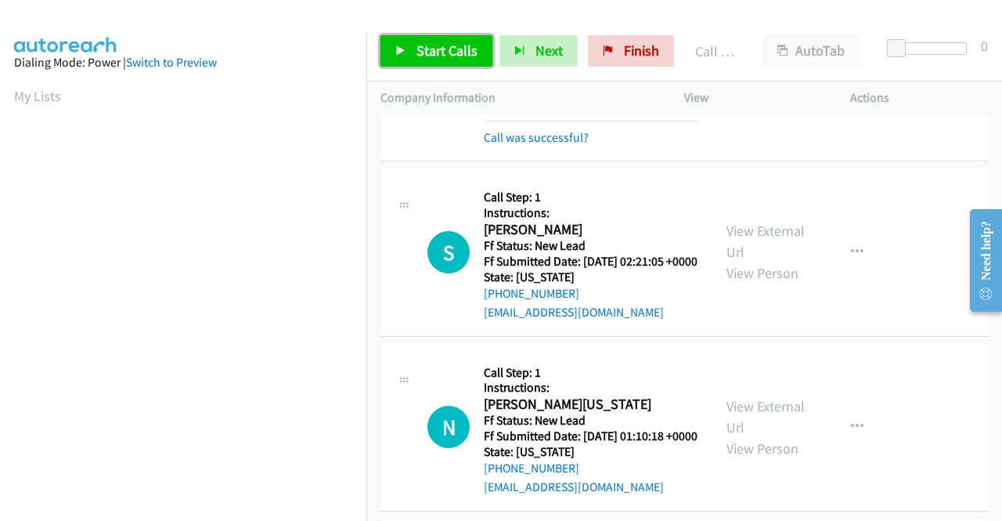
click at [439, 48] on span "Start Calls" at bounding box center [447, 51] width 61 height 18
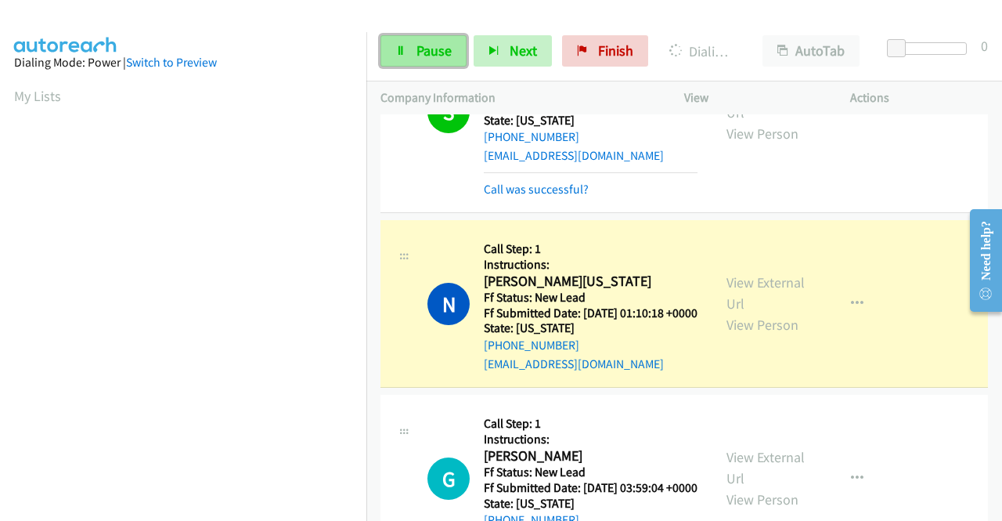
click at [446, 59] on span "Pause" at bounding box center [434, 51] width 35 height 18
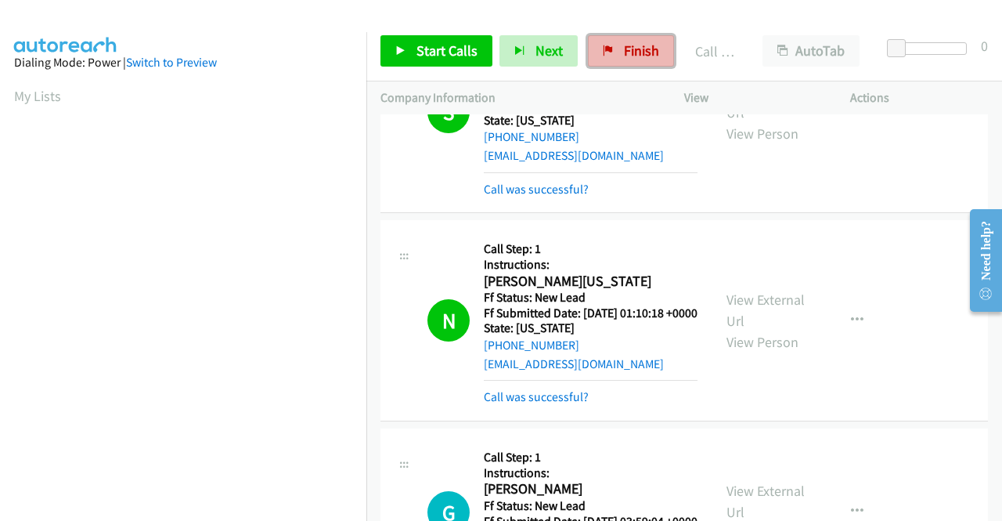
click at [636, 43] on span "Finish" at bounding box center [641, 51] width 35 height 18
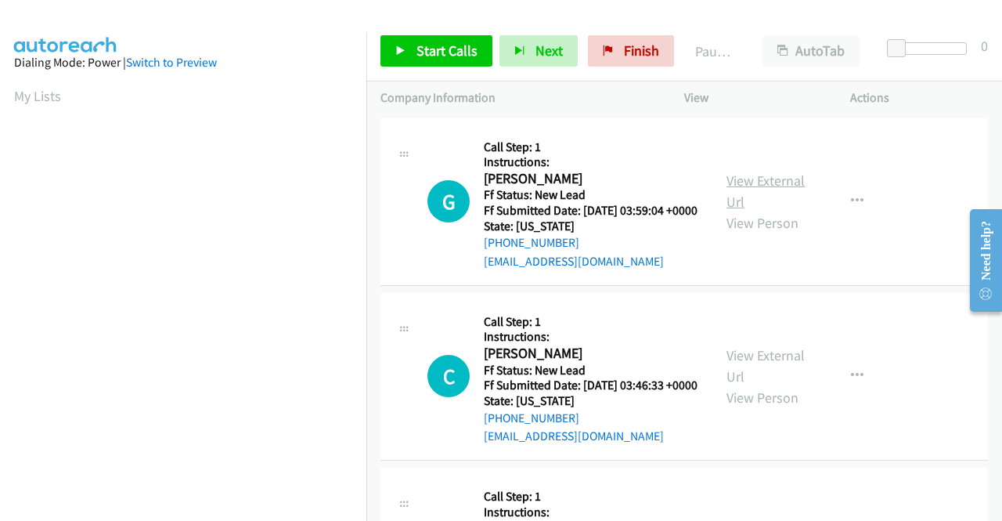
click at [775, 181] on link "View External Url" at bounding box center [766, 191] width 78 height 39
click at [755, 381] on link "View External Url" at bounding box center [766, 365] width 78 height 39
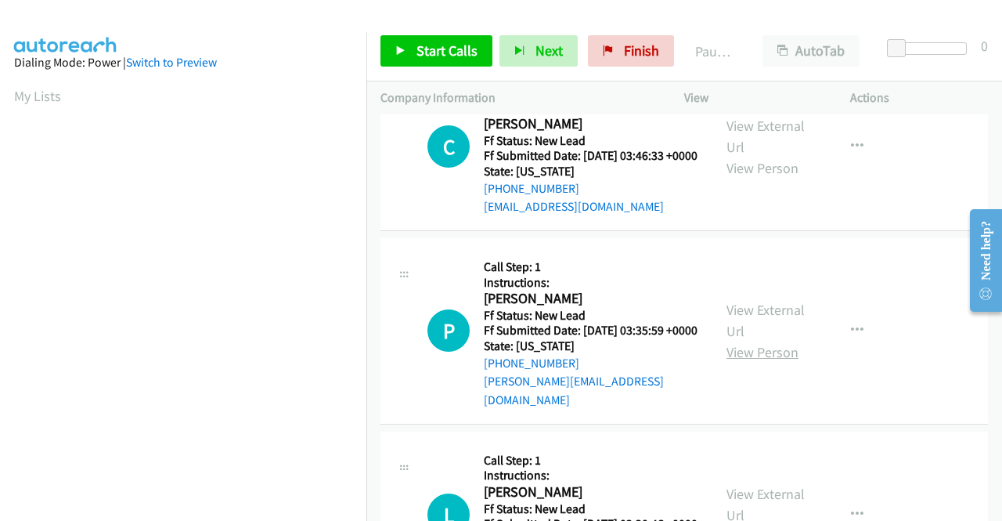
scroll to position [235, 0]
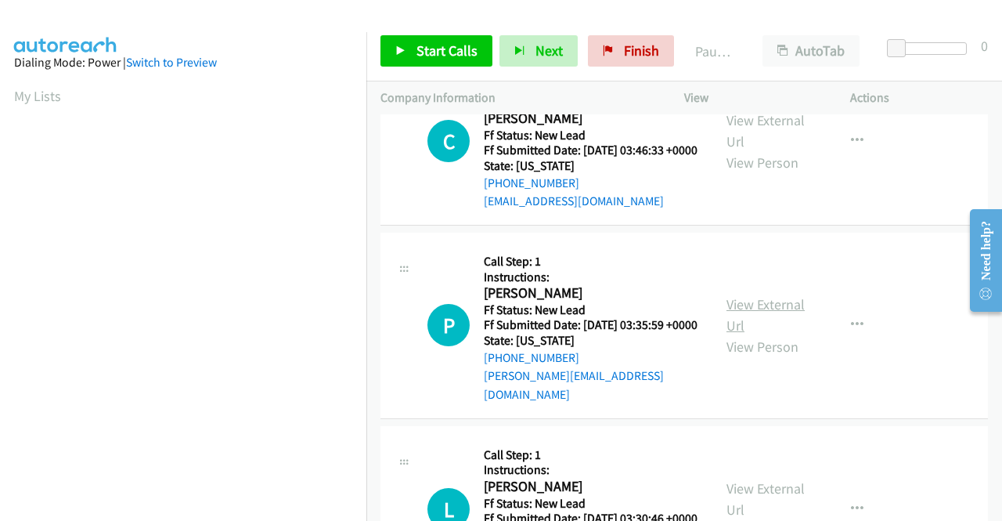
click at [738, 326] on link "View External Url" at bounding box center [766, 314] width 78 height 39
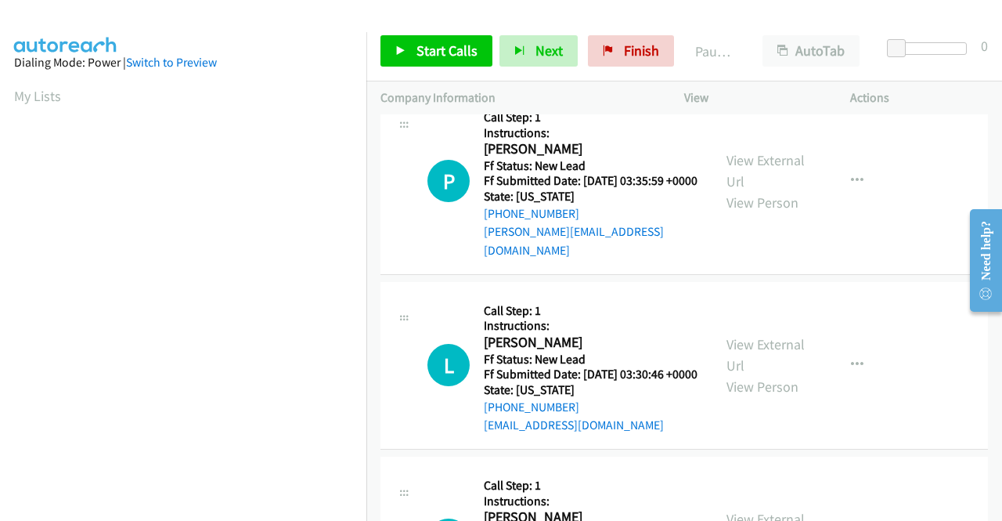
scroll to position [392, 0]
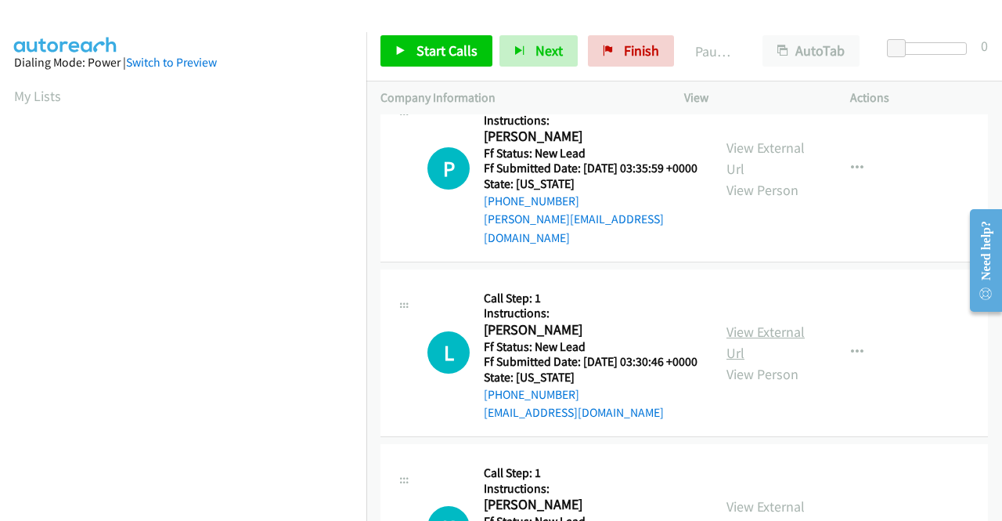
click at [731, 362] on link "View External Url" at bounding box center [766, 342] width 78 height 39
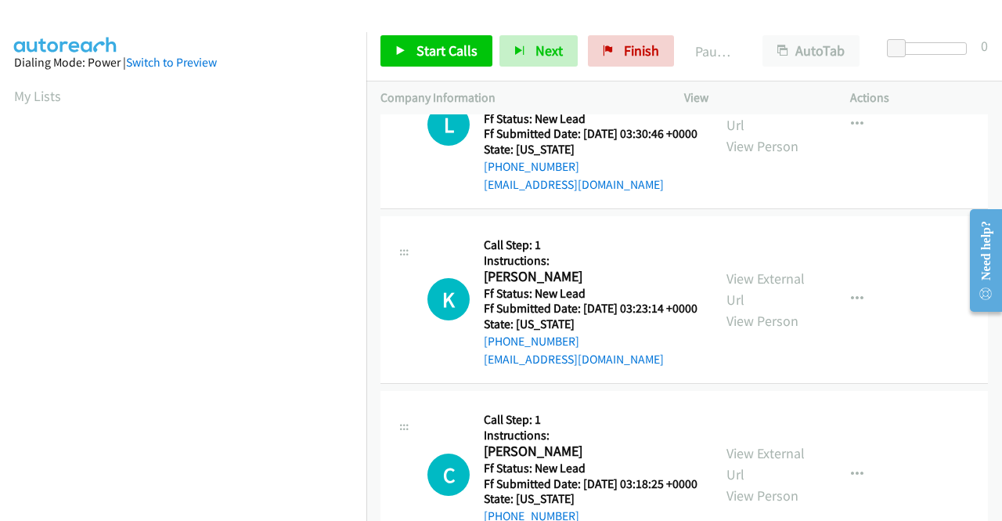
scroll to position [626, 0]
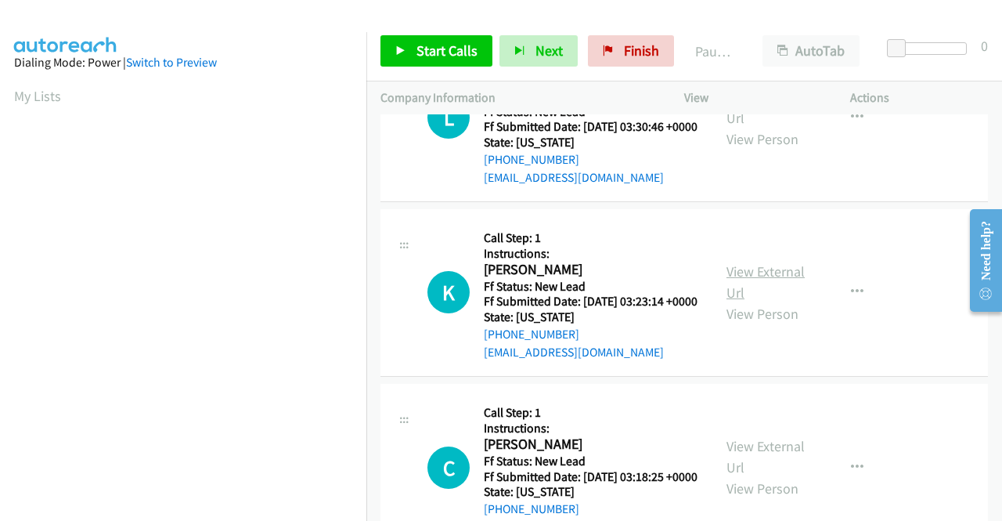
click at [760, 301] on link "View External Url" at bounding box center [766, 281] width 78 height 39
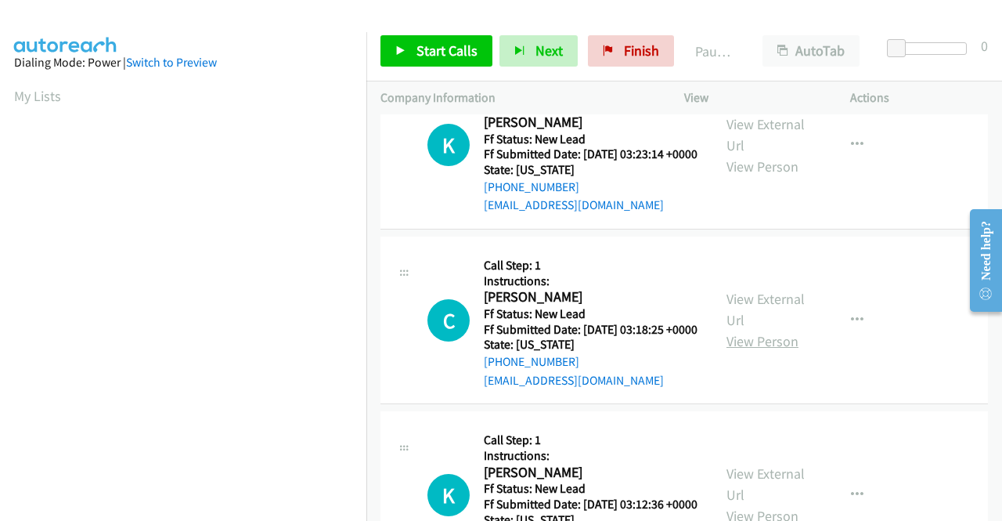
scroll to position [861, 0]
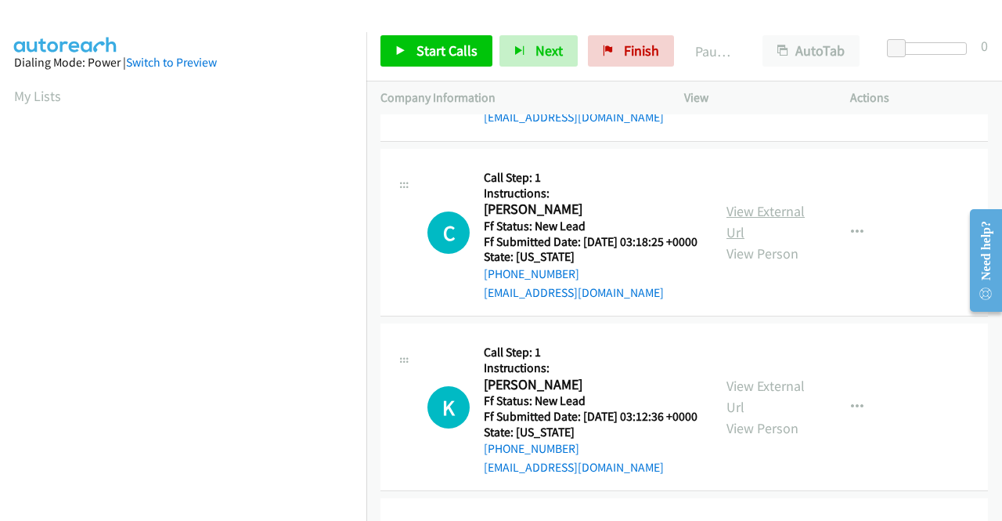
click at [771, 241] on link "View External Url" at bounding box center [766, 221] width 78 height 39
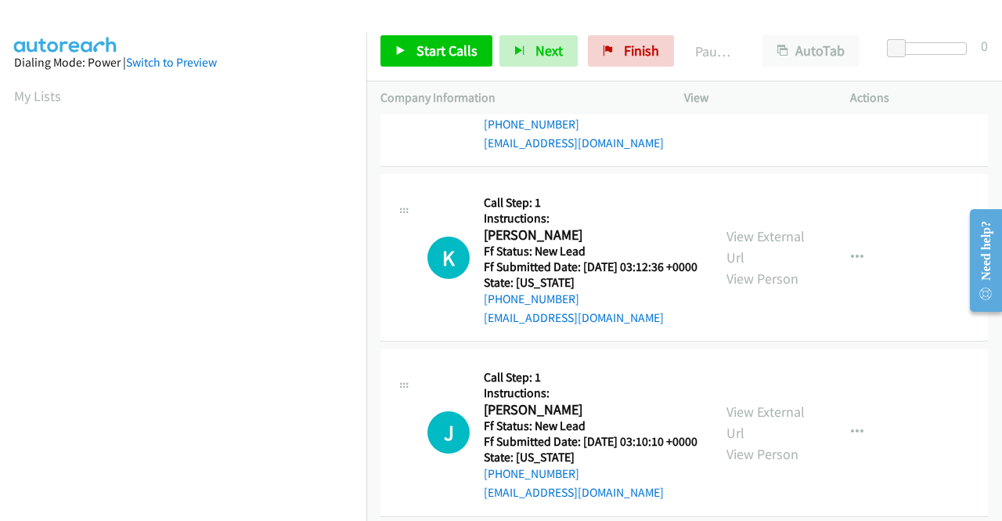
scroll to position [1018, 0]
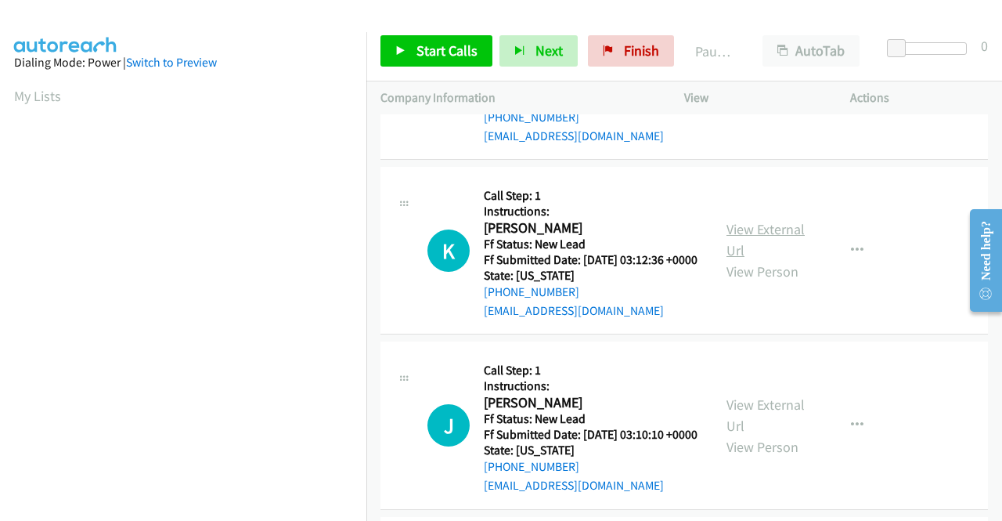
click at [739, 259] on link "View External Url" at bounding box center [766, 239] width 78 height 39
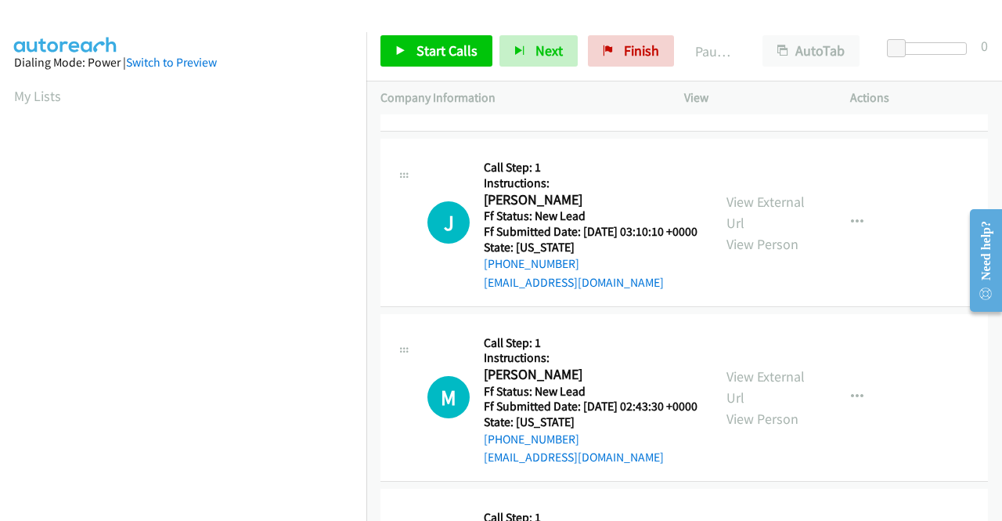
scroll to position [1253, 0]
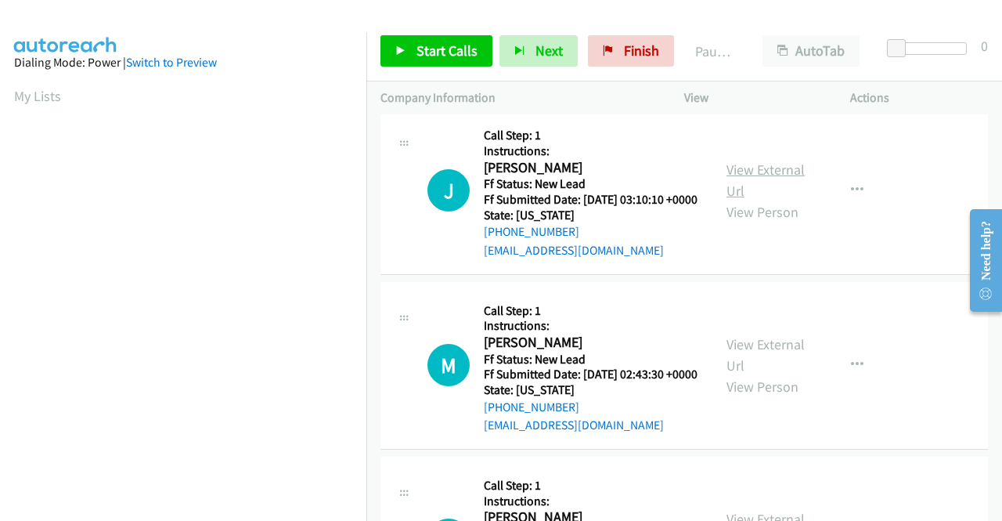
click at [758, 200] on link "View External Url" at bounding box center [766, 180] width 78 height 39
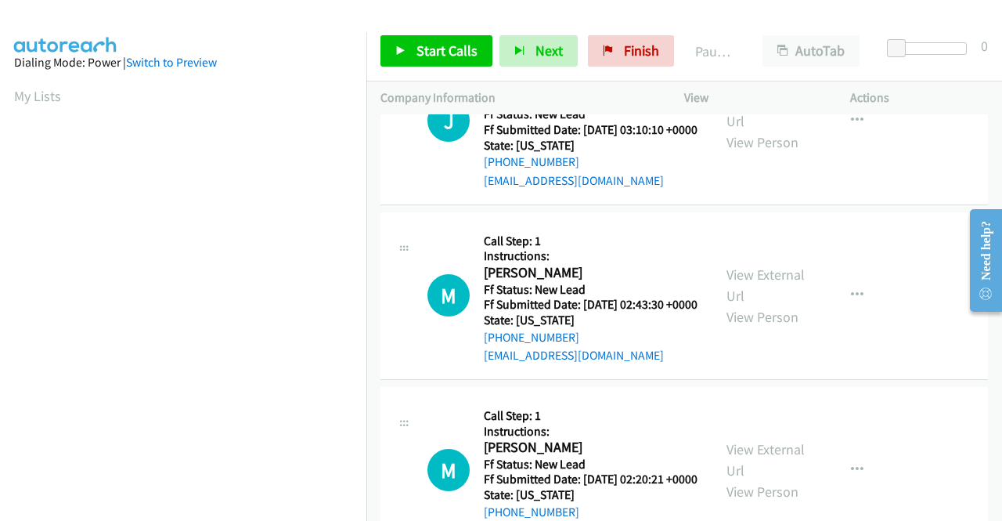
scroll to position [1410, 0]
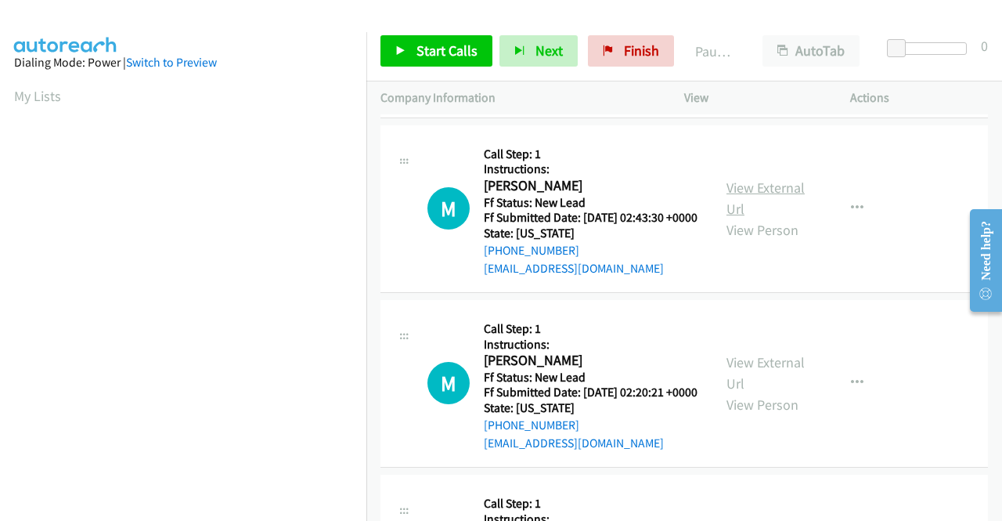
click at [752, 218] on link "View External Url" at bounding box center [766, 198] width 78 height 39
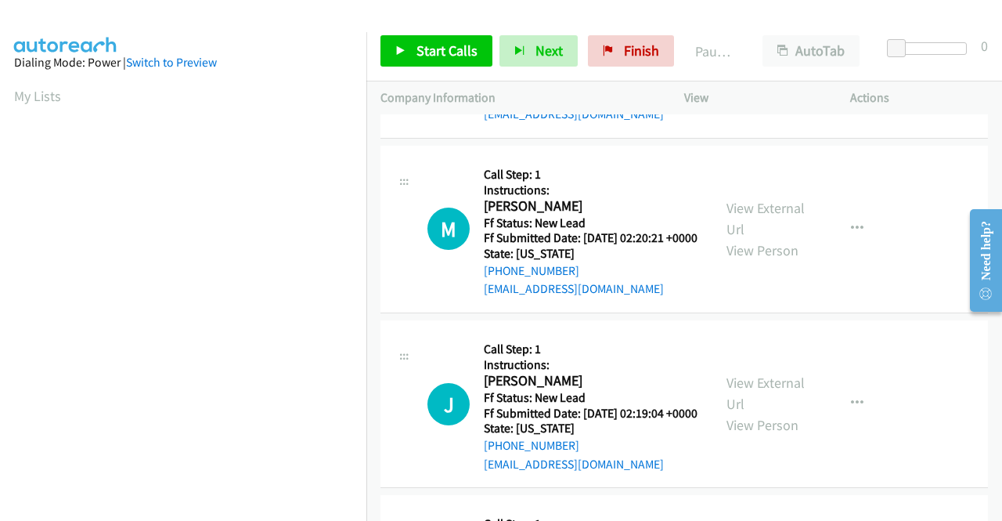
scroll to position [1566, 0]
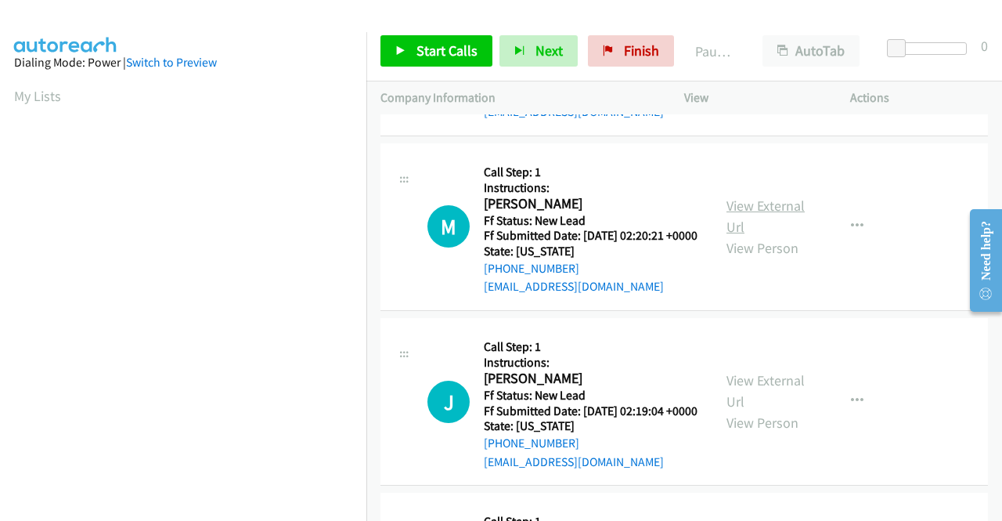
click at [743, 236] on link "View External Url" at bounding box center [766, 216] width 78 height 39
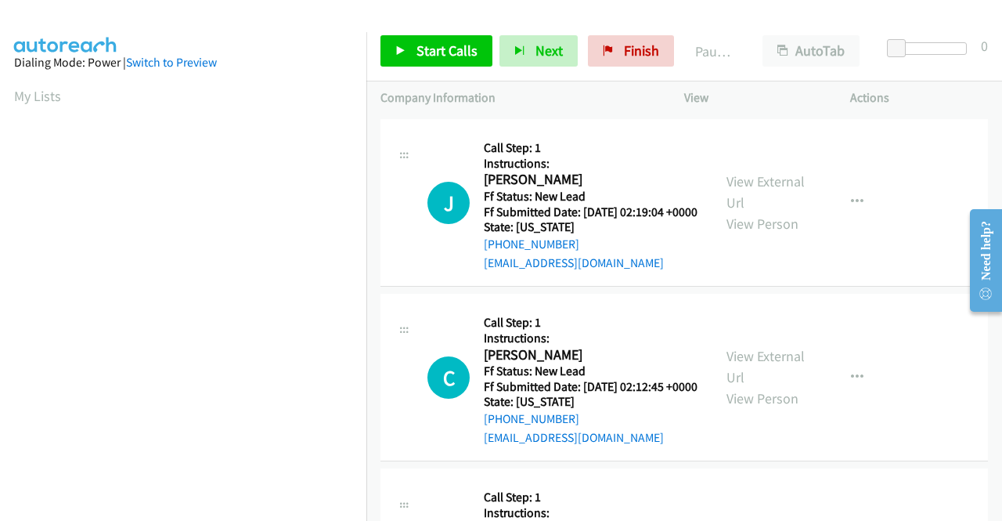
scroll to position [1801, 0]
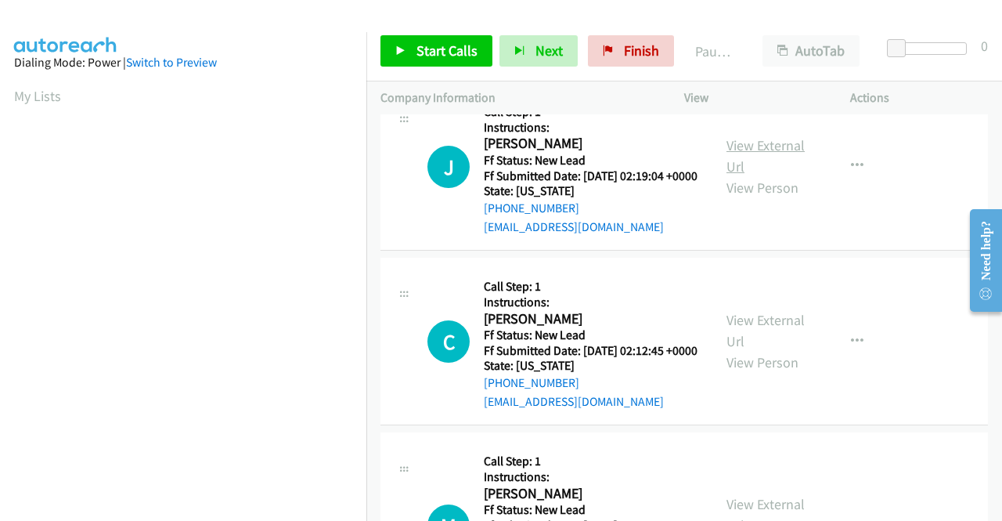
click at [770, 175] on link "View External Url" at bounding box center [766, 155] width 78 height 39
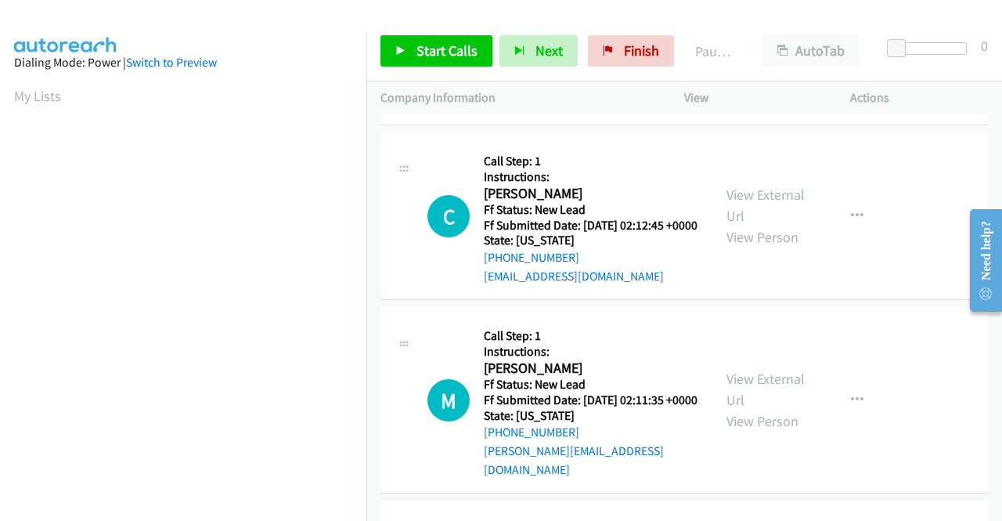
scroll to position [1958, 0]
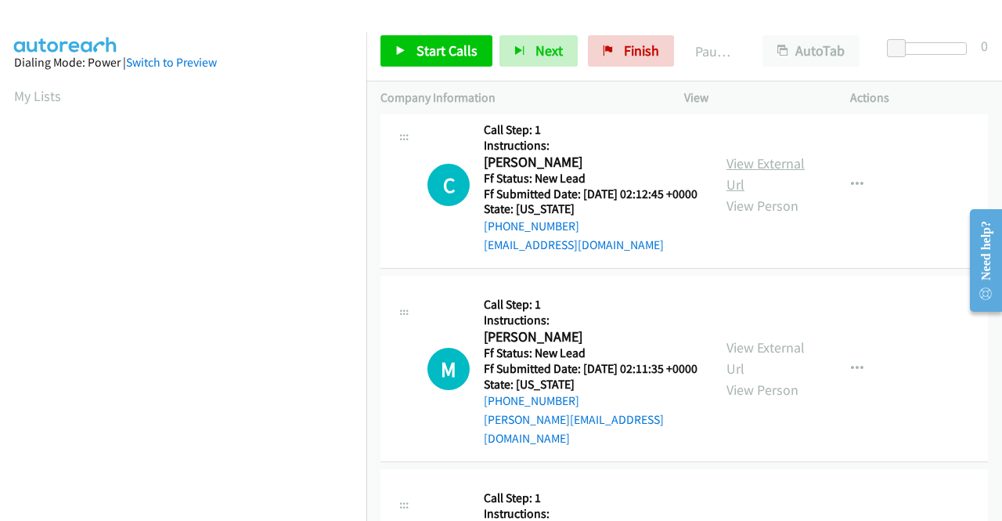
click at [768, 193] on link "View External Url" at bounding box center [766, 173] width 78 height 39
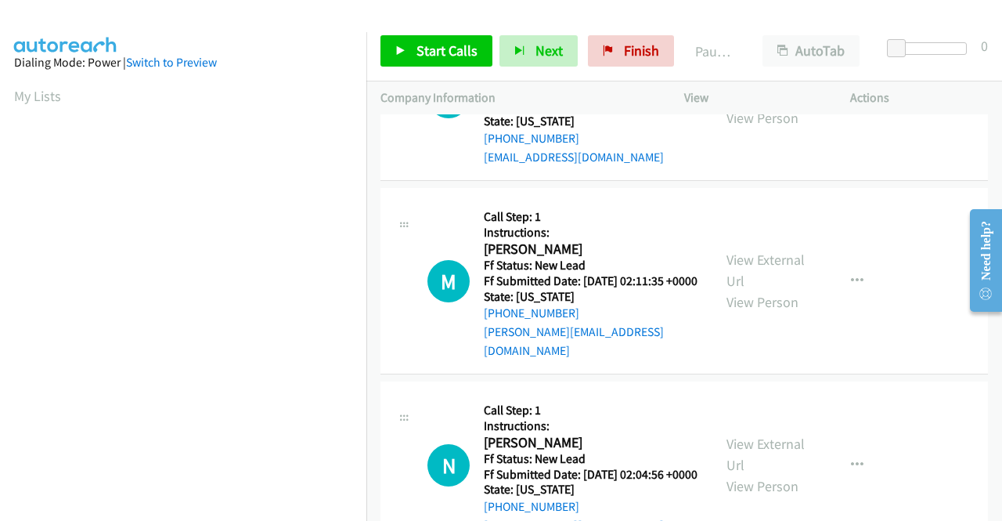
scroll to position [2114, 0]
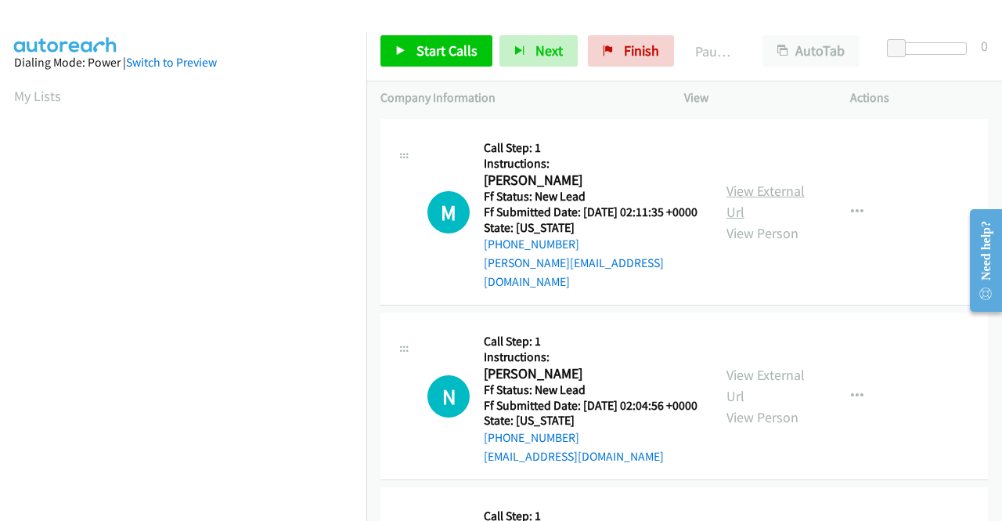
click at [767, 221] on link "View External Url" at bounding box center [766, 201] width 78 height 39
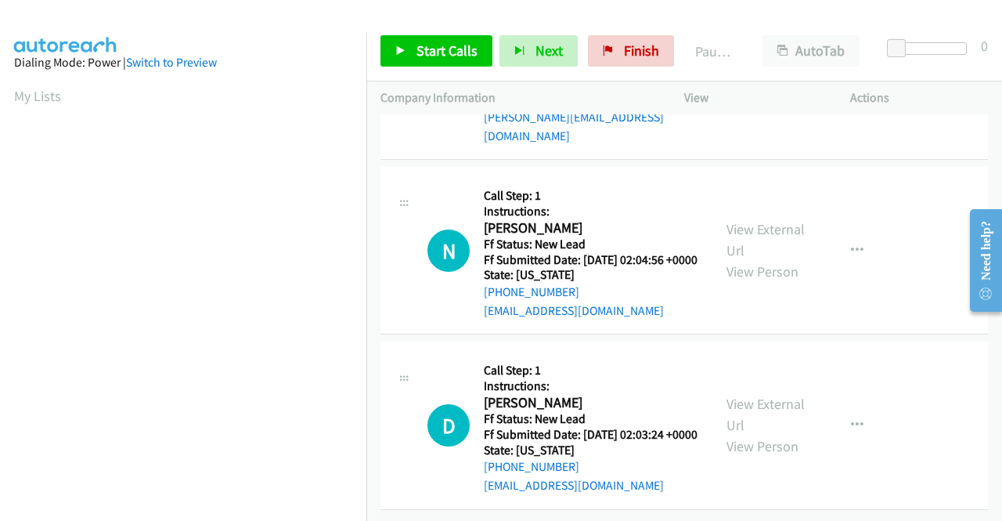
scroll to position [2349, 0]
click at [767, 259] on link "View External Url" at bounding box center [766, 239] width 78 height 39
click at [758, 395] on link "View External Url" at bounding box center [766, 414] width 78 height 39
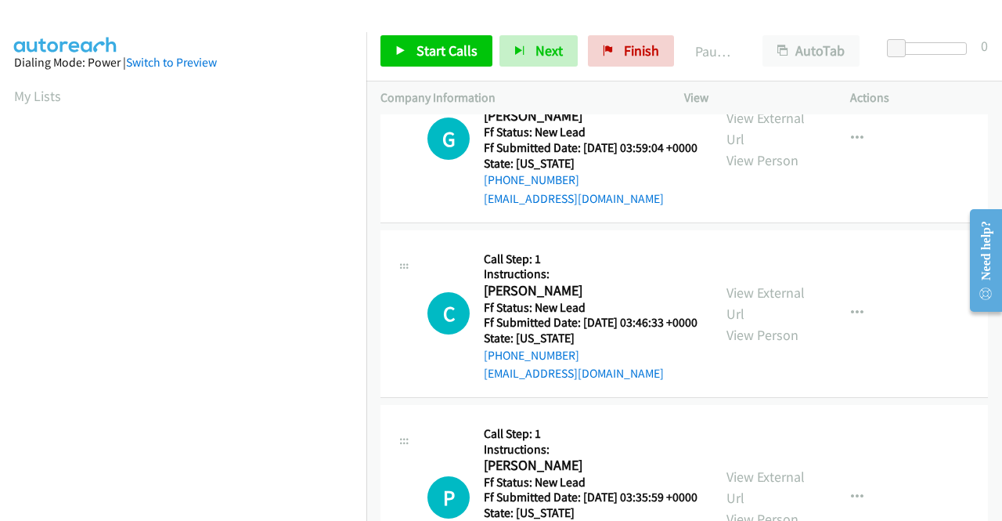
scroll to position [0, 0]
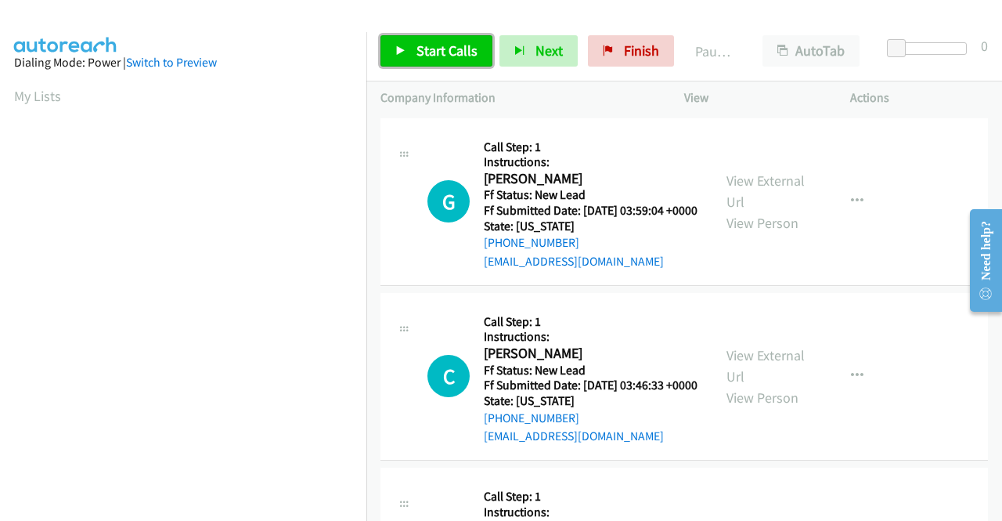
click at [398, 42] on link "Start Calls" at bounding box center [437, 50] width 112 height 31
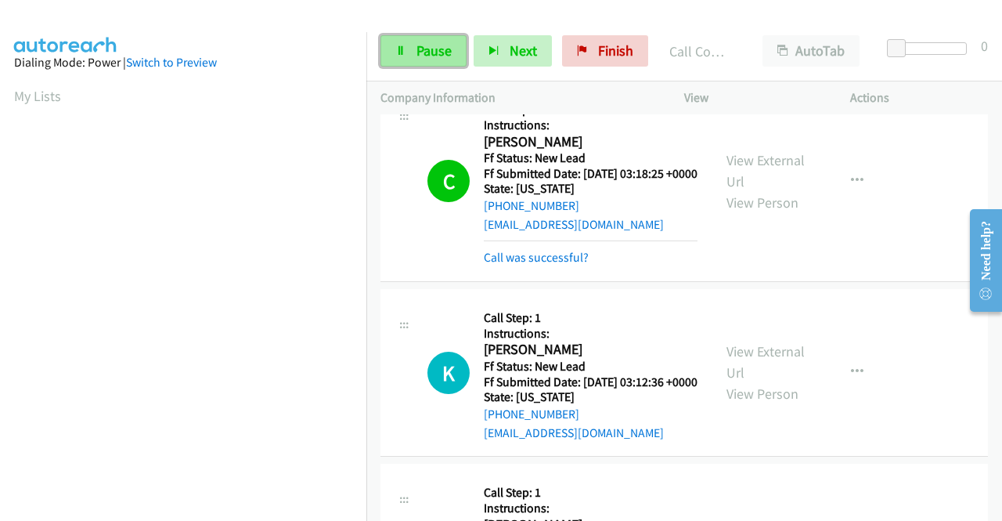
click at [436, 49] on span "Pause" at bounding box center [434, 51] width 35 height 18
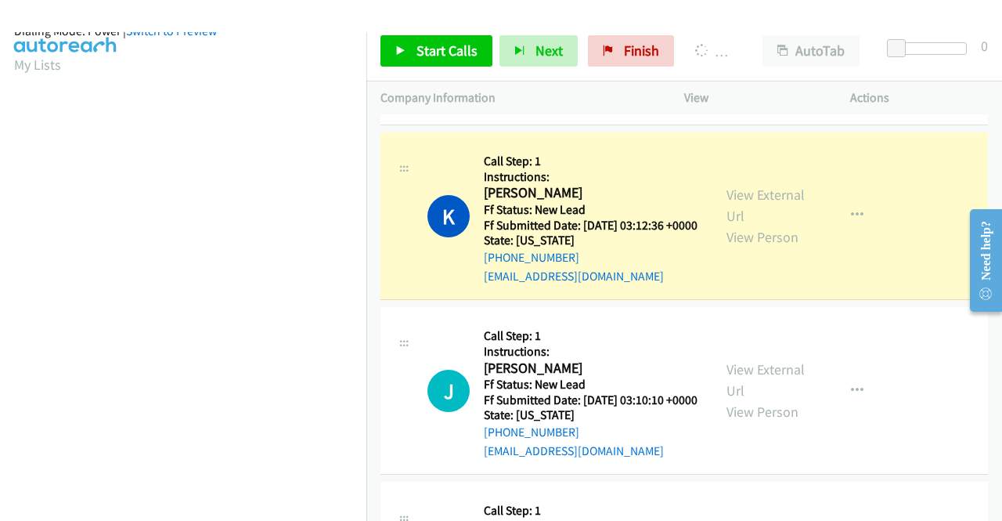
scroll to position [357, 0]
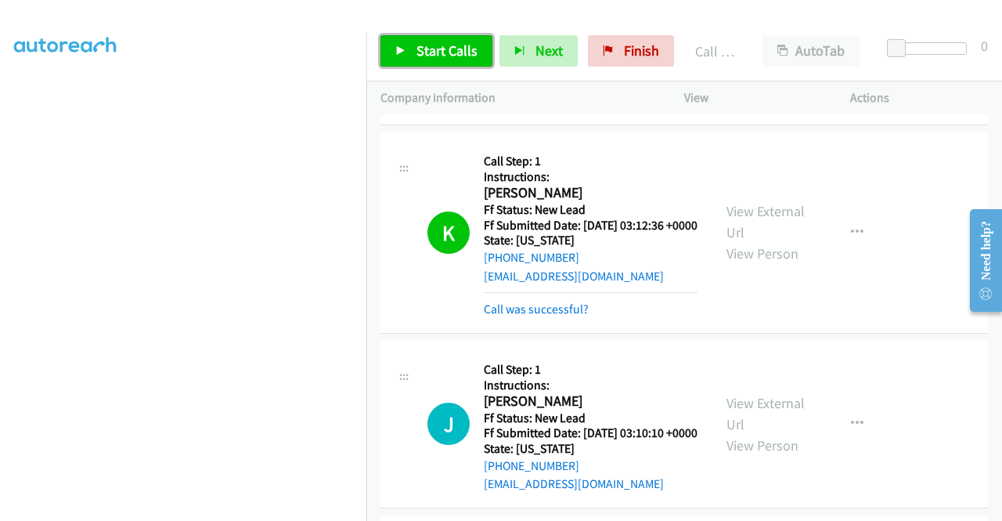
click at [401, 46] on icon at bounding box center [400, 51] width 11 height 11
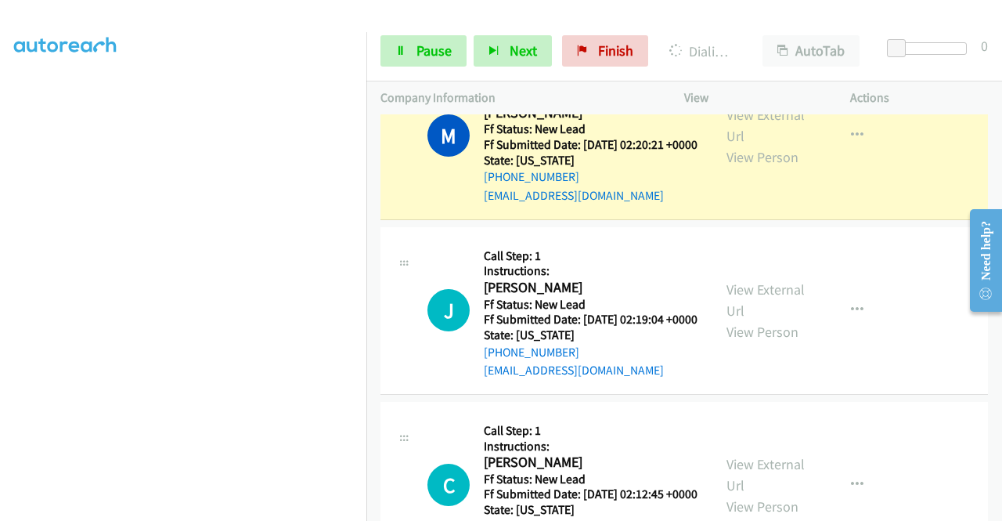
scroll to position [2036, 0]
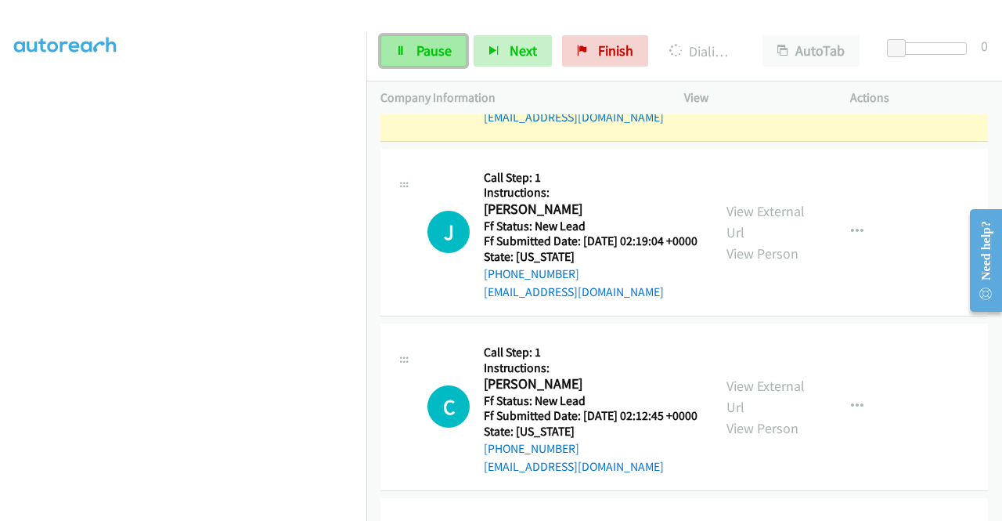
click at [454, 63] on link "Pause" at bounding box center [424, 50] width 86 height 31
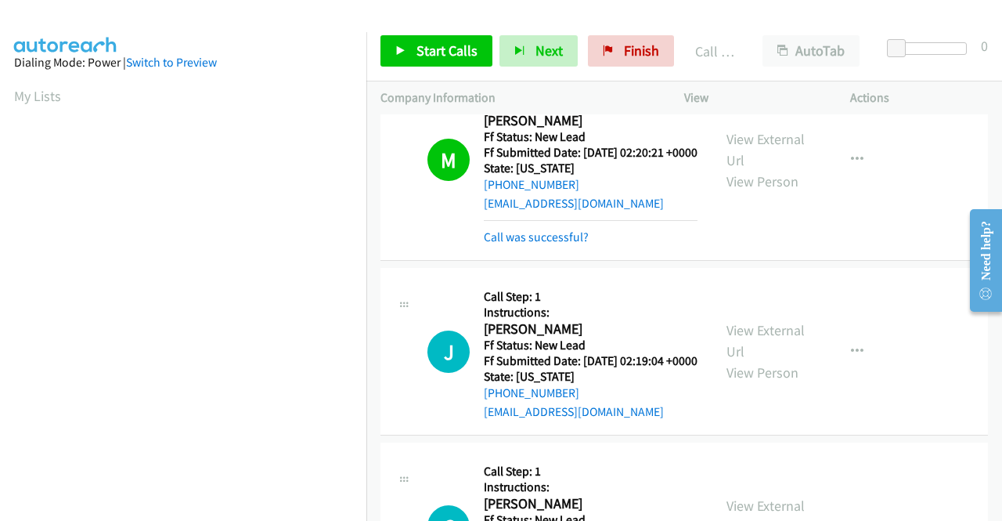
scroll to position [1958, 0]
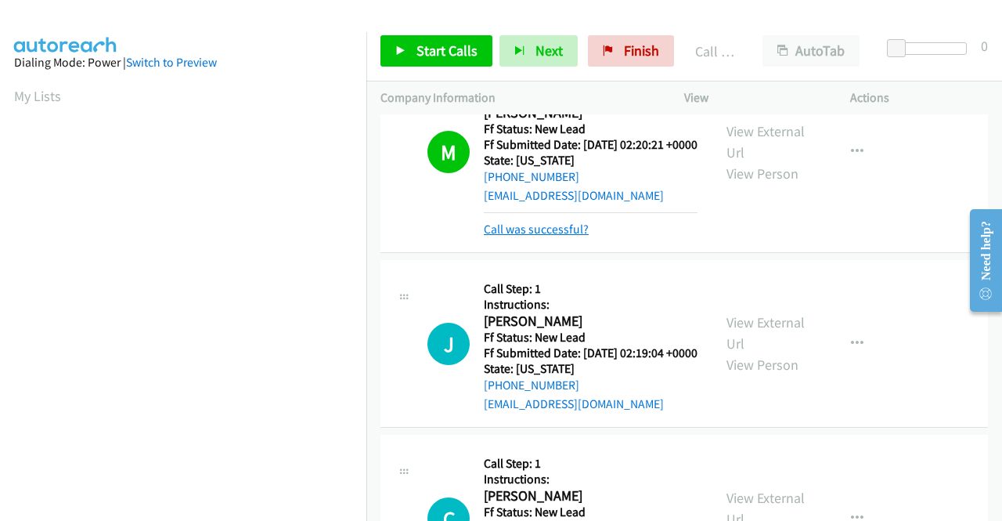
click at [553, 236] on link "Call was successful?" at bounding box center [536, 229] width 105 height 15
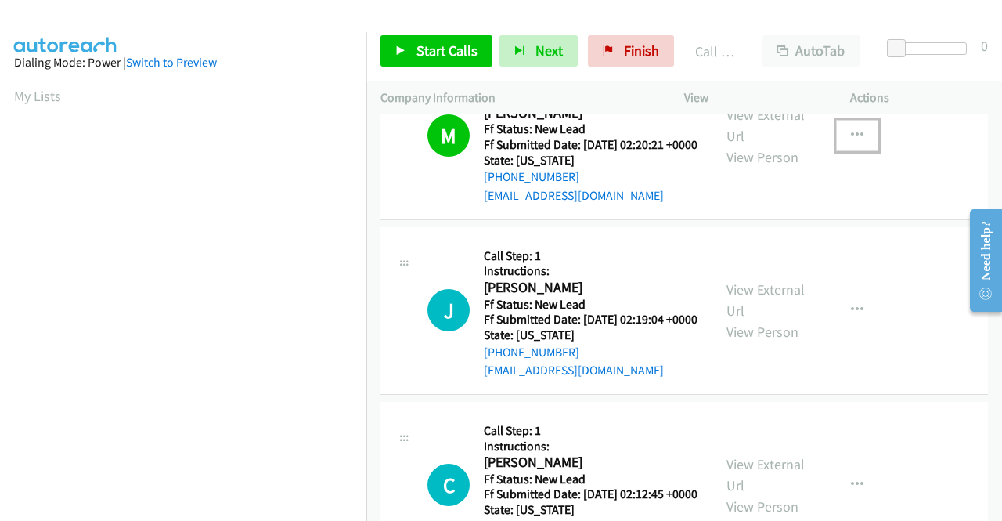
click at [852, 142] on icon "button" at bounding box center [857, 135] width 13 height 13
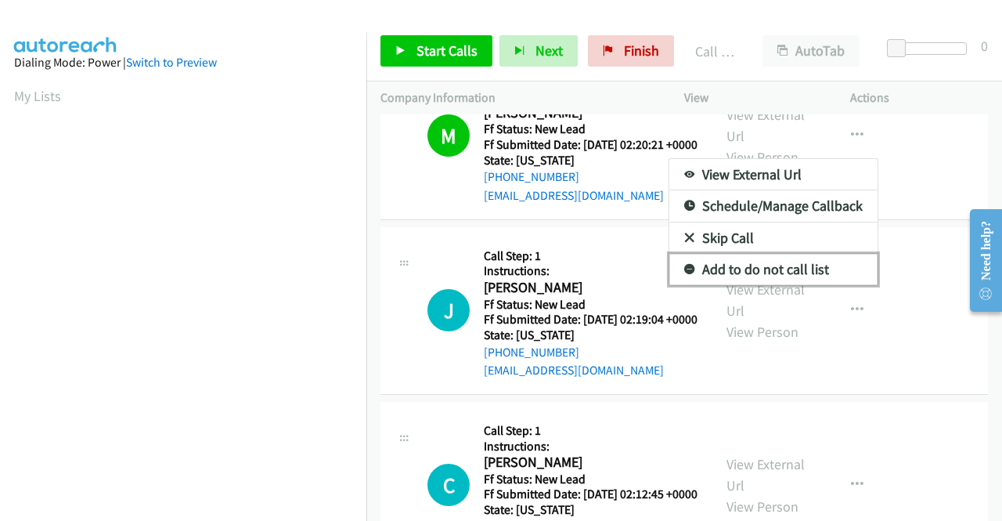
click at [748, 285] on link "Add to do not call list" at bounding box center [774, 269] width 208 height 31
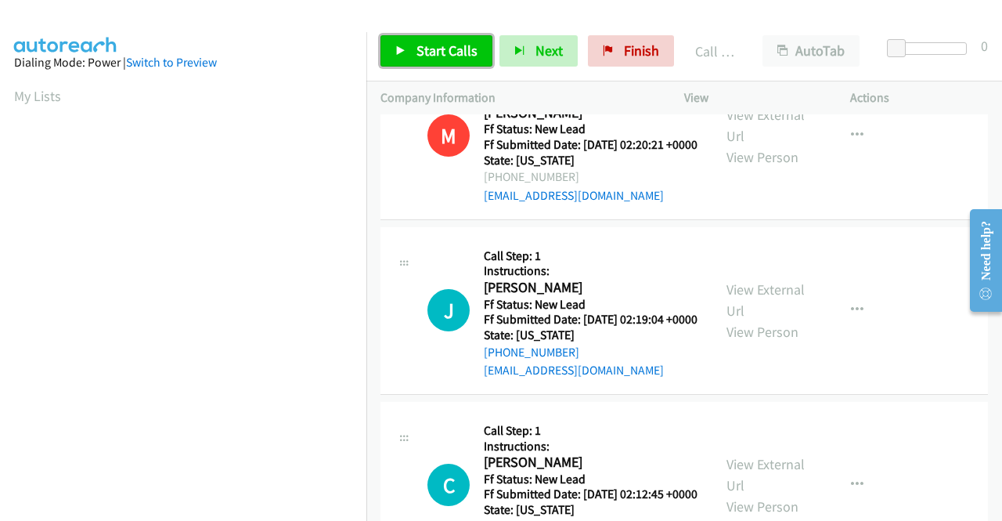
click at [424, 56] on span "Start Calls" at bounding box center [447, 51] width 61 height 18
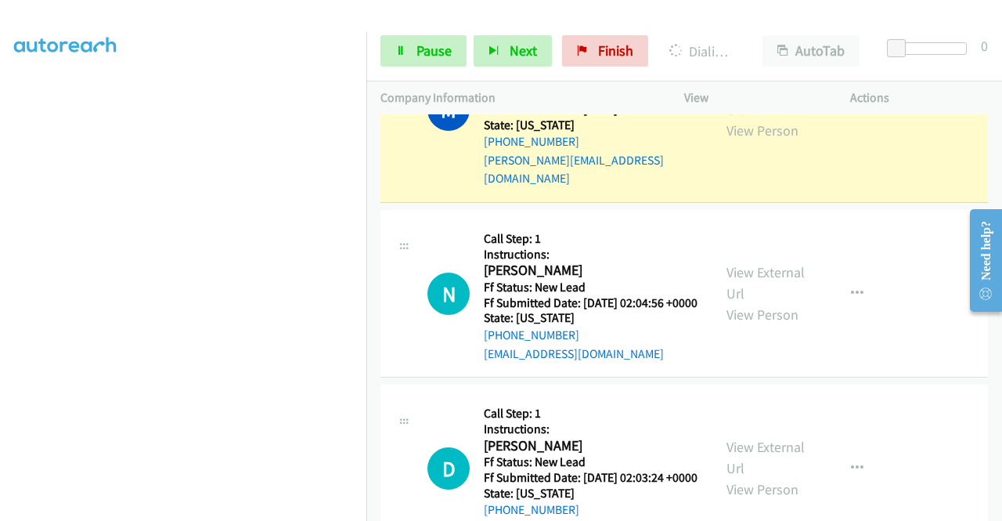
scroll to position [2663, 0]
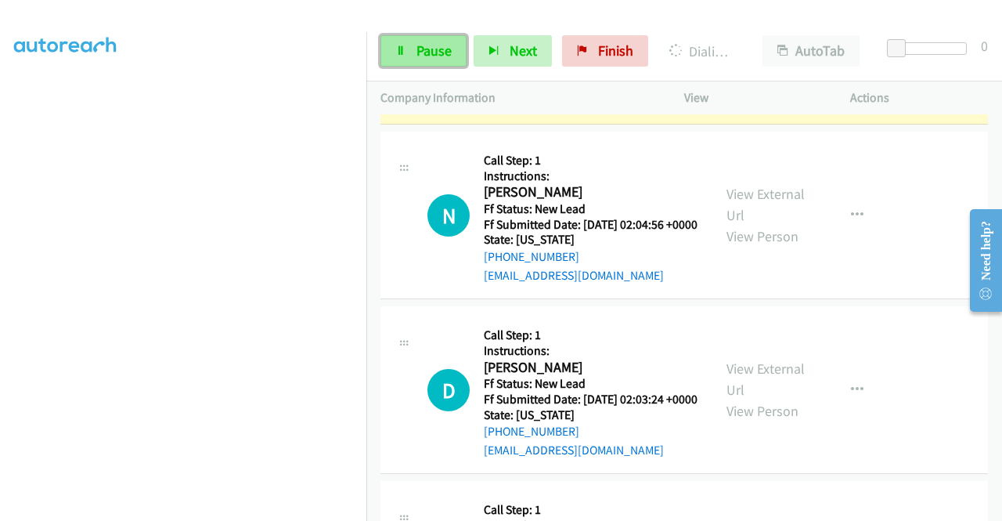
click at [438, 41] on link "Pause" at bounding box center [424, 50] width 86 height 31
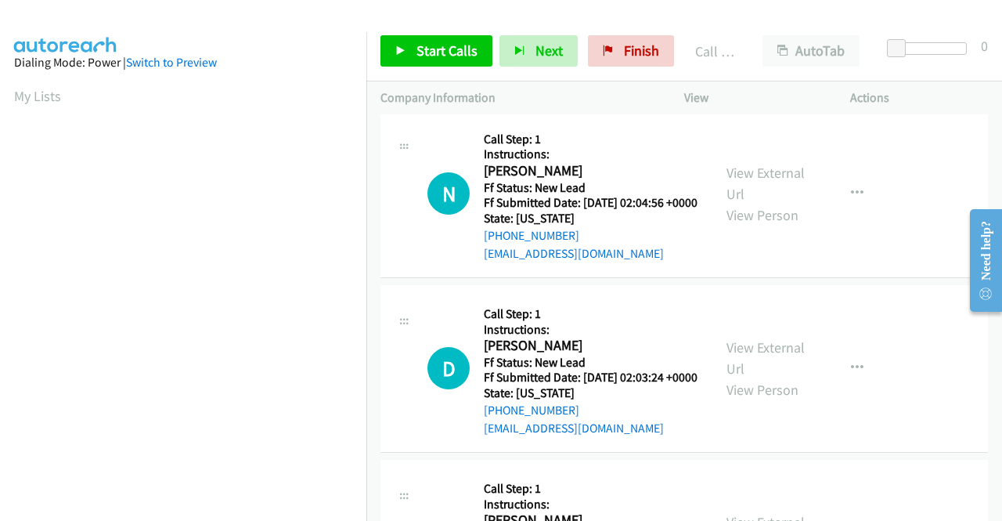
scroll to position [2741, 0]
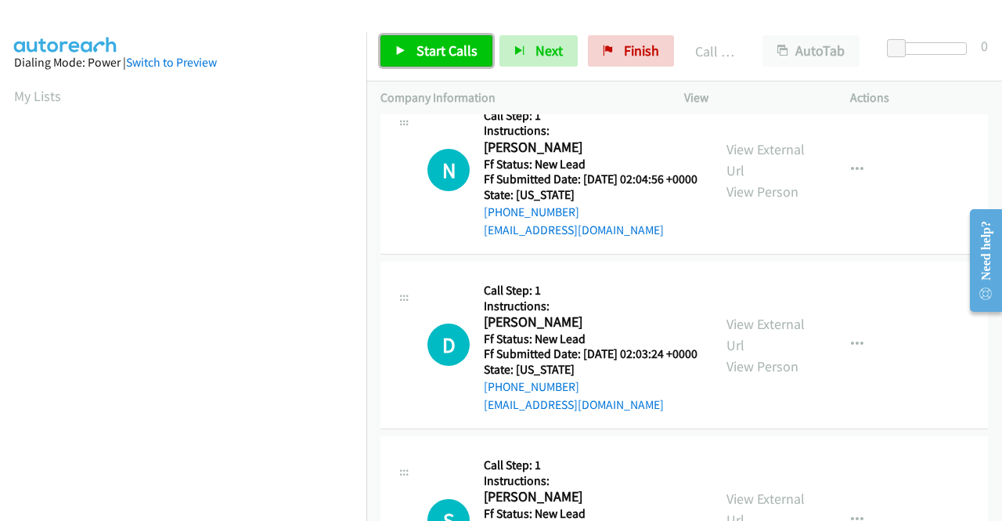
click at [446, 51] on span "Start Calls" at bounding box center [447, 51] width 61 height 18
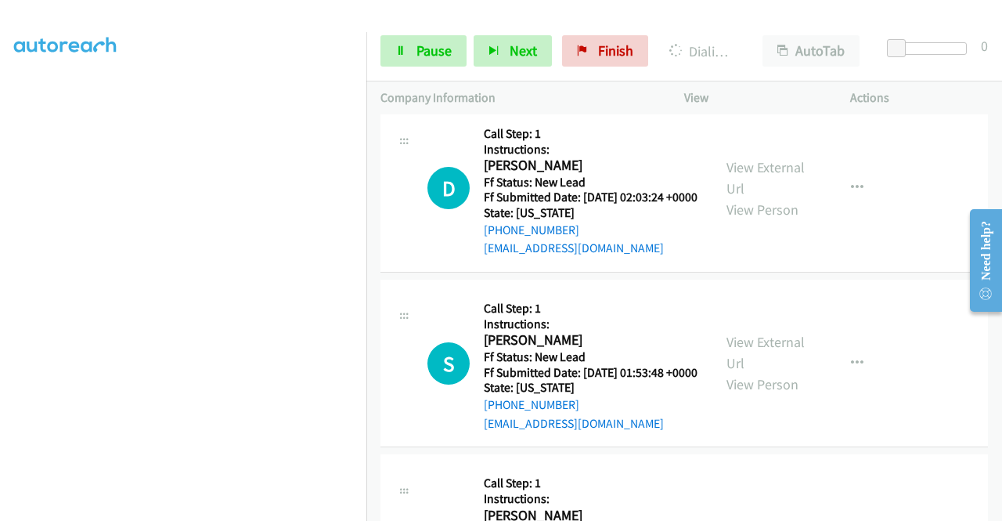
scroll to position [0, 0]
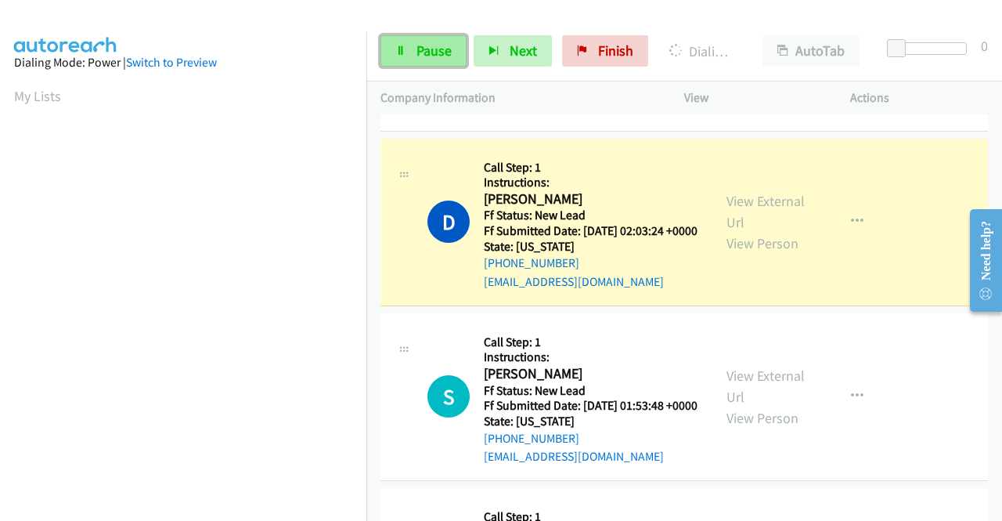
click at [443, 49] on span "Pause" at bounding box center [434, 51] width 35 height 18
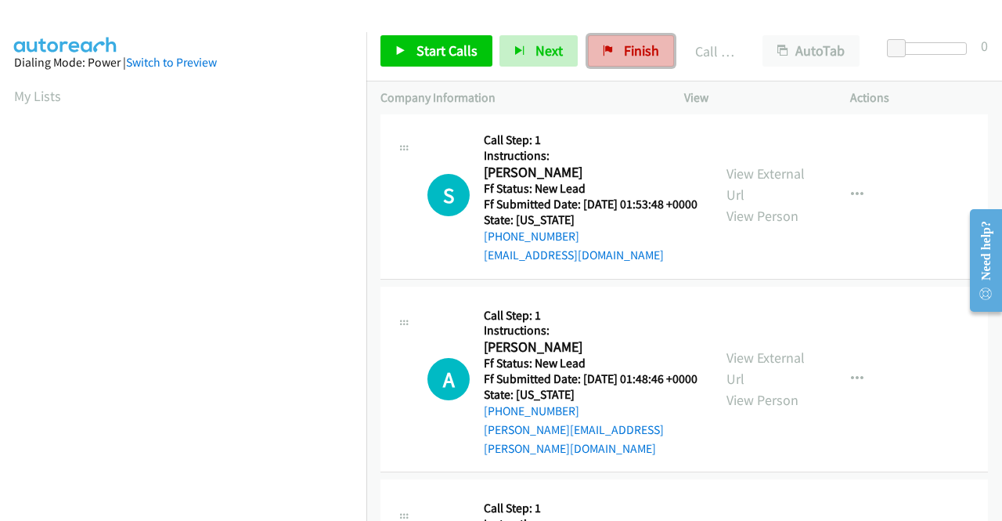
click at [654, 54] on link "Finish" at bounding box center [631, 50] width 86 height 31
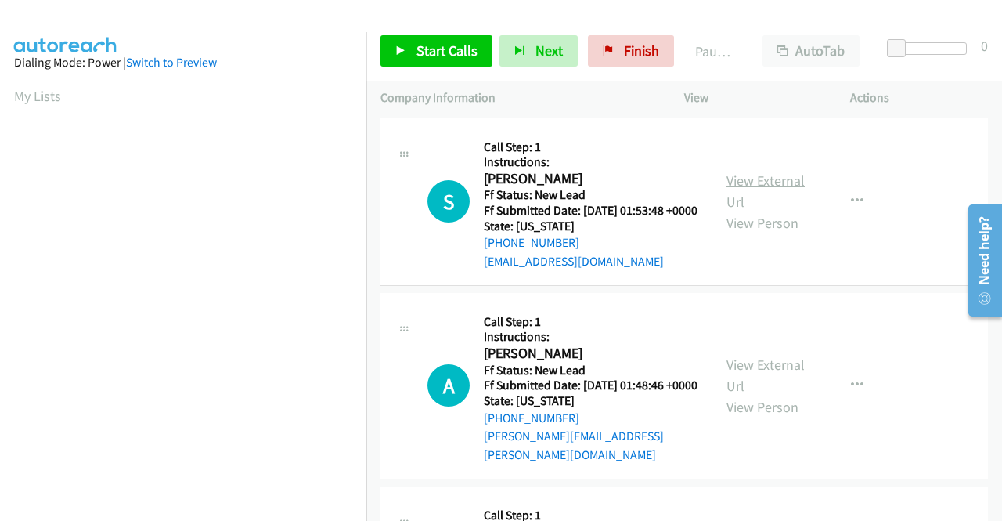
click at [758, 179] on link "View External Url" at bounding box center [766, 191] width 78 height 39
click at [783, 381] on link "View External Url" at bounding box center [766, 375] width 78 height 39
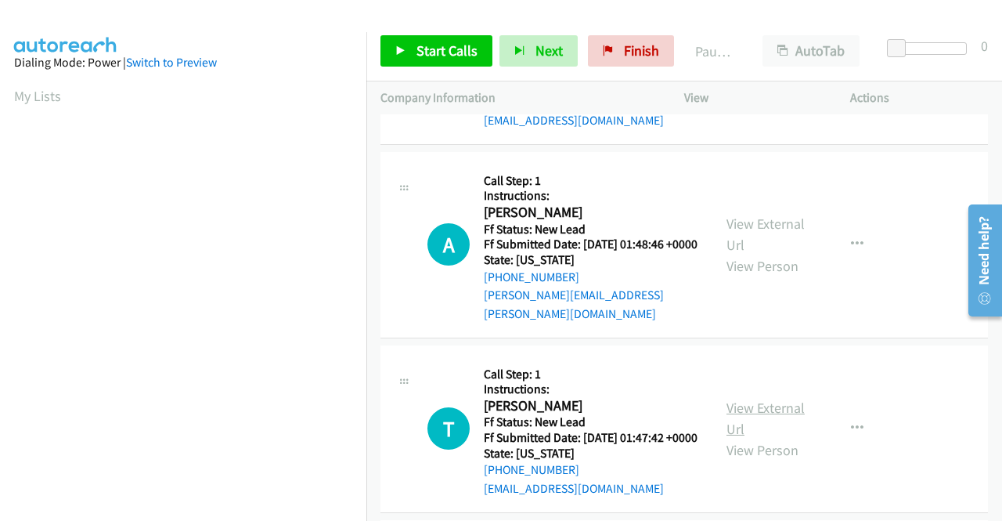
scroll to position [157, 0]
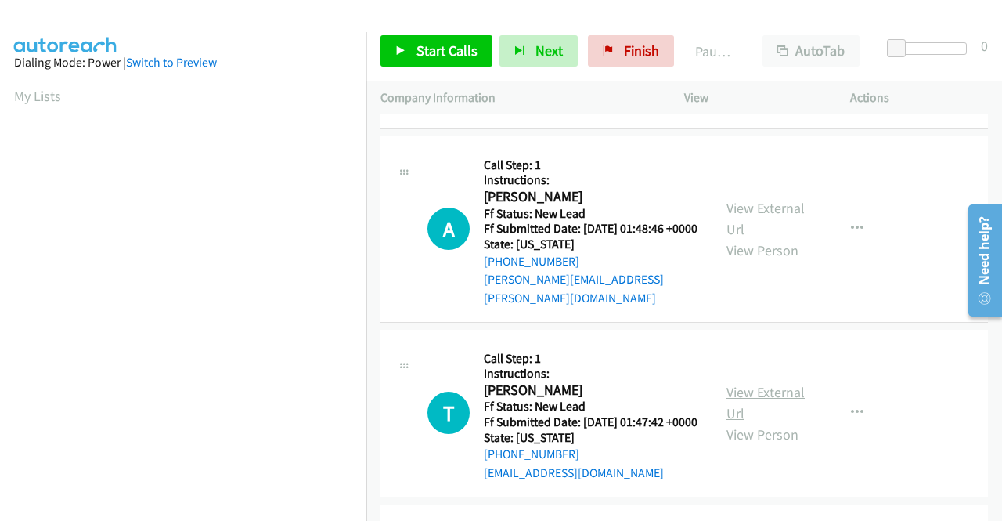
click at [744, 410] on link "View External Url" at bounding box center [766, 402] width 78 height 39
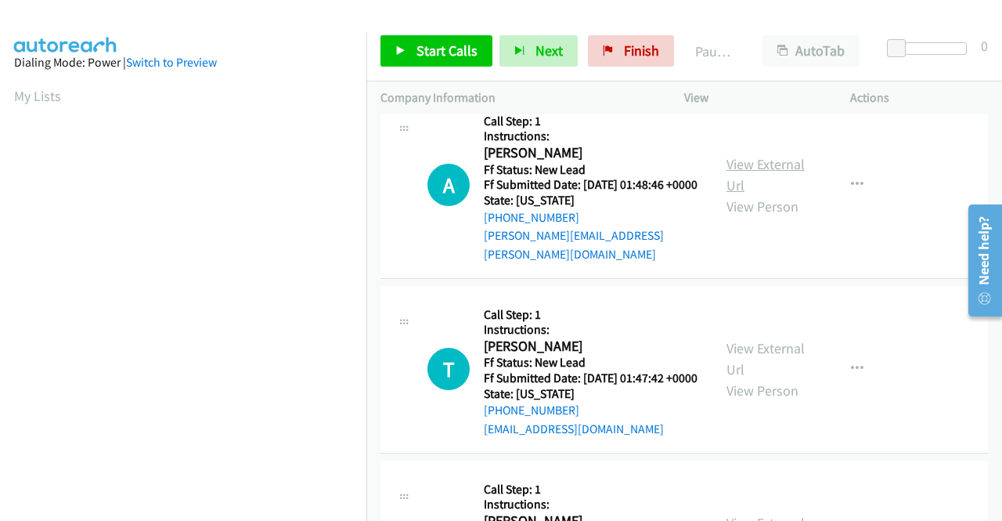
scroll to position [392, 0]
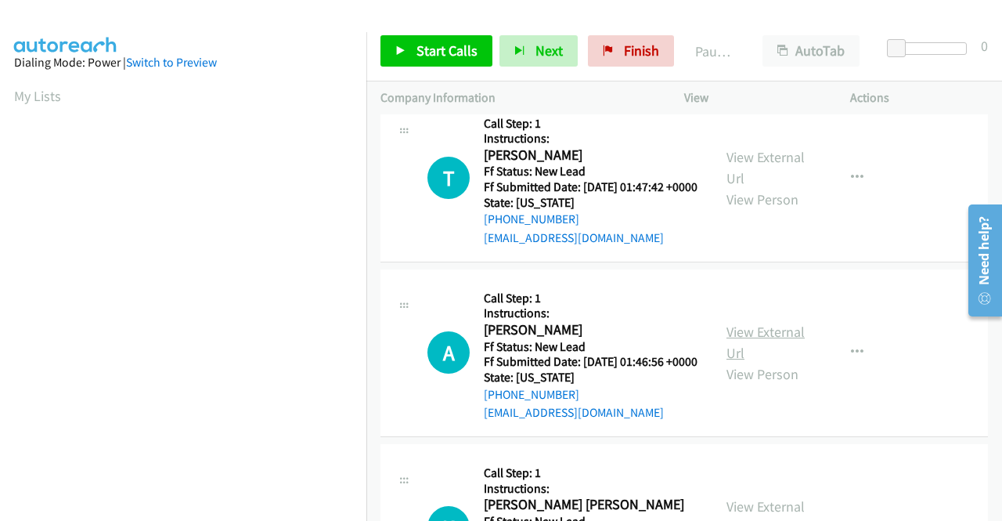
click at [742, 362] on link "View External Url" at bounding box center [766, 342] width 78 height 39
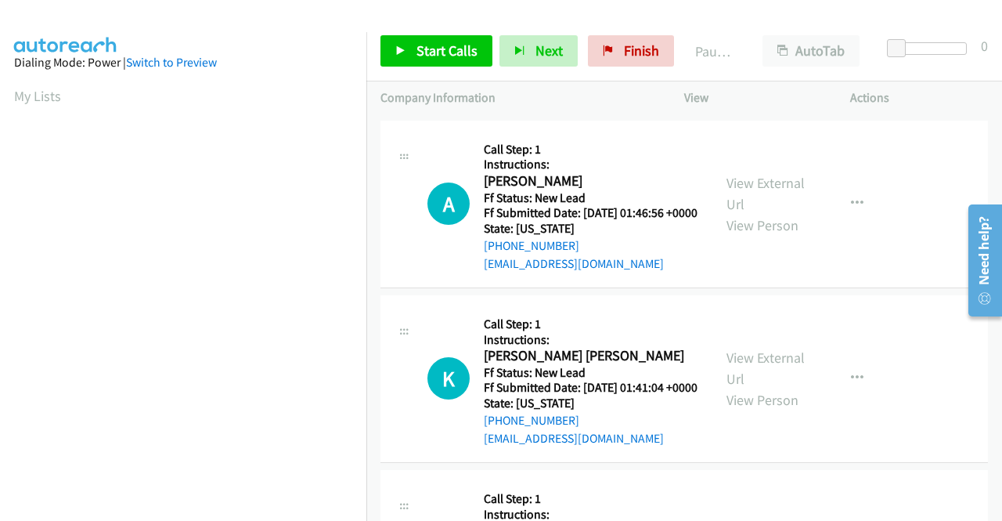
scroll to position [548, 0]
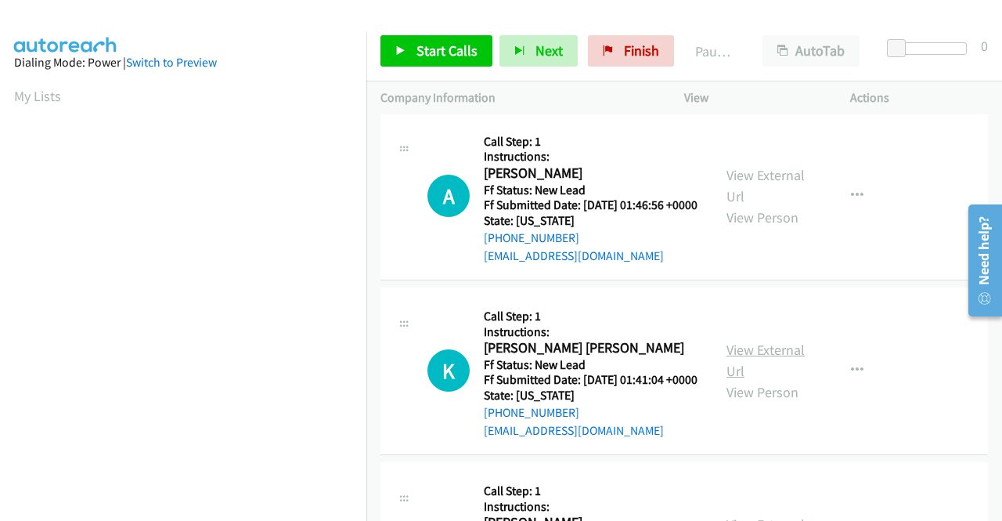
click at [762, 380] on link "View External Url" at bounding box center [766, 360] width 78 height 39
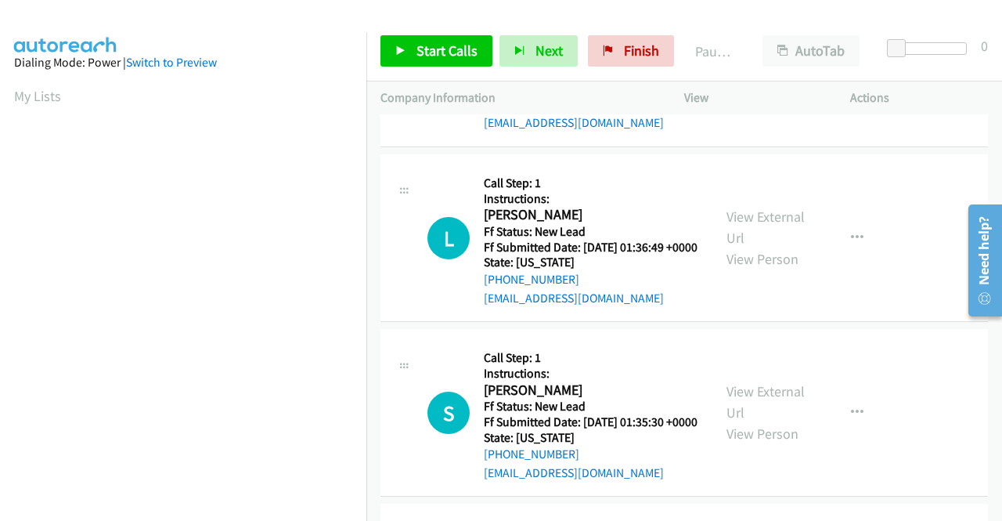
scroll to position [861, 0]
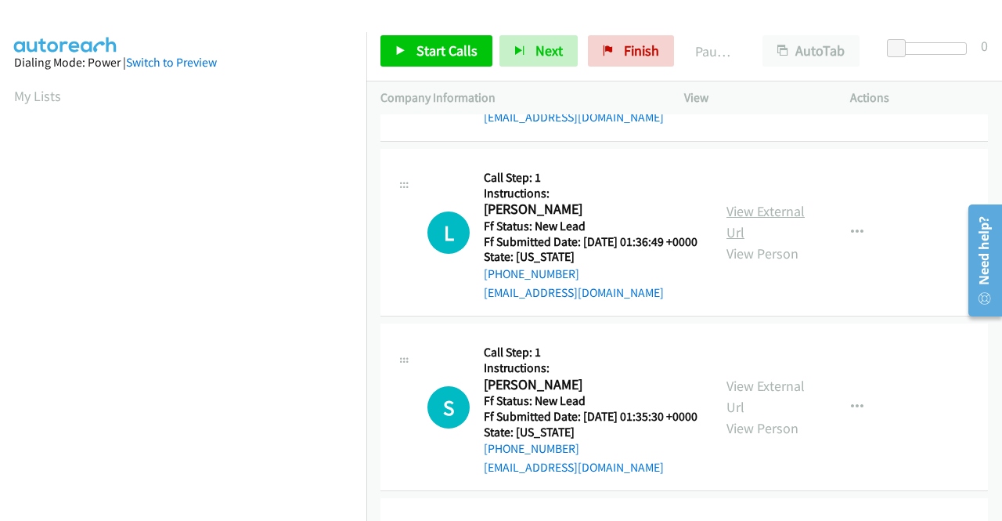
click at [739, 241] on link "View External Url" at bounding box center [766, 221] width 78 height 39
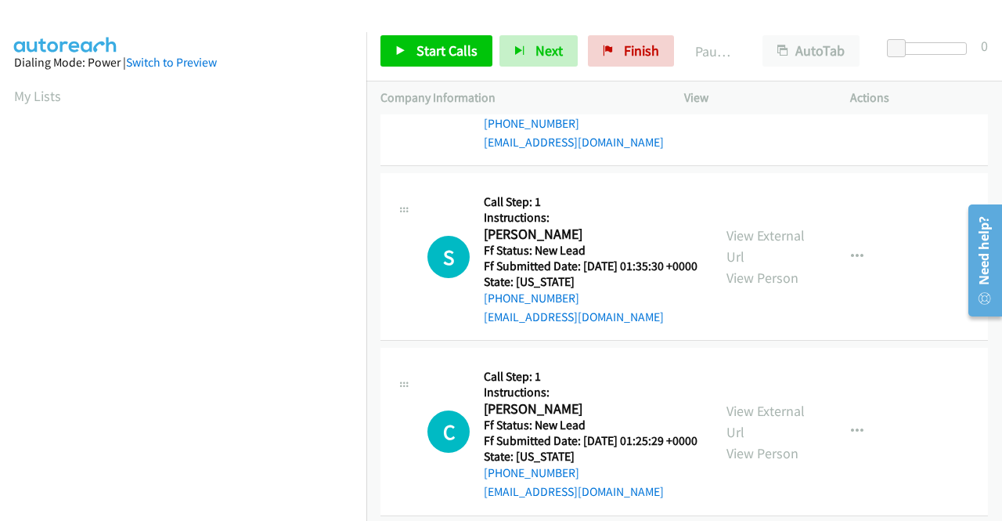
scroll to position [1018, 0]
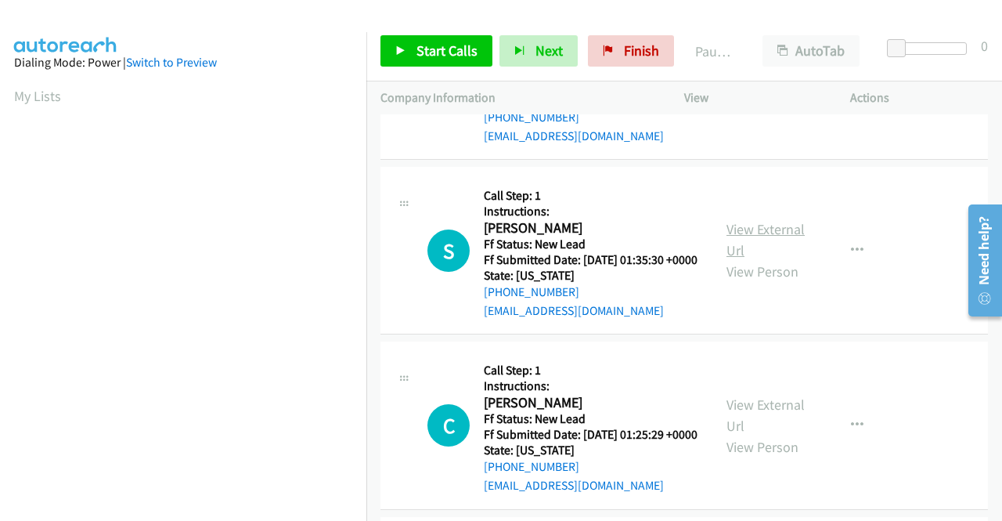
click at [761, 259] on link "View External Url" at bounding box center [766, 239] width 78 height 39
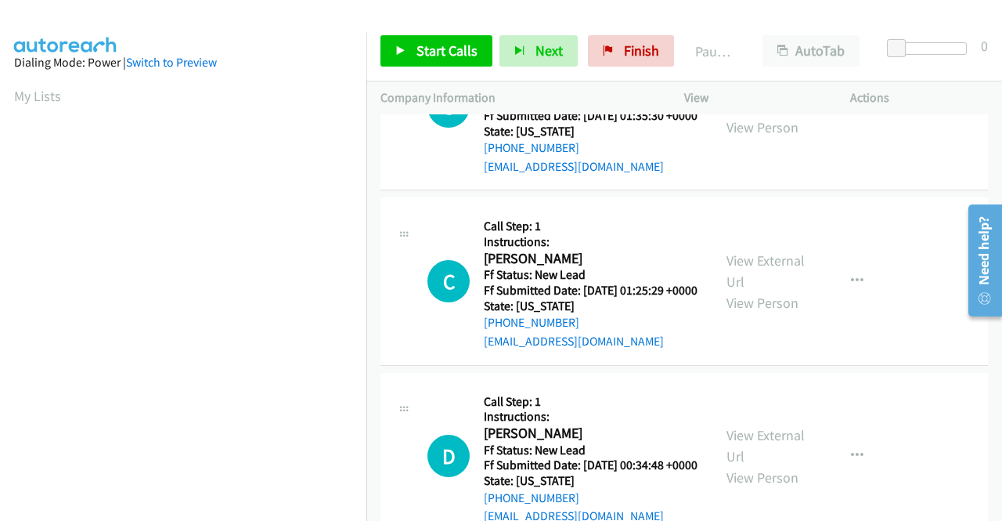
scroll to position [1175, 0]
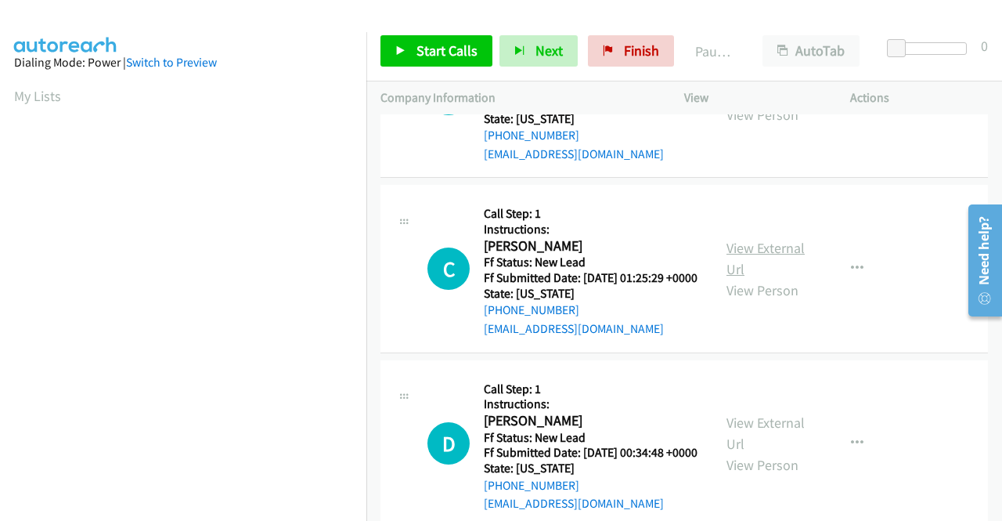
click at [745, 278] on link "View External Url" at bounding box center [766, 258] width 78 height 39
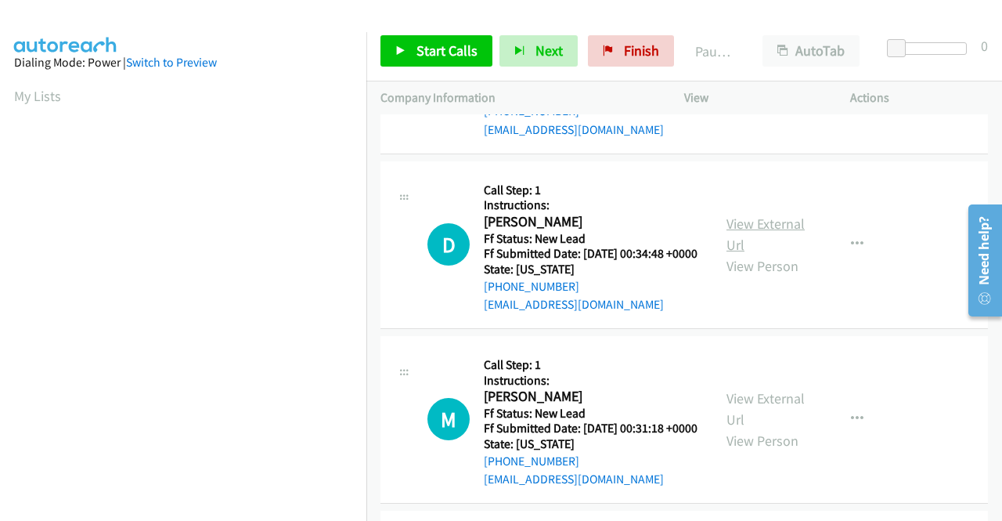
scroll to position [1410, 0]
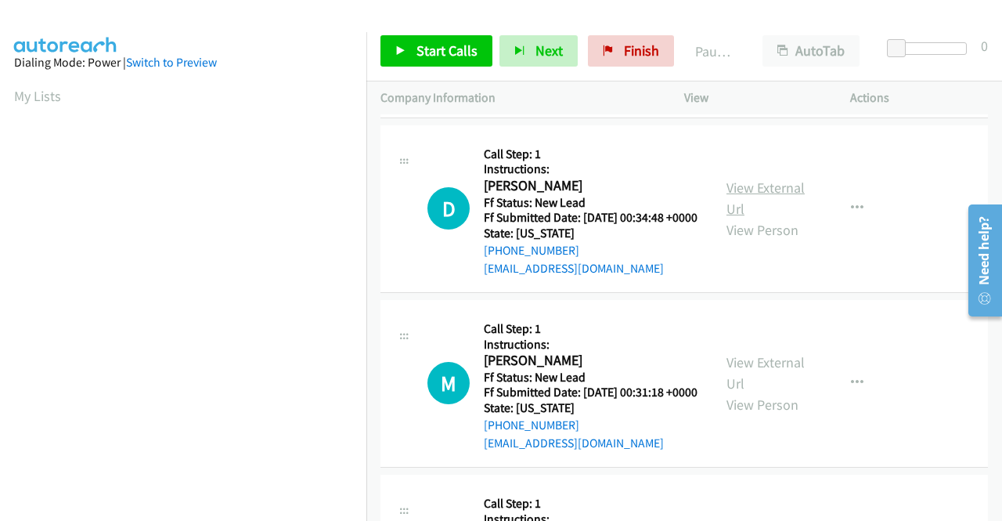
click at [760, 218] on link "View External Url" at bounding box center [766, 198] width 78 height 39
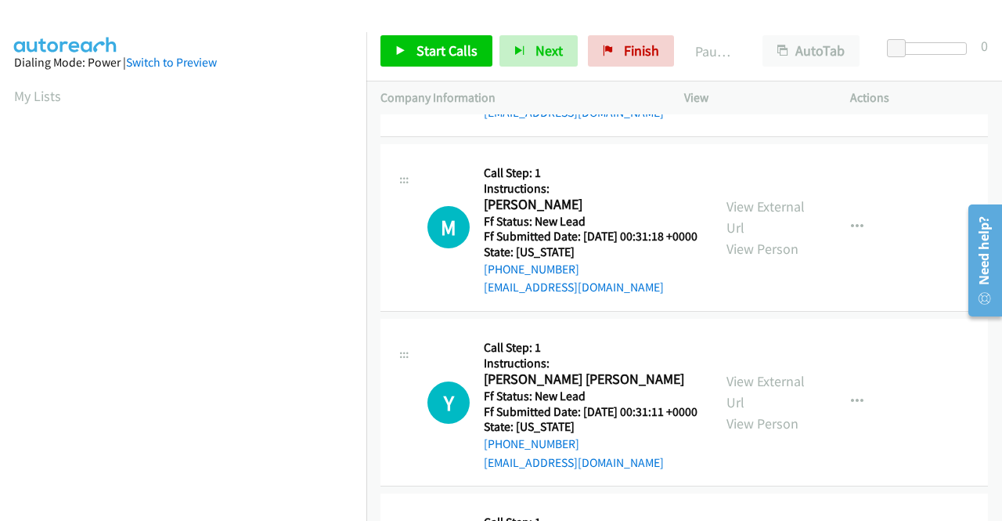
scroll to position [1566, 0]
click at [745, 236] on link "View External Url" at bounding box center [766, 216] width 78 height 39
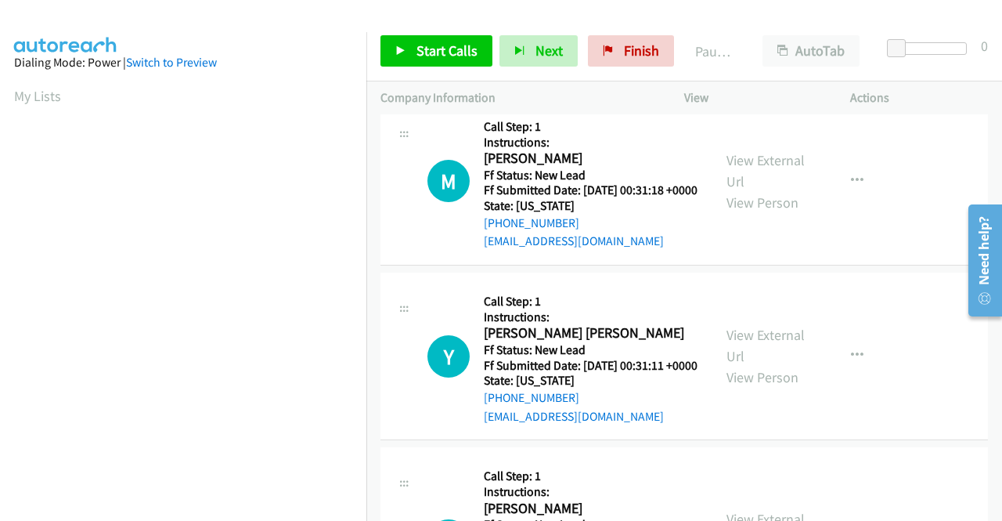
scroll to position [1723, 0]
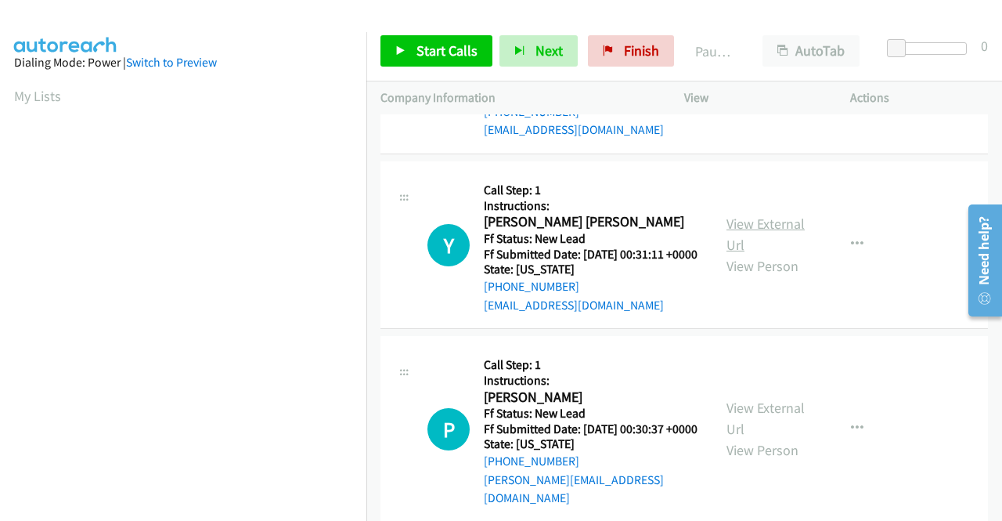
click at [749, 254] on link "View External Url" at bounding box center [766, 234] width 78 height 39
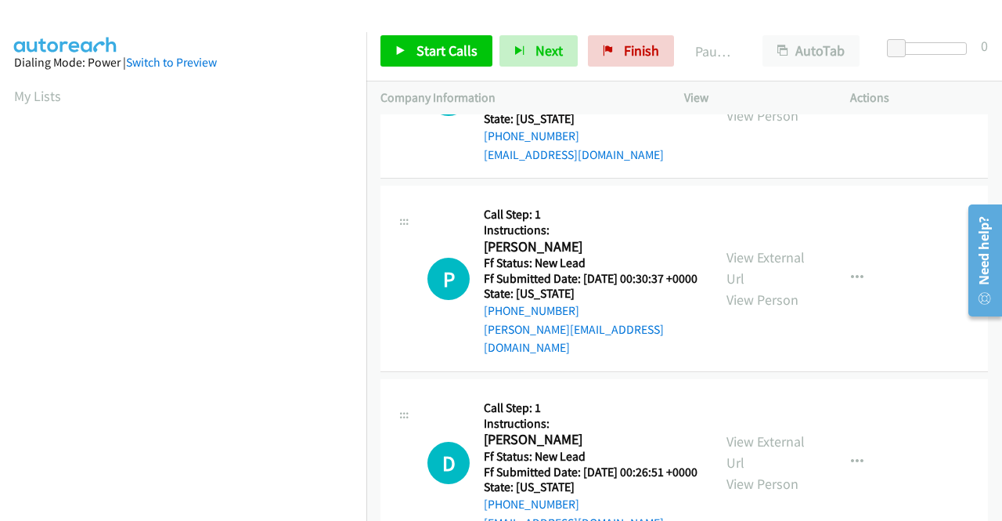
scroll to position [1879, 0]
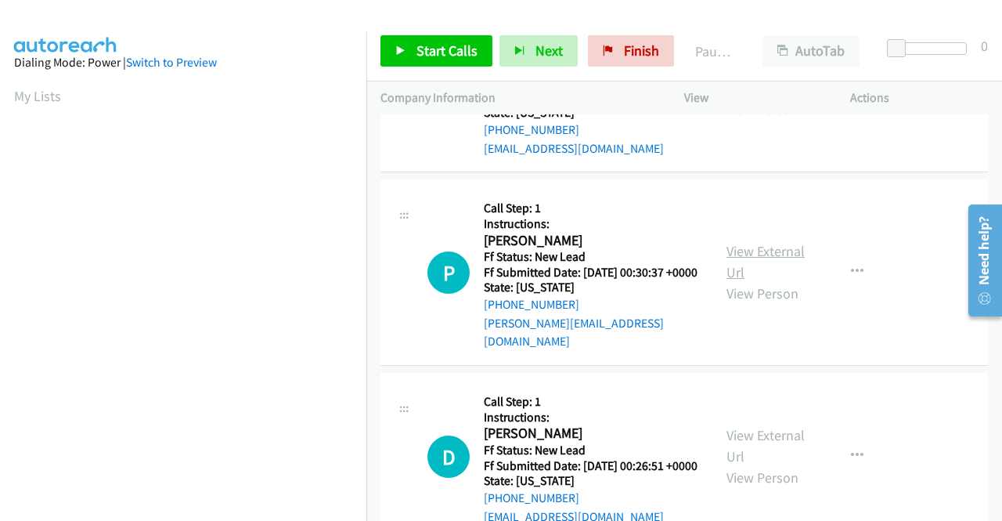
click at [746, 281] on link "View External Url" at bounding box center [766, 261] width 78 height 39
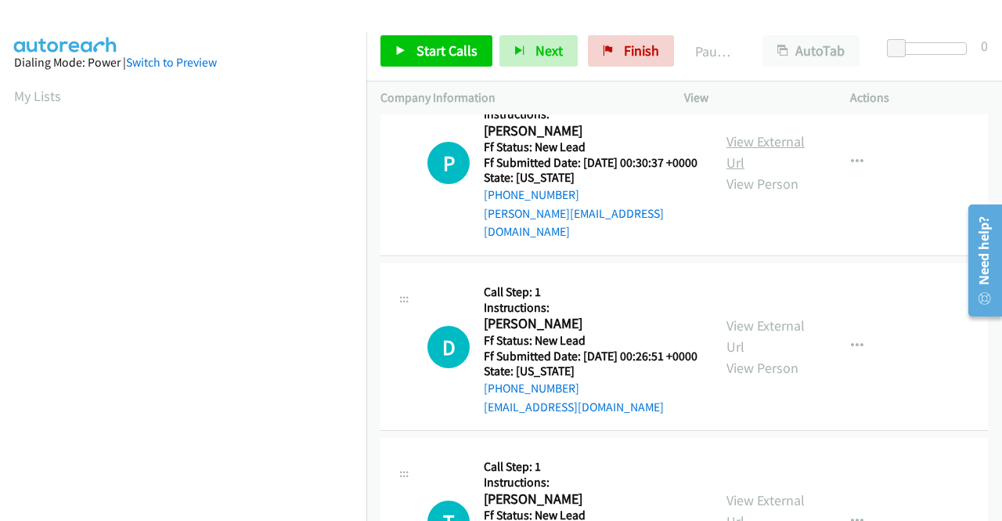
scroll to position [2036, 0]
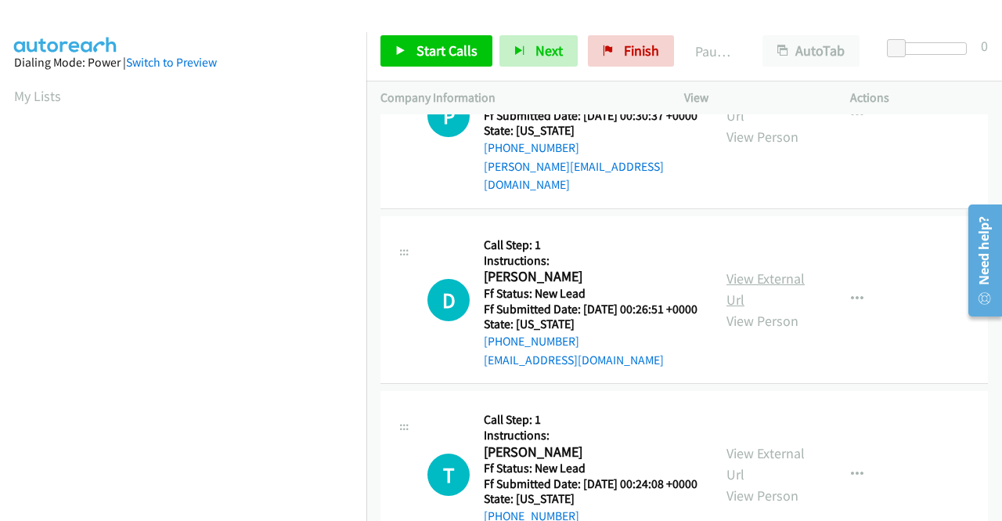
click at [747, 309] on link "View External Url" at bounding box center [766, 288] width 78 height 39
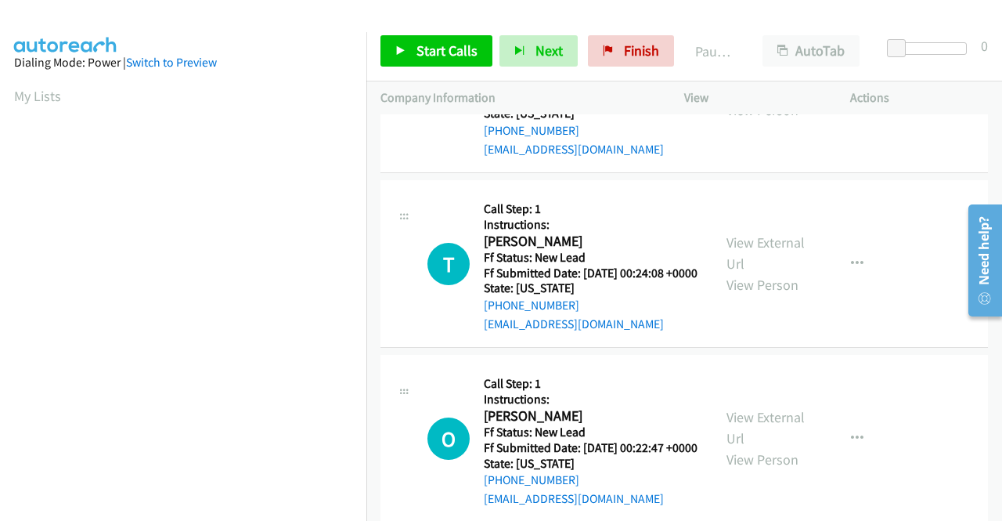
scroll to position [2271, 0]
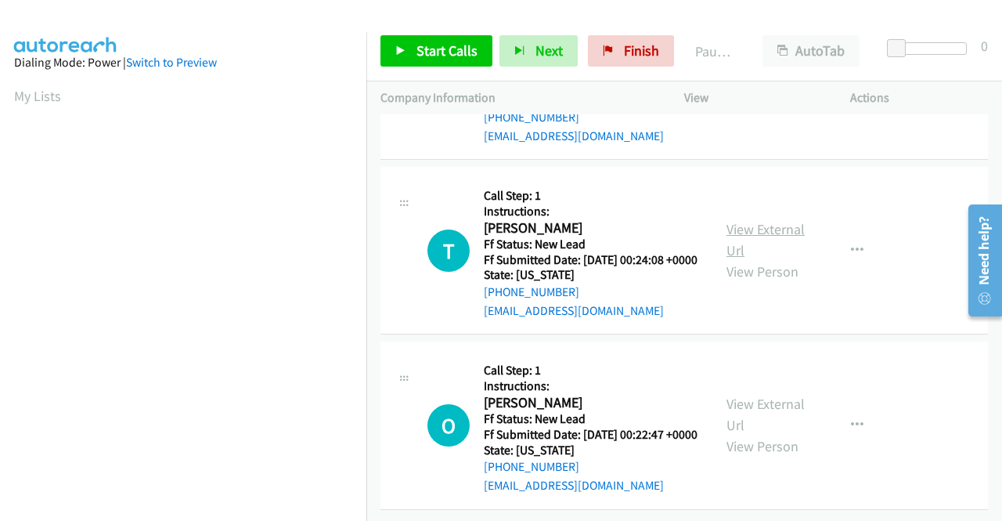
click at [746, 259] on link "View External Url" at bounding box center [766, 239] width 78 height 39
click at [746, 419] on link "View External Url" at bounding box center [766, 414] width 78 height 39
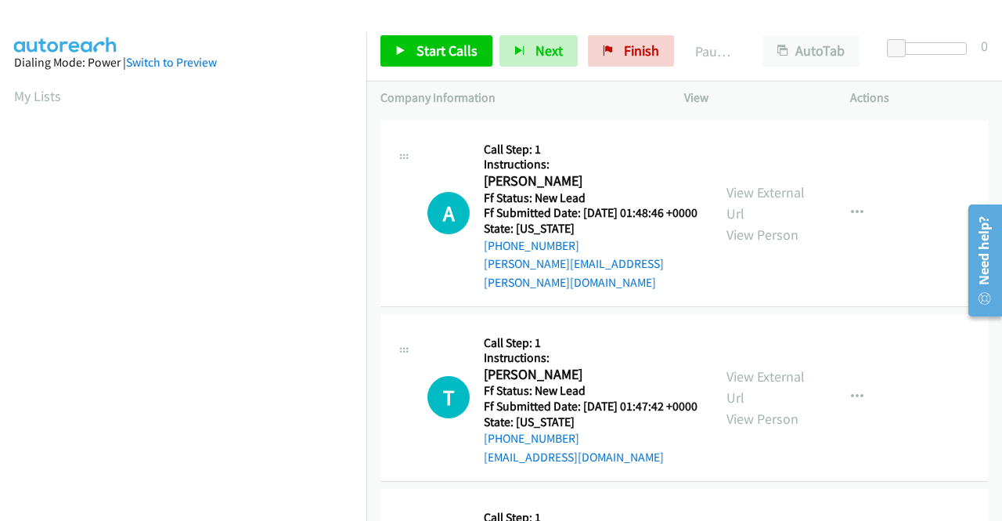
scroll to position [0, 0]
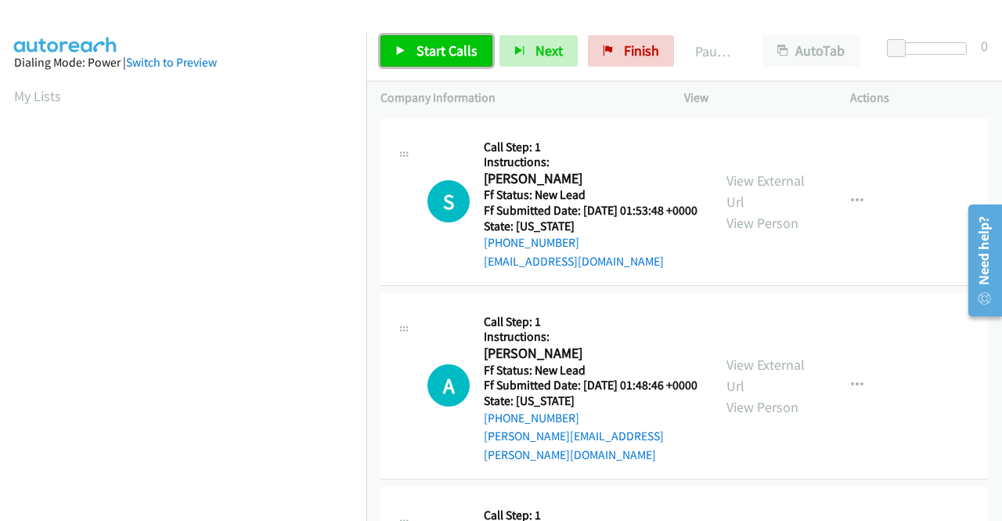
click at [454, 51] on span "Start Calls" at bounding box center [447, 51] width 61 height 18
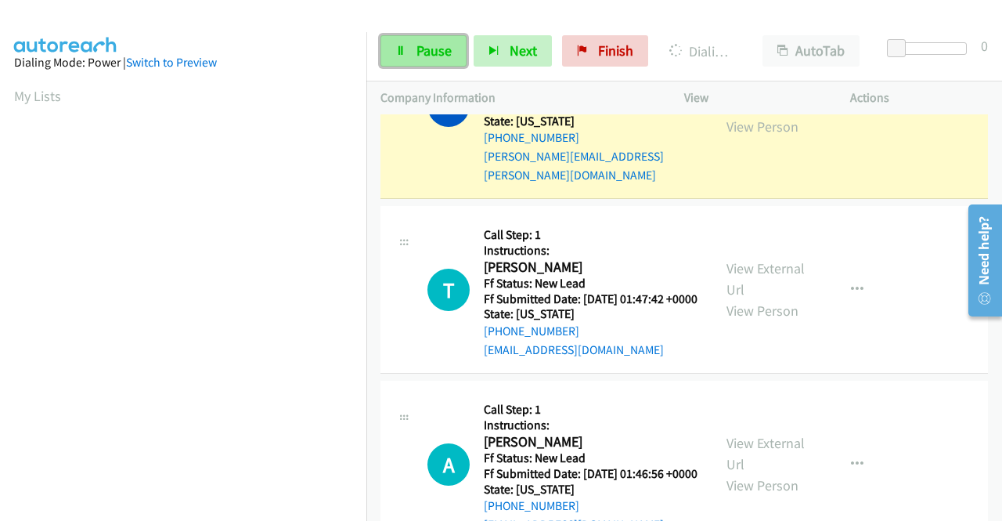
click at [399, 54] on icon at bounding box center [400, 51] width 11 height 11
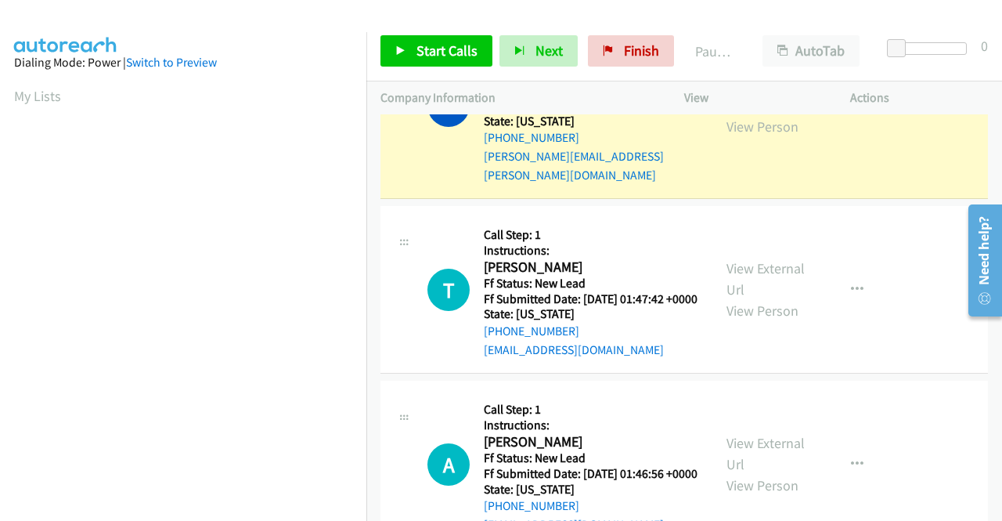
scroll to position [330, 0]
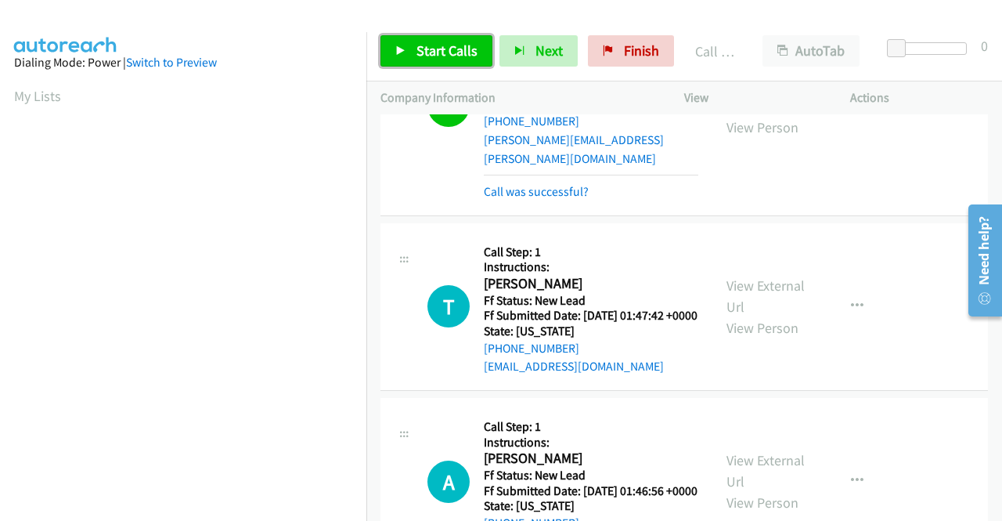
click at [408, 48] on link "Start Calls" at bounding box center [437, 50] width 112 height 31
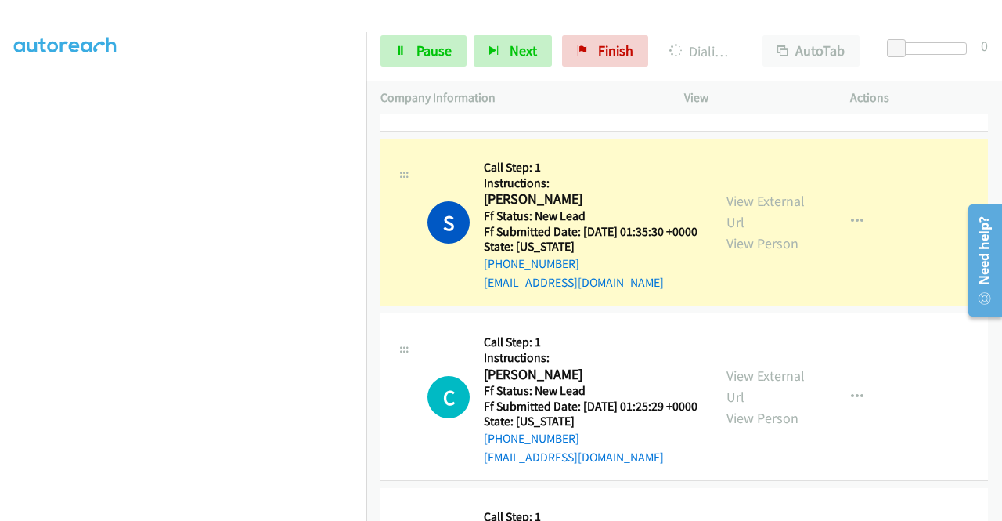
scroll to position [1269, 0]
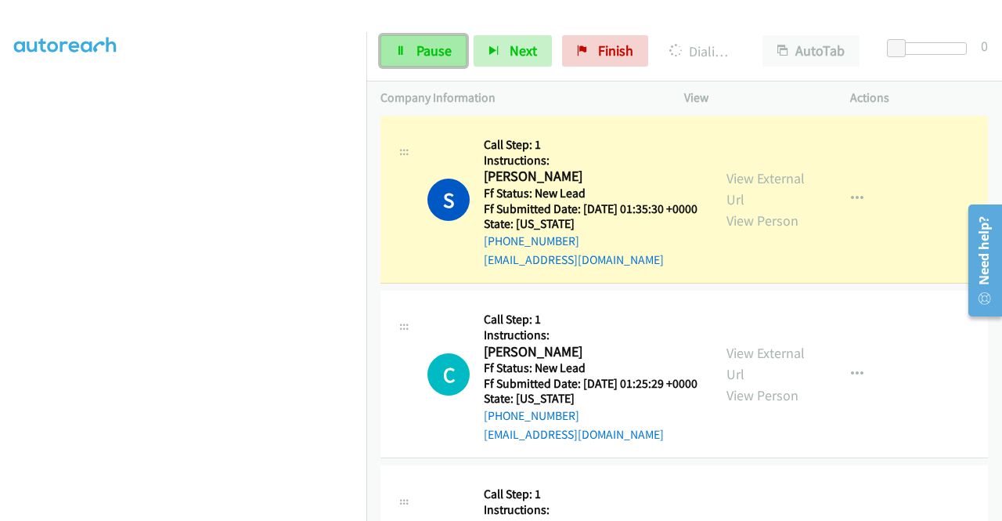
click at [446, 54] on span "Pause" at bounding box center [434, 51] width 35 height 18
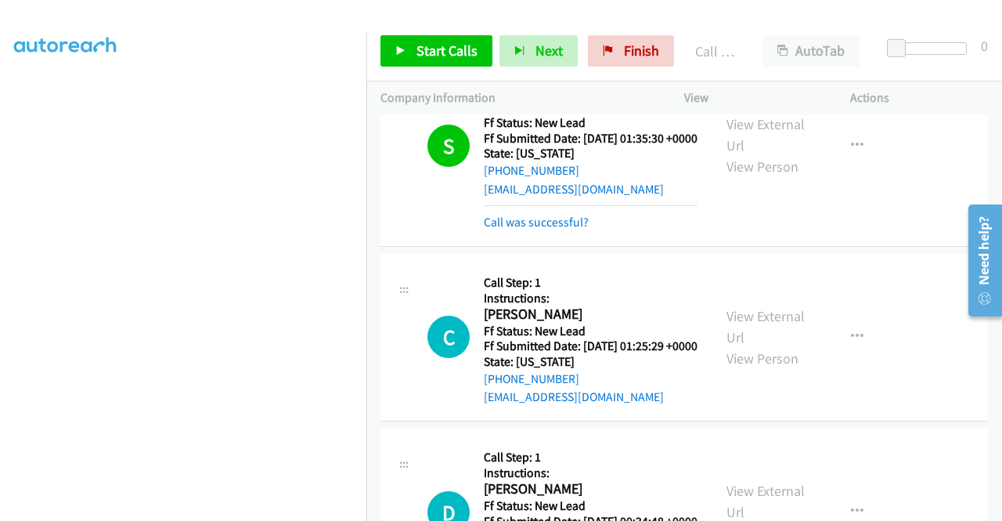
scroll to position [1426, 0]
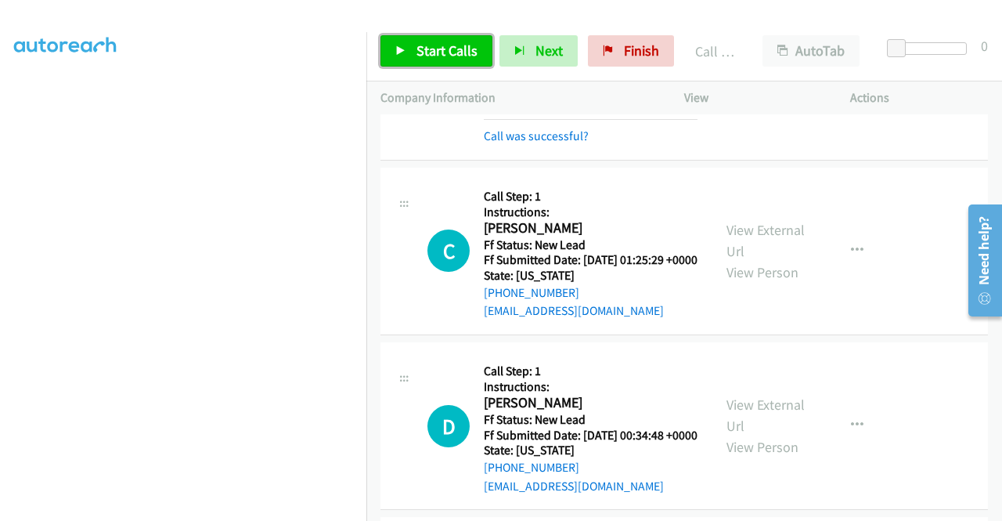
click at [432, 52] on span "Start Calls" at bounding box center [447, 51] width 61 height 18
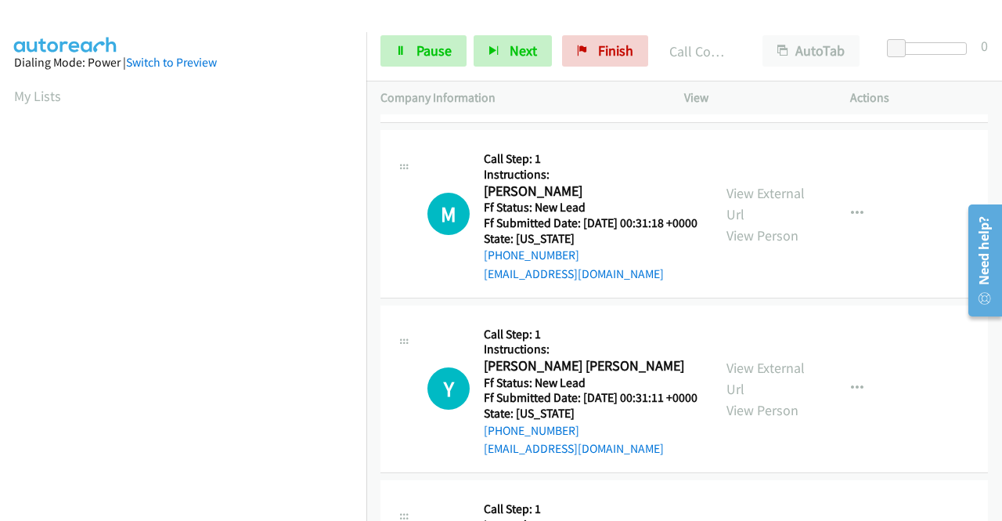
scroll to position [1974, 0]
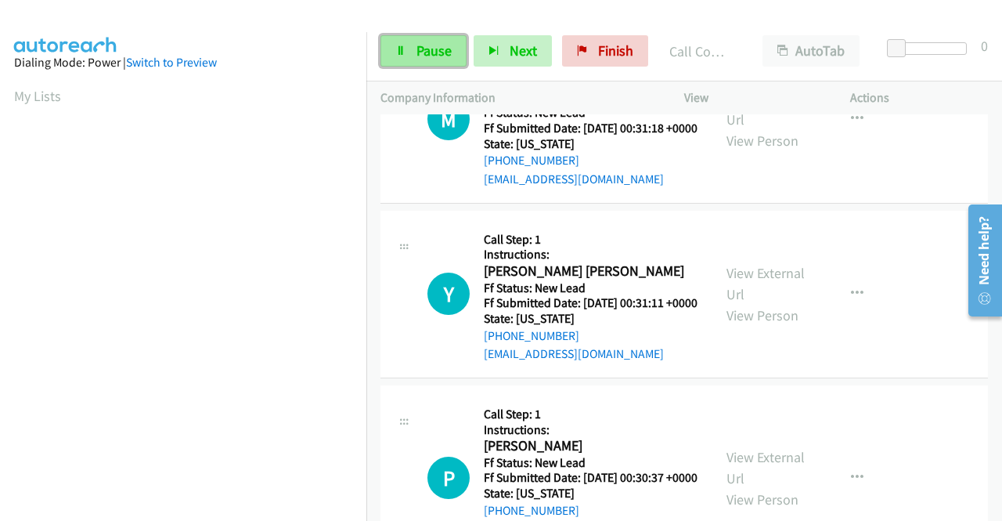
click at [426, 38] on link "Pause" at bounding box center [424, 50] width 86 height 31
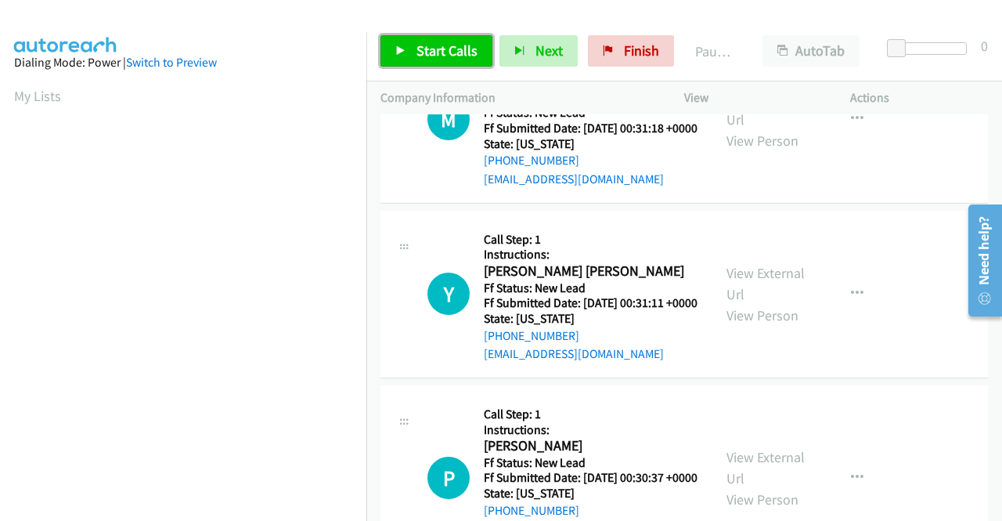
click at [426, 38] on link "Start Calls" at bounding box center [437, 50] width 112 height 31
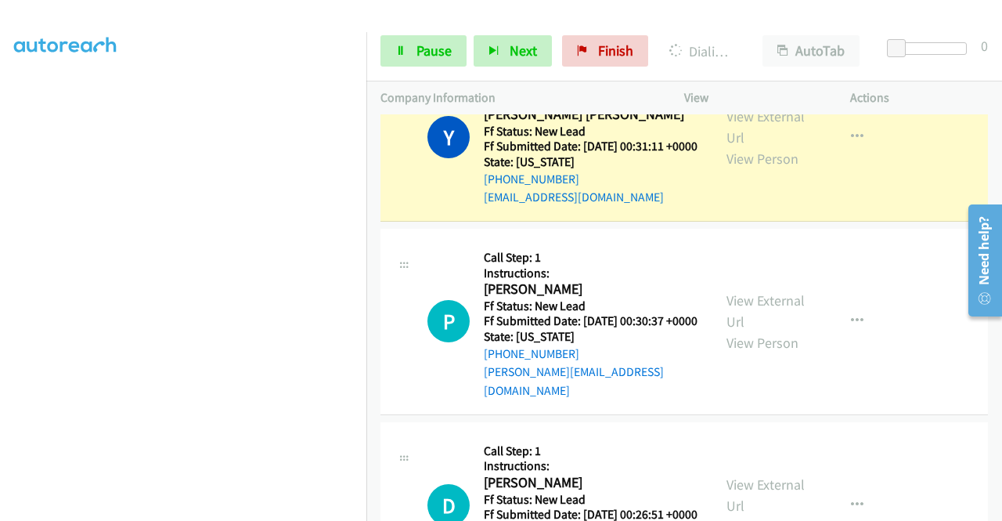
scroll to position [2209, 0]
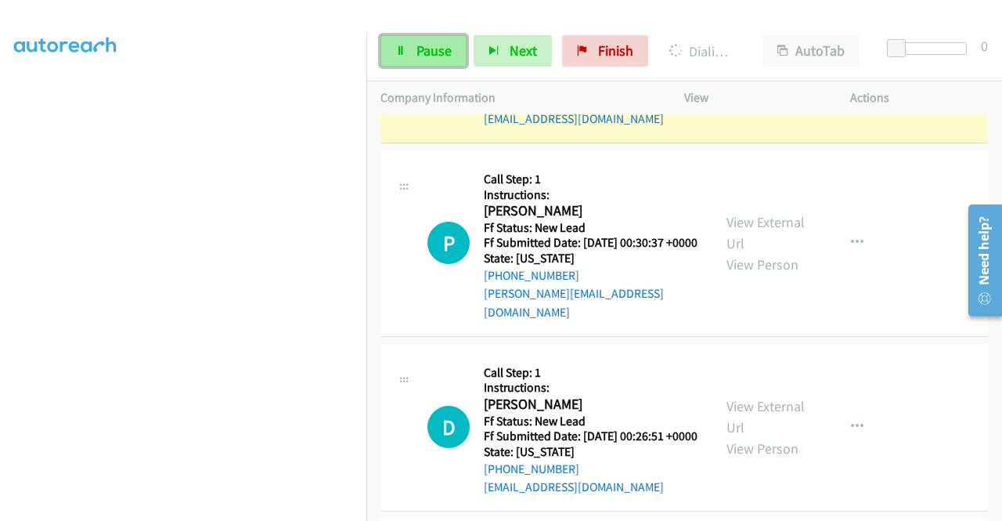
click at [431, 49] on span "Pause" at bounding box center [434, 51] width 35 height 18
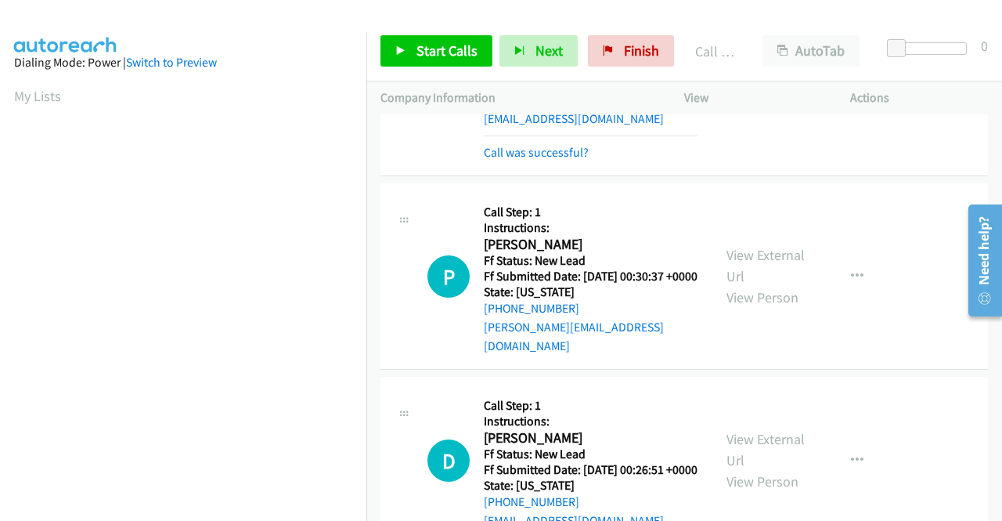
scroll to position [357, 0]
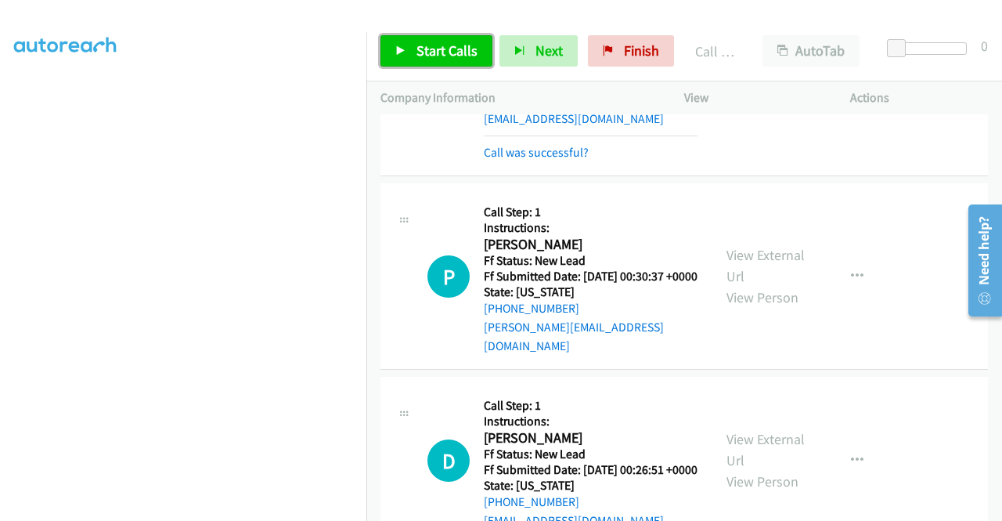
click at [408, 53] on link "Start Calls" at bounding box center [437, 50] width 112 height 31
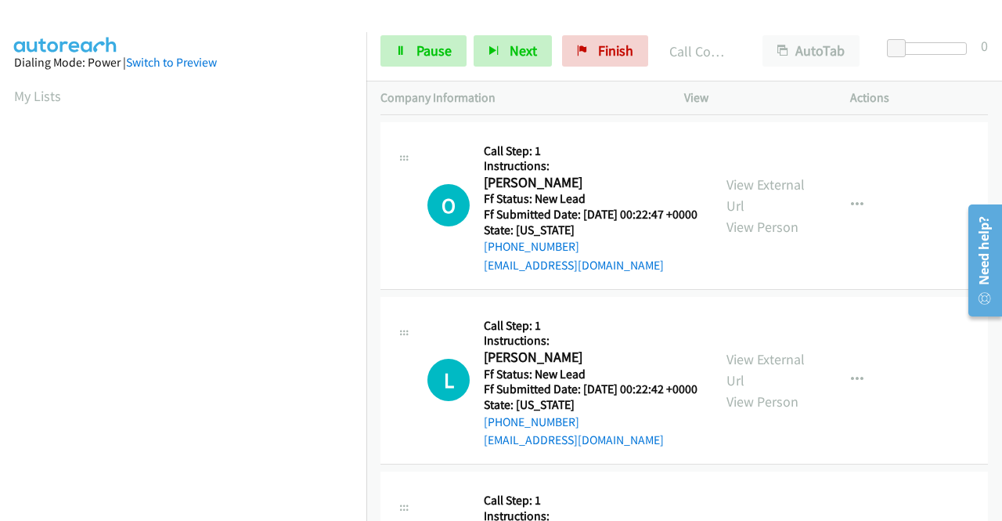
scroll to position [2992, 0]
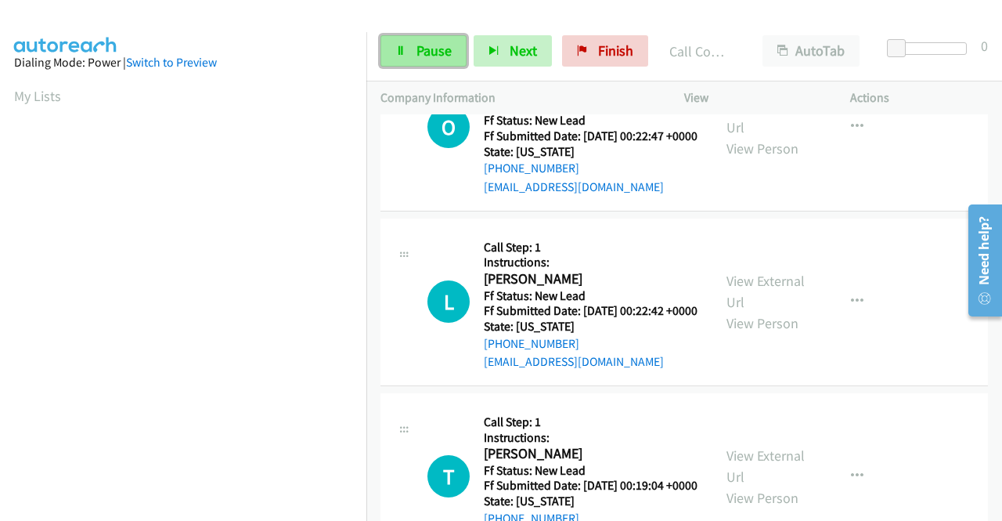
click at [454, 52] on link "Pause" at bounding box center [424, 50] width 86 height 31
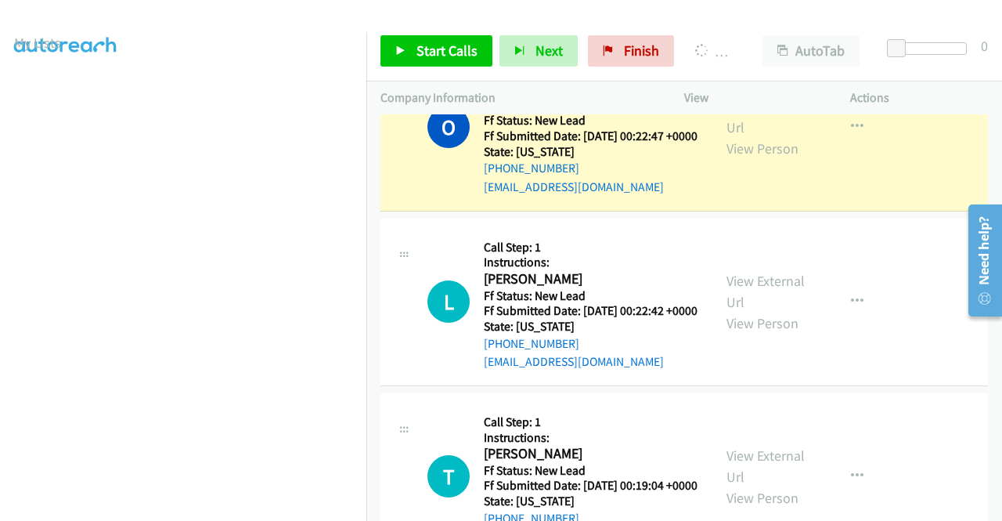
scroll to position [44, 0]
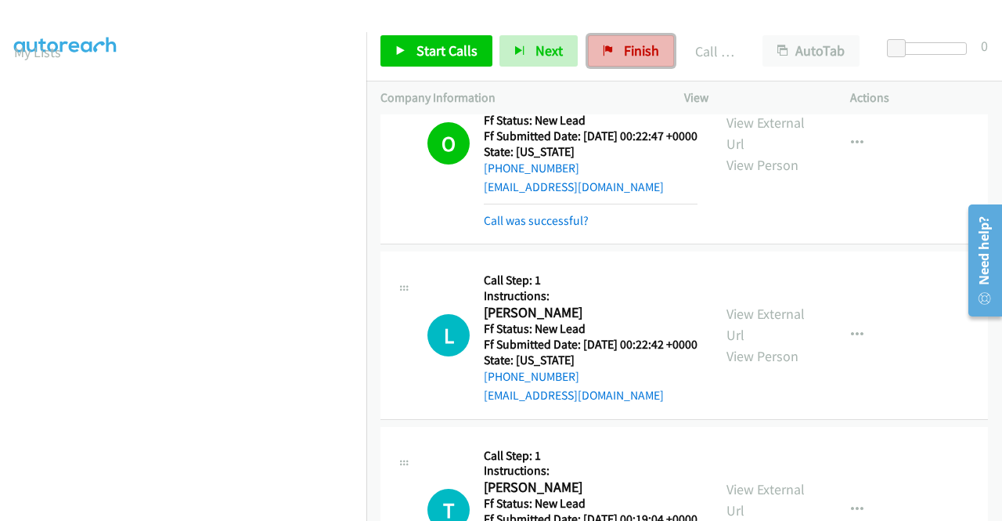
click at [624, 44] on span "Finish" at bounding box center [641, 51] width 35 height 18
